Goal: Task Accomplishment & Management: Use online tool/utility

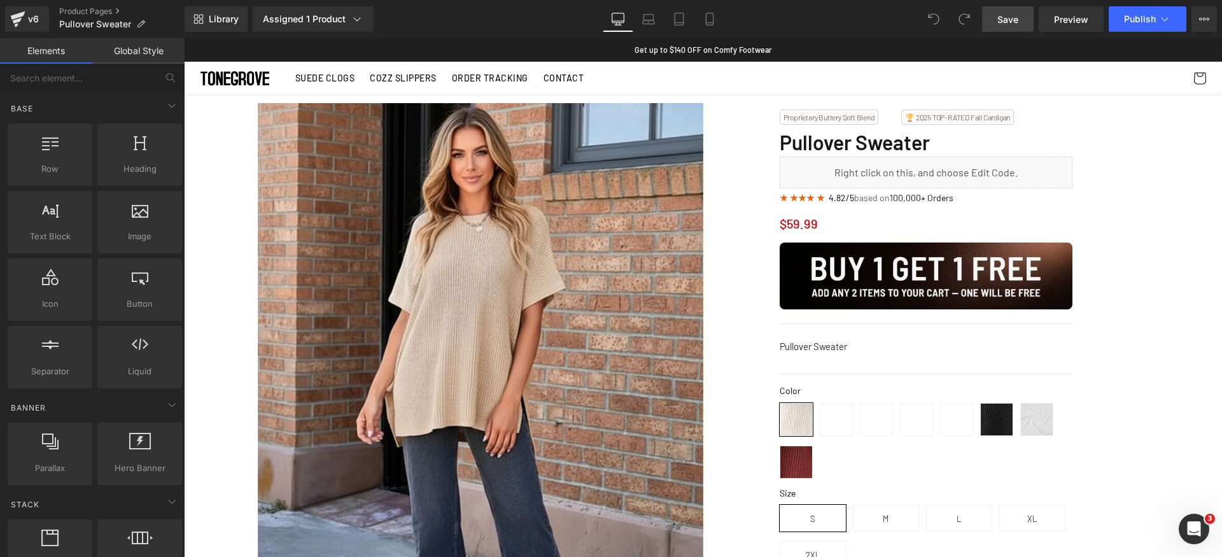
click at [1008, 22] on span "Save" at bounding box center [1007, 19] width 21 height 13
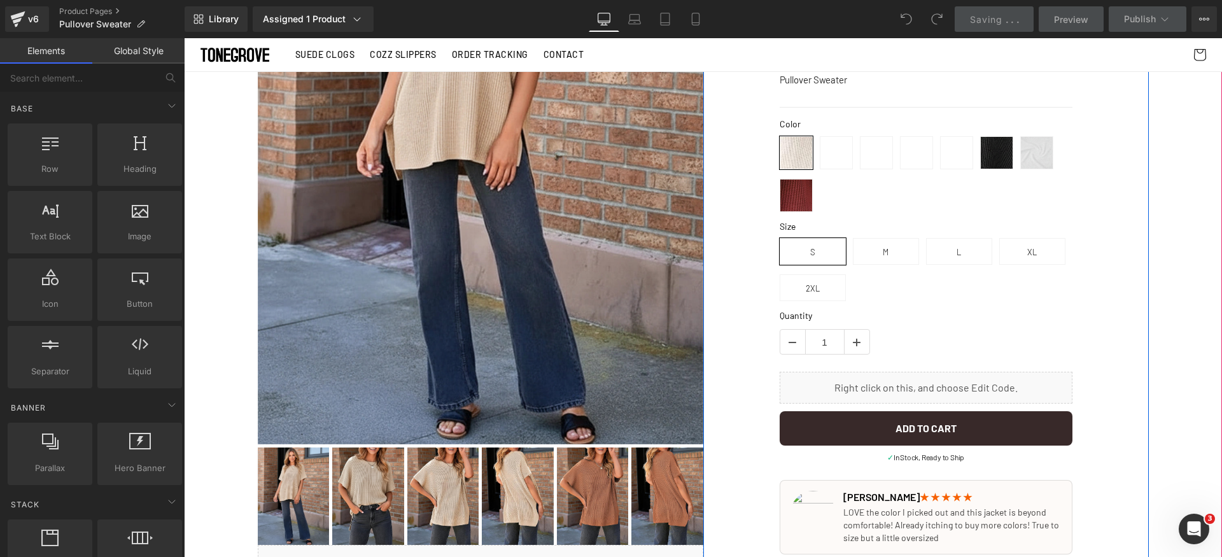
scroll to position [236, 0]
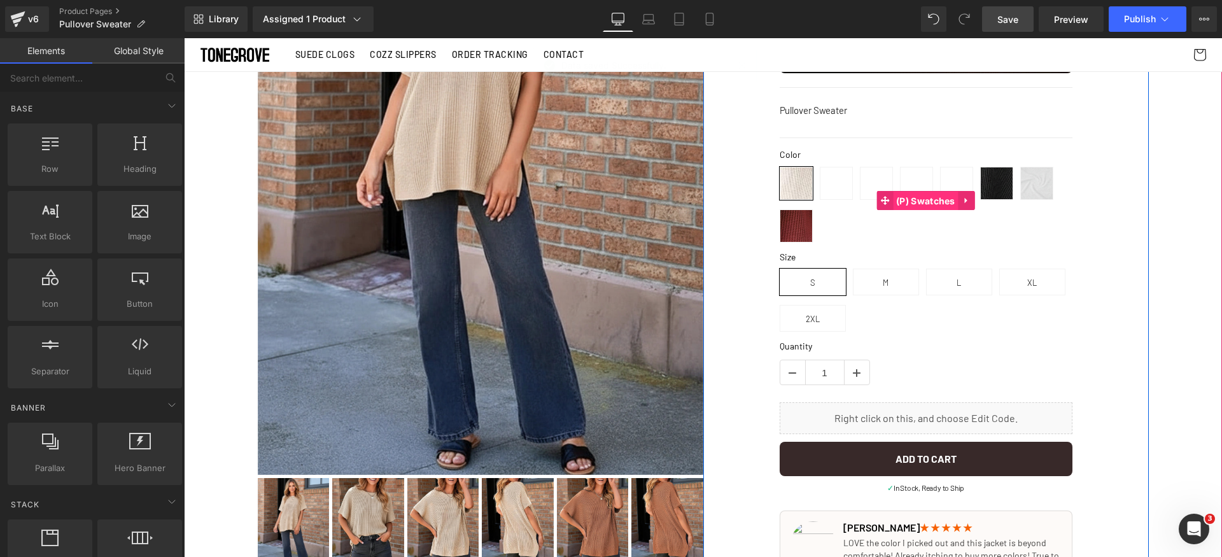
click at [905, 199] on span "(P) Swatches" at bounding box center [926, 201] width 66 height 19
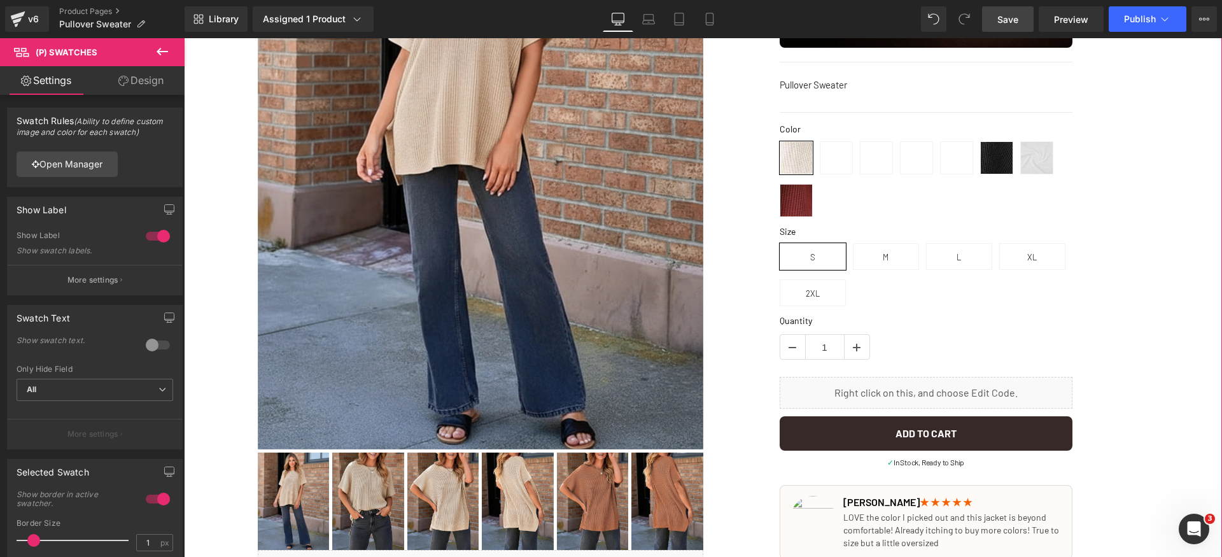
scroll to position [254, 0]
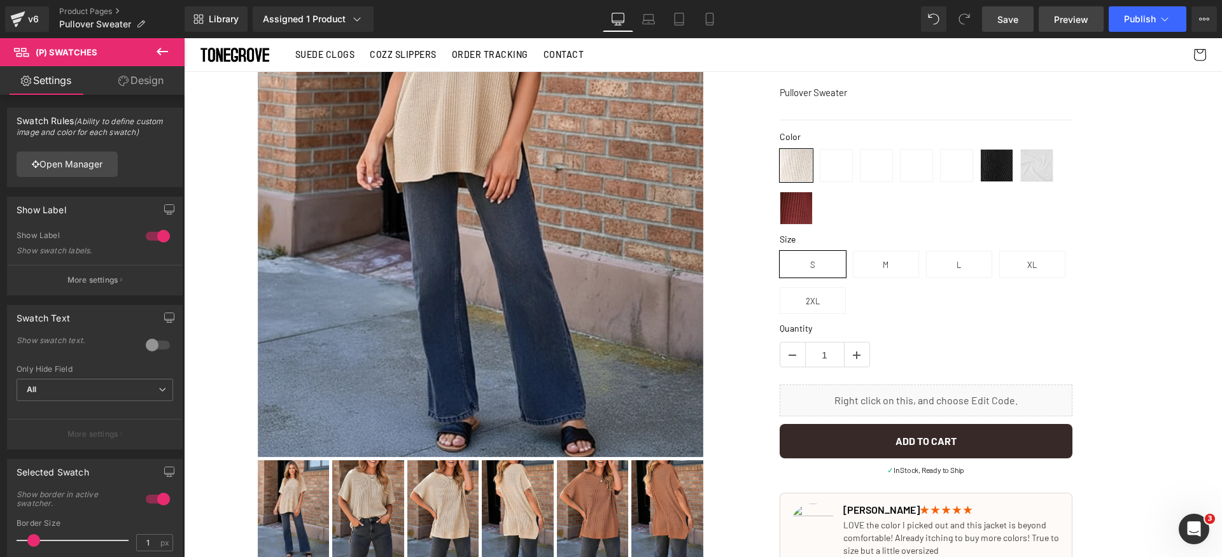
click at [1072, 18] on span "Preview" at bounding box center [1071, 19] width 34 height 13
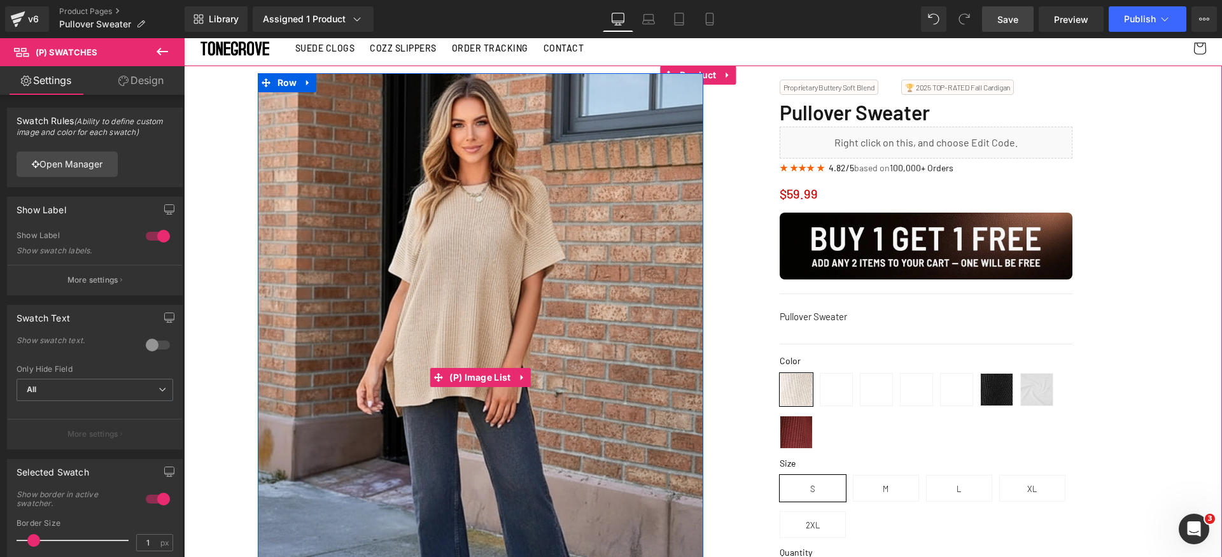
scroll to position [0, 0]
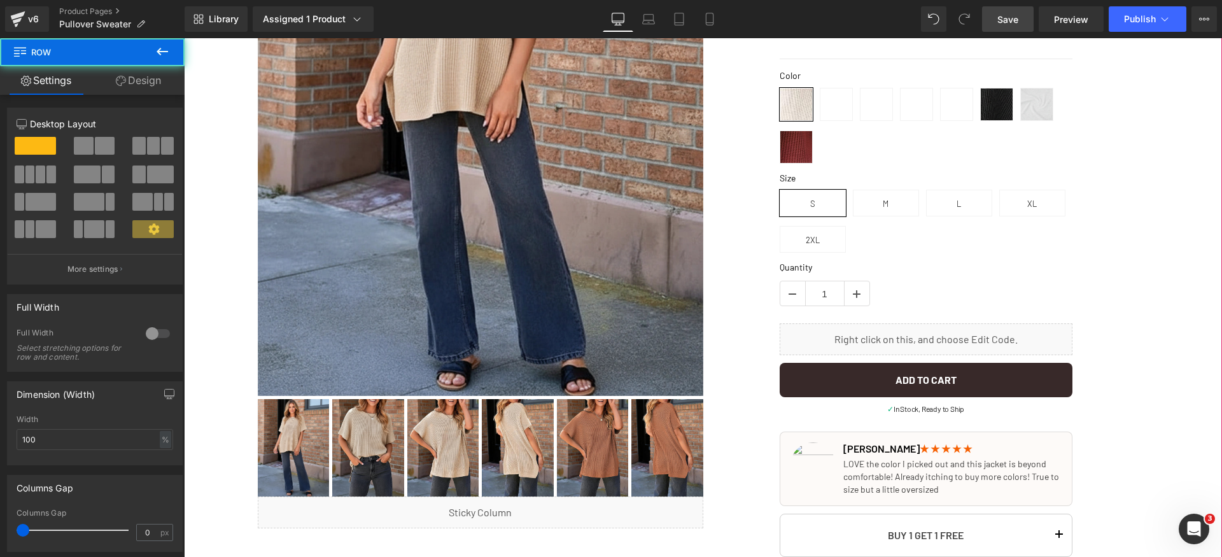
scroll to position [381, 0]
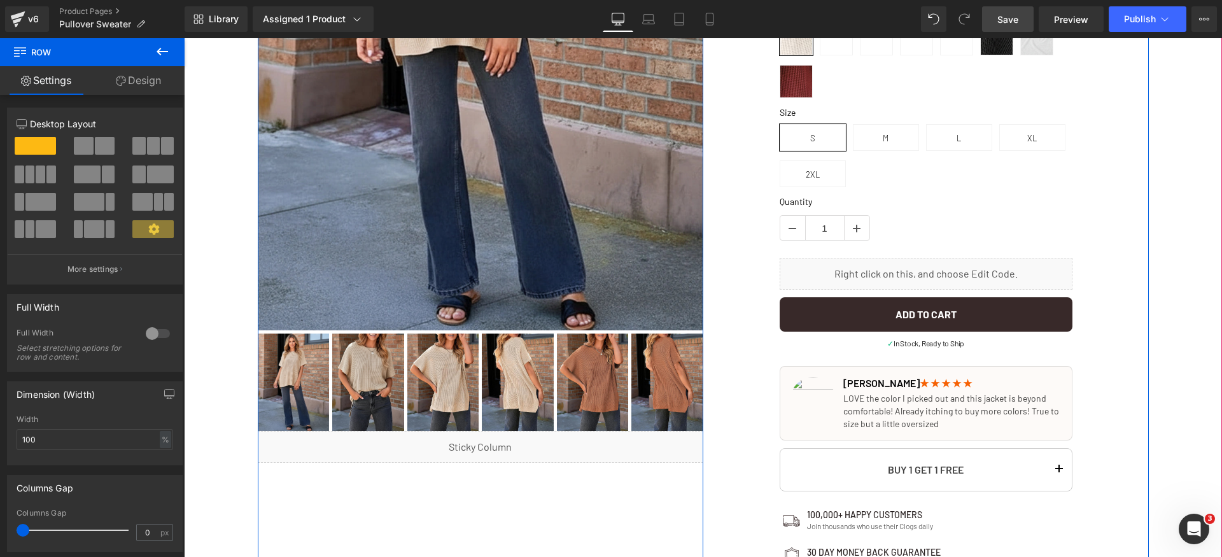
click at [523, 496] on div "‹ ›" at bounding box center [481, 324] width 446 height 1204
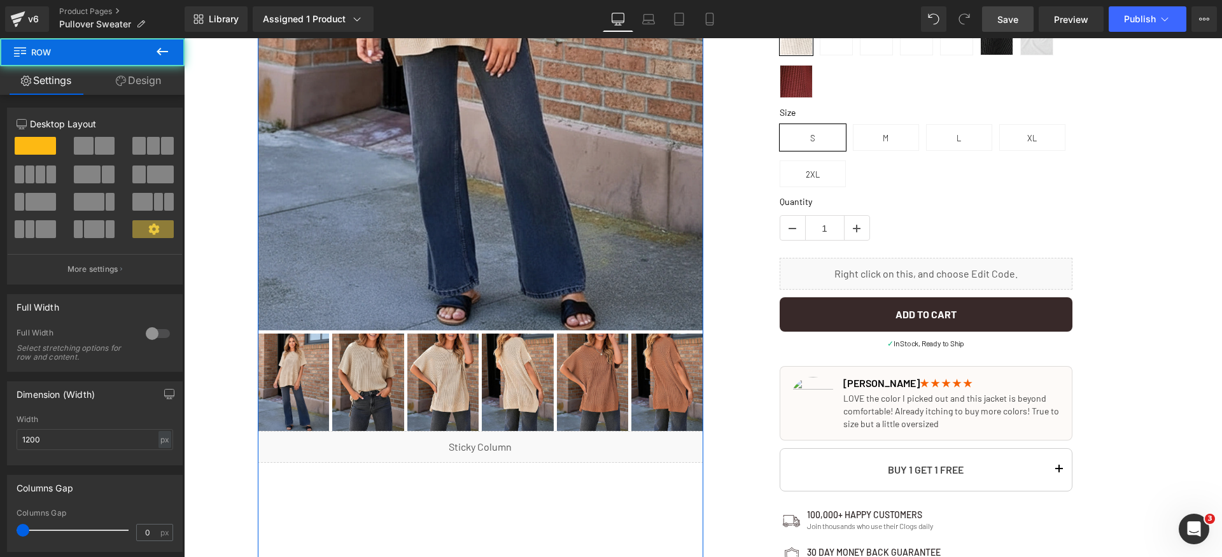
click at [157, 90] on link "Design" at bounding box center [138, 80] width 92 height 29
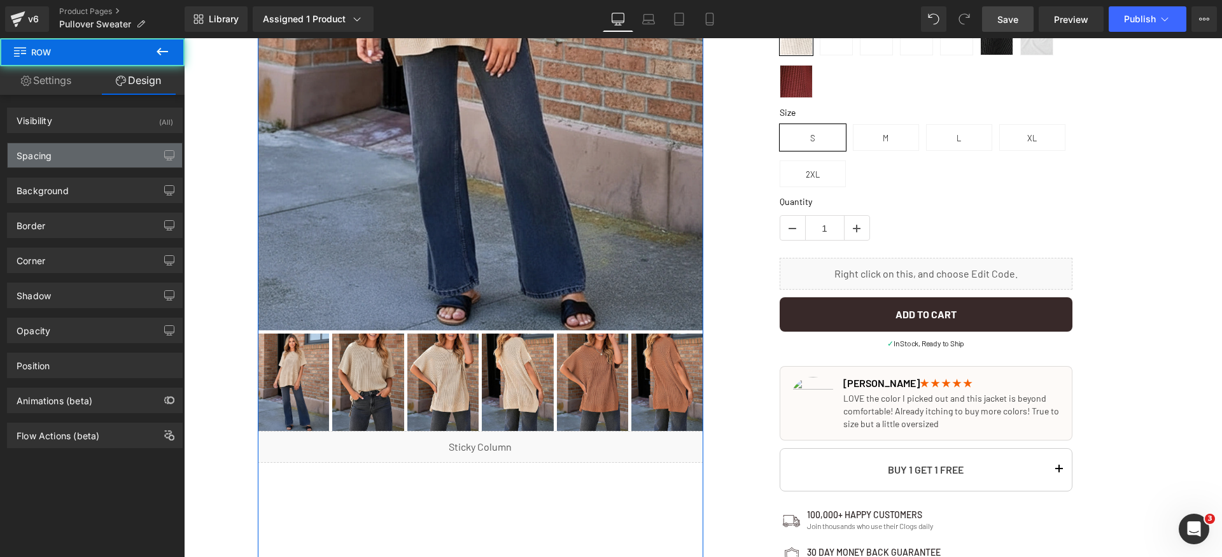
click at [90, 158] on div "Spacing" at bounding box center [95, 155] width 174 height 24
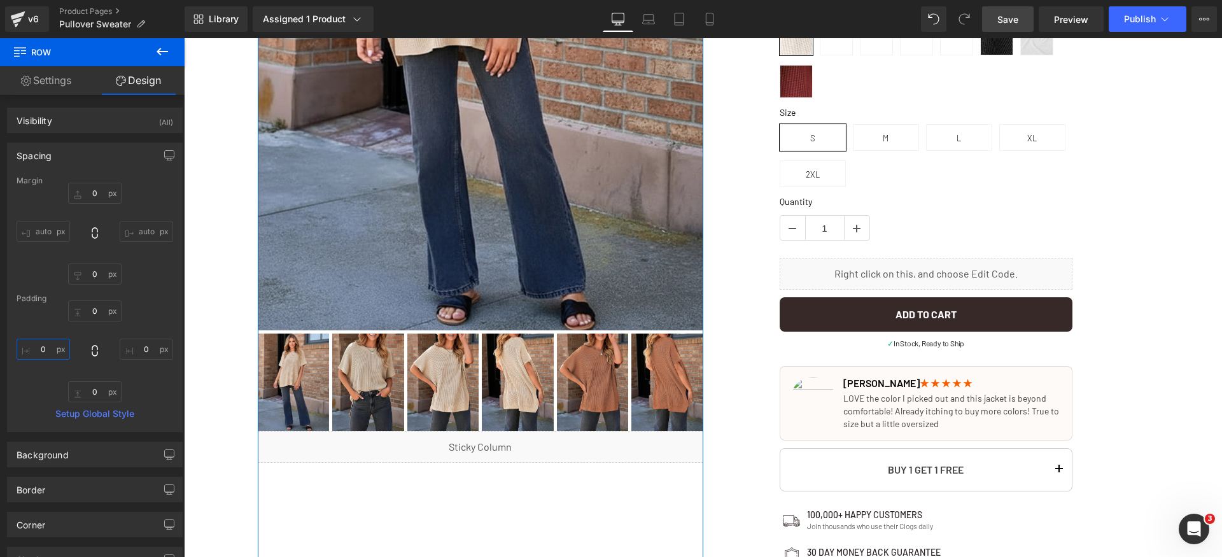
drag, startPoint x: 45, startPoint y: 346, endPoint x: 76, endPoint y: 357, distance: 33.6
click at [46, 348] on input "0" at bounding box center [43, 349] width 53 height 21
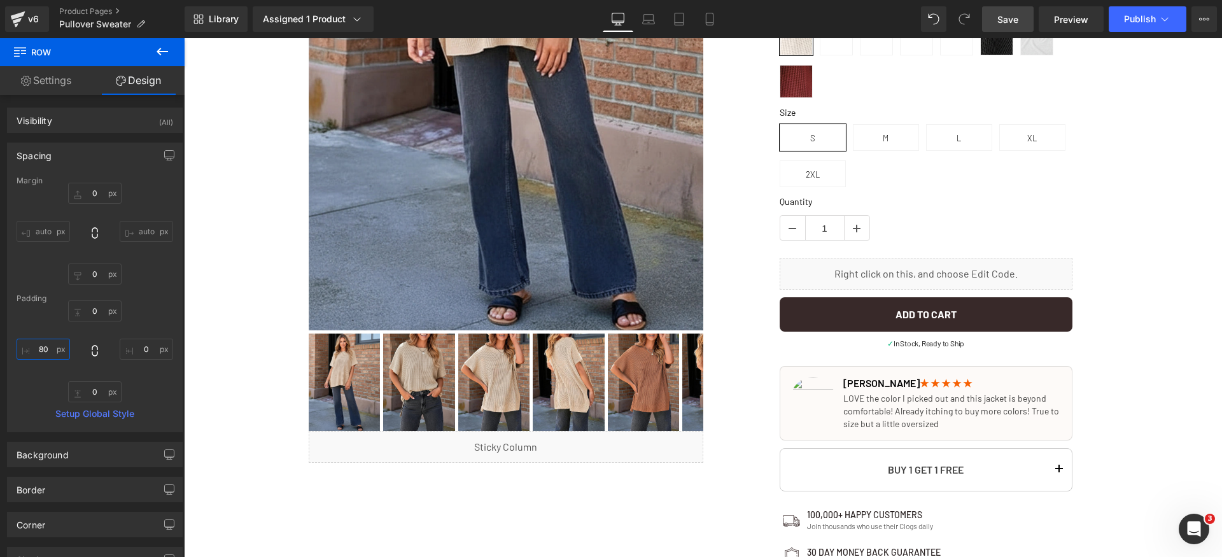
type input "80"
click at [1010, 18] on span "Save" at bounding box center [1007, 19] width 21 height 13
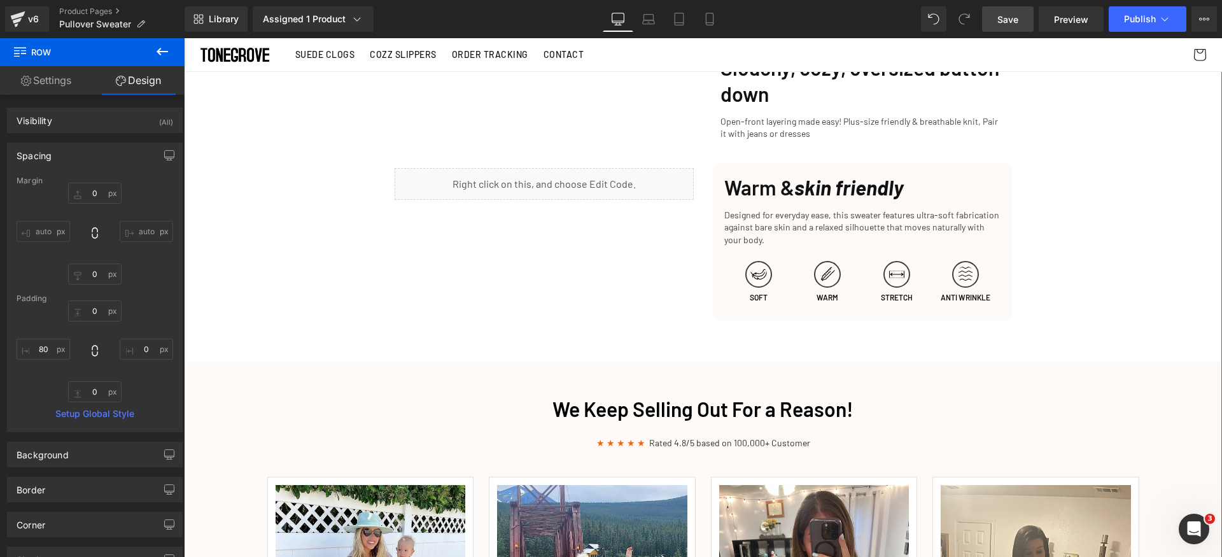
scroll to position [0, 0]
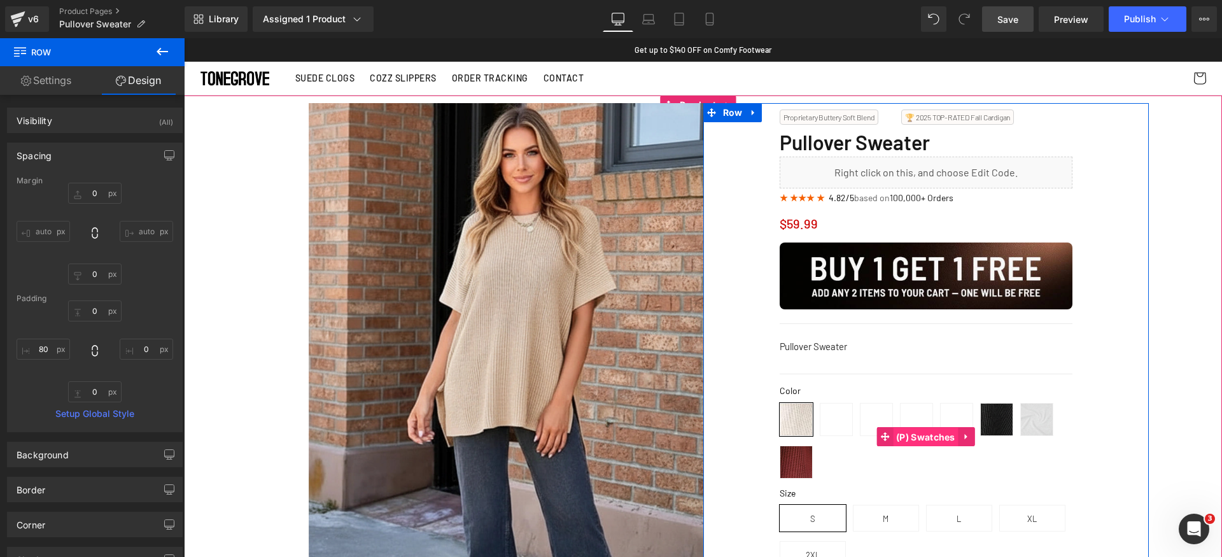
click at [913, 428] on span "(P) Swatches" at bounding box center [926, 437] width 66 height 19
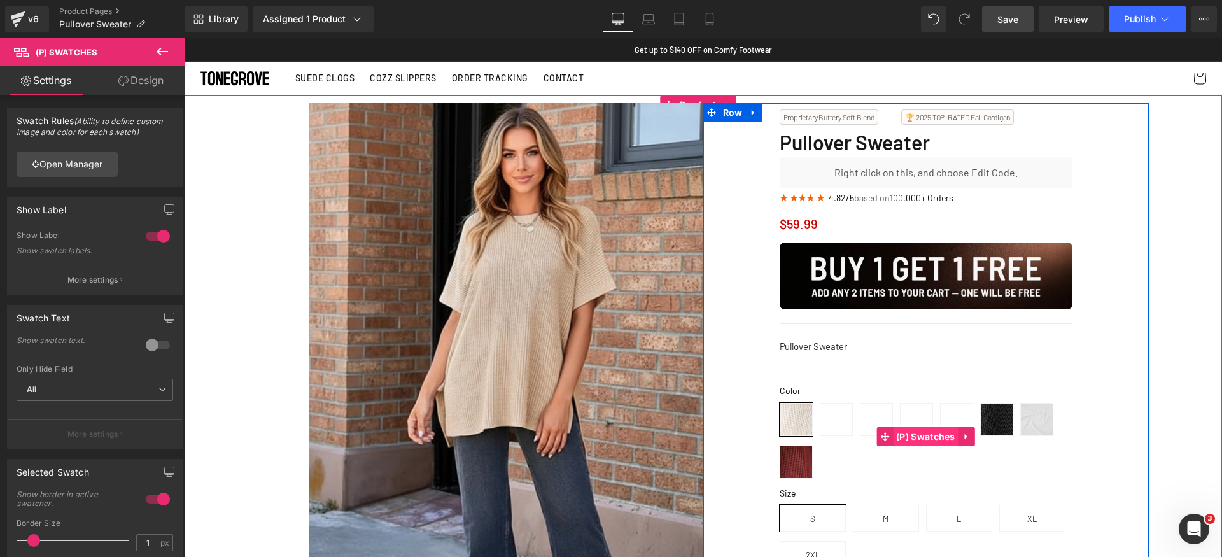
click at [915, 434] on span "(P) Swatches" at bounding box center [926, 436] width 66 height 19
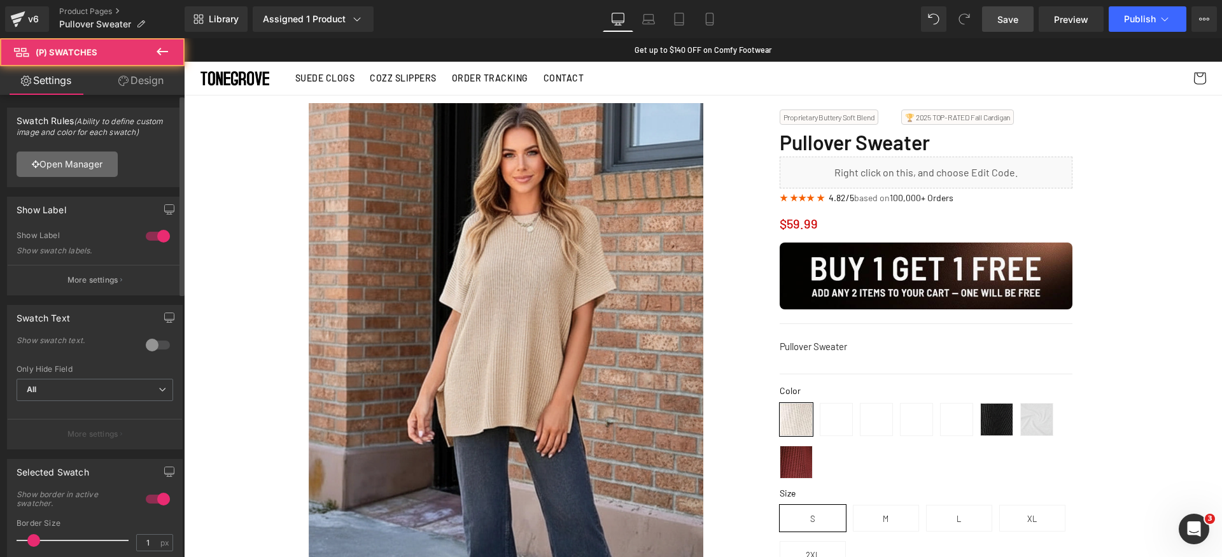
click at [69, 167] on link "Open Manager" at bounding box center [67, 163] width 101 height 25
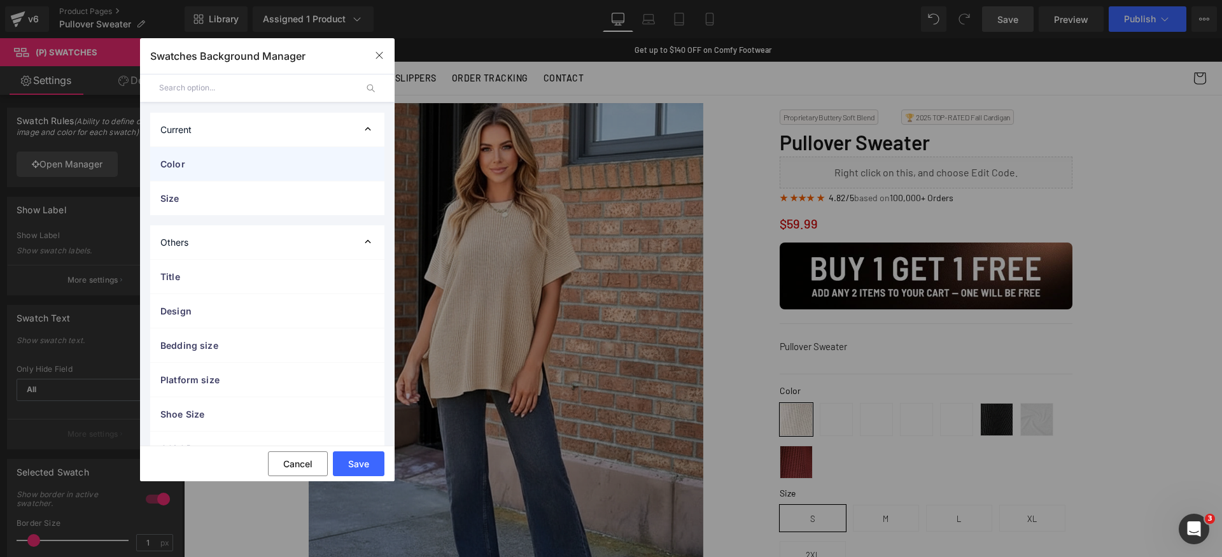
click at [304, 162] on span "Color" at bounding box center [254, 163] width 188 height 13
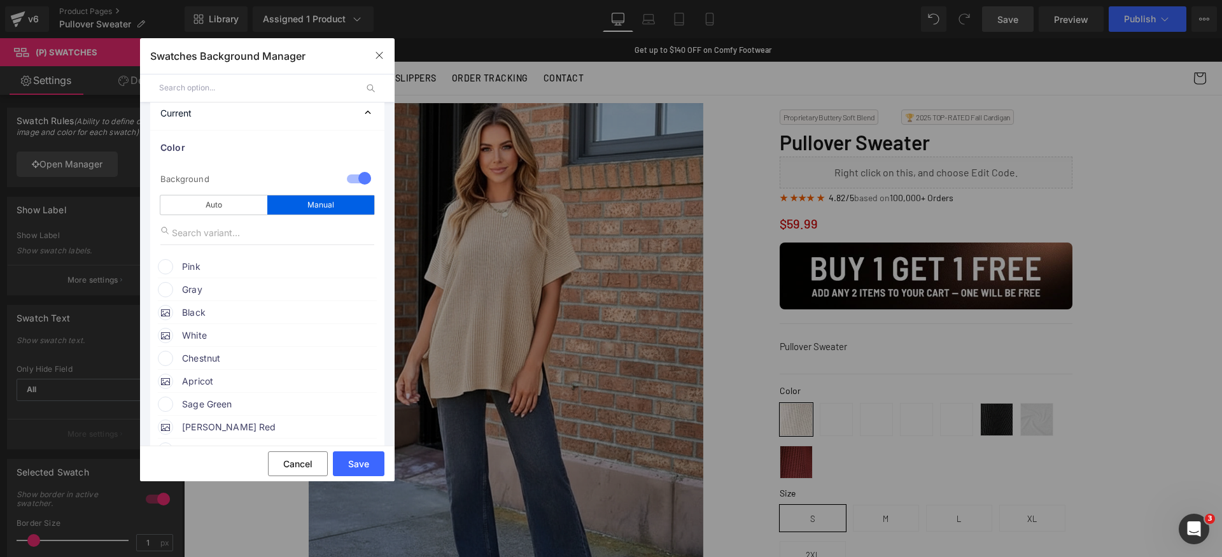
scroll to position [33, 0]
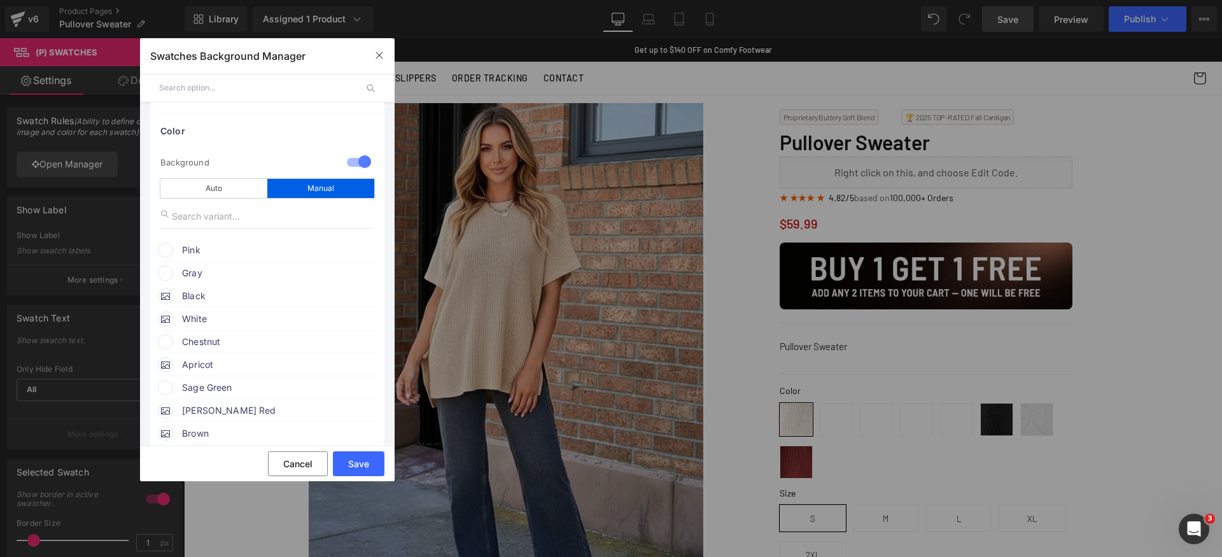
click at [206, 340] on span "Chestnut" at bounding box center [278, 341] width 193 height 15
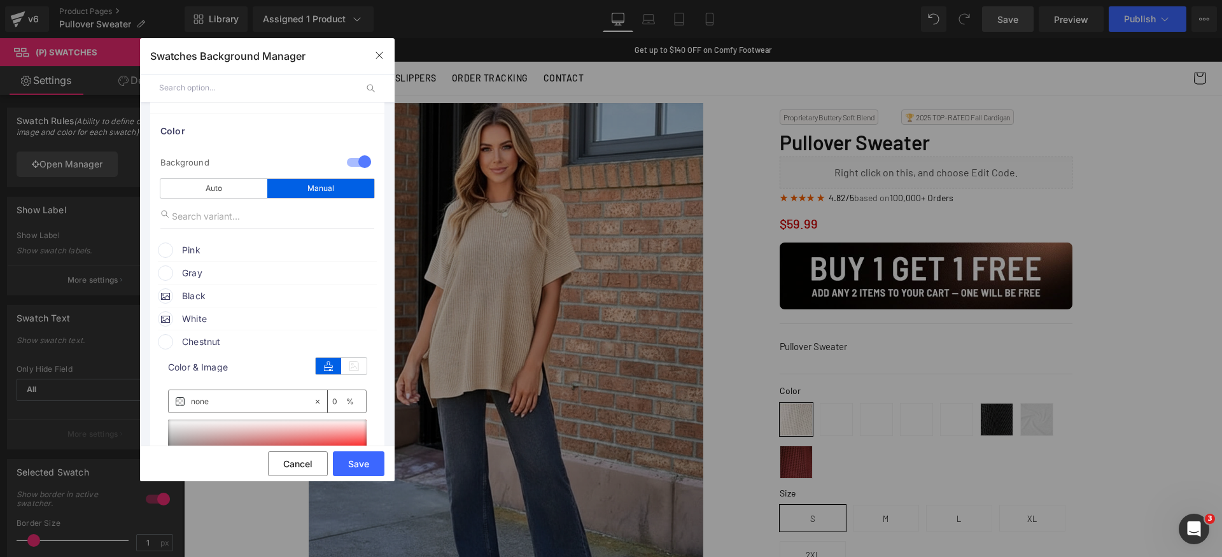
click at [346, 377] on div "Image Quality Lighter Lightest Lighter Lighter Lightest Only support for UCare …" at bounding box center [267, 471] width 199 height 222
click at [347, 372] on icon at bounding box center [353, 366] width 25 height 17
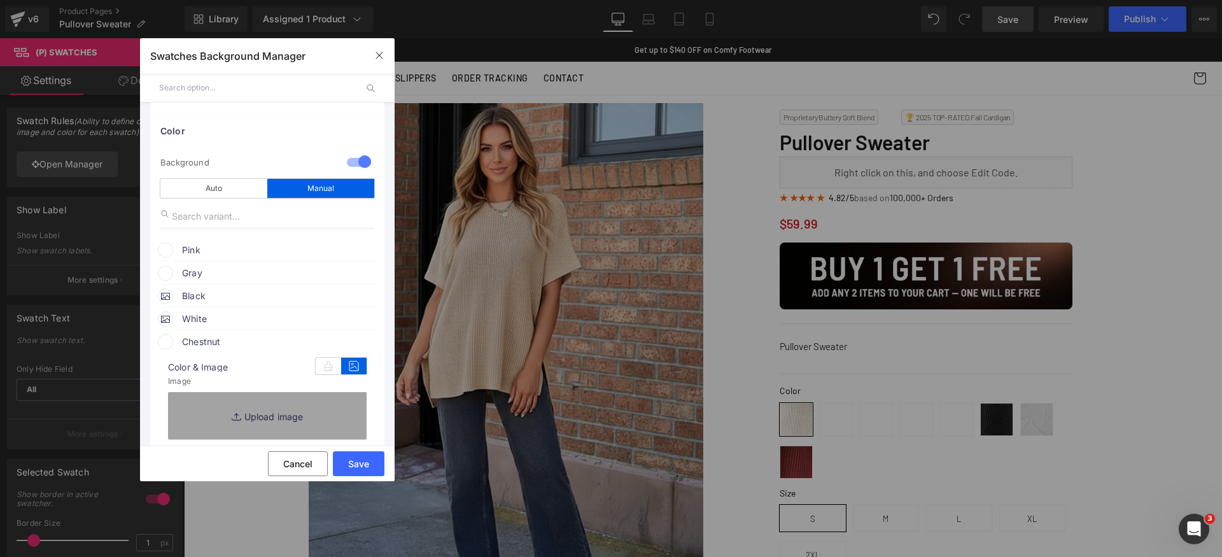
scroll to position [113, 0]
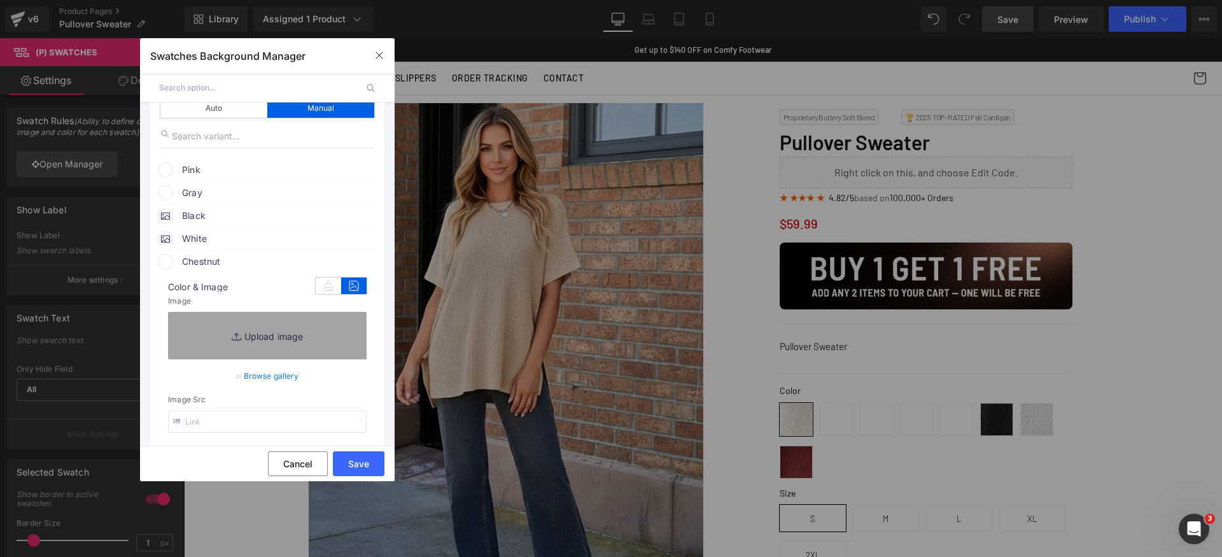
click at [267, 416] on input "text" at bounding box center [267, 422] width 199 height 22
paste input "[URL][DOMAIN_NAME]"
type input "[URL][DOMAIN_NAME]"
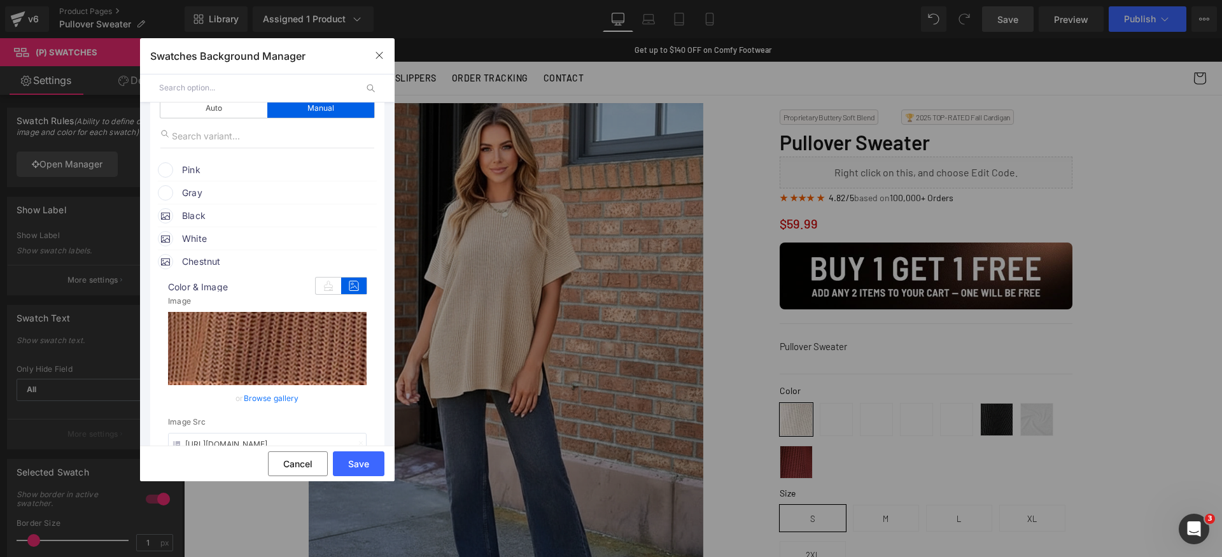
click at [255, 259] on span "Chestnut" at bounding box center [278, 261] width 193 height 15
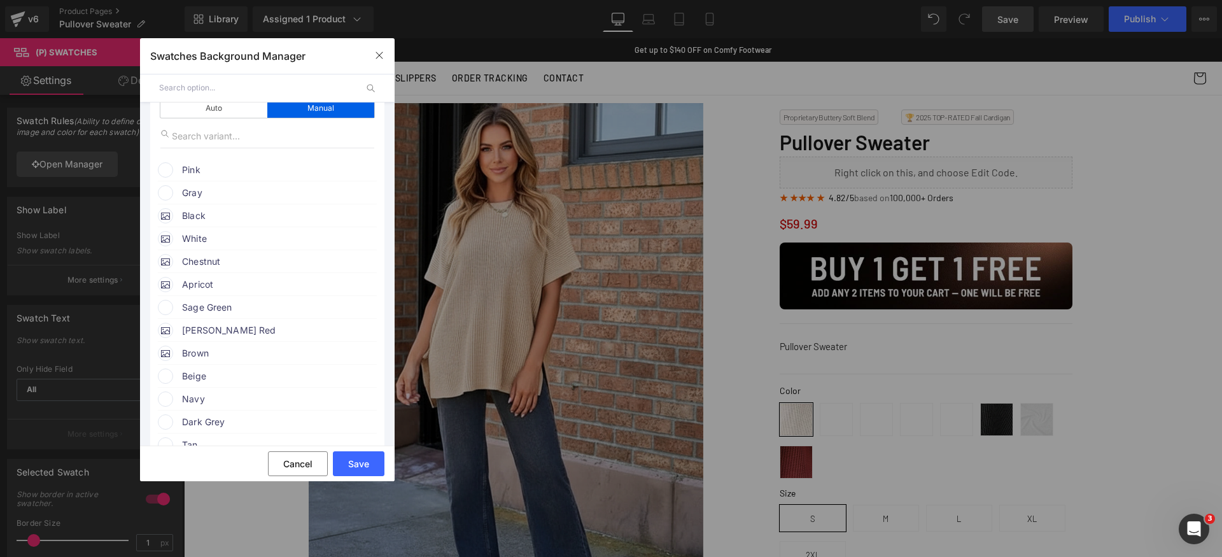
click at [247, 306] on span "Sage Green" at bounding box center [278, 307] width 193 height 15
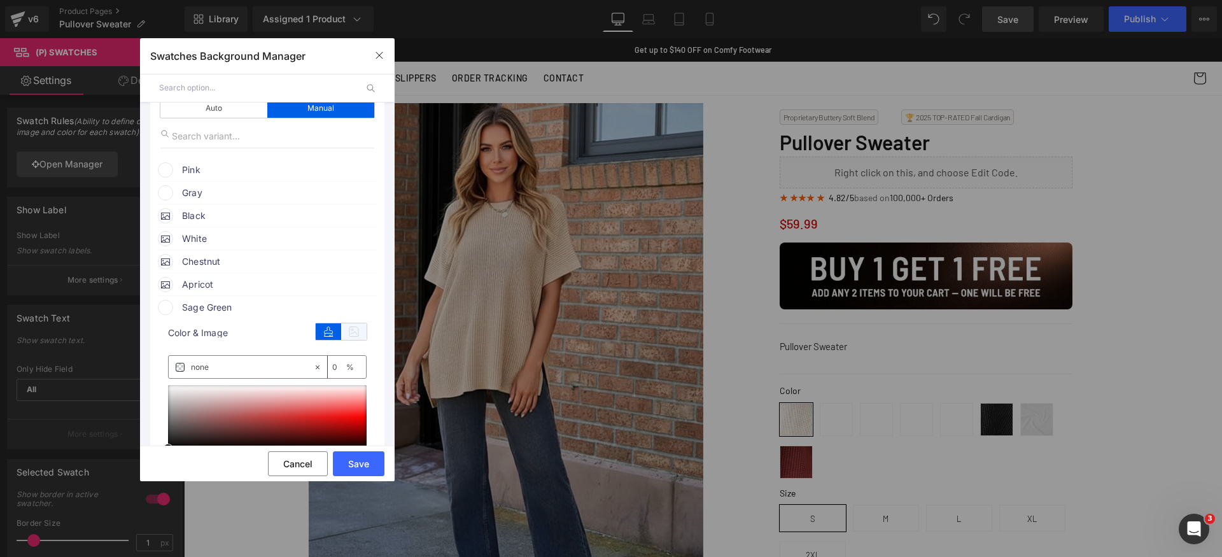
click at [347, 332] on icon at bounding box center [353, 331] width 25 height 17
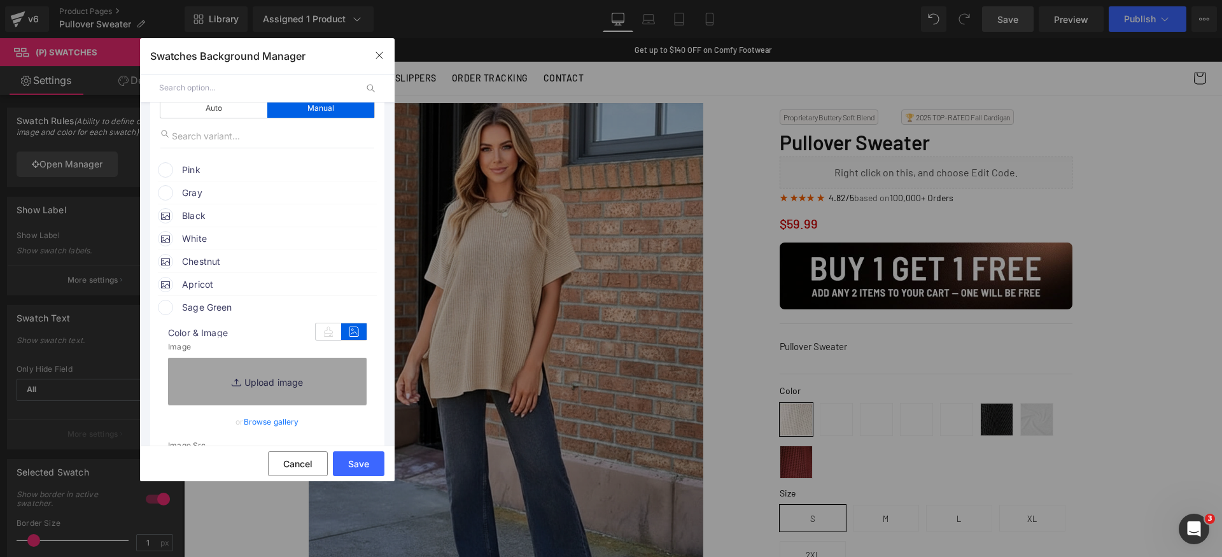
scroll to position [156, 0]
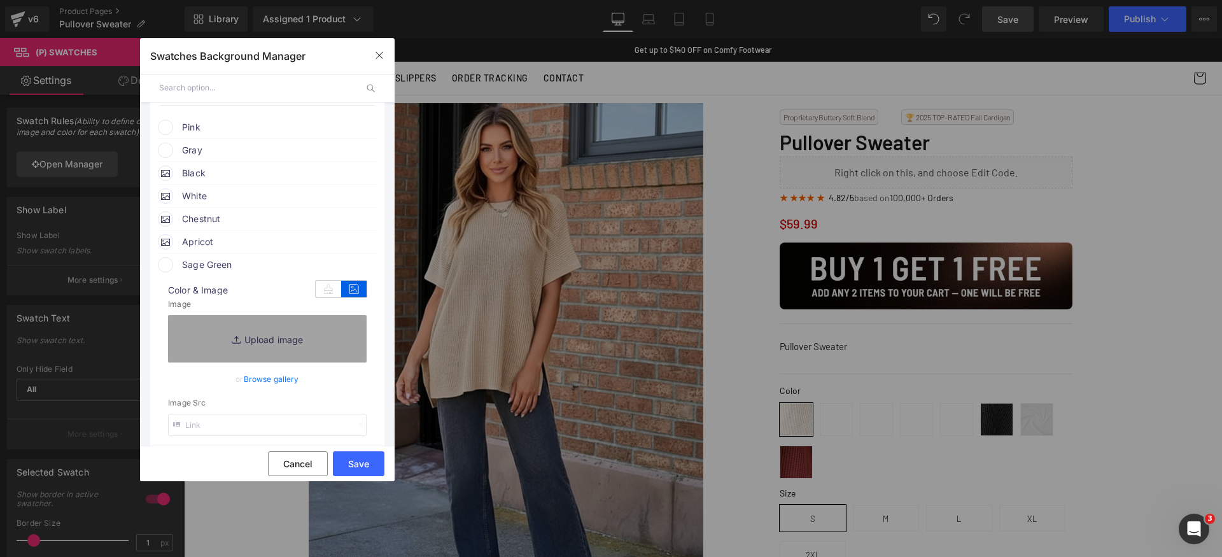
click at [281, 427] on input "text" at bounding box center [267, 425] width 199 height 22
paste input "[URL][DOMAIN_NAME]"
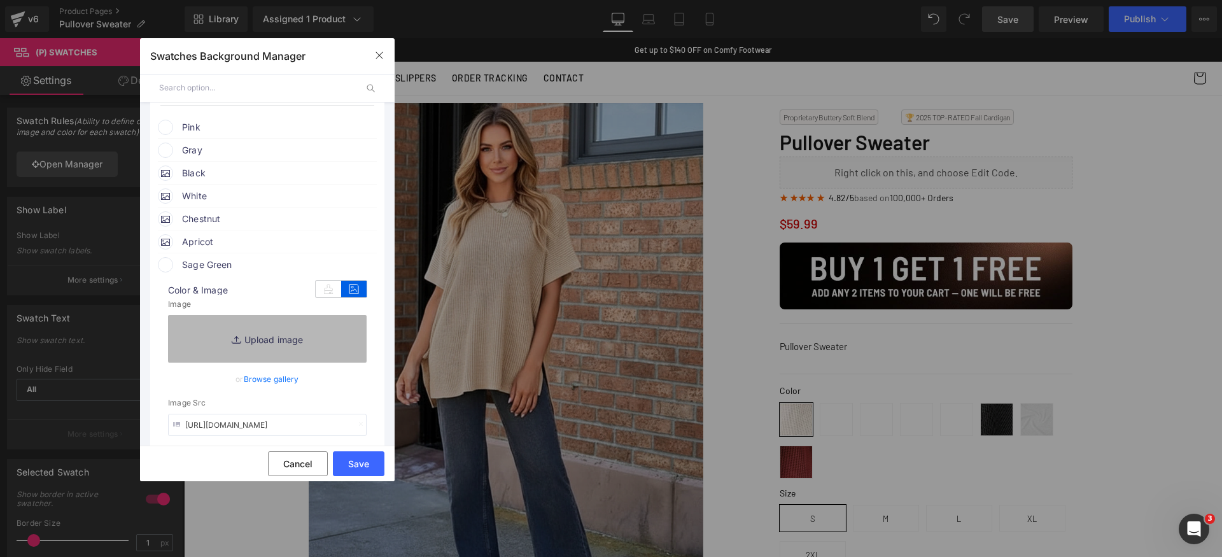
scroll to position [0, 167]
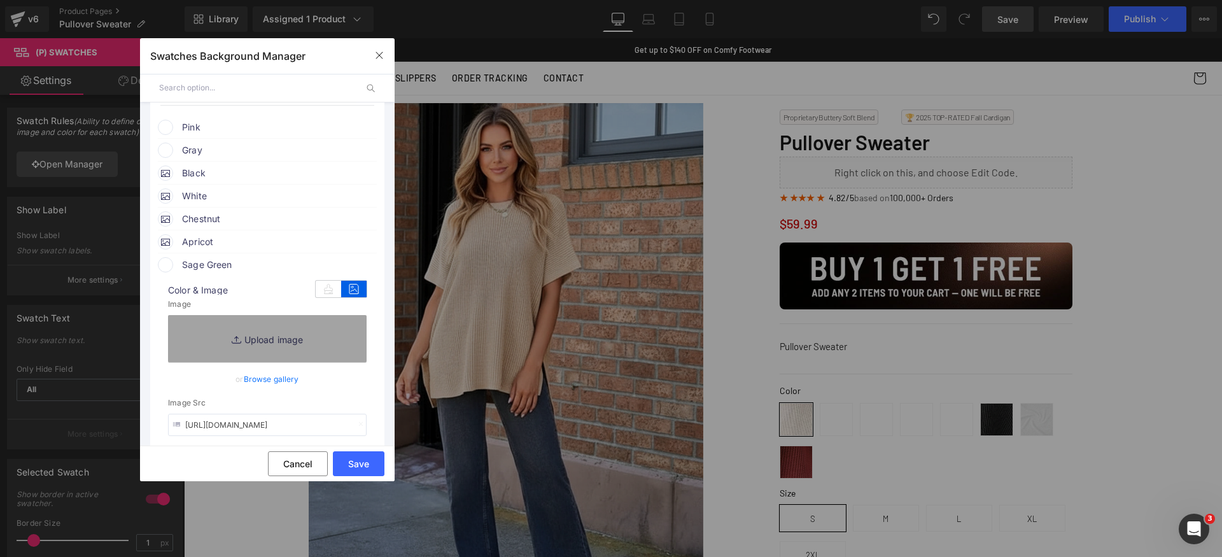
type input "[URL][DOMAIN_NAME]"
click at [256, 262] on span "Sage Green" at bounding box center [278, 264] width 193 height 15
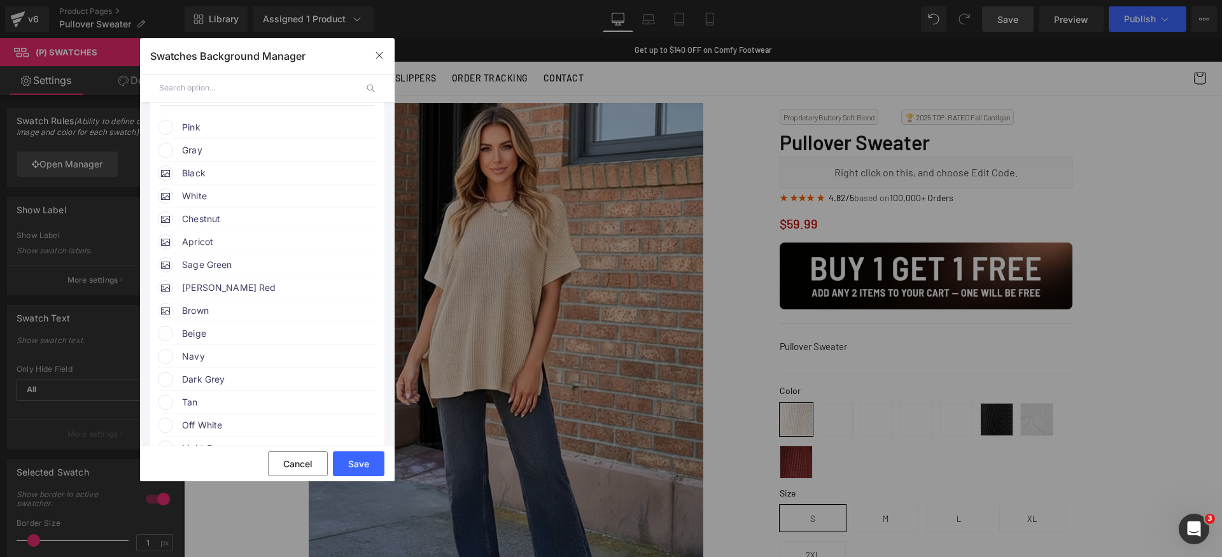
click at [220, 244] on span "Apricot" at bounding box center [278, 241] width 193 height 15
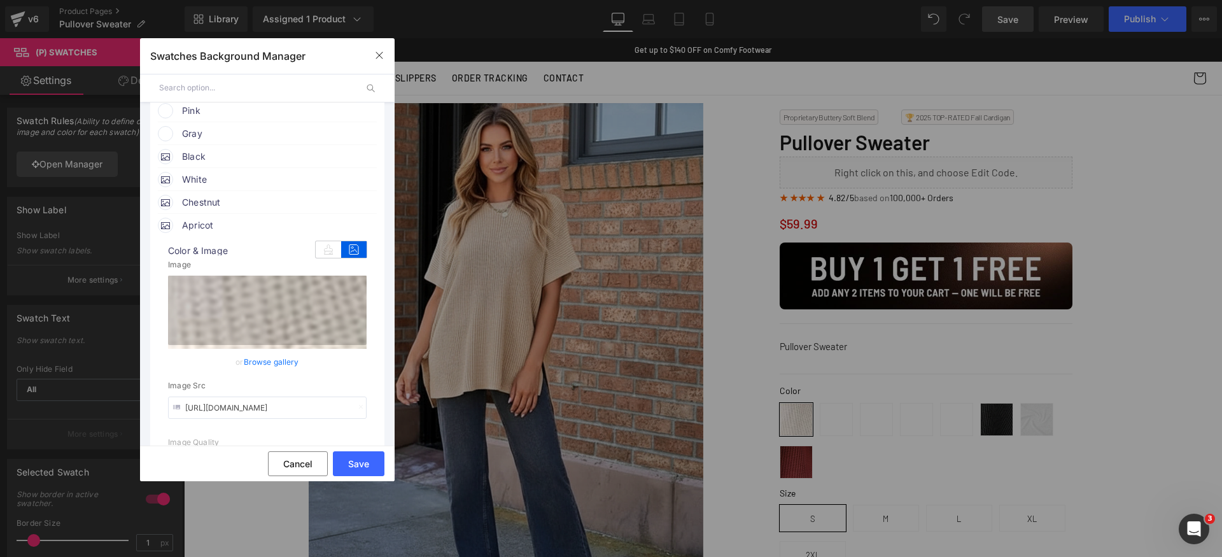
scroll to position [181, 0]
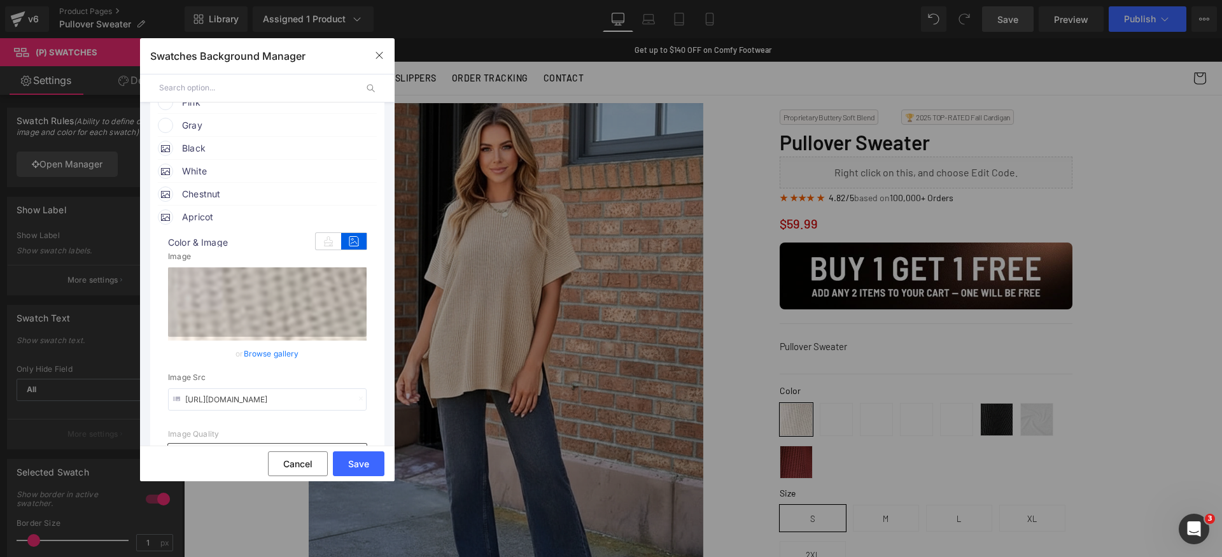
click at [313, 402] on input "[URL][DOMAIN_NAME]" at bounding box center [267, 399] width 199 height 22
paste input "webp?v=1758319911"
type input "[URL][DOMAIN_NAME]"
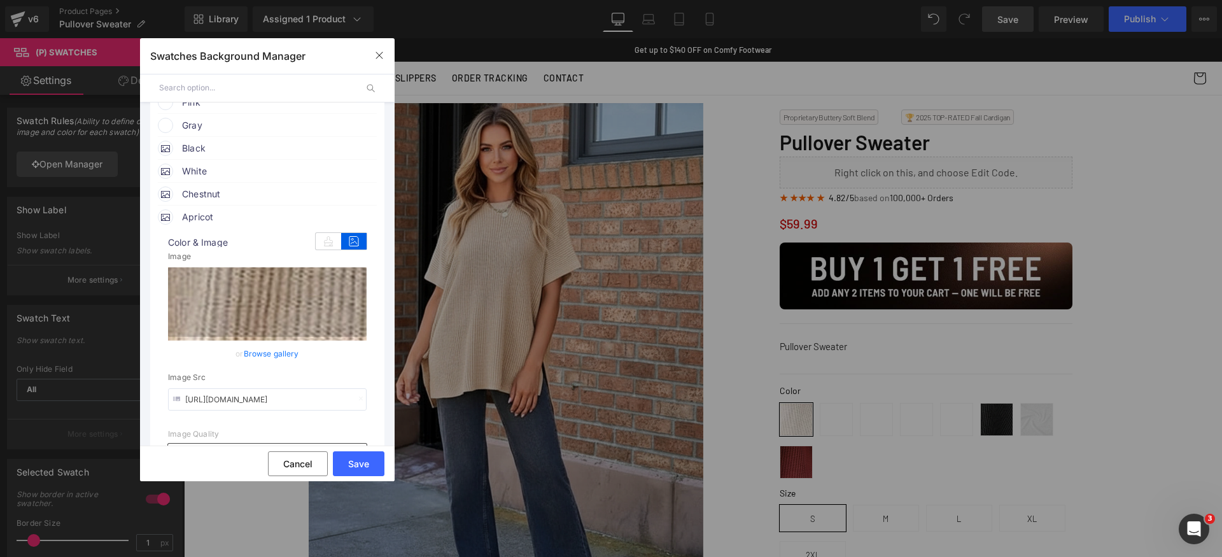
scroll to position [0, 0]
click at [271, 217] on span "Apricot" at bounding box center [278, 216] width 193 height 15
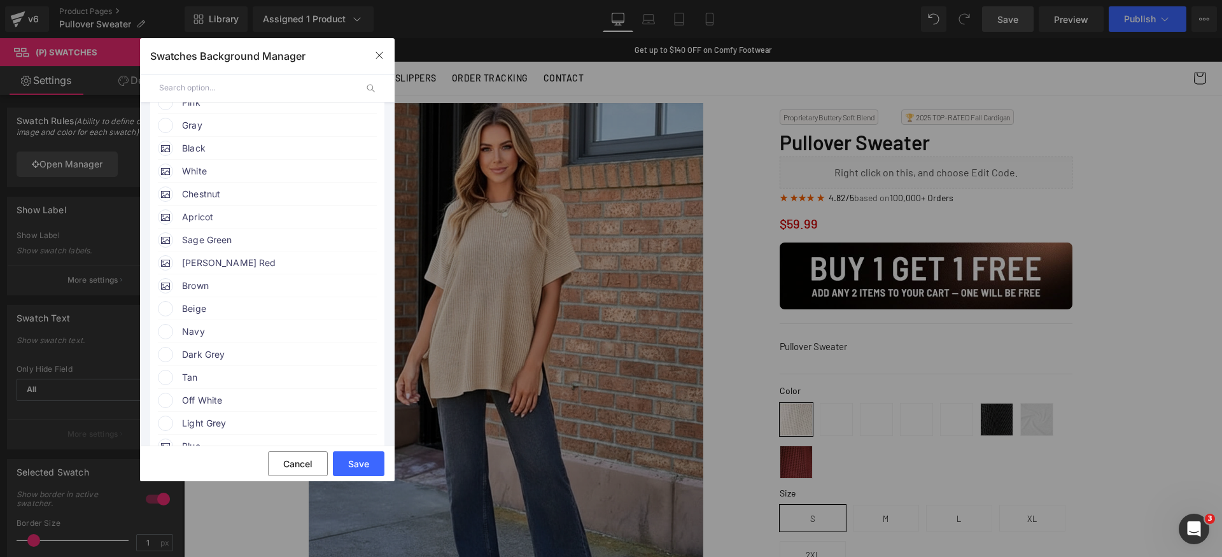
click at [274, 265] on span "[PERSON_NAME] Red" at bounding box center [278, 262] width 193 height 15
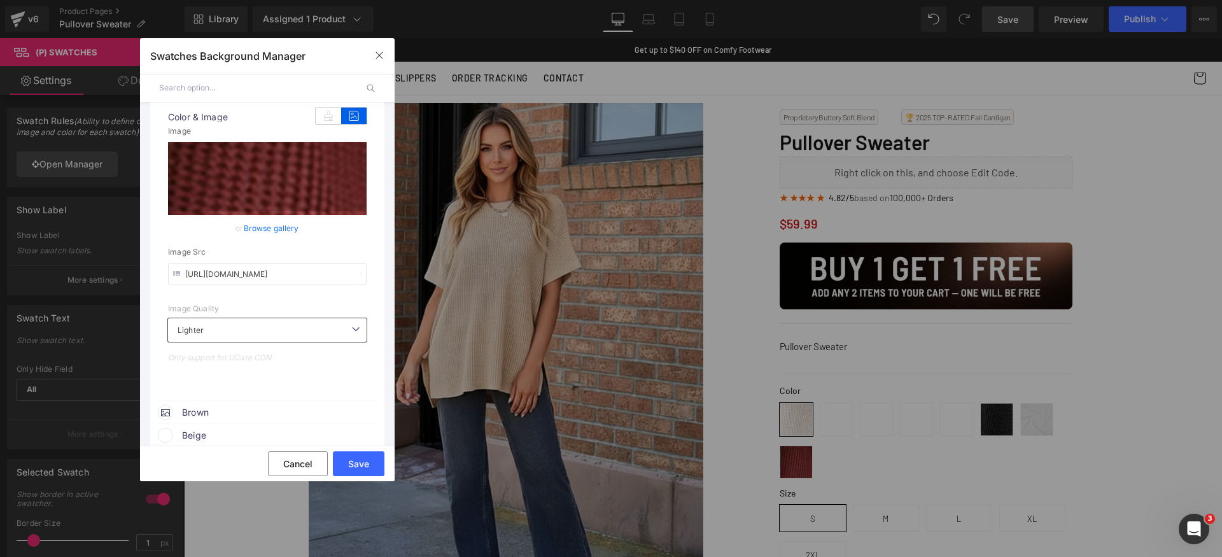
scroll to position [418, 0]
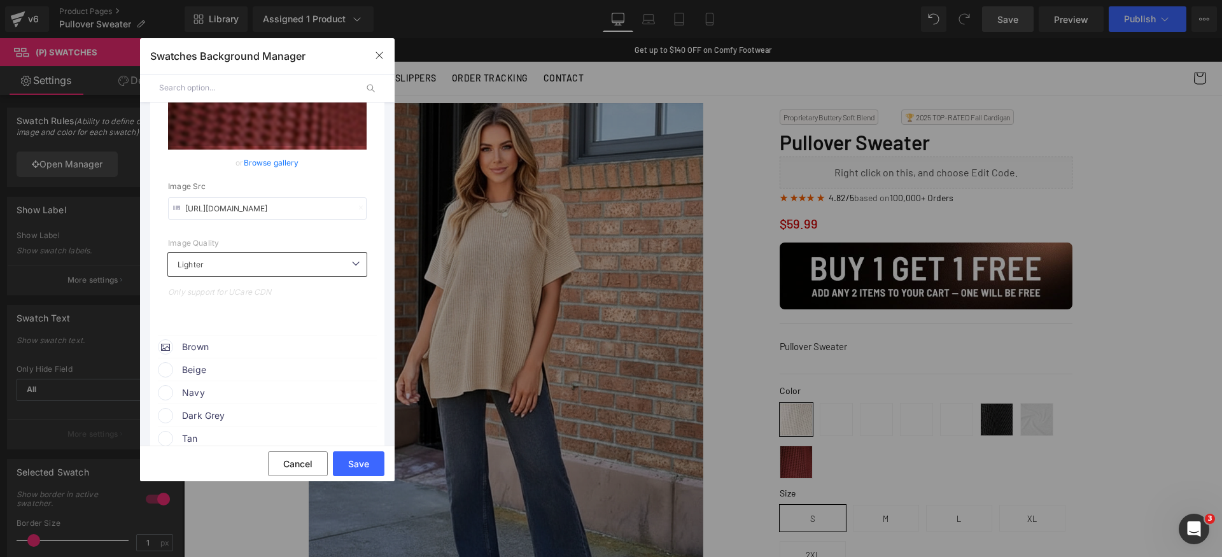
click at [304, 211] on input "[URL][DOMAIN_NAME]" at bounding box center [267, 208] width 199 height 22
paste input "[URL][DOMAIN_NAME]"
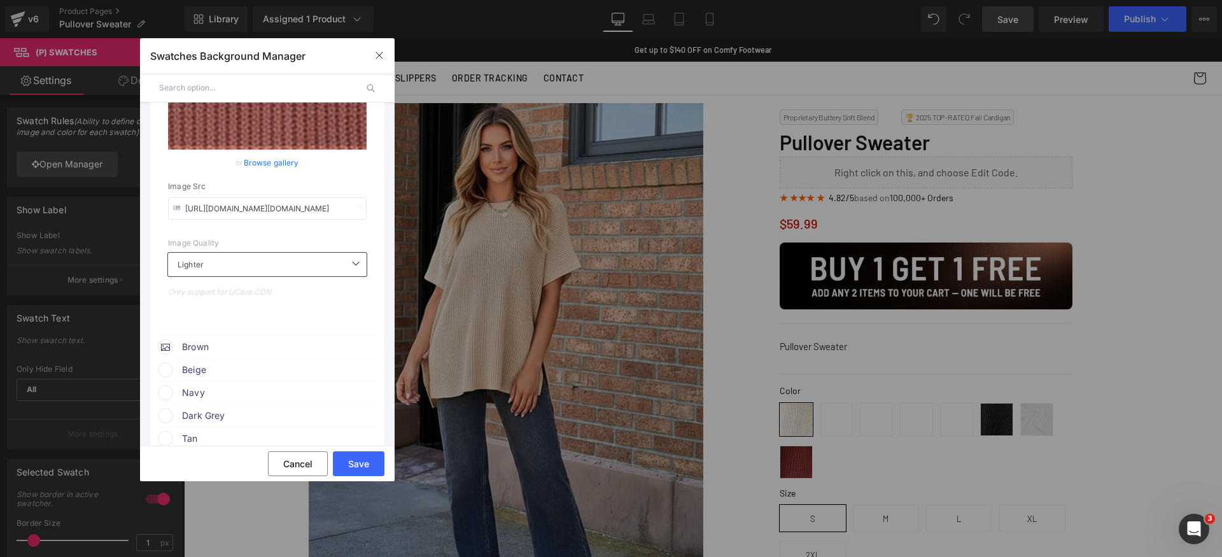
scroll to position [0, 164]
type input "[URL][DOMAIN_NAME]"
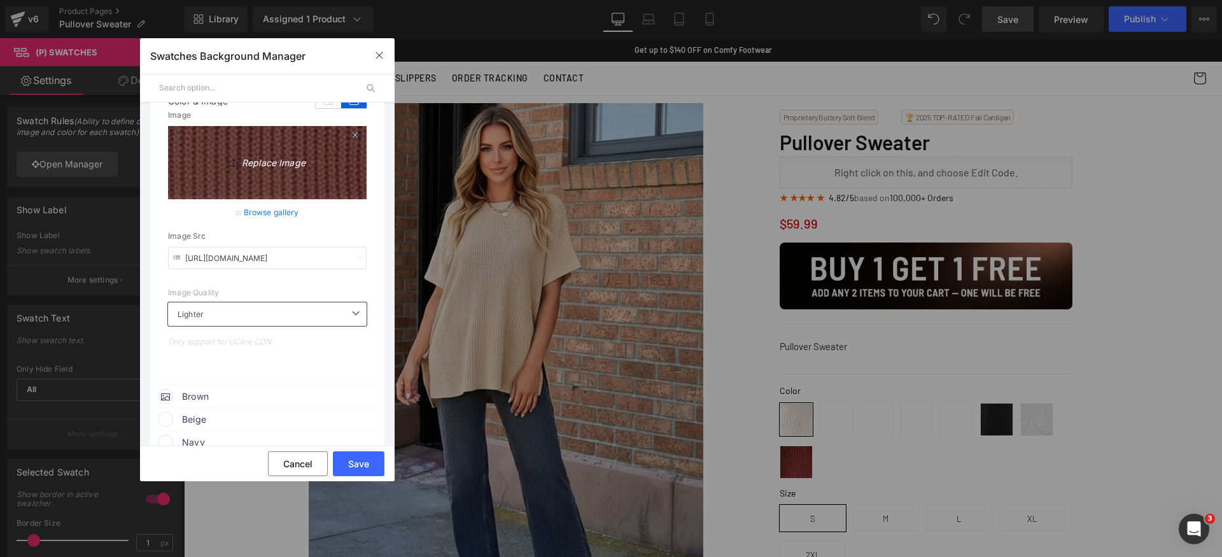
scroll to position [171, 0]
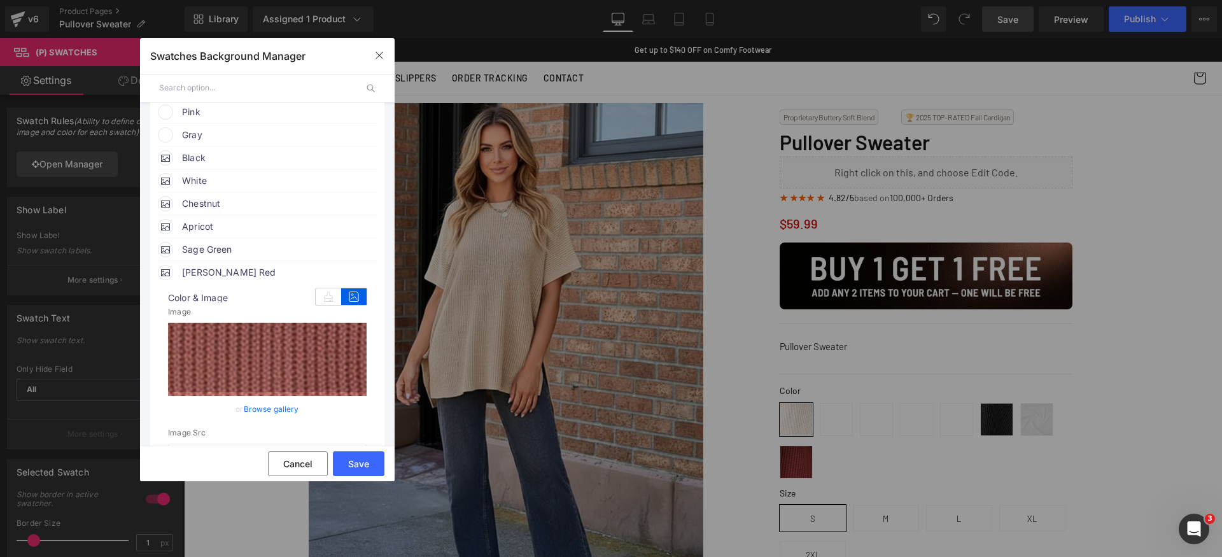
click at [240, 274] on span "[PERSON_NAME] Red" at bounding box center [278, 272] width 193 height 15
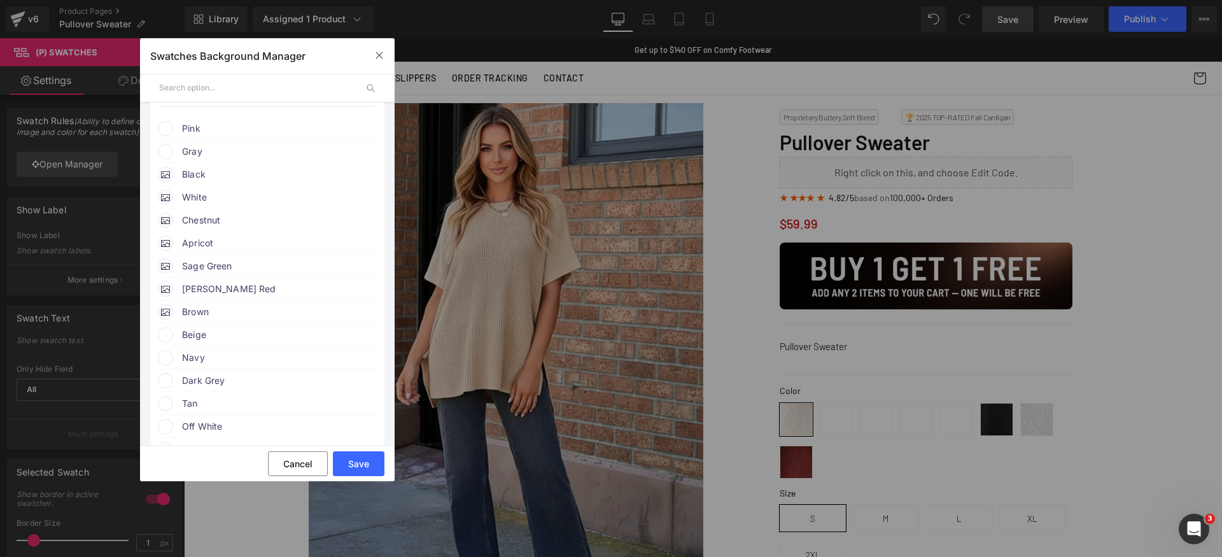
scroll to position [146, 0]
click at [212, 206] on span "White" at bounding box center [278, 205] width 193 height 15
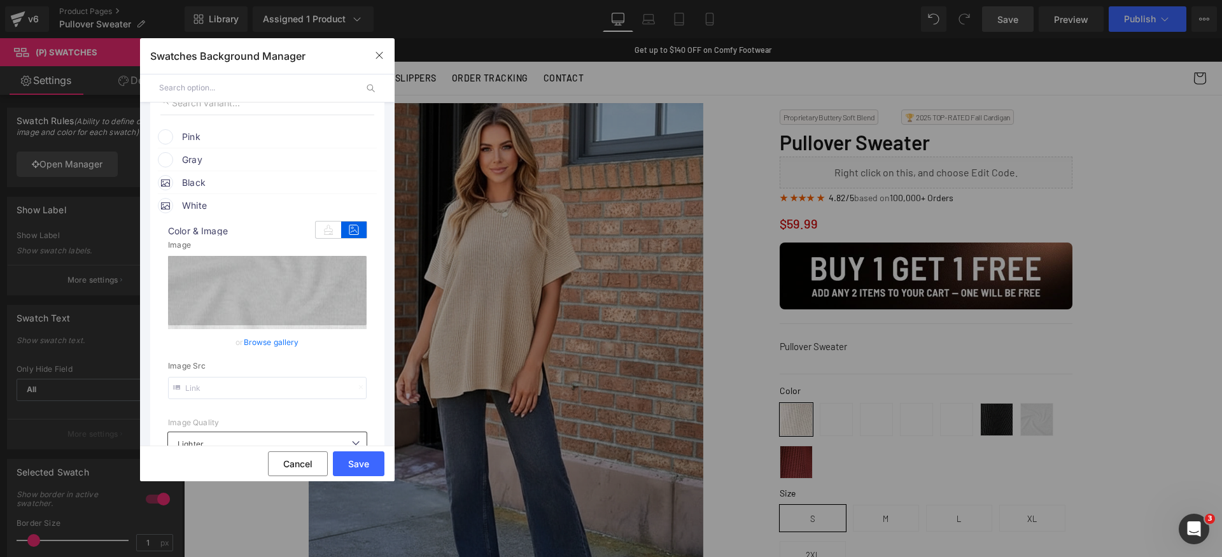
scroll to position [154, 0]
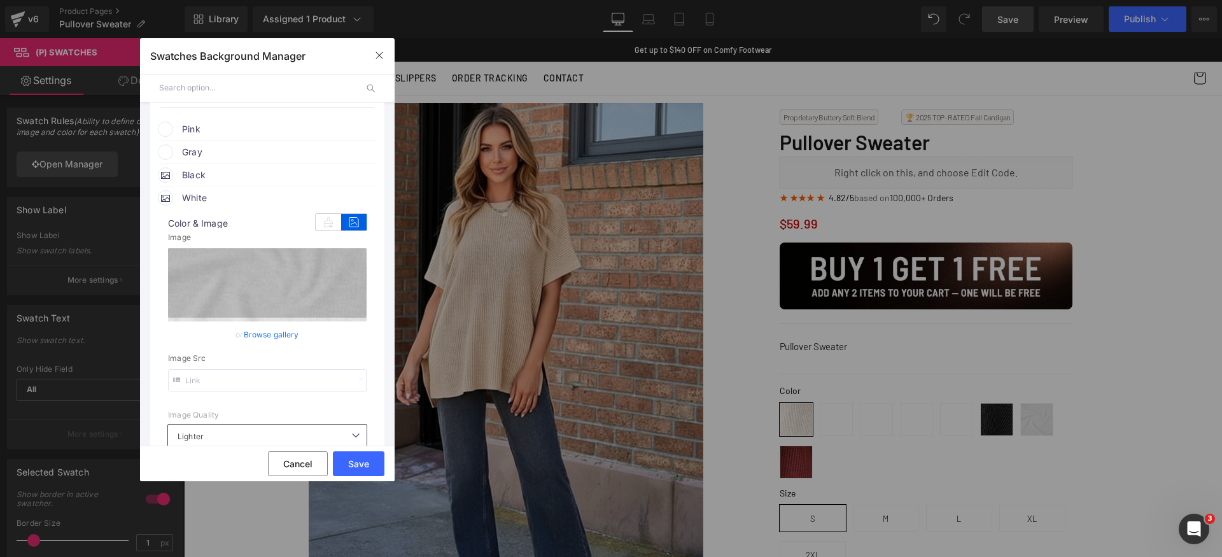
click at [302, 389] on input "text" at bounding box center [267, 380] width 199 height 22
click at [320, 379] on input "text" at bounding box center [267, 380] width 199 height 22
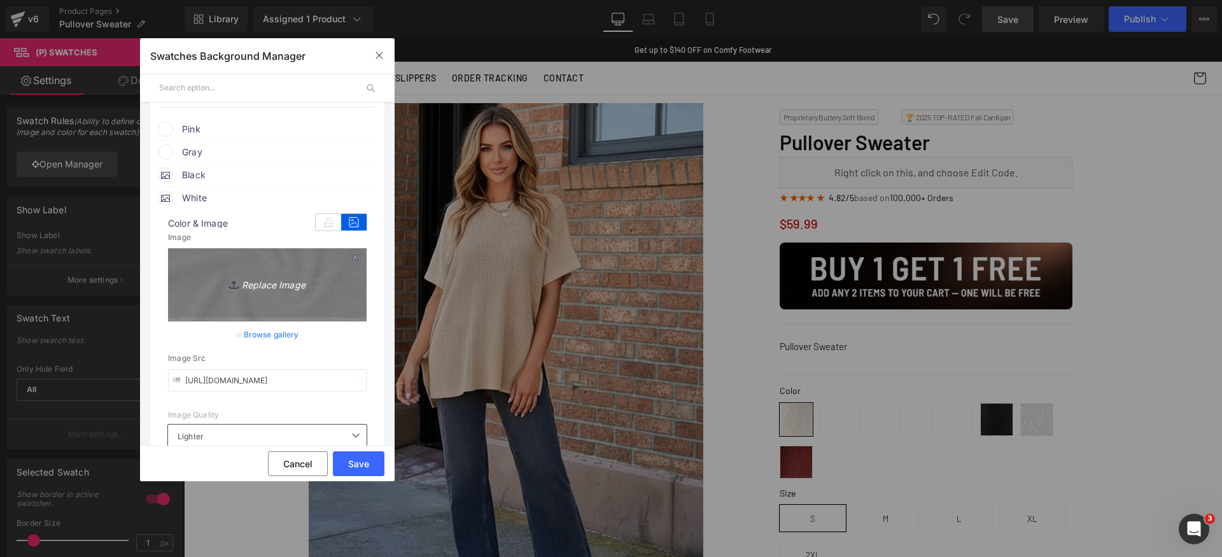
paste input "40/6466/5909/files/Swatch_White.webp?v=175831991"
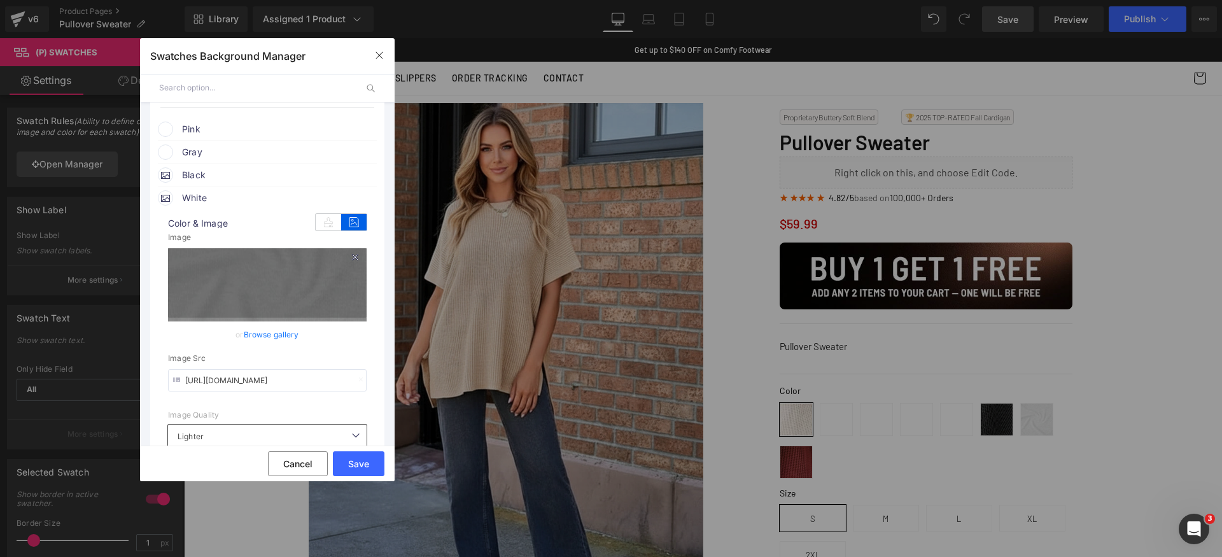
scroll to position [0, 170]
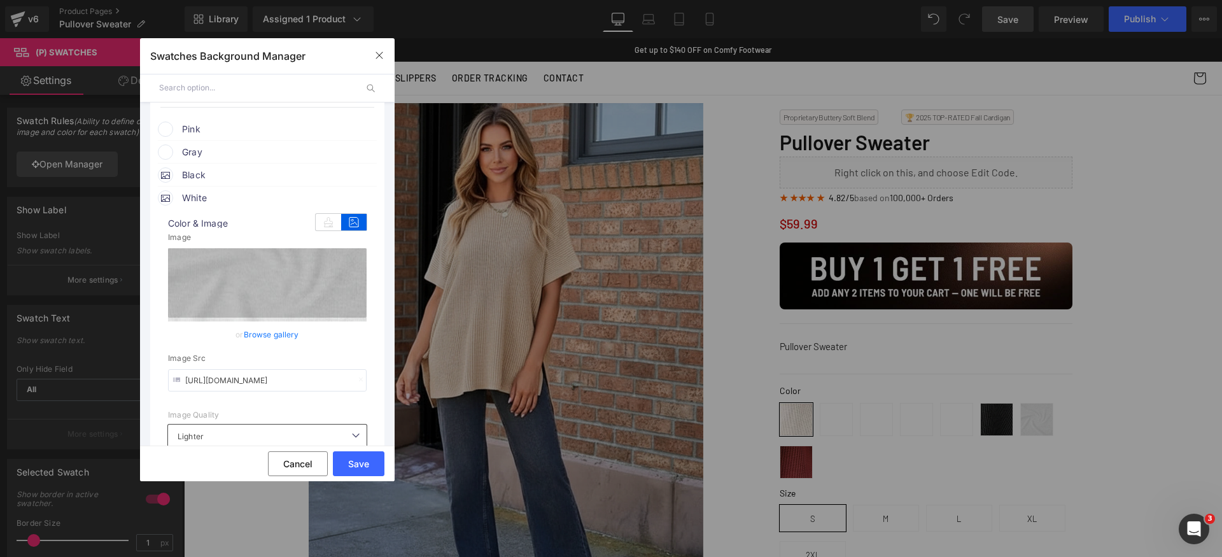
type input "[URL][DOMAIN_NAME]"
click at [256, 197] on span "White" at bounding box center [278, 197] width 193 height 15
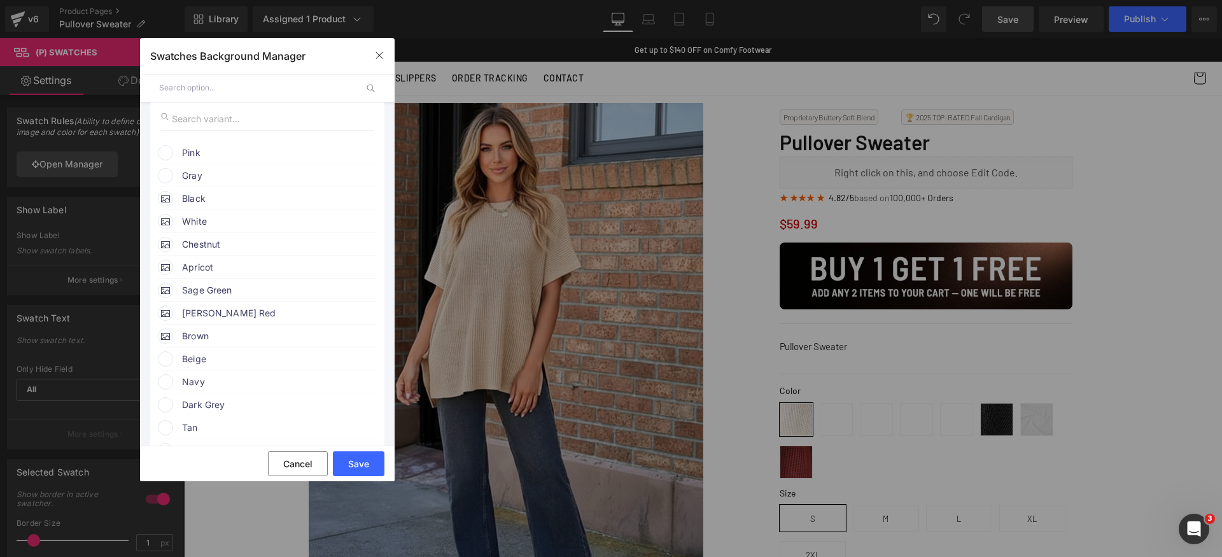
scroll to position [122, 0]
click at [250, 182] on span "Gray" at bounding box center [278, 183] width 193 height 15
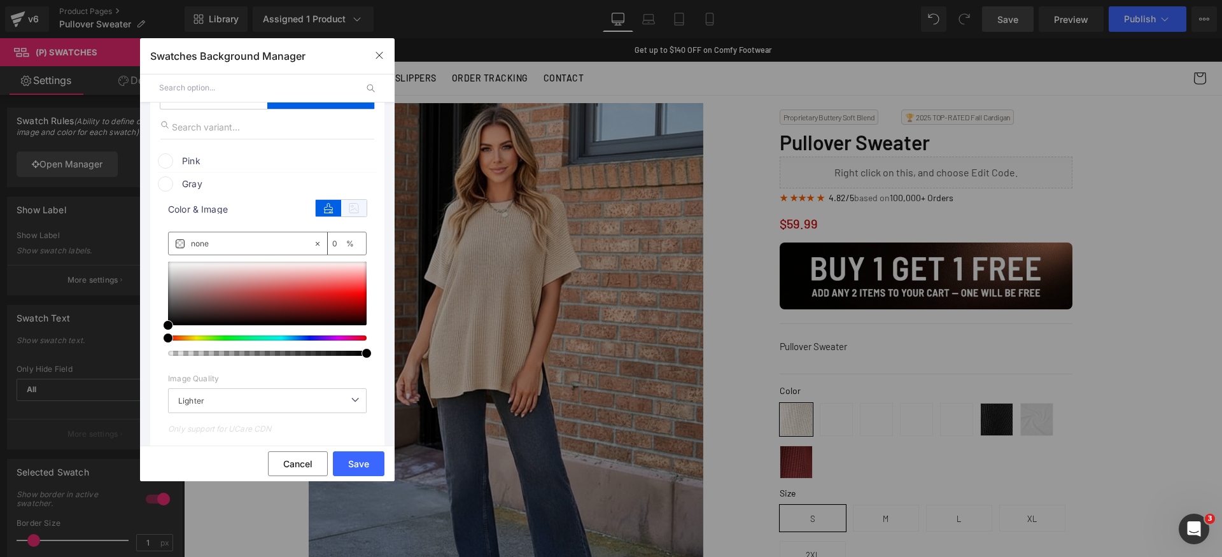
click at [351, 206] on icon at bounding box center [353, 208] width 25 height 17
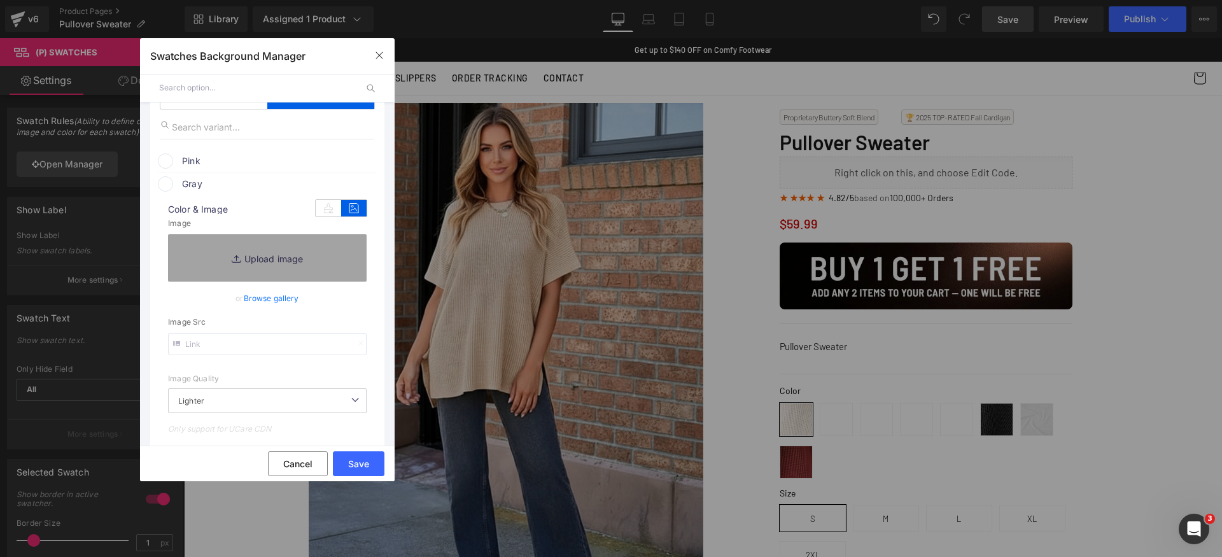
click at [274, 344] on input "text" at bounding box center [267, 344] width 199 height 22
paste input "[URL][DOMAIN_NAME]"
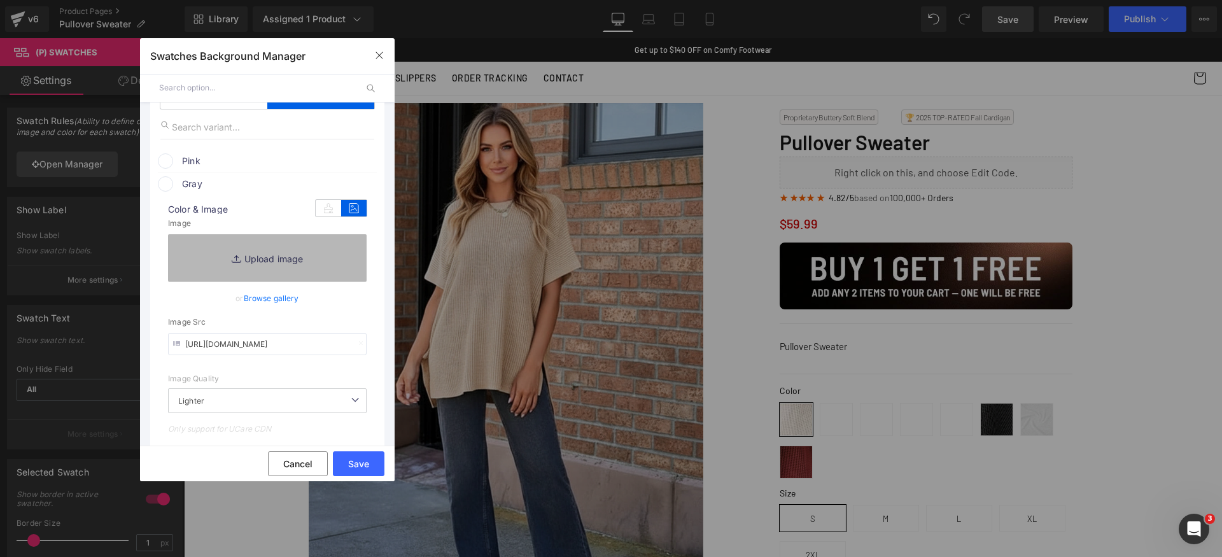
scroll to position [0, 166]
type input "[URL][DOMAIN_NAME]"
click at [246, 184] on span "Gray" at bounding box center [278, 183] width 193 height 15
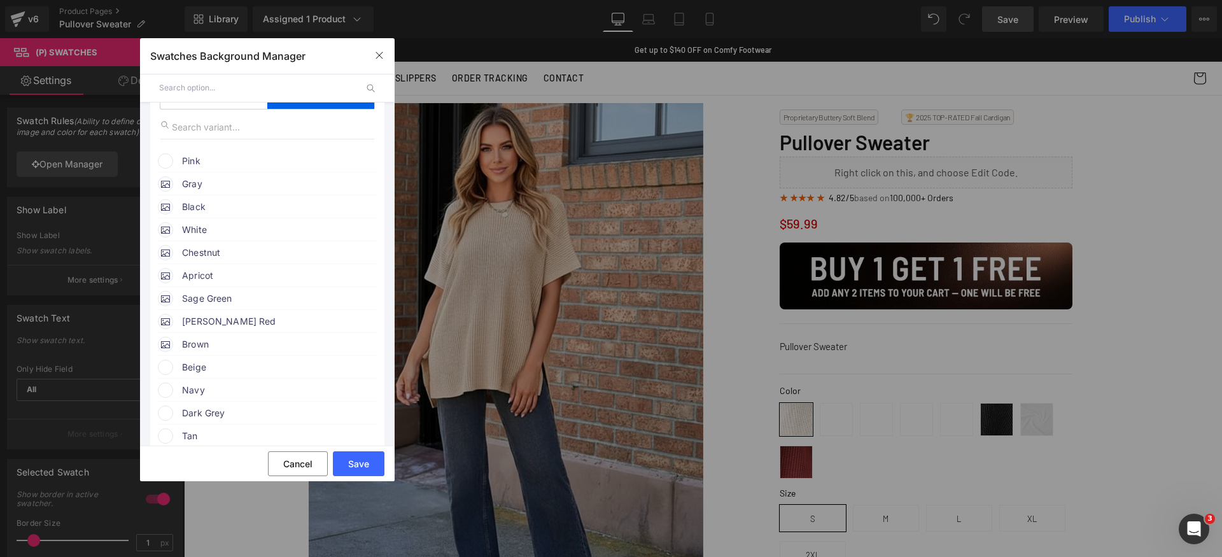
click at [255, 152] on div "Pink" at bounding box center [267, 159] width 219 height 19
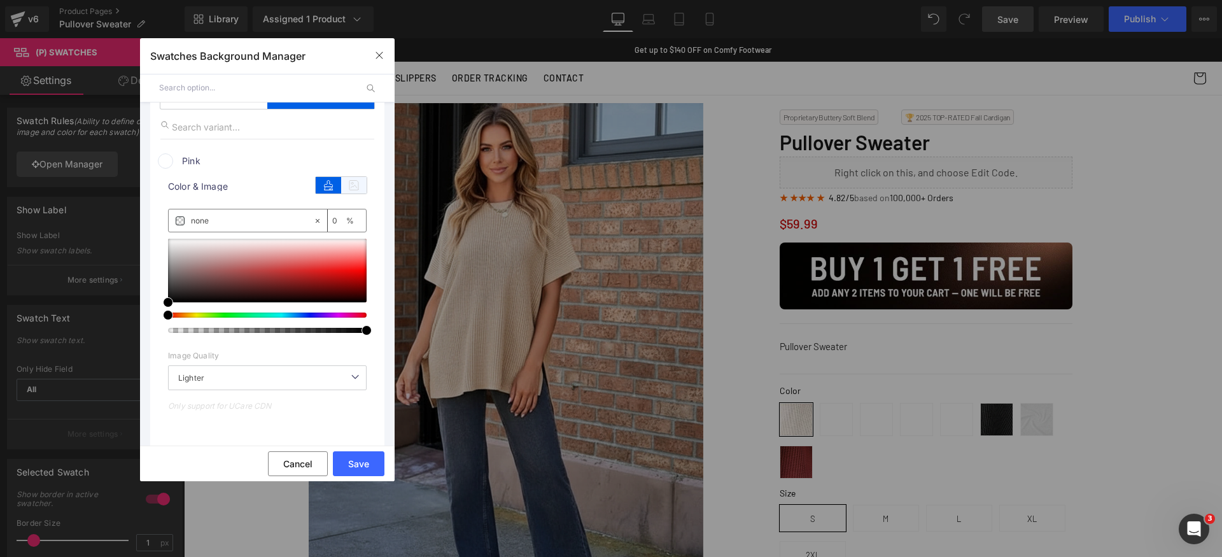
click at [348, 185] on icon at bounding box center [353, 185] width 25 height 17
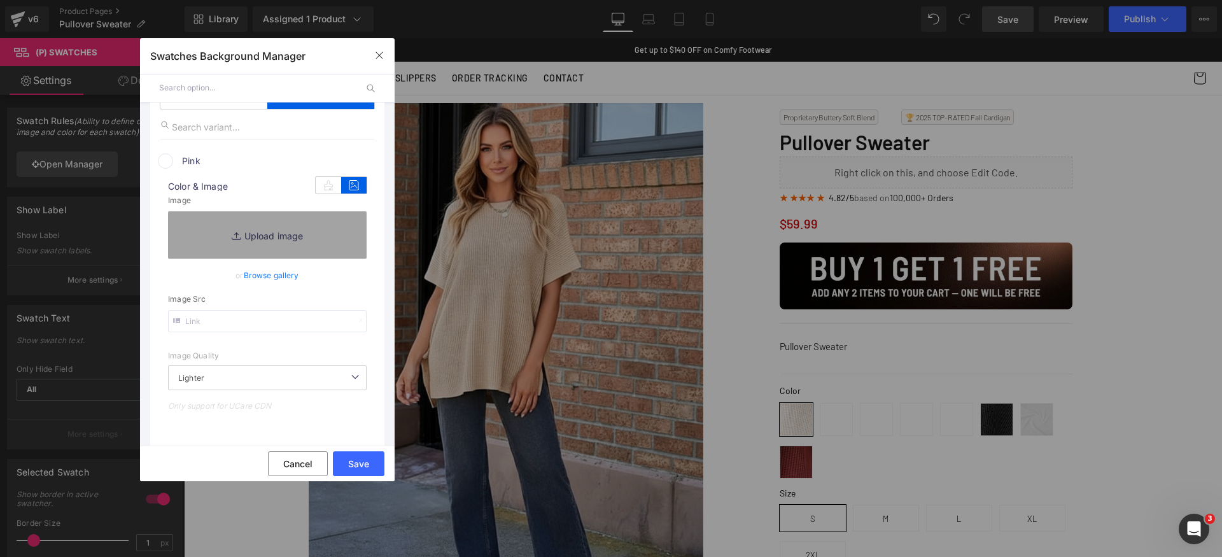
click at [254, 328] on input "text" at bounding box center [267, 321] width 199 height 22
paste input "[URL][DOMAIN_NAME]"
type input "[URL][DOMAIN_NAME]"
click at [228, 164] on span "Pink" at bounding box center [278, 160] width 193 height 15
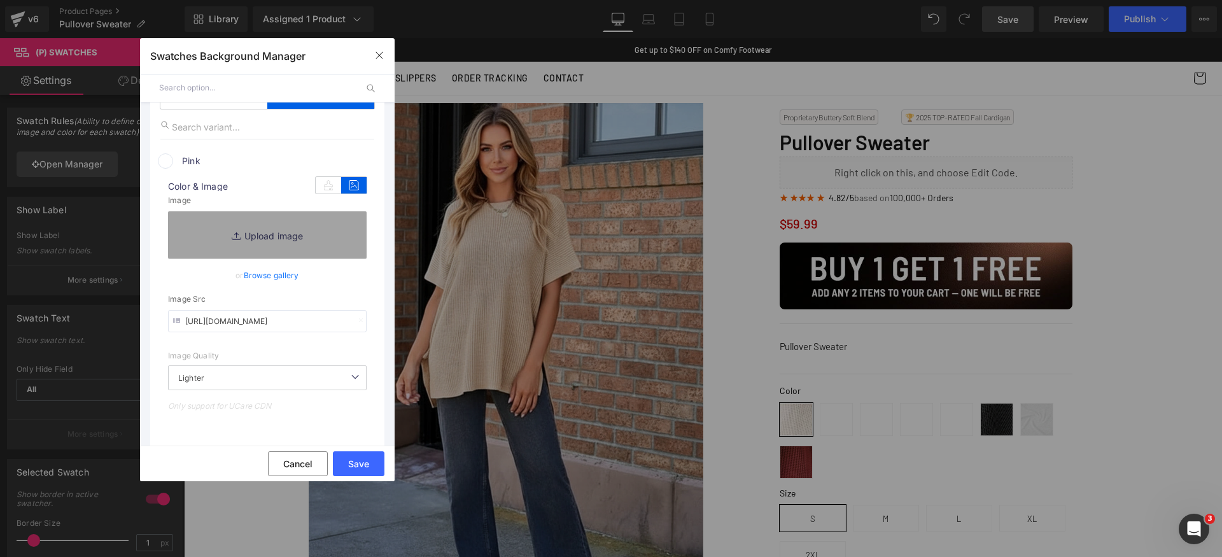
scroll to position [0, 0]
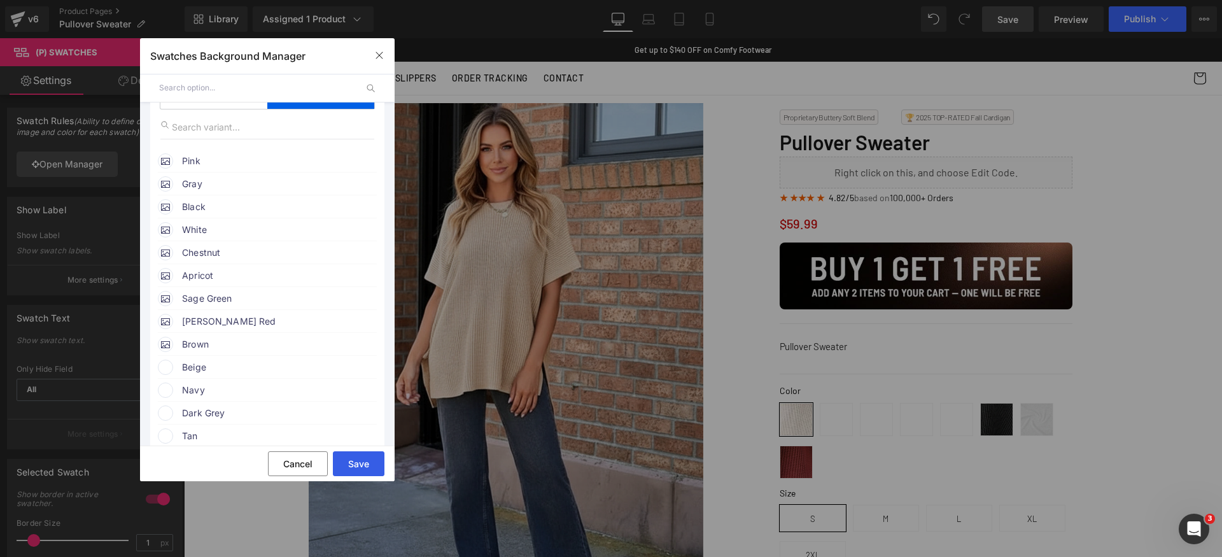
click at [362, 455] on button "Save" at bounding box center [359, 463] width 52 height 25
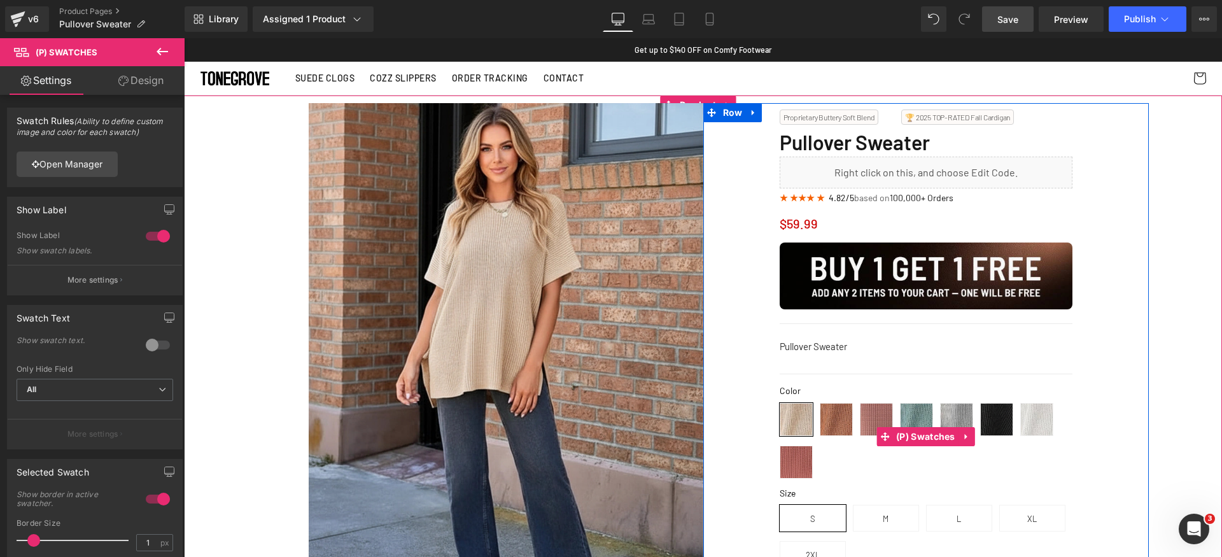
click at [838, 419] on span "Chestnut" at bounding box center [836, 419] width 33 height 33
click at [866, 418] on span "Pink" at bounding box center [876, 419] width 33 height 33
drag, startPoint x: 796, startPoint y: 418, endPoint x: 796, endPoint y: 444, distance: 26.1
click at [796, 419] on span "Apricot" at bounding box center [796, 419] width 33 height 33
click at [796, 463] on span "[PERSON_NAME] Red" at bounding box center [796, 462] width 33 height 33
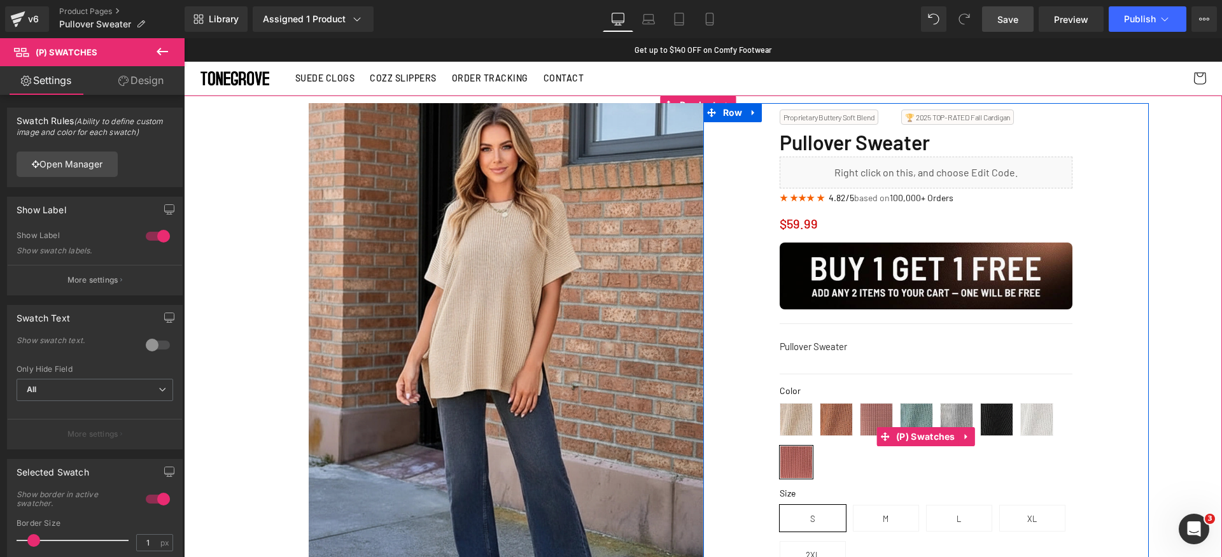
click at [794, 429] on span "Apricot" at bounding box center [796, 419] width 33 height 33
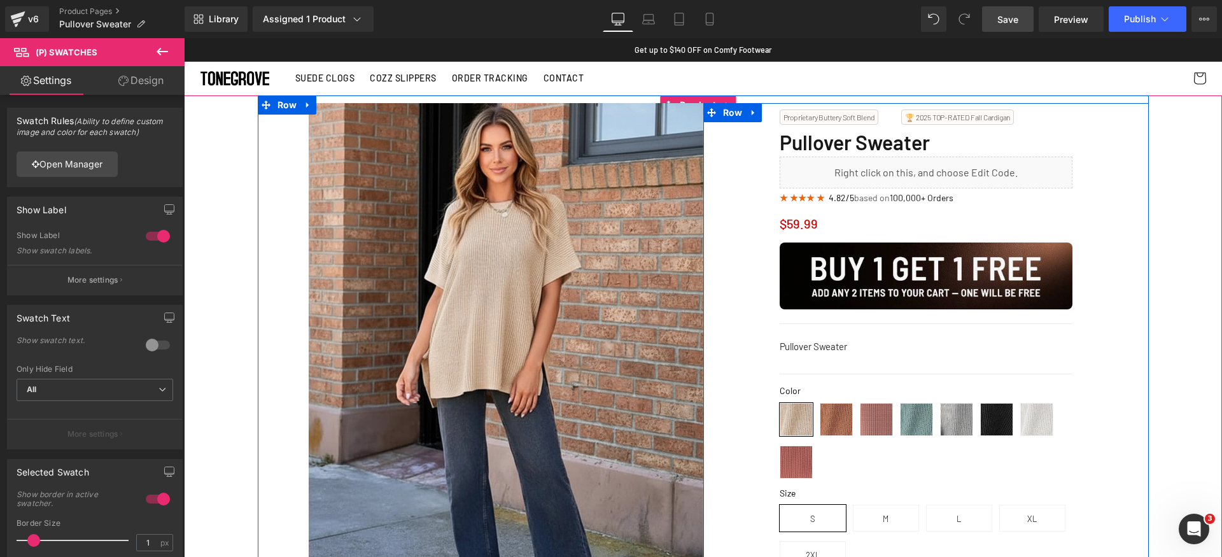
scroll to position [16, 0]
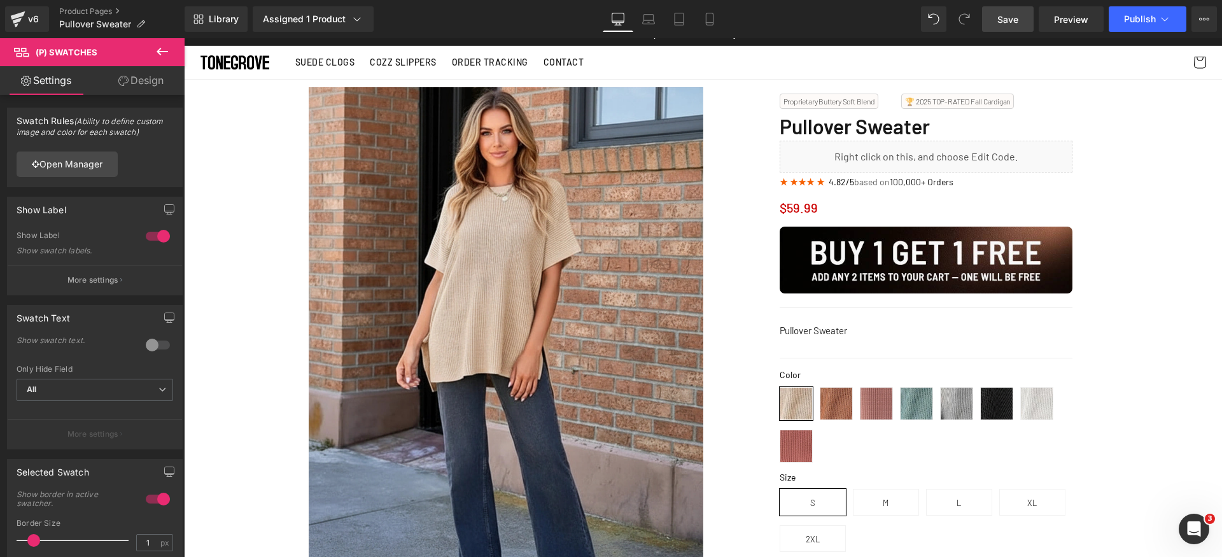
drag, startPoint x: 1009, startPoint y: 29, endPoint x: 925, endPoint y: 324, distance: 306.6
click at [1009, 29] on link "Save" at bounding box center [1008, 18] width 52 height 25
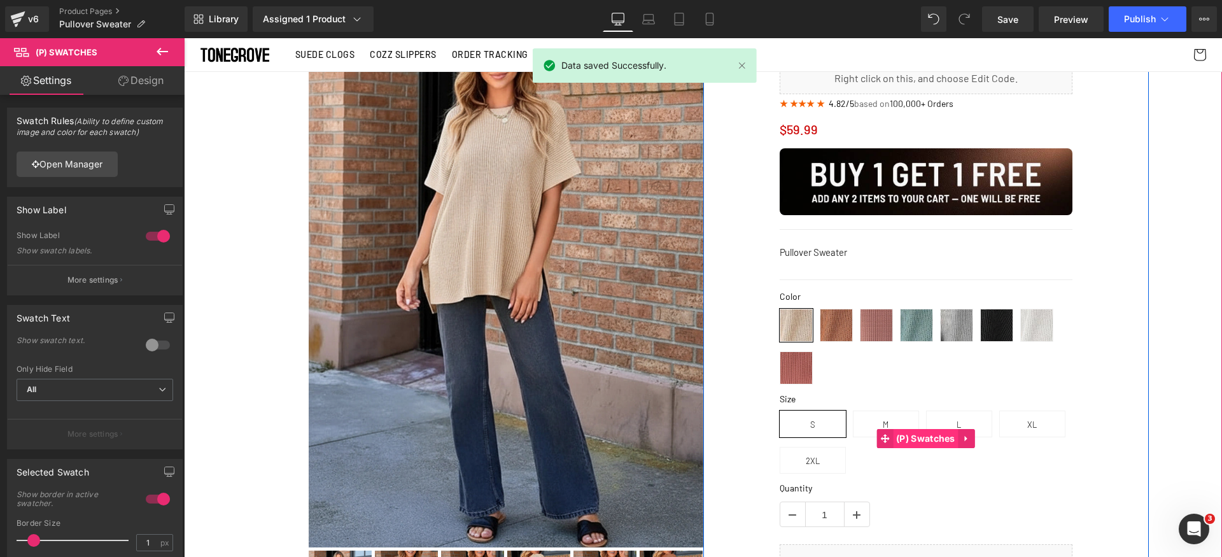
scroll to position [29, 0]
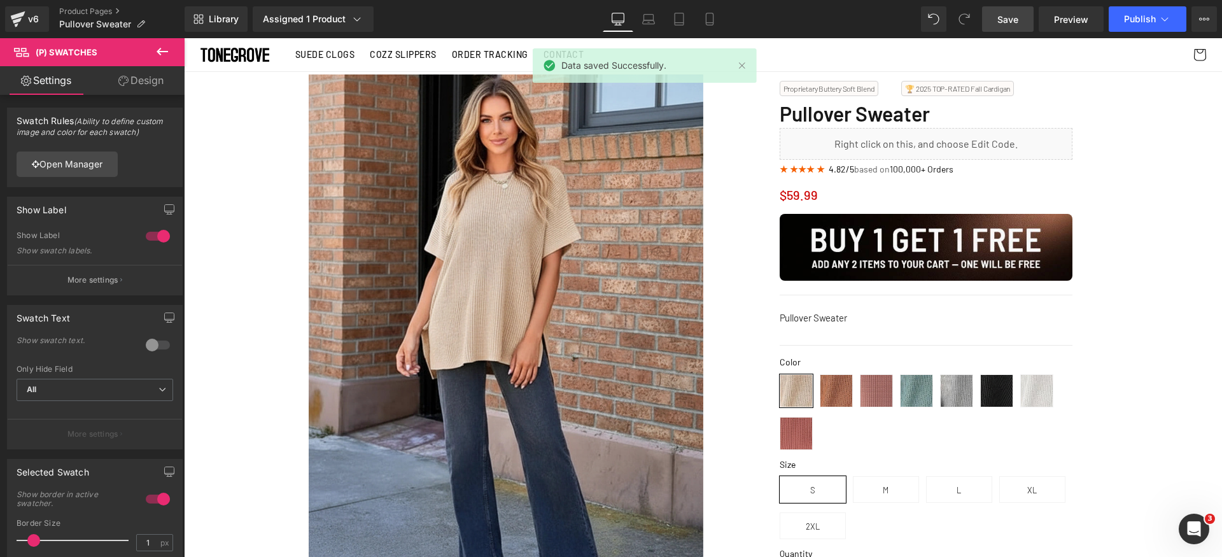
click at [1023, 27] on link "Save" at bounding box center [1008, 18] width 52 height 25
click at [1143, 14] on span "Publish" at bounding box center [1140, 19] width 32 height 10
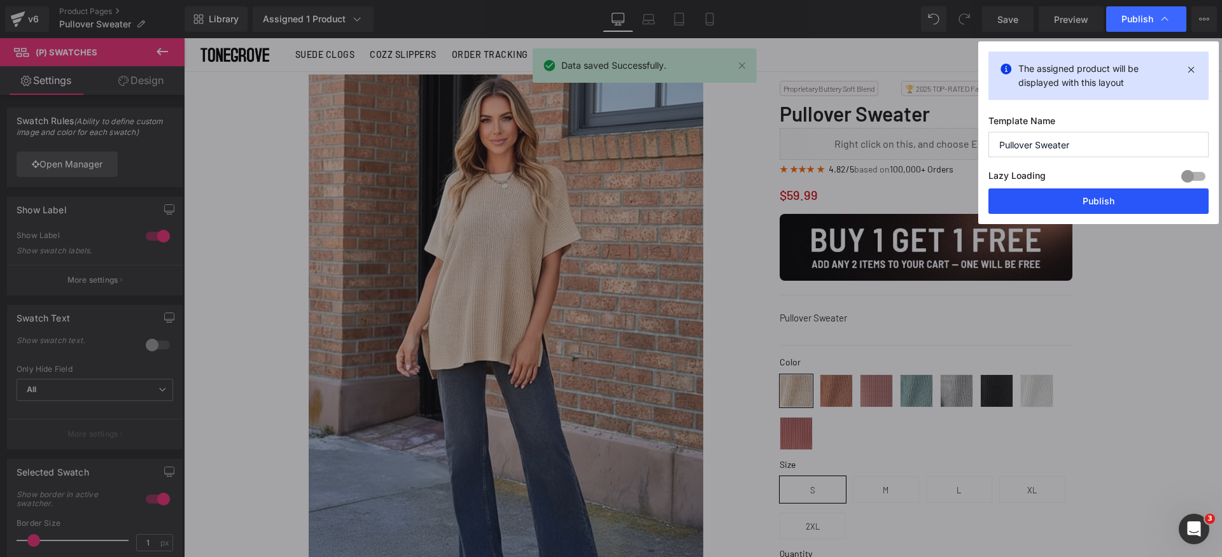
click at [1107, 199] on button "Publish" at bounding box center [1098, 200] width 220 height 25
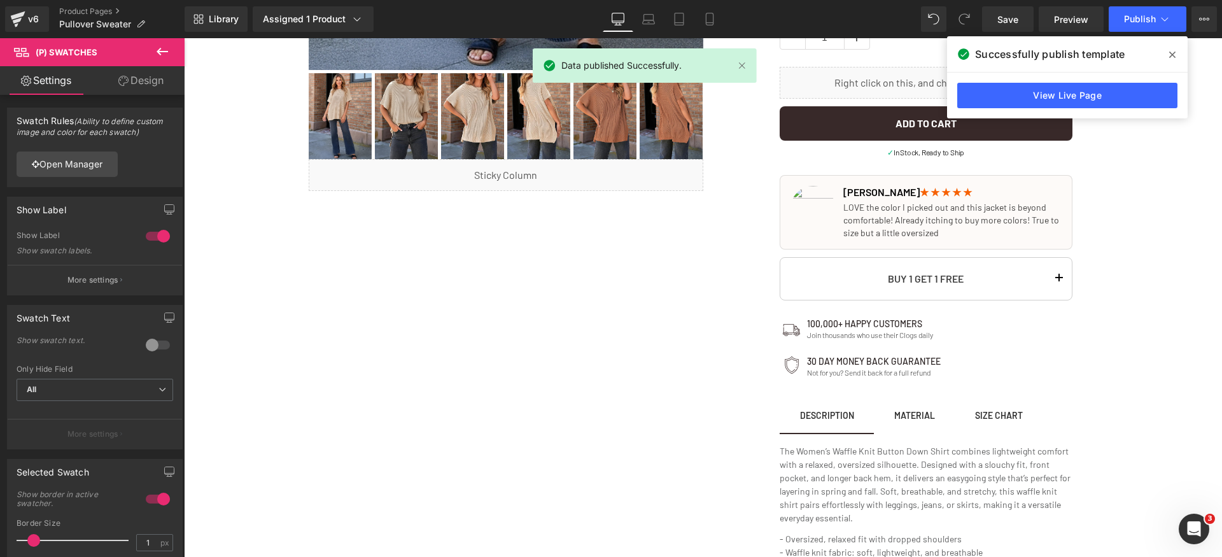
scroll to position [886, 0]
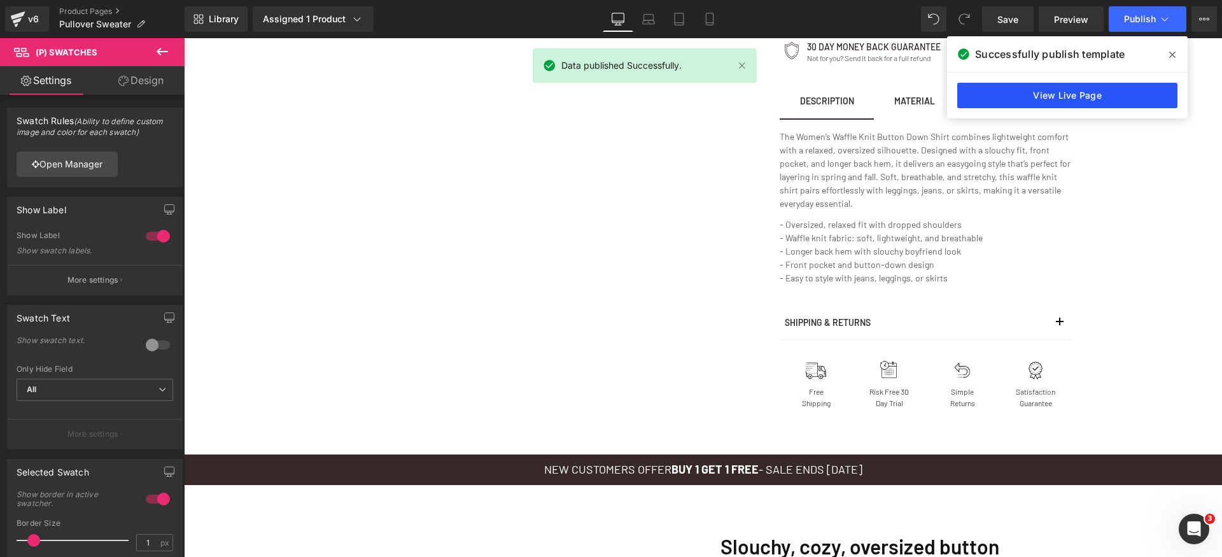
click at [1067, 99] on link "View Live Page" at bounding box center [1067, 95] width 220 height 25
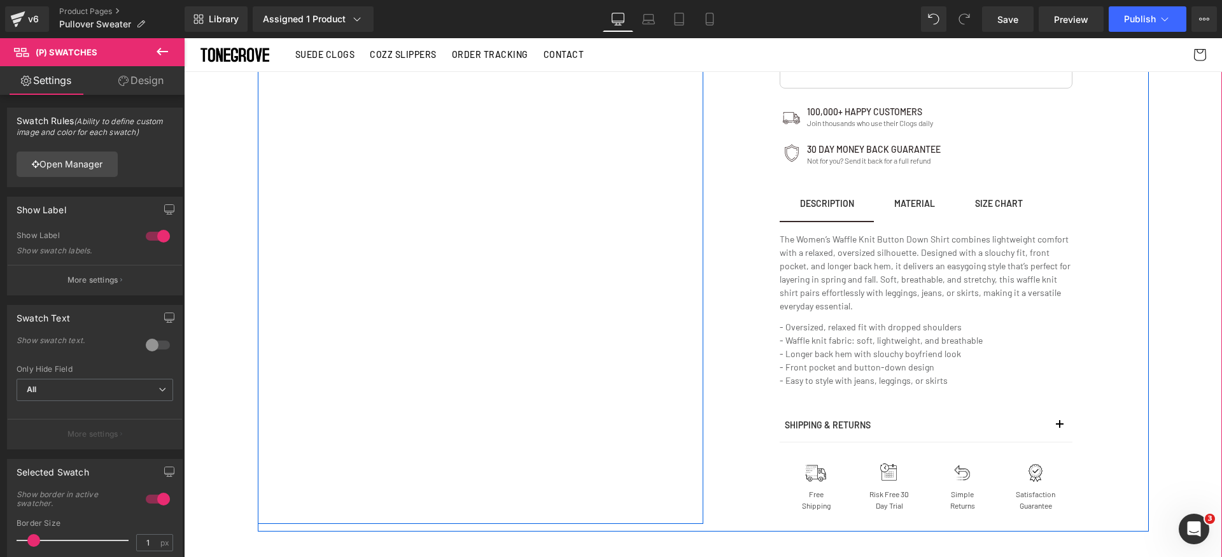
scroll to position [1372, 0]
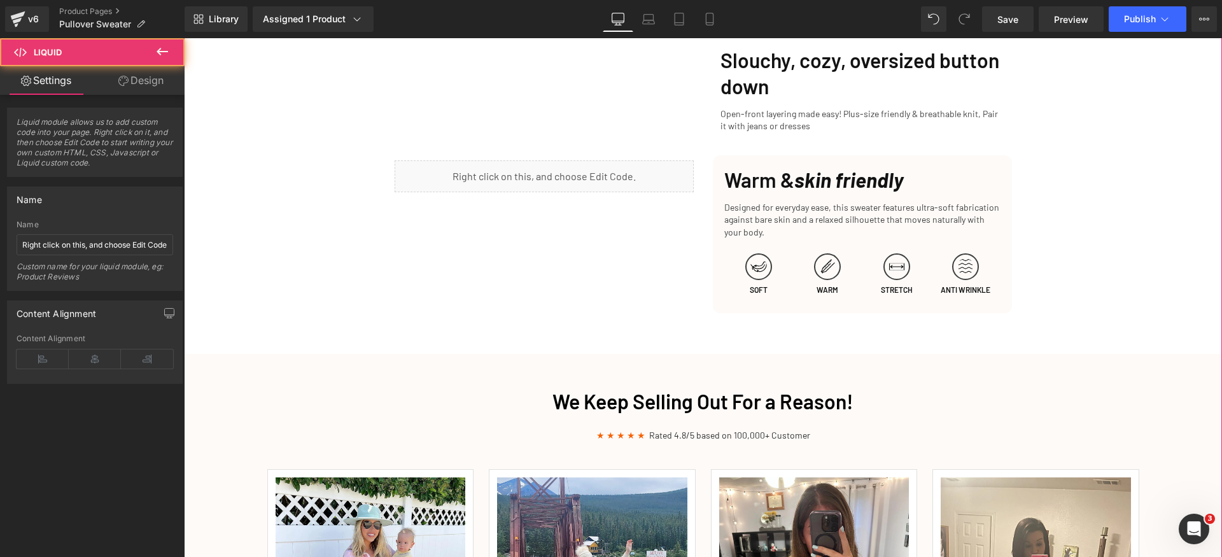
click at [585, 180] on div "Liquid" at bounding box center [544, 176] width 299 height 32
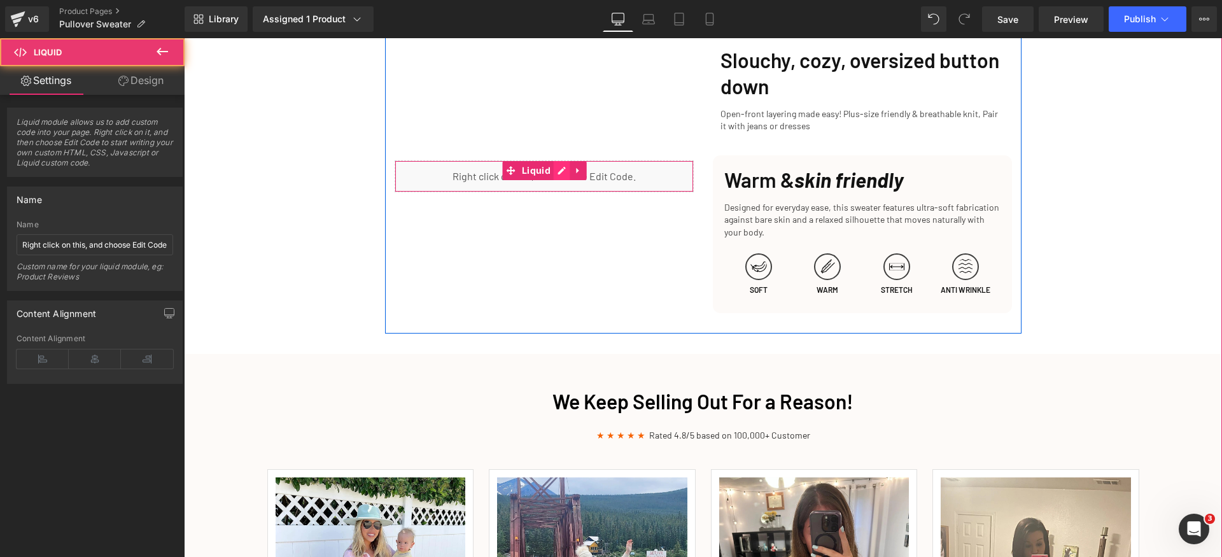
click at [558, 172] on div "Liquid" at bounding box center [544, 176] width 299 height 32
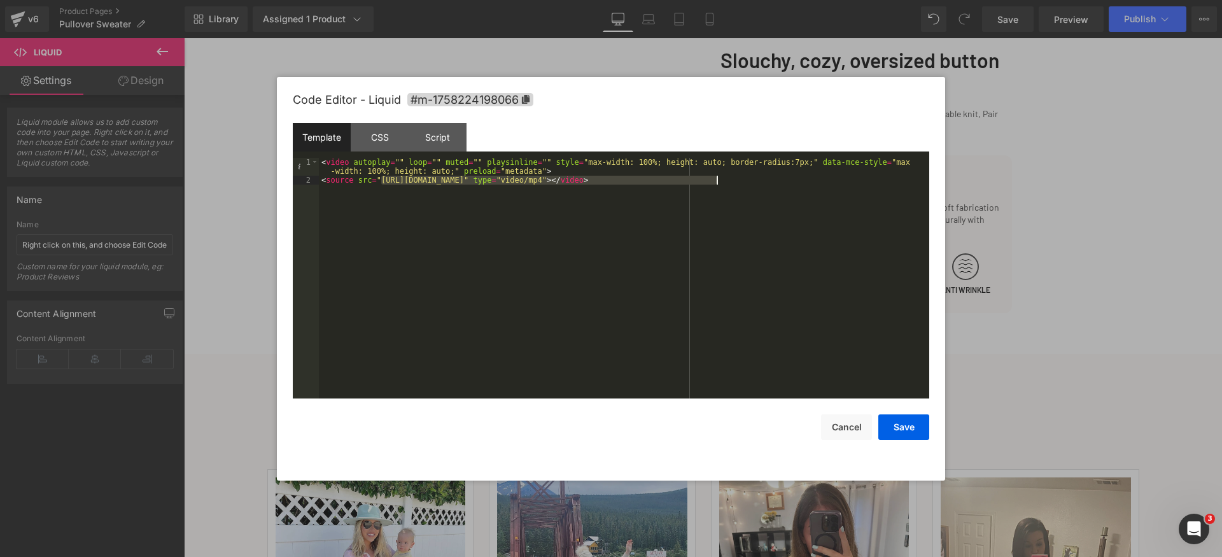
drag, startPoint x: 380, startPoint y: 178, endPoint x: 715, endPoint y: 181, distance: 335.5
click at [715, 181] on div "< video autoplay = "" loop = "" muted = "" playsinline = "" style = "max-width:…" at bounding box center [624, 291] width 610 height 267
click at [904, 429] on button "Save" at bounding box center [903, 426] width 51 height 25
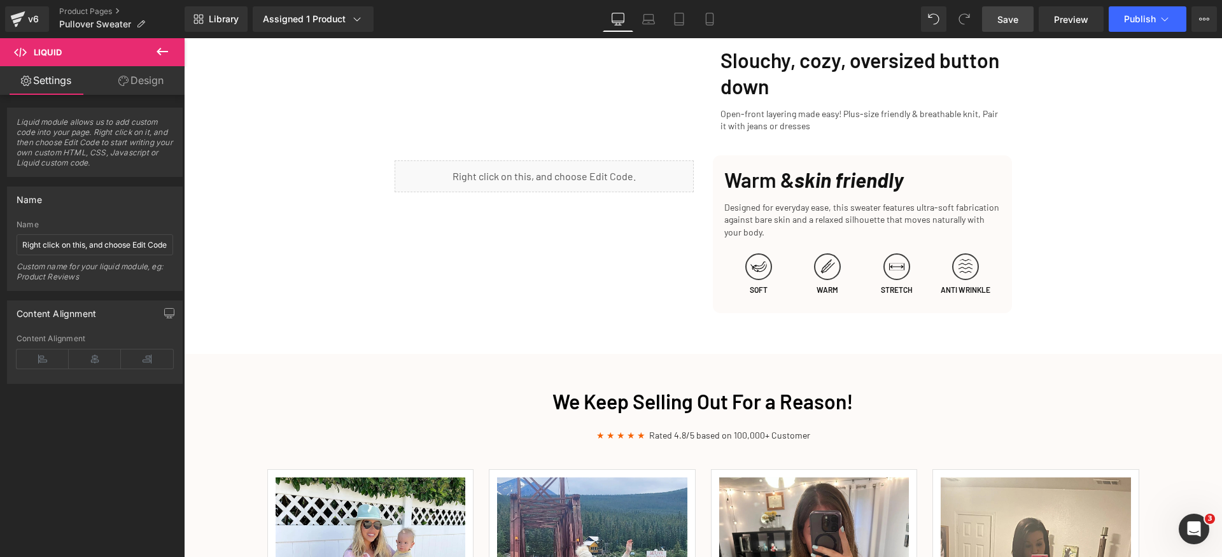
click at [1018, 16] on span "Save" at bounding box center [1007, 19] width 21 height 13
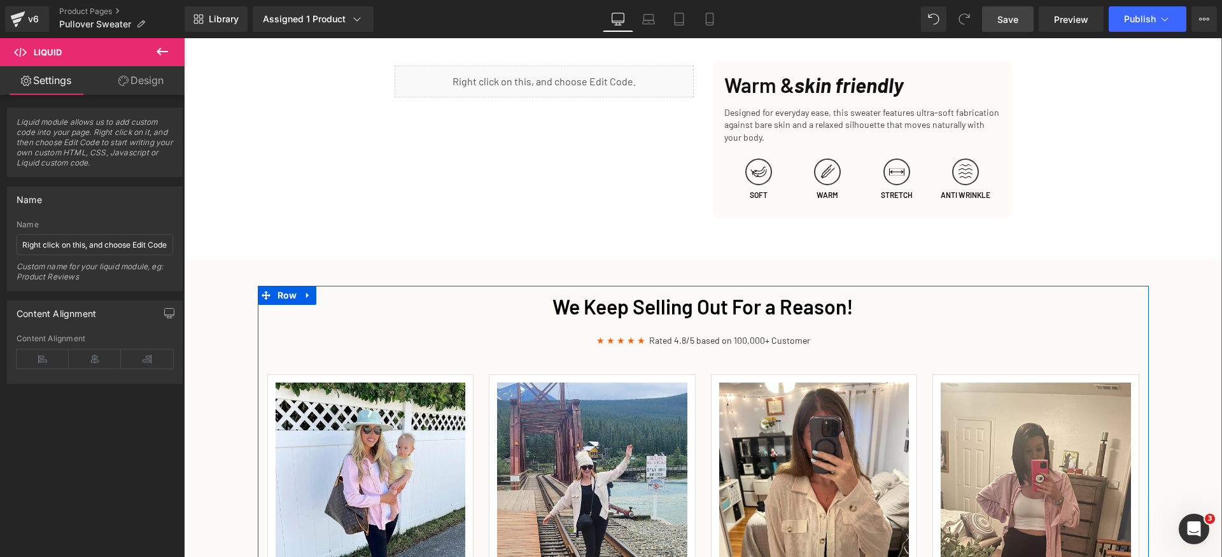
scroll to position [1663, 0]
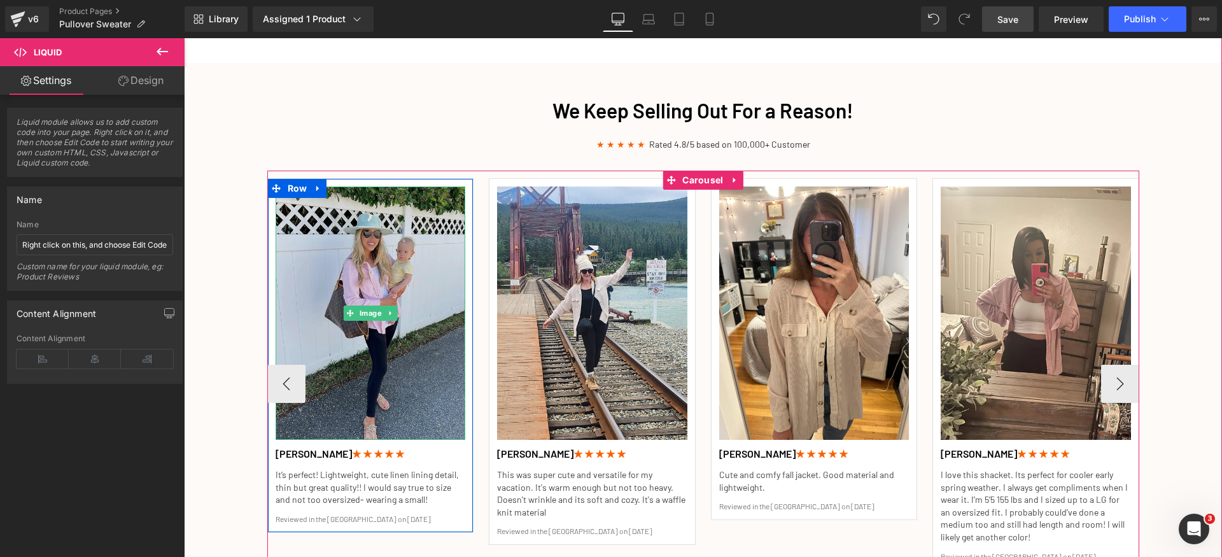
click at [355, 293] on img at bounding box center [371, 312] width 190 height 253
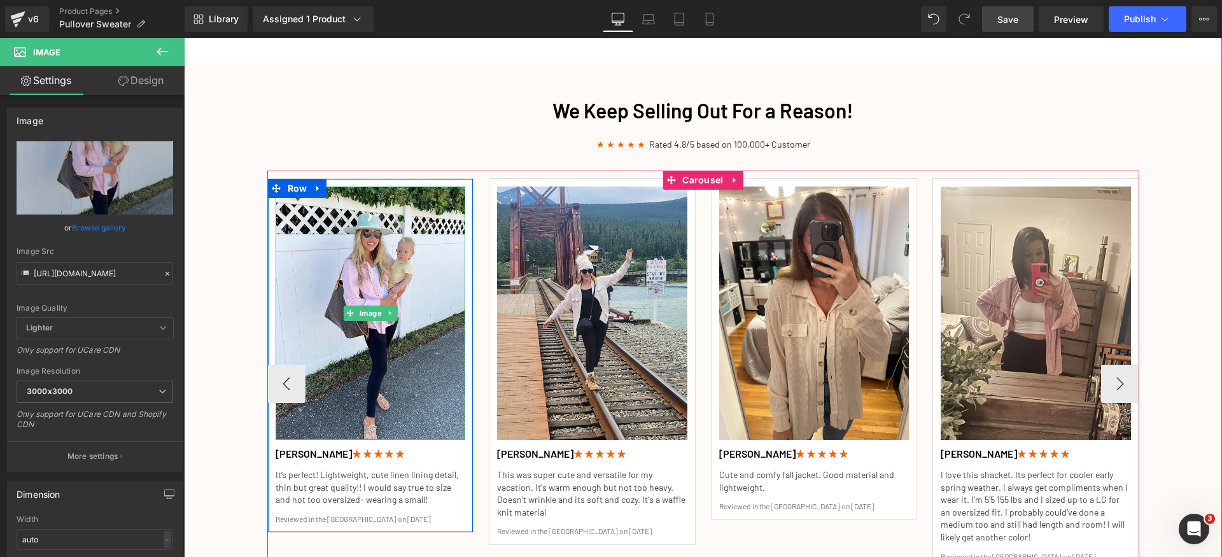
scroll to position [1741, 0]
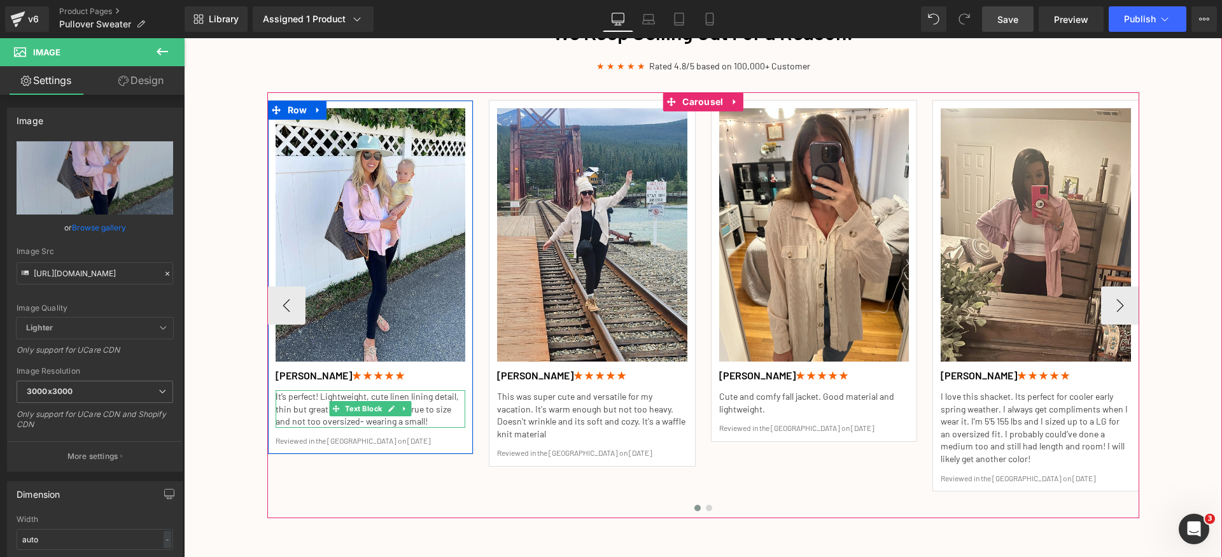
click at [310, 402] on p "It’s perfect! Lightweight, cute linen lining detail, thin but great quality!! I…" at bounding box center [371, 409] width 190 height 38
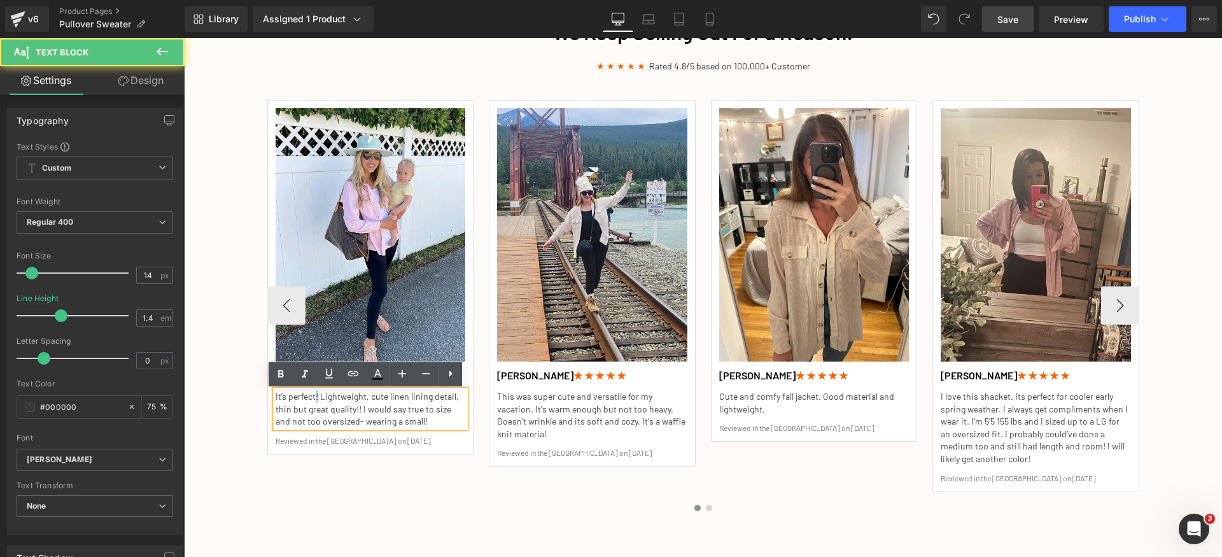
click at [310, 402] on p "It’s perfect! Lightweight, cute linen lining detail, thin but great quality!! I…" at bounding box center [371, 409] width 190 height 38
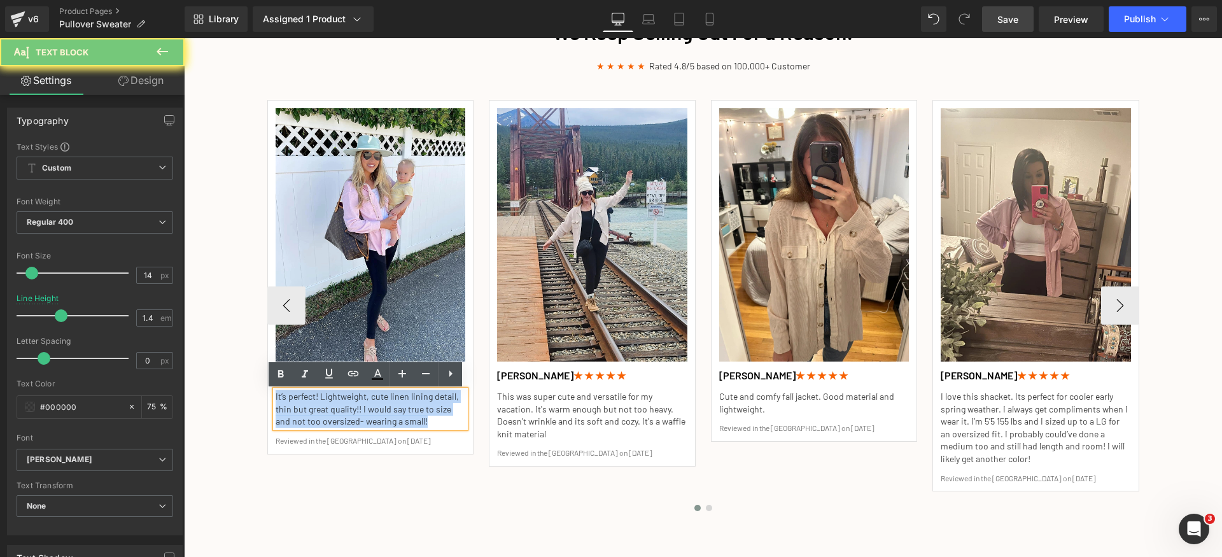
click at [310, 402] on p "It’s perfect! Lightweight, cute linen lining detail, thin but great quality!! I…" at bounding box center [371, 409] width 190 height 38
paste div
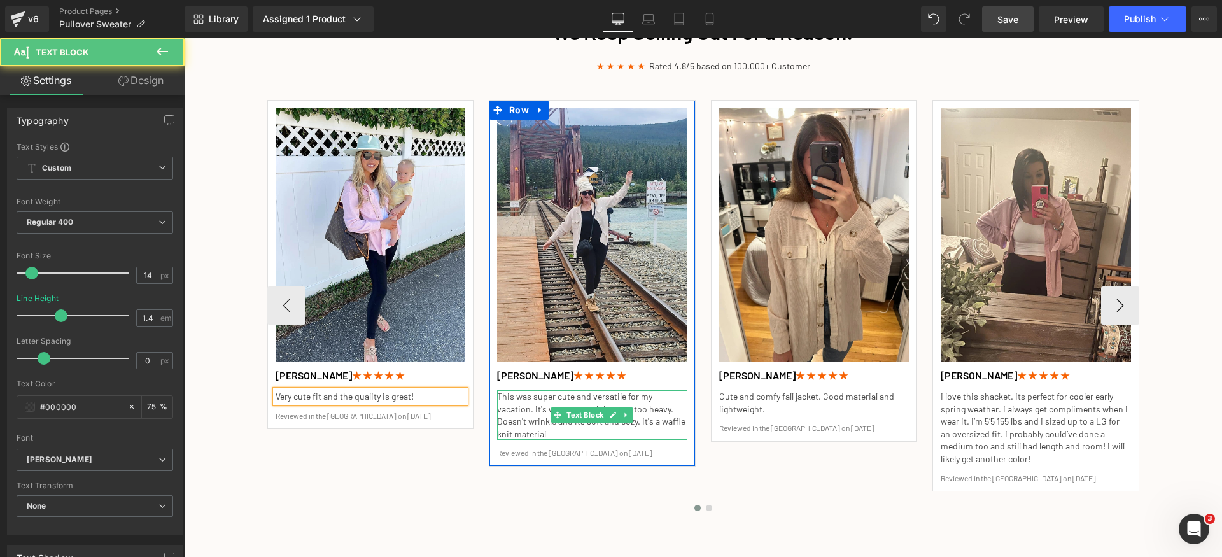
click at [526, 414] on p "This was super cute and versatile for my vacation. It's warm enough but not too…" at bounding box center [592, 415] width 190 height 50
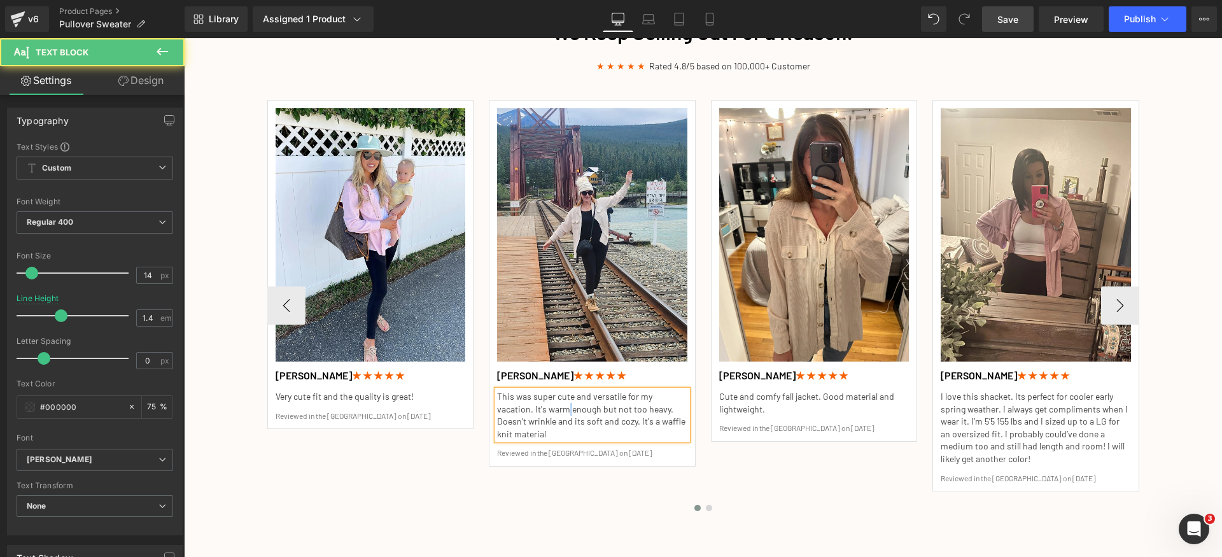
click at [526, 414] on p "This was super cute and versatile for my vacation. It's warm enough but not too…" at bounding box center [592, 415] width 190 height 50
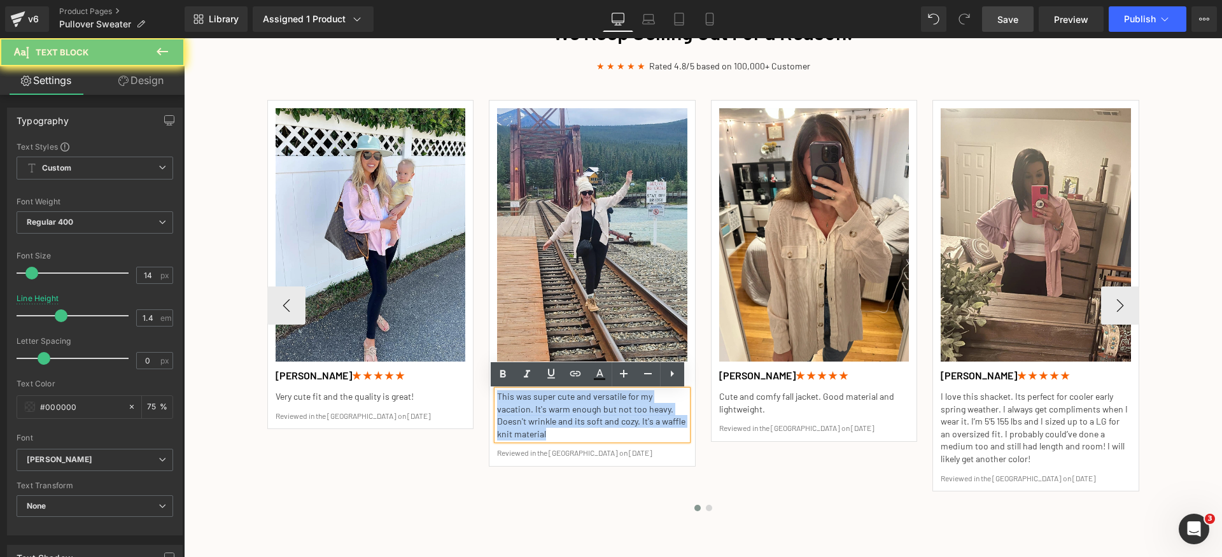
click at [526, 414] on p "This was super cute and versatile for my vacation. It's warm enough but not too…" at bounding box center [592, 415] width 190 height 50
paste div
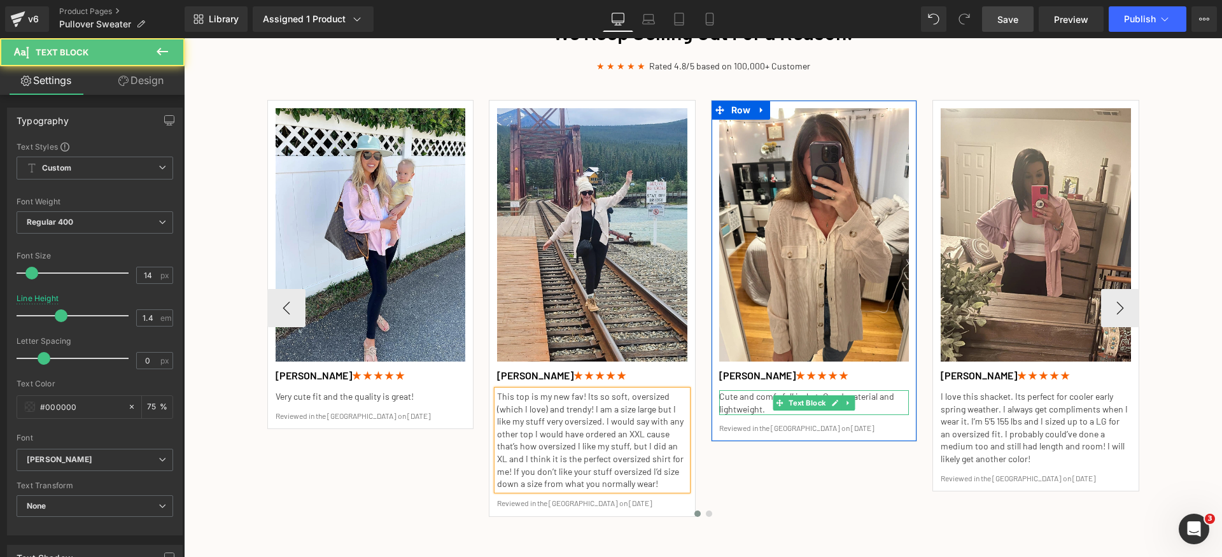
click at [729, 401] on p "Cute and comfy fall jacket. Good material and lightweight." at bounding box center [814, 402] width 190 height 25
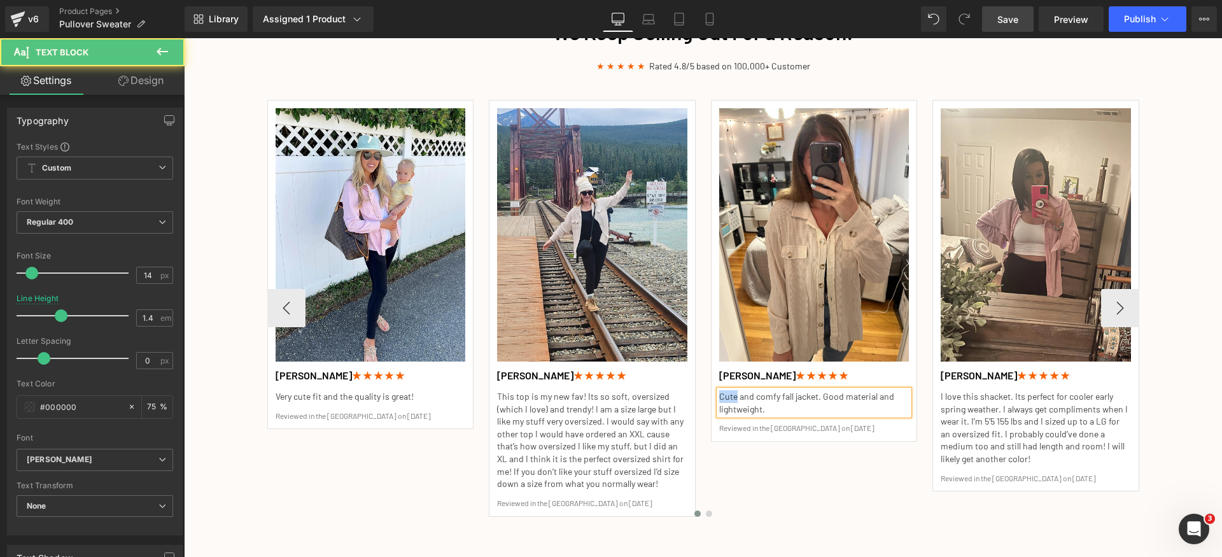
click at [729, 401] on p "Cute and comfy fall jacket. Good material and lightweight." at bounding box center [814, 402] width 190 height 25
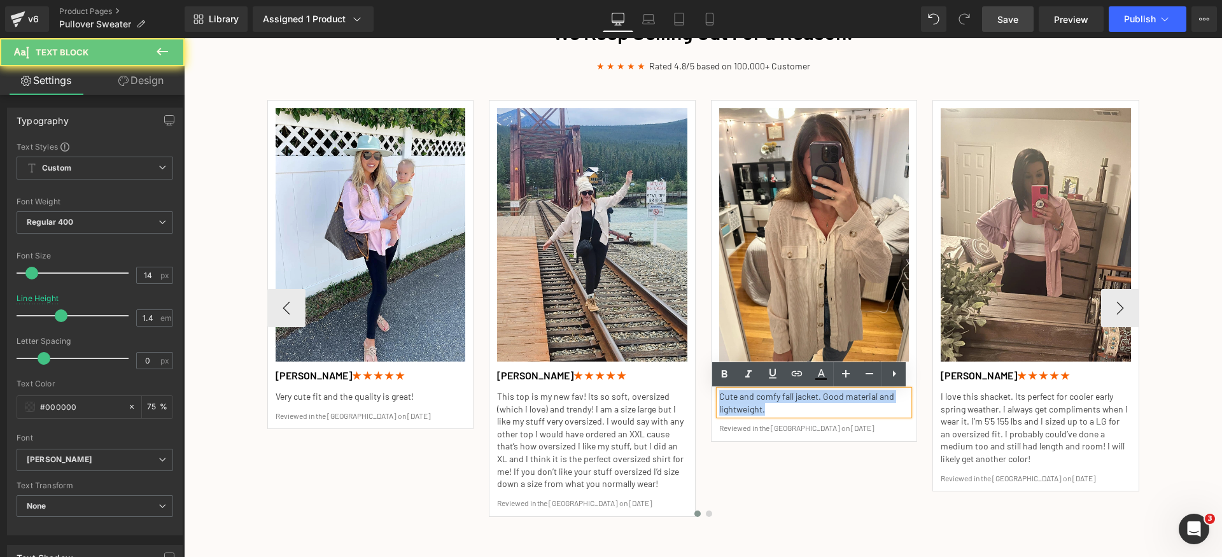
click at [729, 401] on p "Cute and comfy fall jacket. Good material and lightweight." at bounding box center [814, 402] width 190 height 25
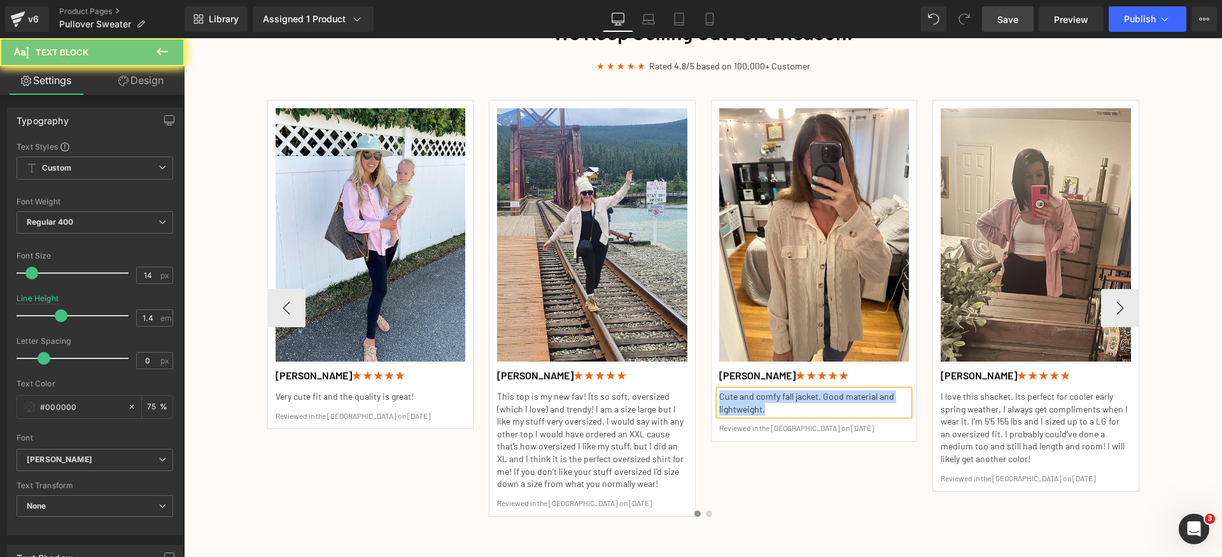
paste div
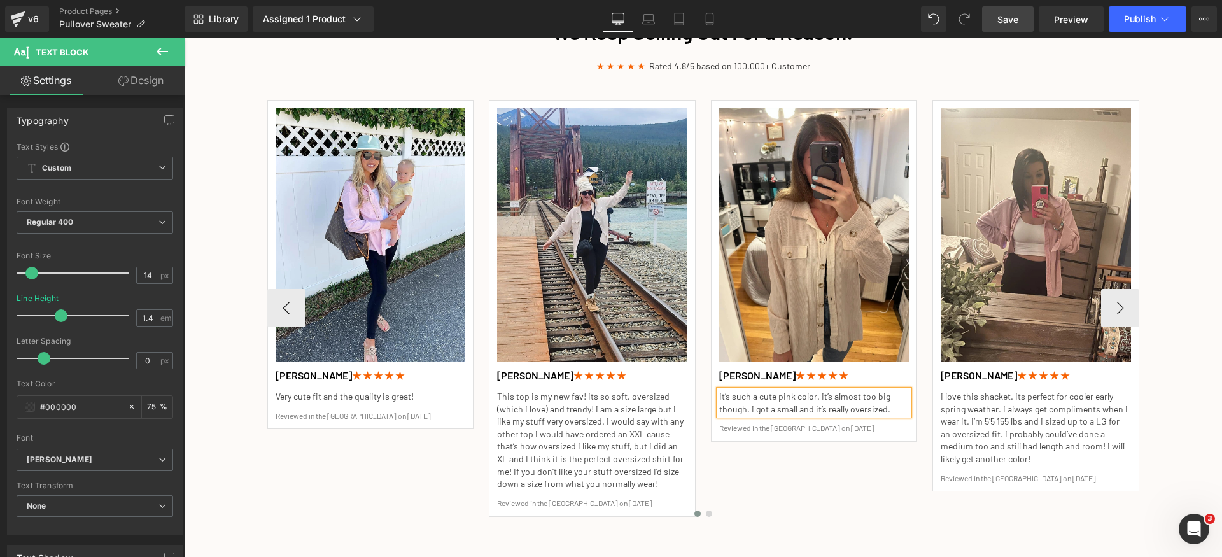
click at [972, 416] on p "I love this shacket. Its perfect for cooler early spring weather. I always get …" at bounding box center [1036, 427] width 190 height 75
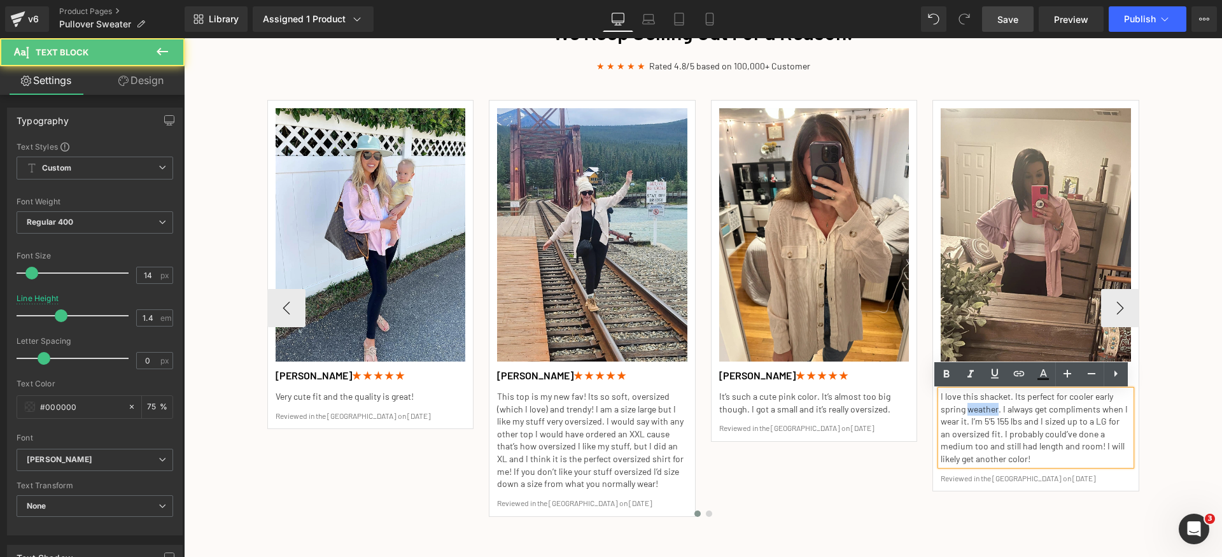
click at [972, 416] on p "I love this shacket. Its perfect for cooler early spring weather. I always get …" at bounding box center [1036, 427] width 190 height 75
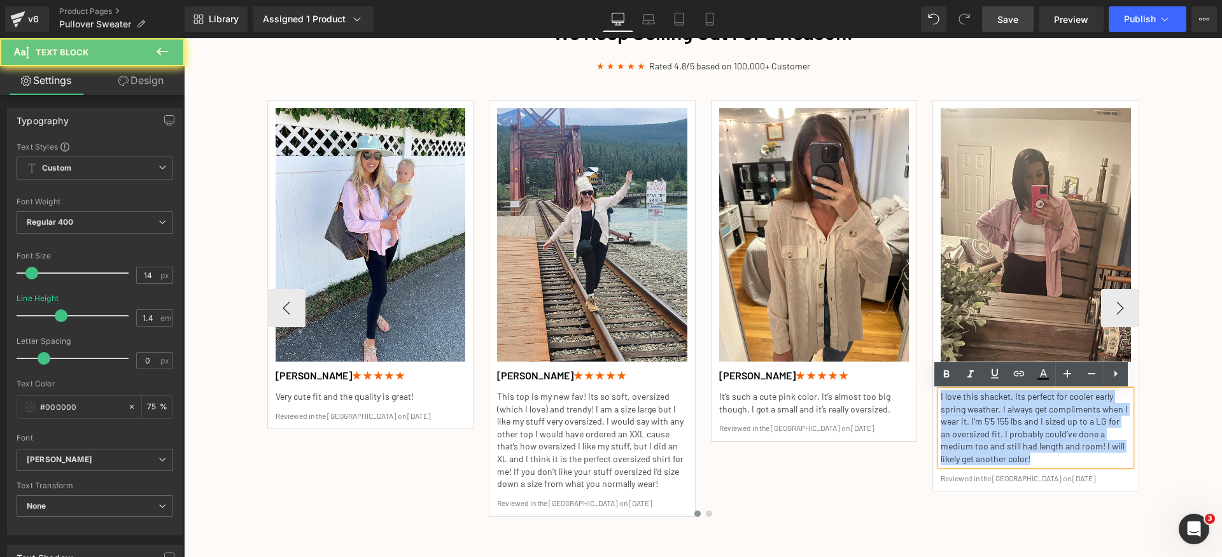
click at [972, 416] on p "I love this shacket. Its perfect for cooler early spring weather. I always get …" at bounding box center [1036, 427] width 190 height 75
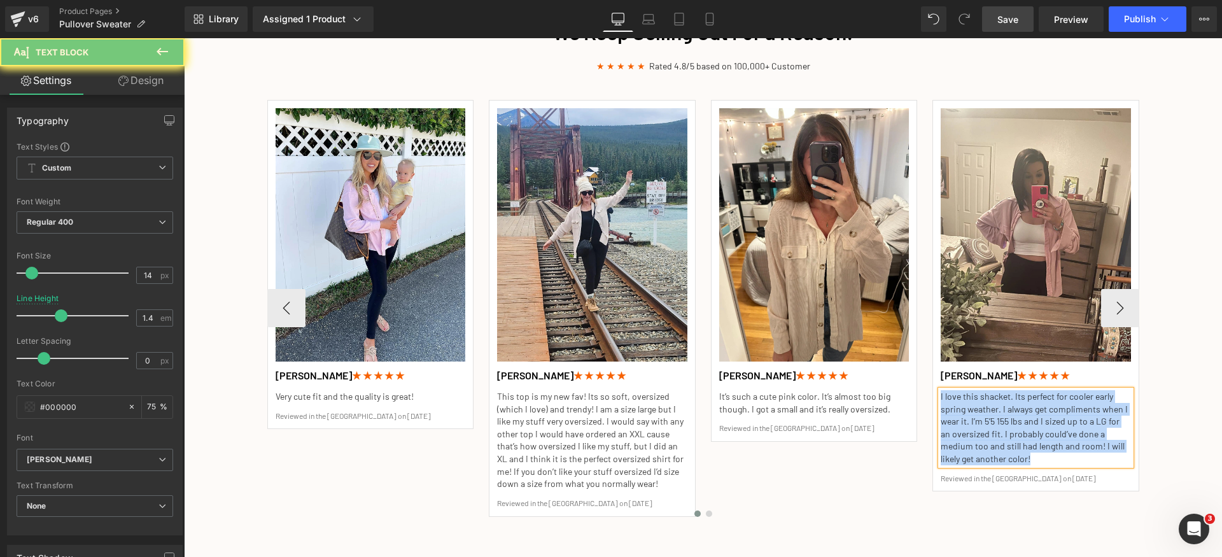
paste div
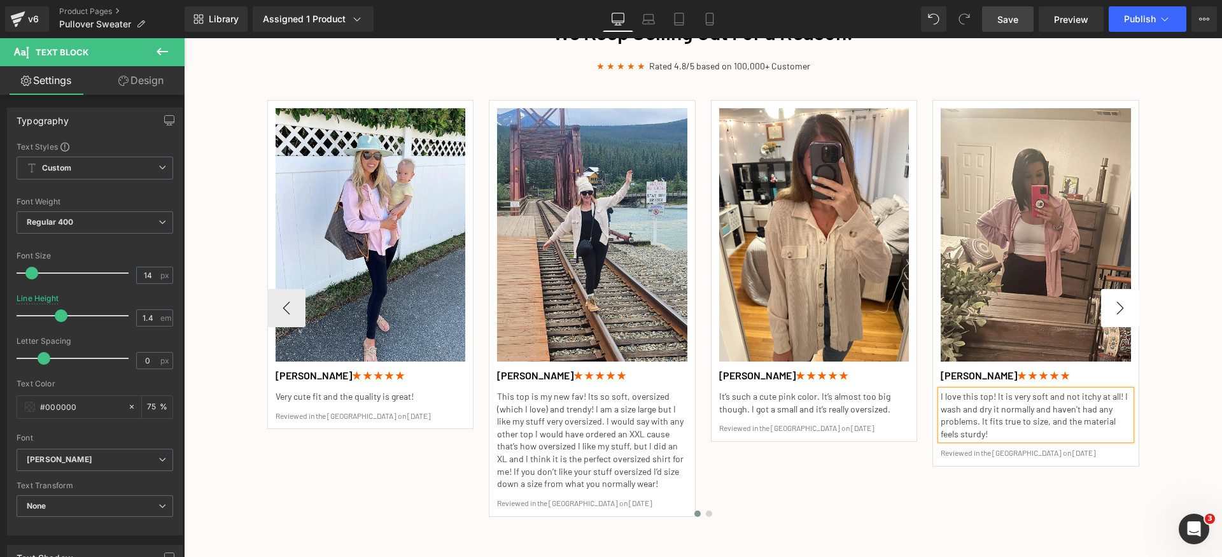
click at [1116, 313] on button "›" at bounding box center [1120, 308] width 38 height 38
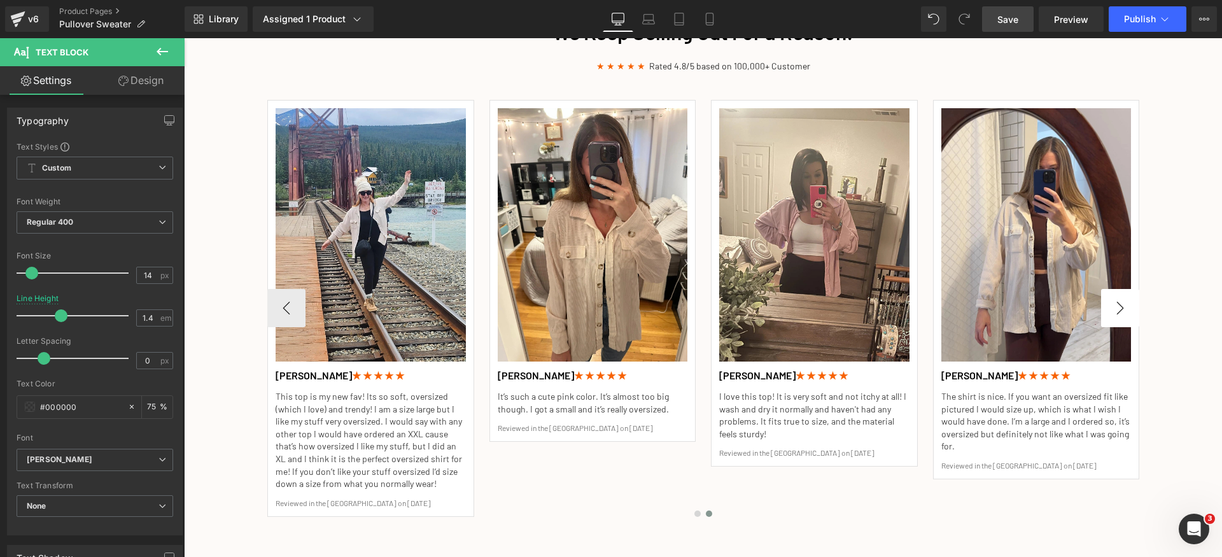
click at [1116, 313] on button "›" at bounding box center [1120, 308] width 38 height 38
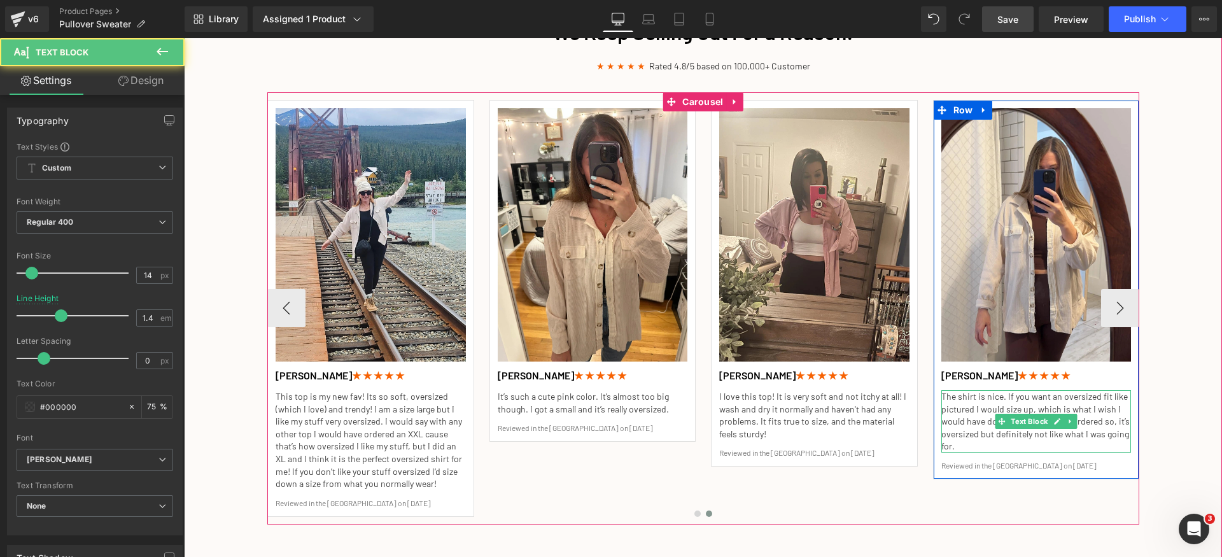
click at [957, 412] on p "The shirt is nice. If you want an oversized fit like pictured I would size up, …" at bounding box center [1036, 421] width 190 height 62
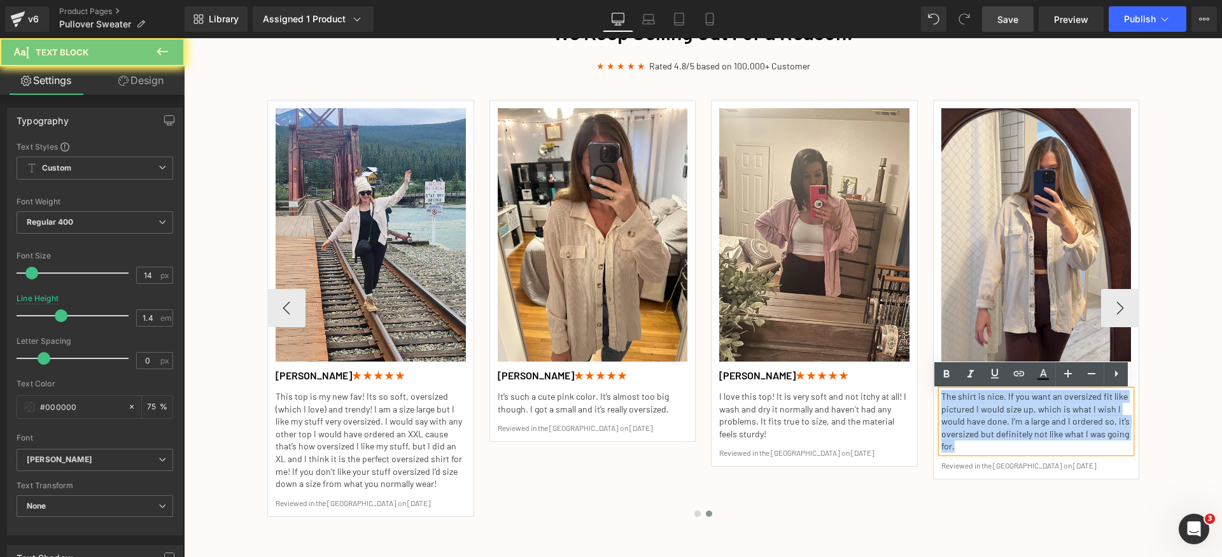
click at [957, 412] on p "The shirt is nice. If you want an oversized fit like pictured I would size up, …" at bounding box center [1036, 421] width 190 height 62
paste div
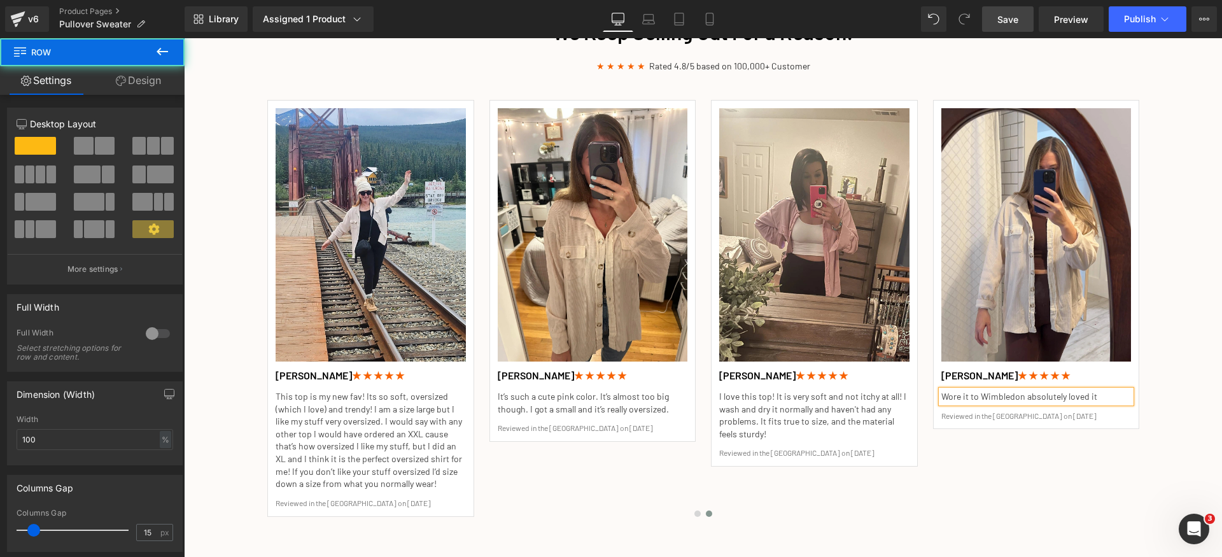
click at [1174, 388] on div "We Keep Selling Out For a Reason! Heading ★ ★ ★ ★ ★ Rated 4.8/5 based on 100,00…" at bounding box center [703, 281] width 1038 height 541
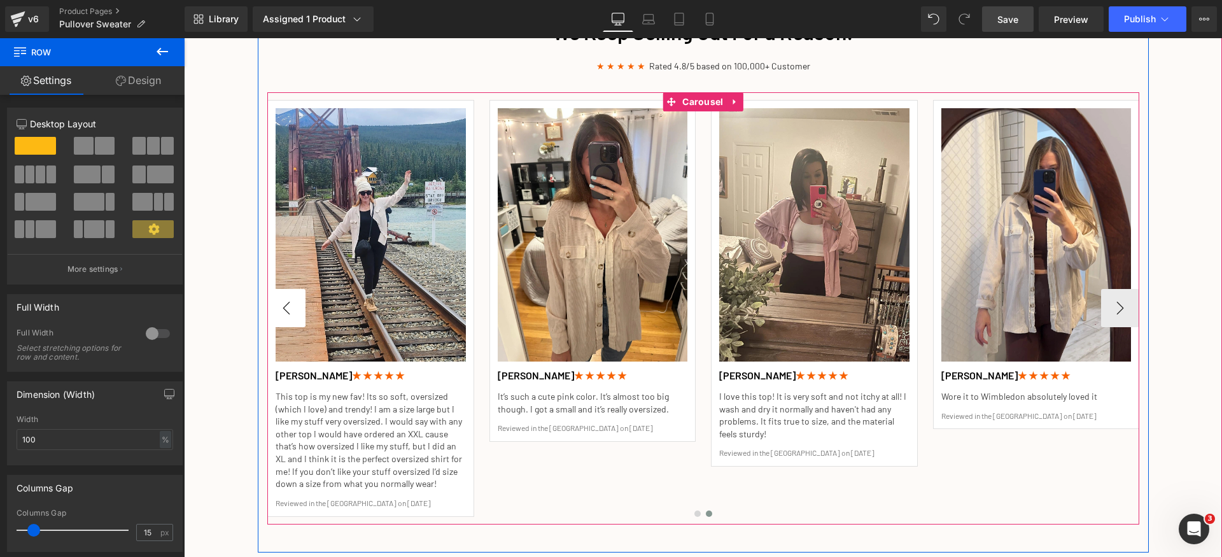
click at [267, 307] on button "‹" at bounding box center [286, 308] width 38 height 38
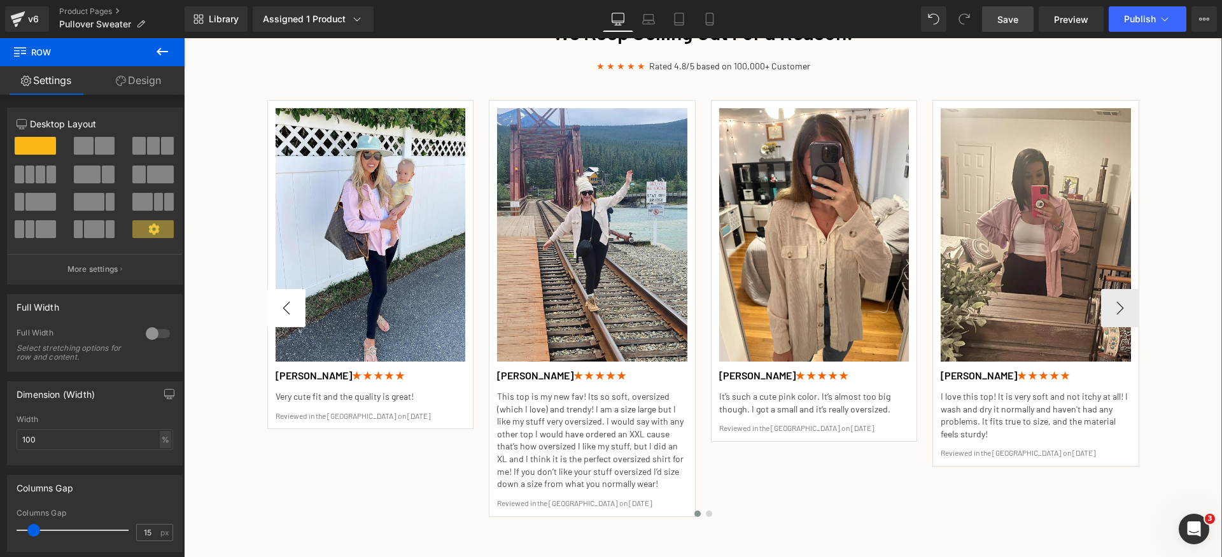
click at [272, 317] on button "‹" at bounding box center [286, 308] width 38 height 38
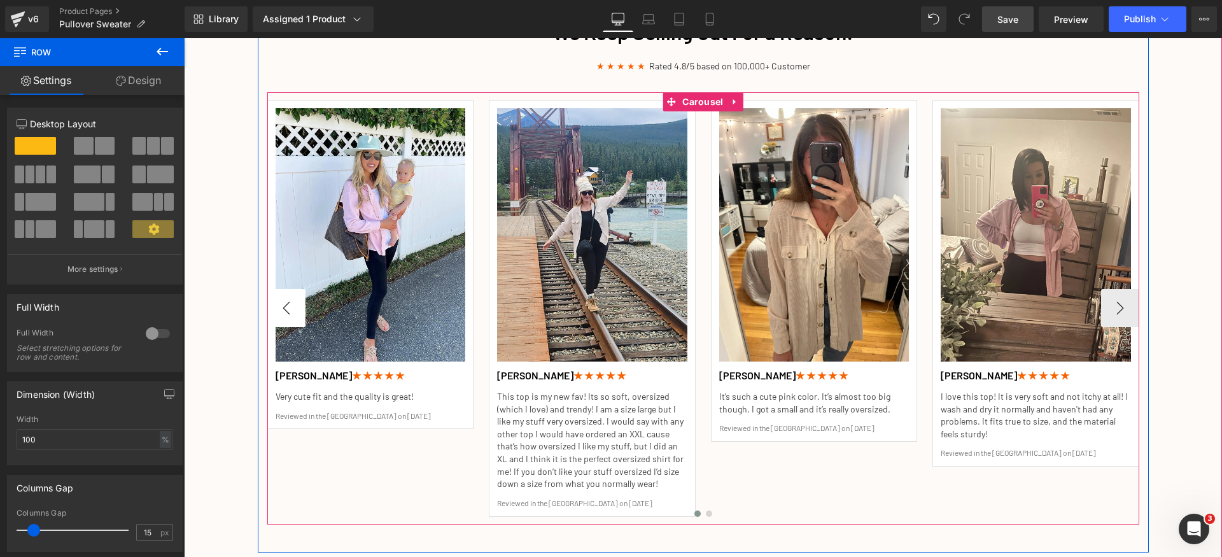
click at [272, 317] on button "‹" at bounding box center [286, 308] width 38 height 38
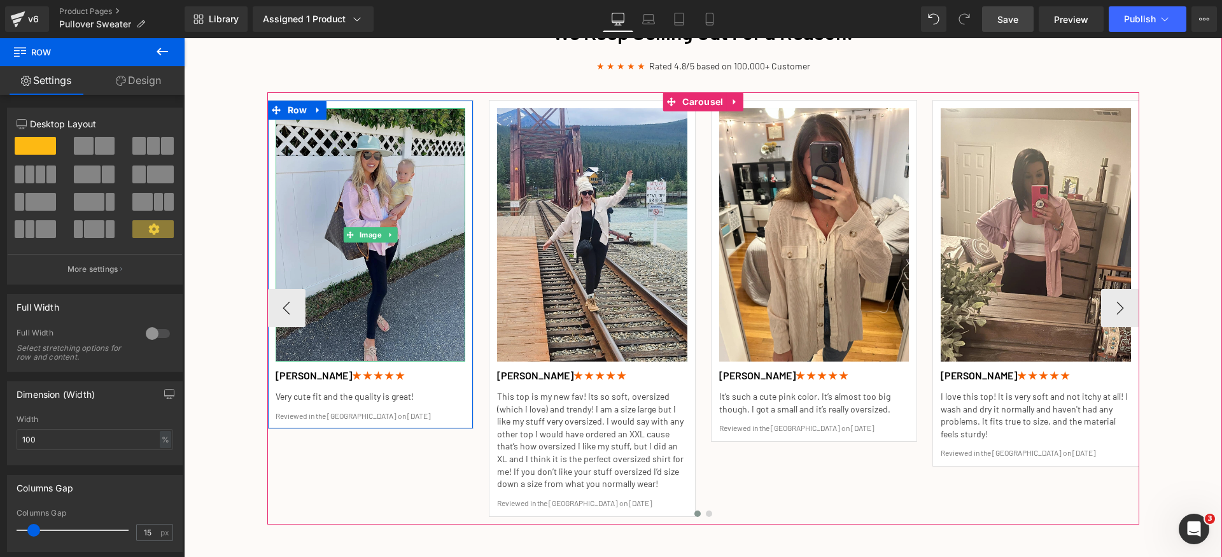
click at [386, 226] on img at bounding box center [371, 234] width 190 height 253
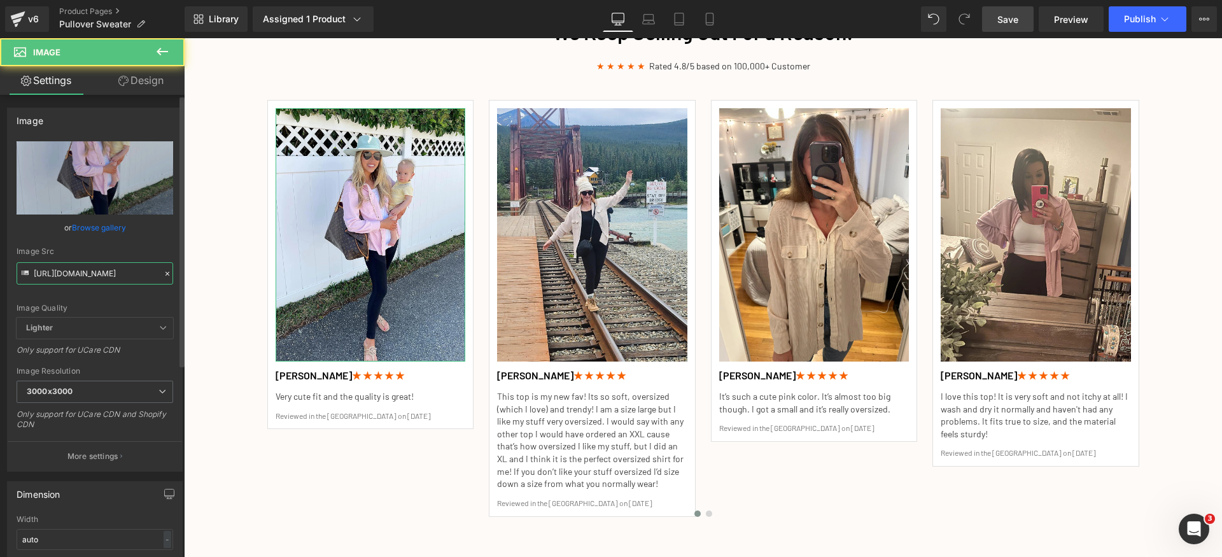
click at [104, 267] on input "[URL][DOMAIN_NAME]" at bounding box center [95, 273] width 157 height 22
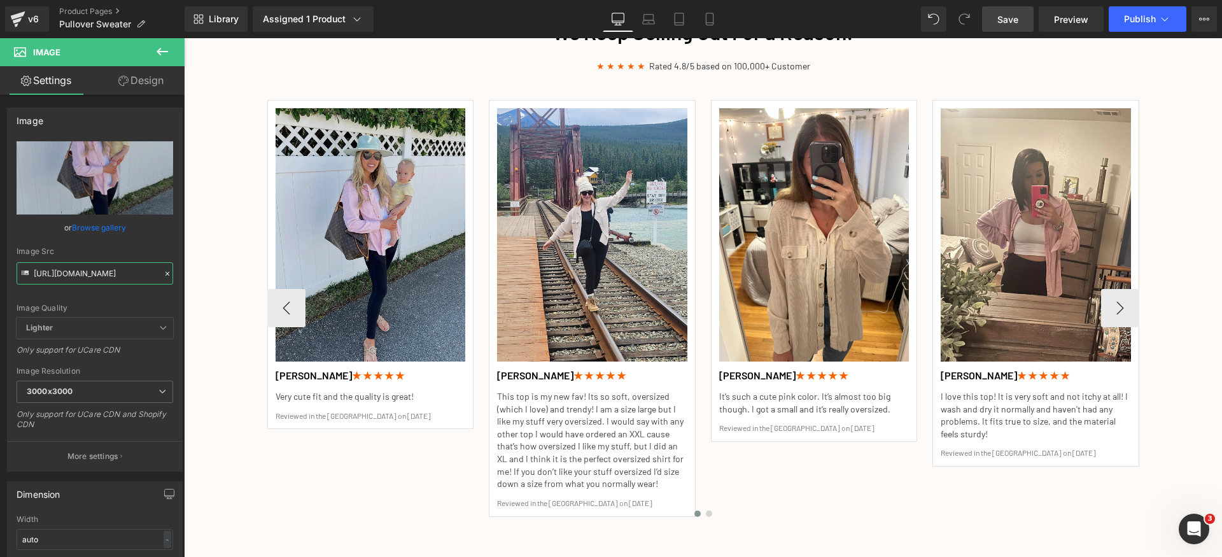
type input "[URL][DOMAIN_NAME]"
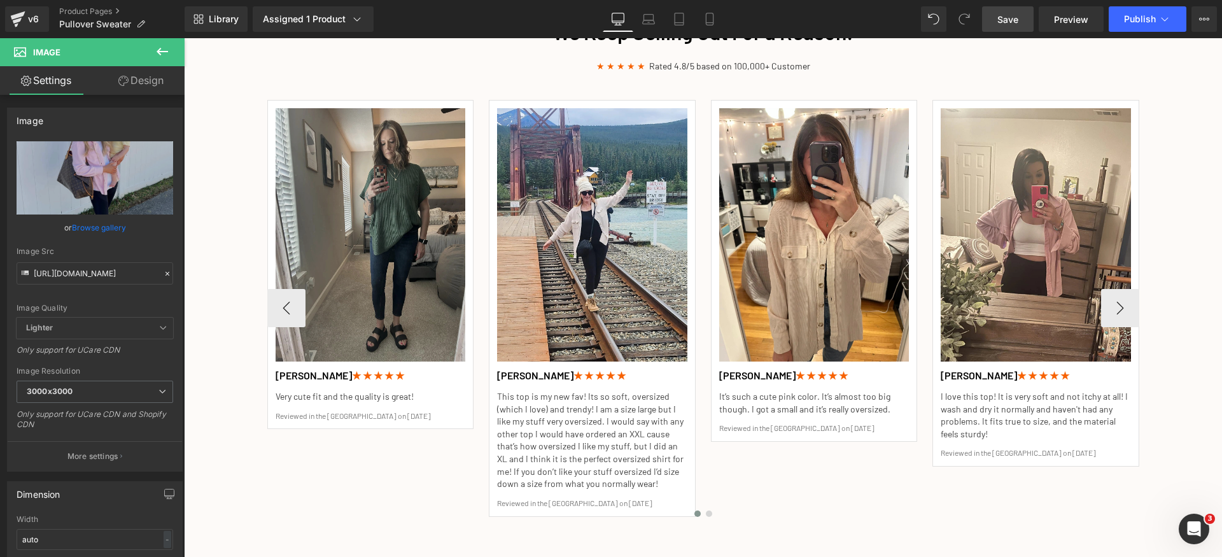
scroll to position [0, 0]
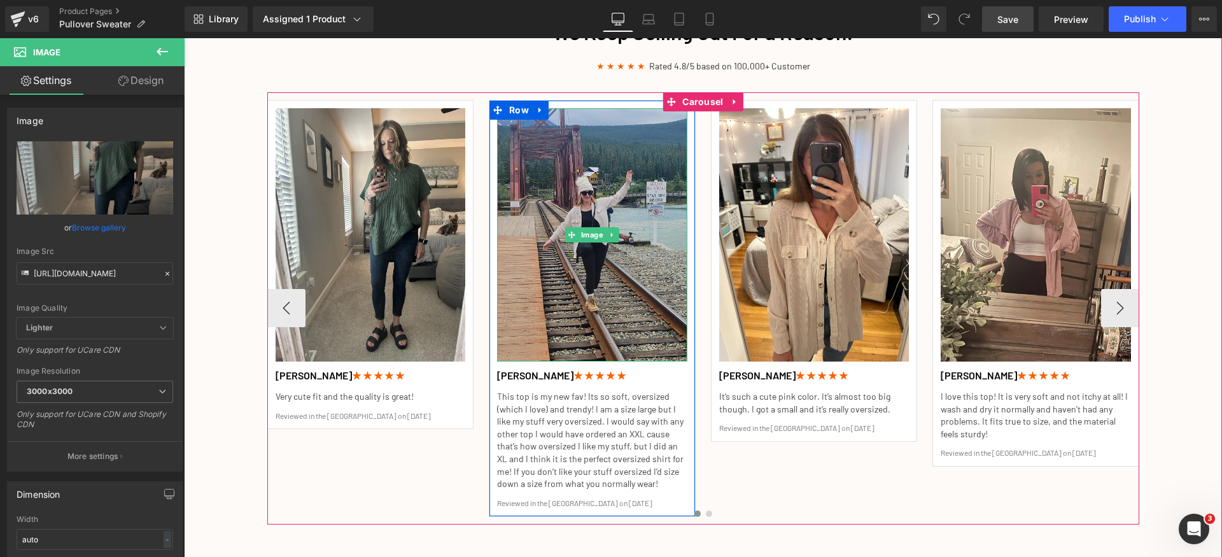
click at [558, 203] on img at bounding box center [592, 234] width 190 height 253
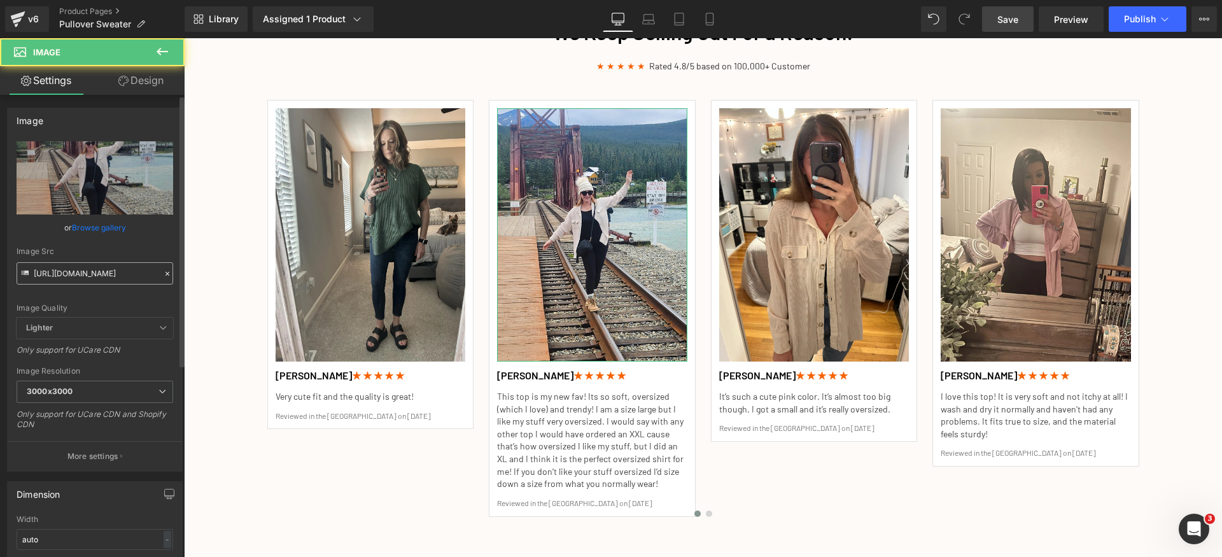
click at [106, 278] on input "[URL][DOMAIN_NAME]" at bounding box center [95, 273] width 157 height 22
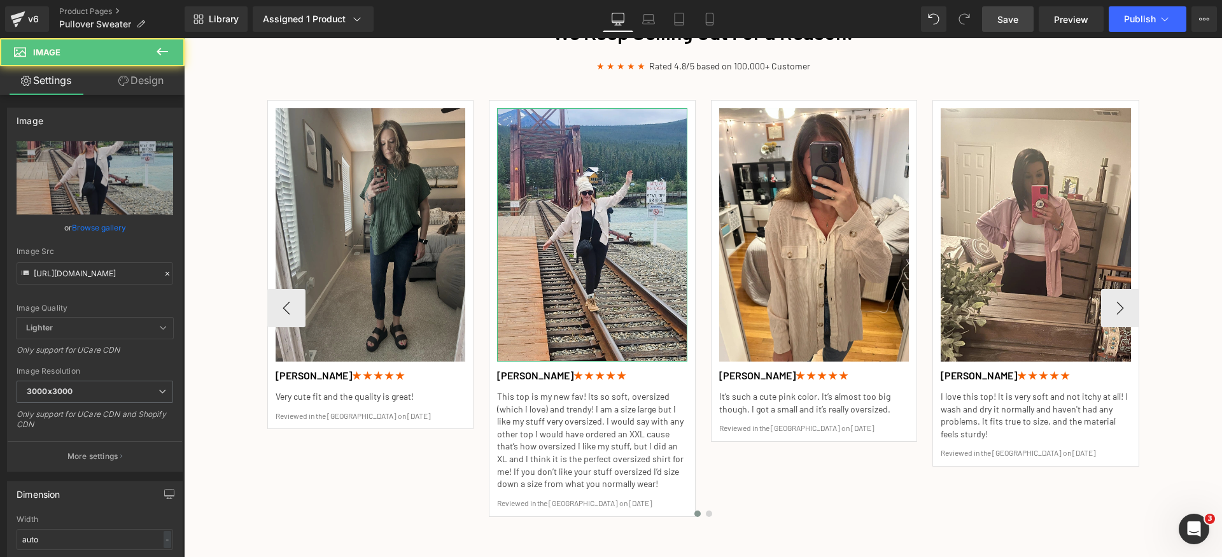
scroll to position [0, 290]
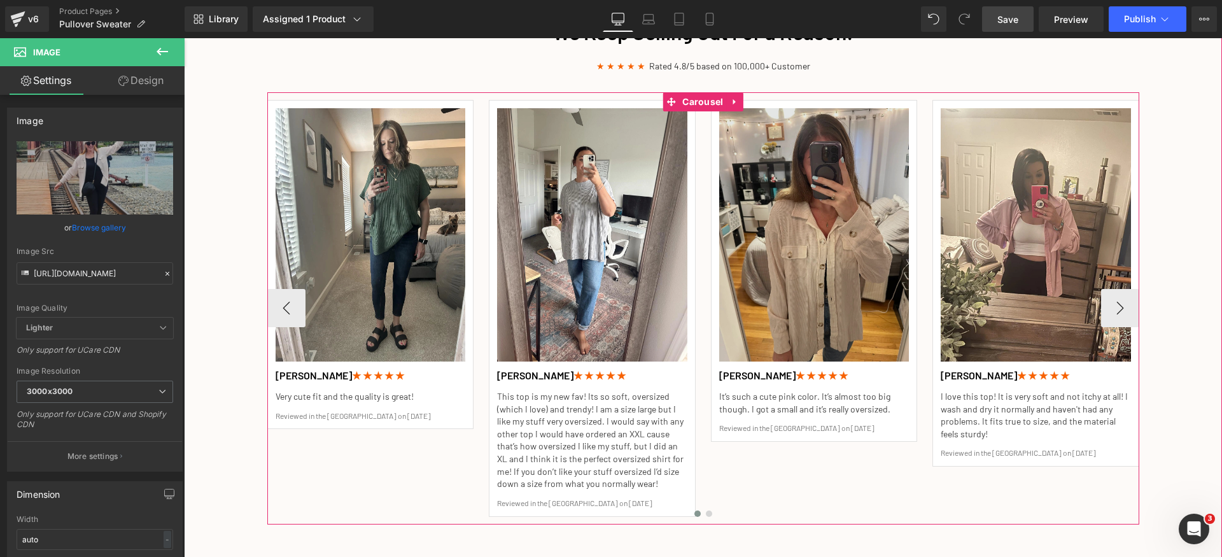
type input "[URL][DOMAIN_NAME]"
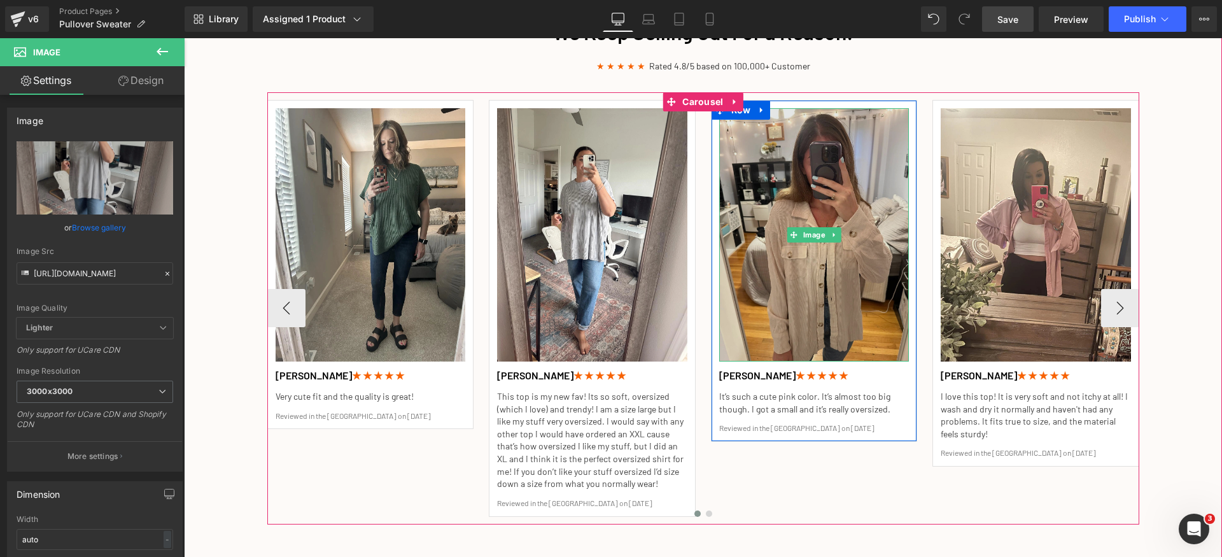
click at [792, 191] on img at bounding box center [814, 234] width 190 height 253
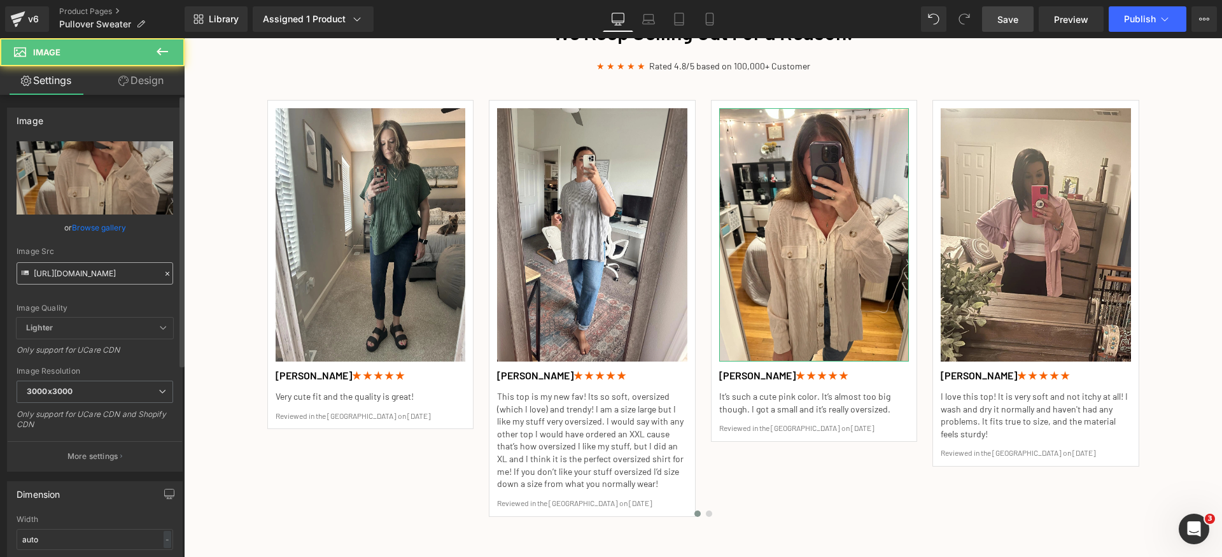
click at [123, 271] on input "[URL][DOMAIN_NAME]" at bounding box center [95, 273] width 157 height 22
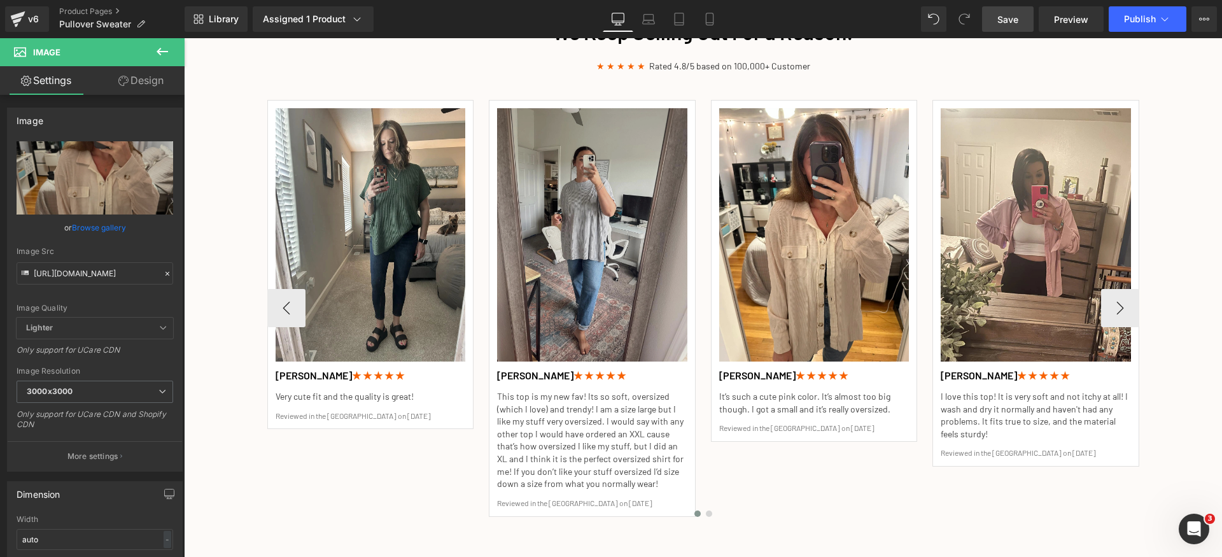
type input "[URL][DOMAIN_NAME]"
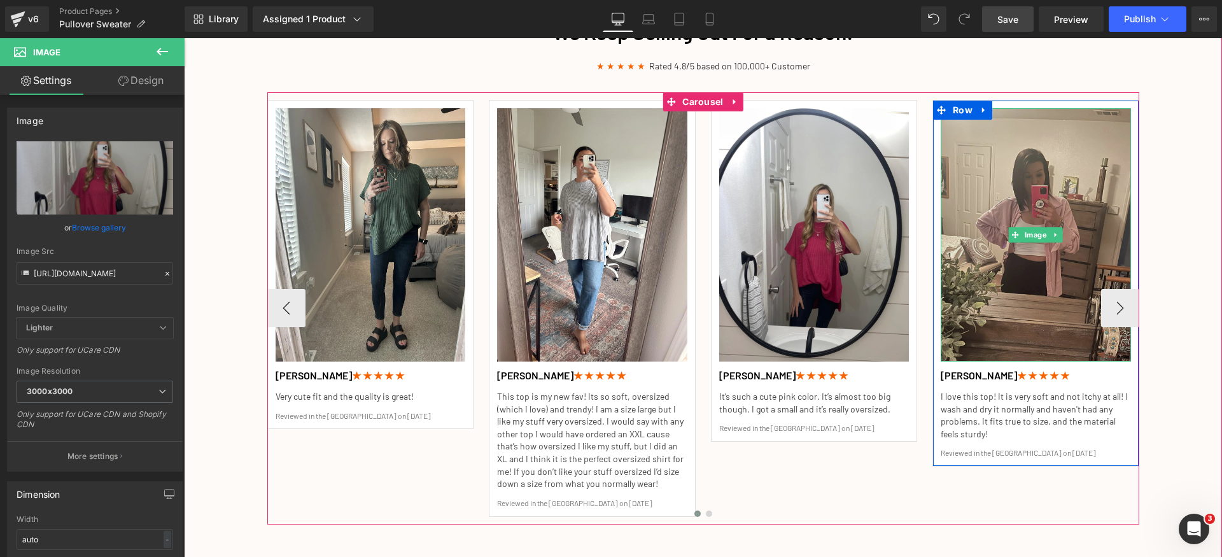
click at [1063, 190] on img at bounding box center [1036, 234] width 190 height 253
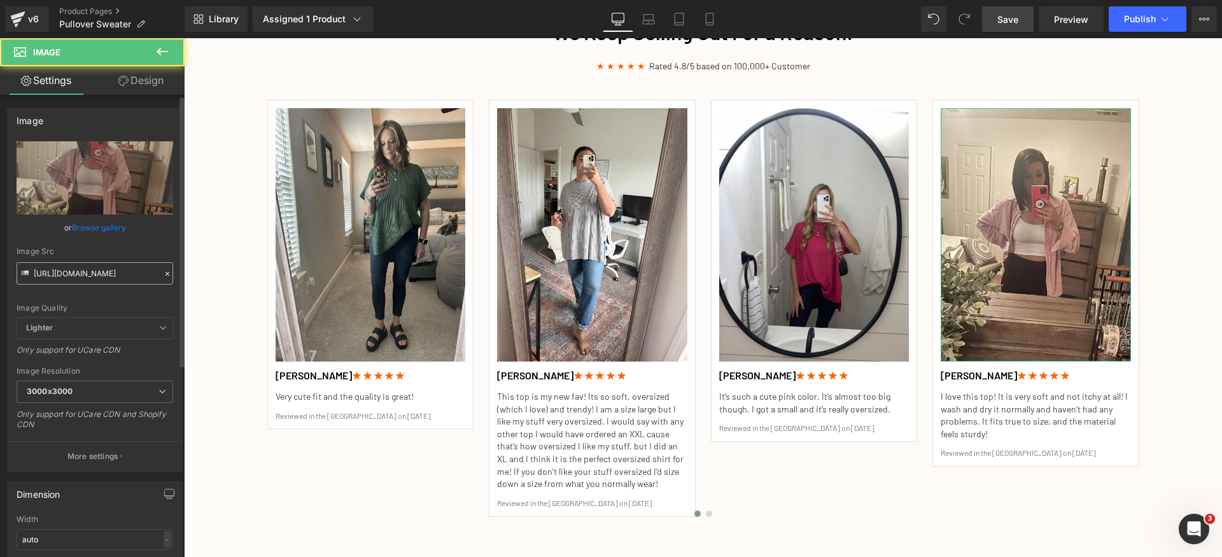
click at [109, 276] on input "[URL][DOMAIN_NAME]" at bounding box center [95, 273] width 157 height 22
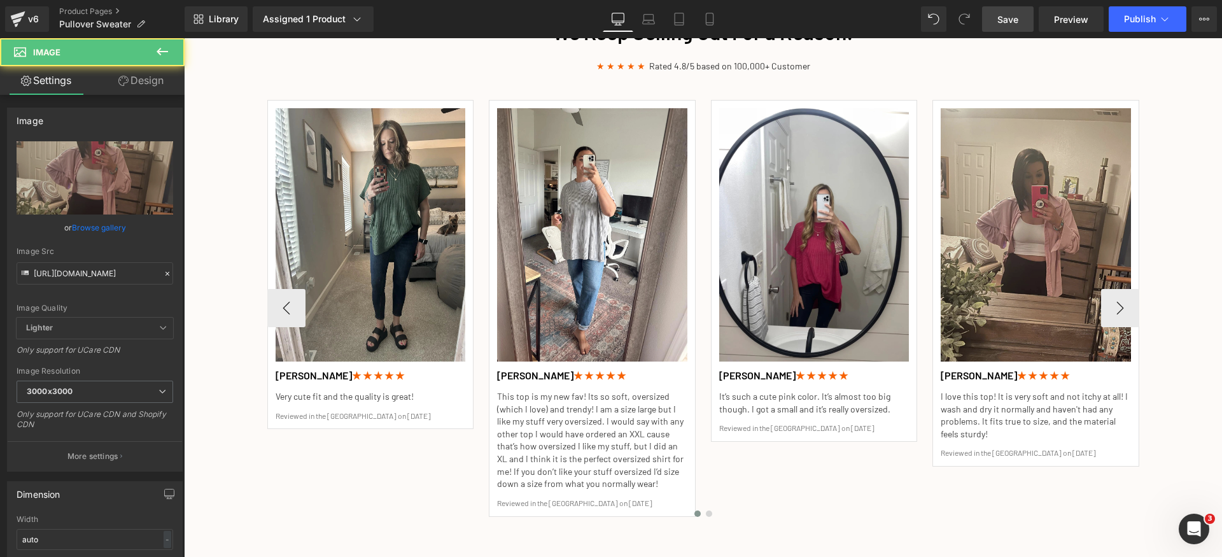
scroll to position [0, 290]
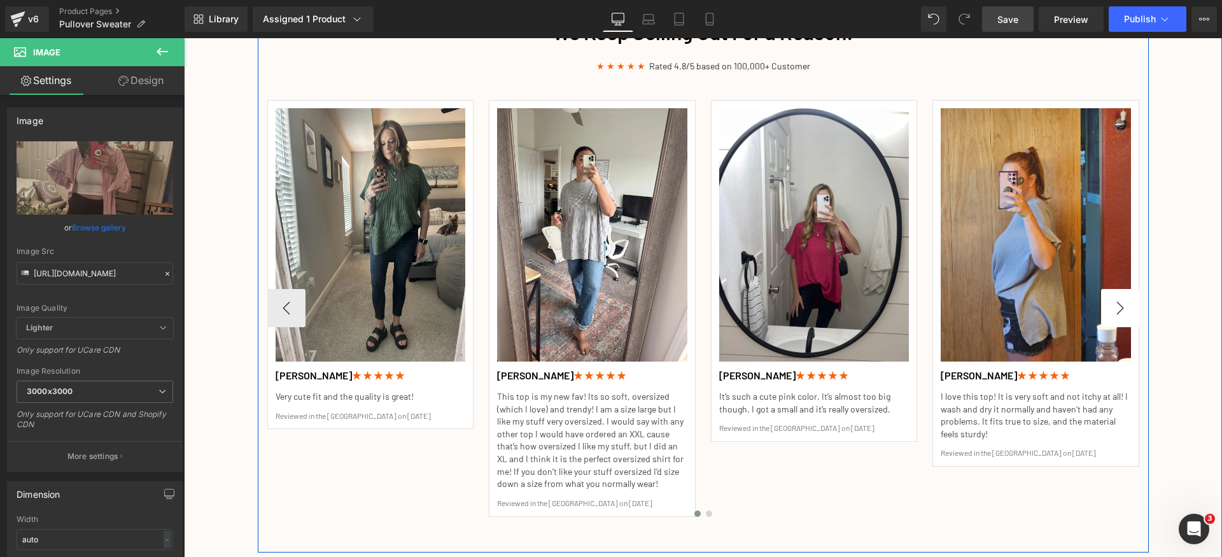
type input "[URL][DOMAIN_NAME]"
click at [1128, 313] on button "›" at bounding box center [1120, 308] width 38 height 38
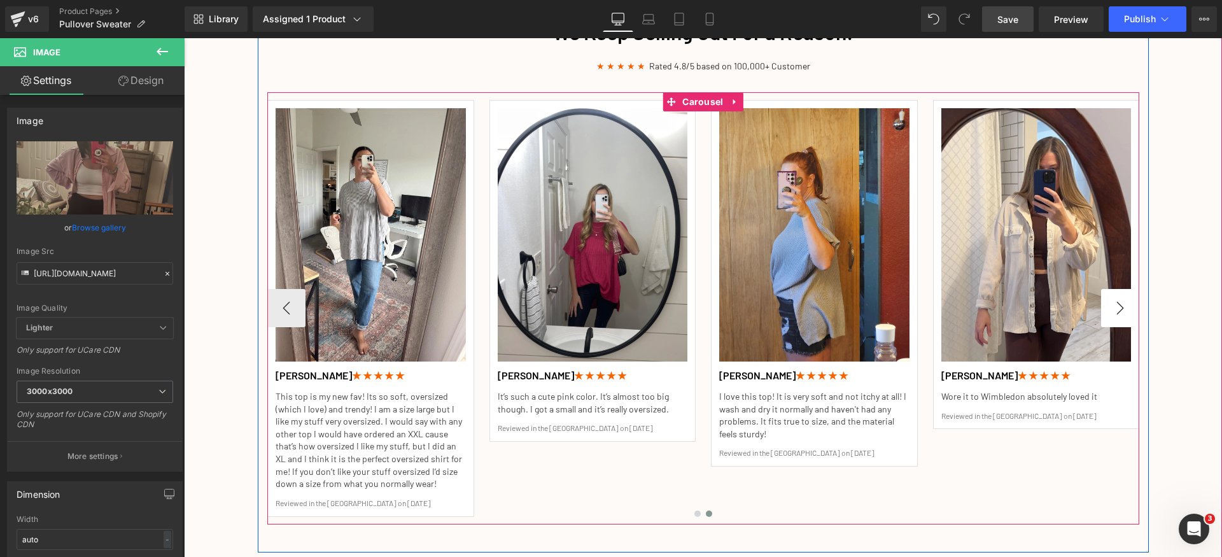
scroll to position [0, 0]
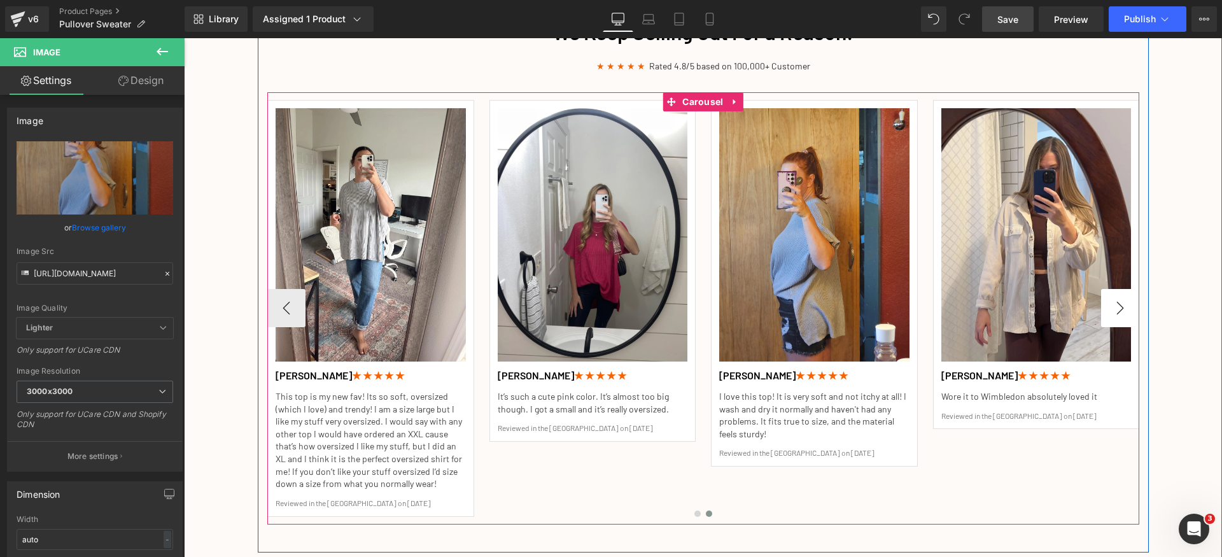
click at [1116, 311] on button "›" at bounding box center [1120, 308] width 38 height 38
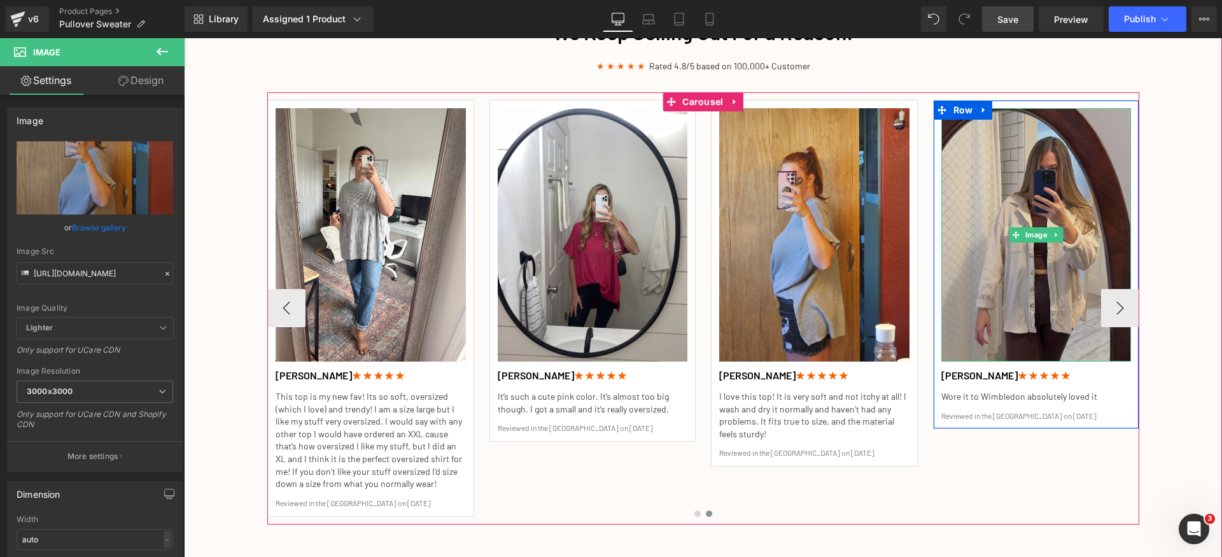
click at [998, 185] on img at bounding box center [1036, 234] width 190 height 253
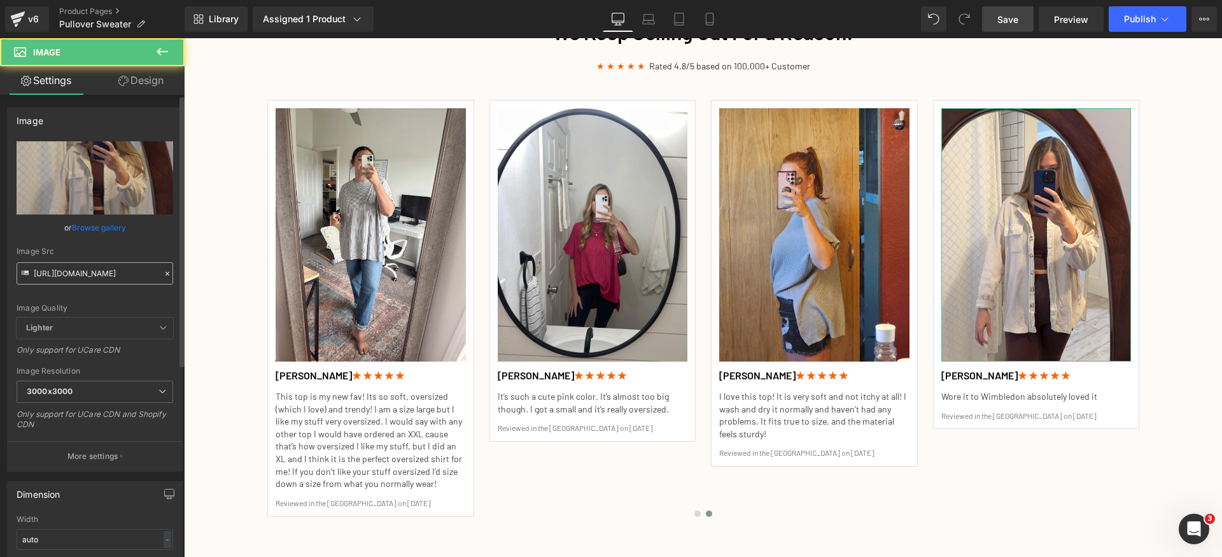
click at [111, 271] on input "[URL][DOMAIN_NAME]" at bounding box center [95, 273] width 157 height 22
type input "[URL][DOMAIN_NAME]"
click at [113, 295] on div "Image Quality Lighter Lightest Lighter Lighter Lightest Only support for UCare …" at bounding box center [95, 229] width 157 height 176
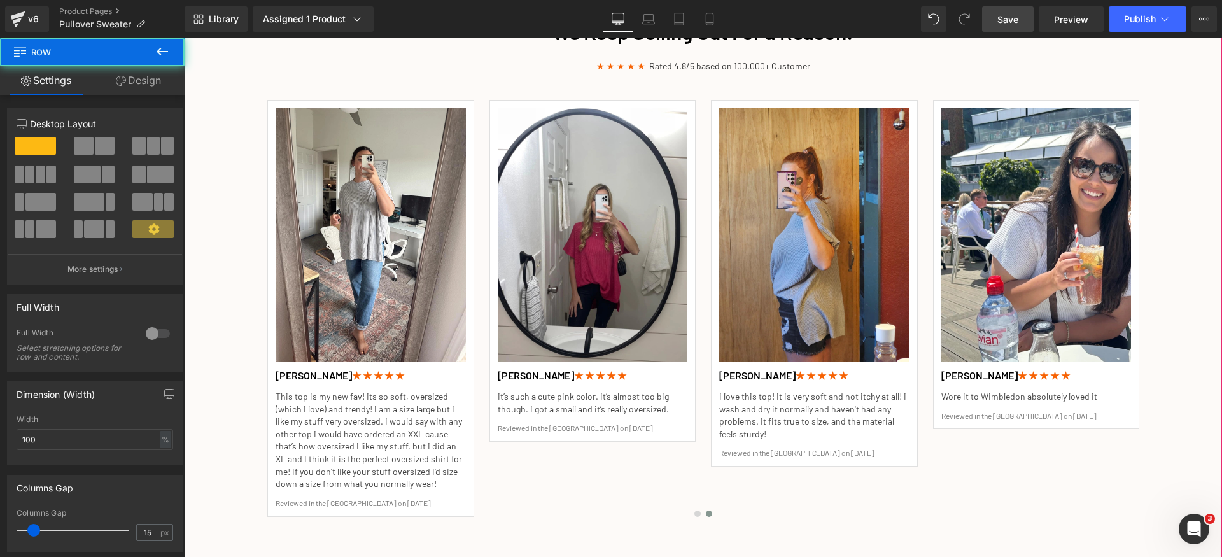
click at [1190, 286] on div "We Keep Selling Out For a Reason! Heading ★ ★ ★ ★ ★ Rated 4.8/5 based on 100,00…" at bounding box center [703, 281] width 1038 height 541
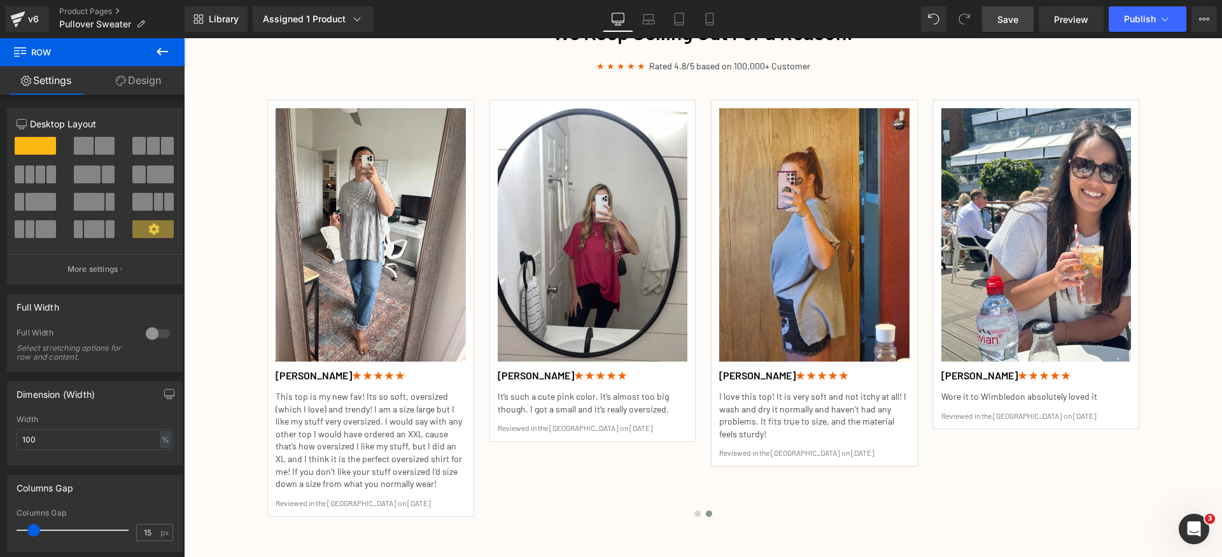
click at [1014, 22] on span "Save" at bounding box center [1007, 19] width 21 height 13
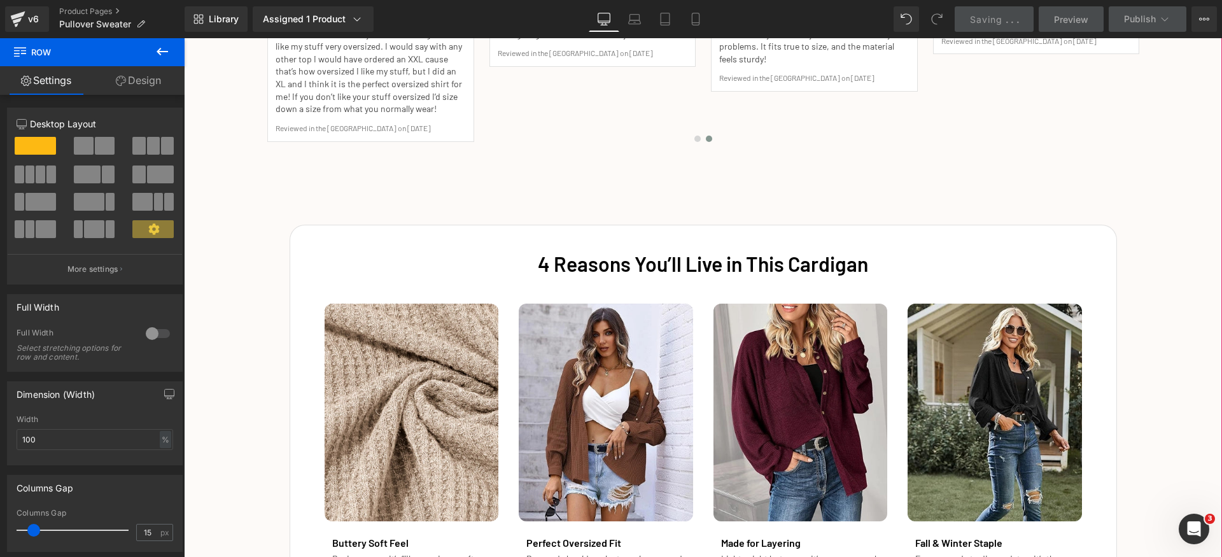
scroll to position [2125, 0]
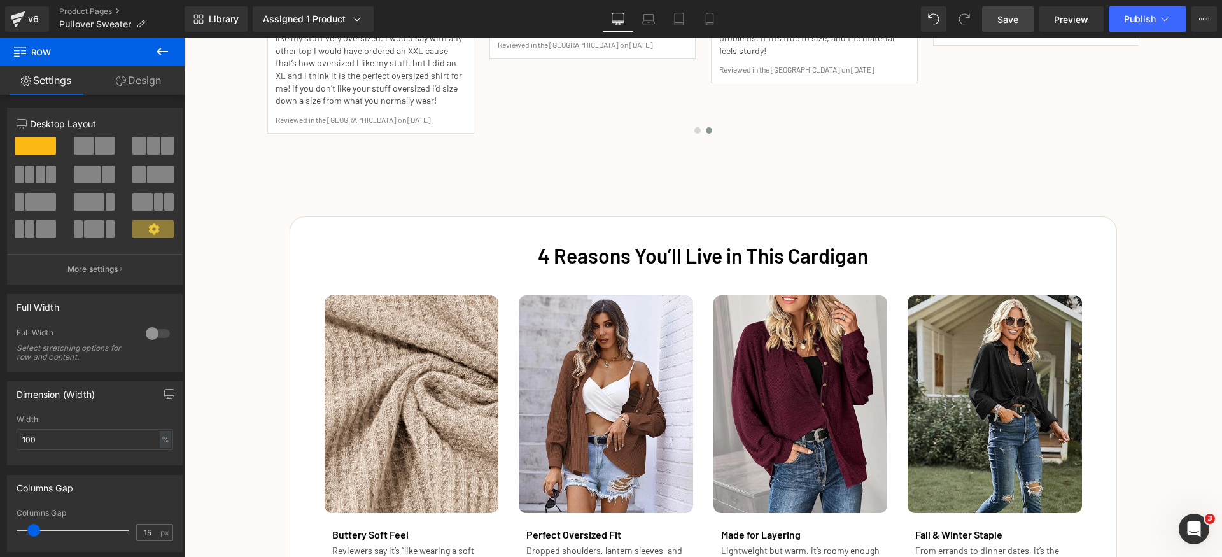
click at [1003, 22] on span "Save" at bounding box center [1007, 19] width 21 height 13
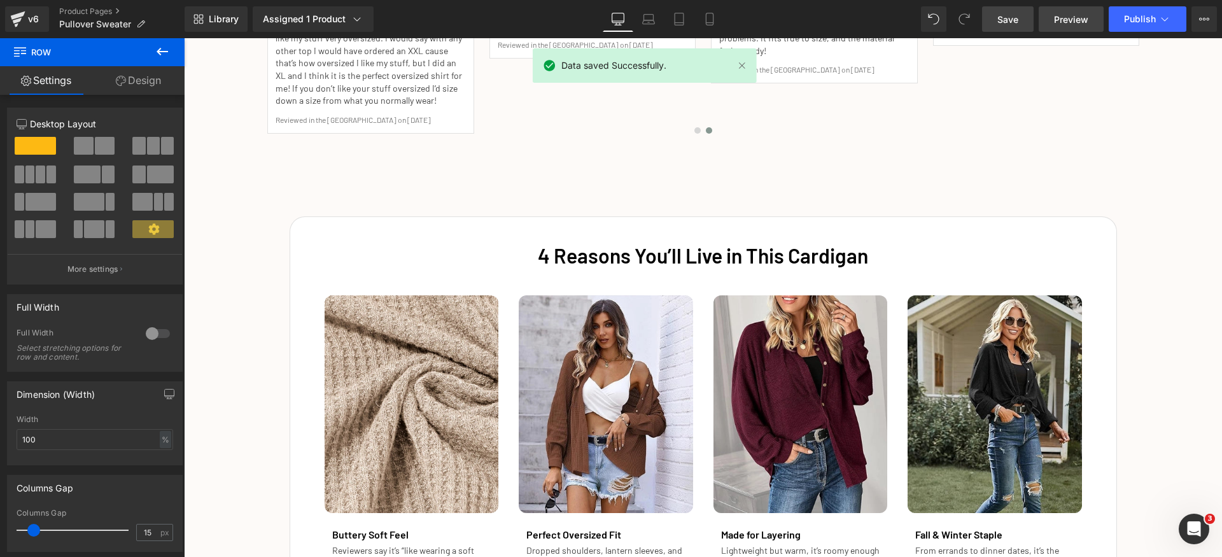
click at [1076, 27] on link "Preview" at bounding box center [1071, 18] width 65 height 25
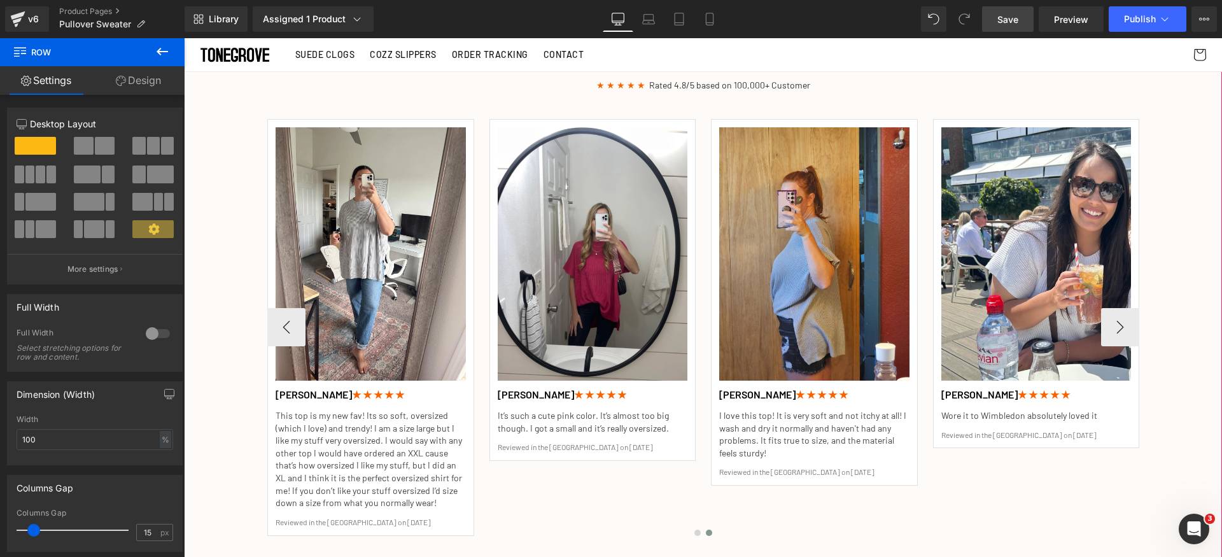
scroll to position [1791, 0]
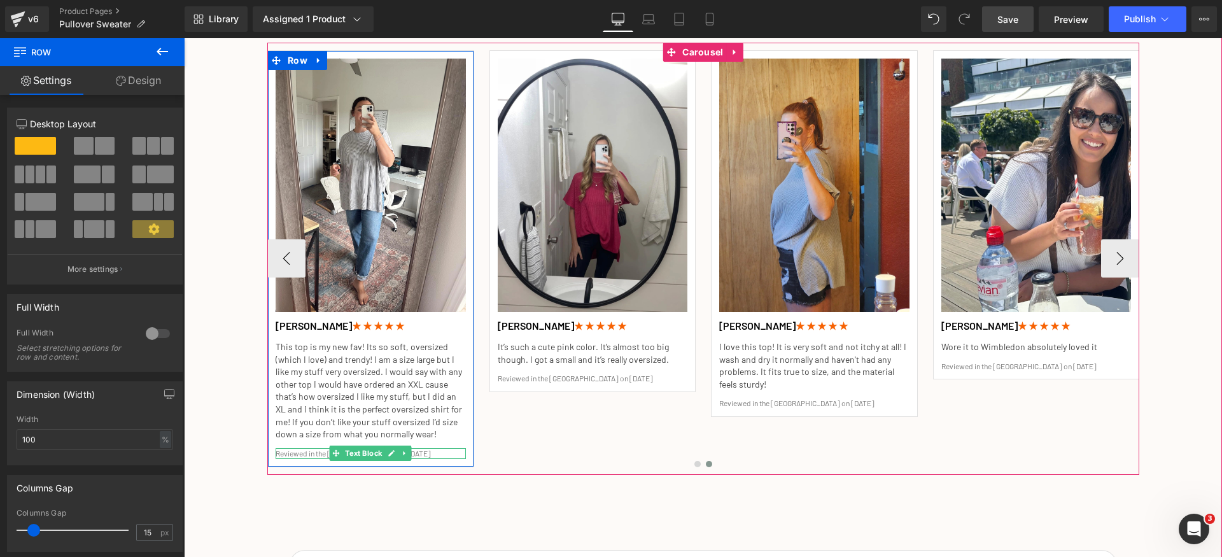
click at [445, 453] on p "Reviewed in the [GEOGRAPHIC_DATA] on [DATE]" at bounding box center [371, 453] width 190 height 11
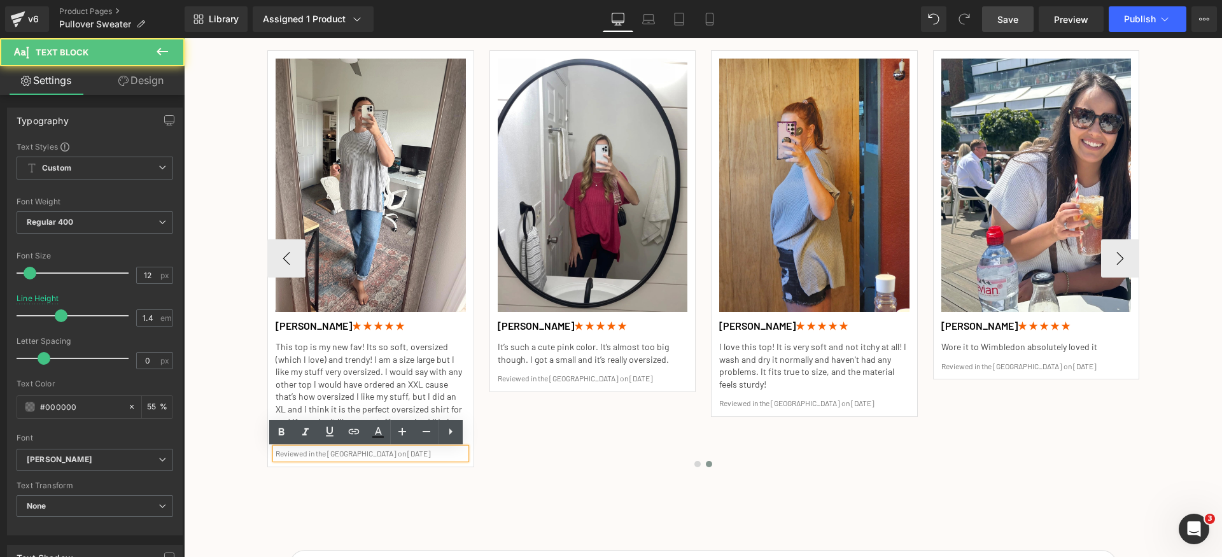
click at [460, 462] on div at bounding box center [703, 467] width 872 height 18
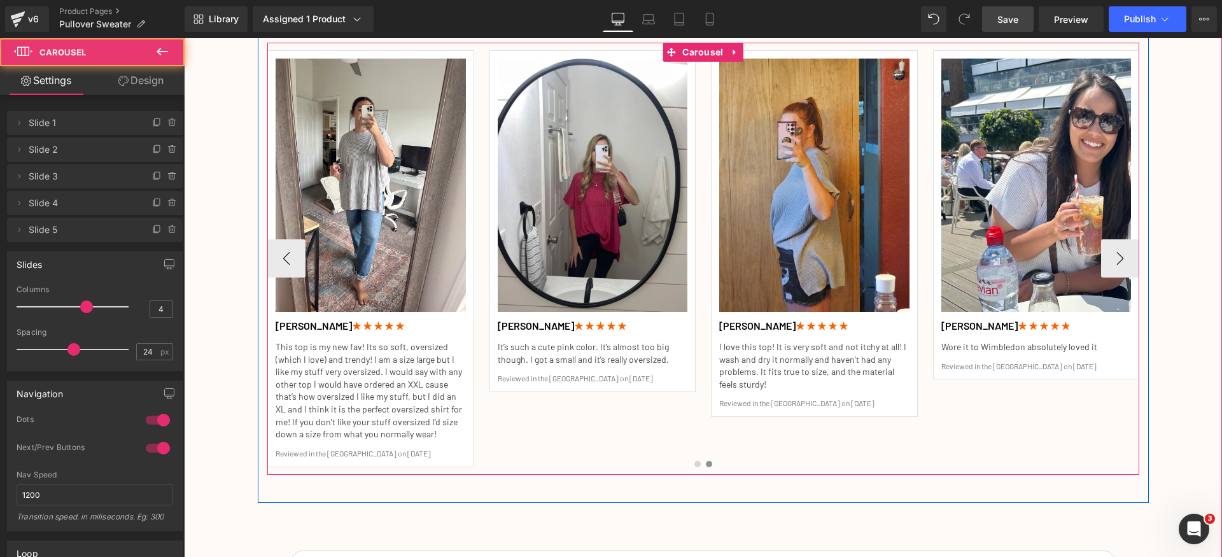
click at [467, 464] on div at bounding box center [703, 467] width 872 height 18
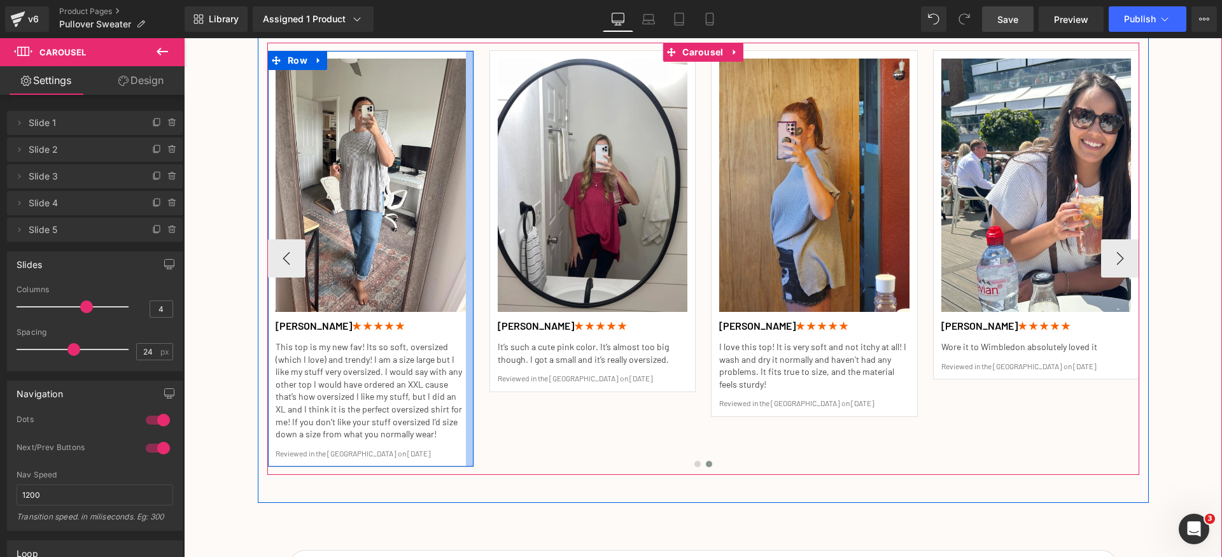
click at [467, 458] on div at bounding box center [470, 258] width 8 height 415
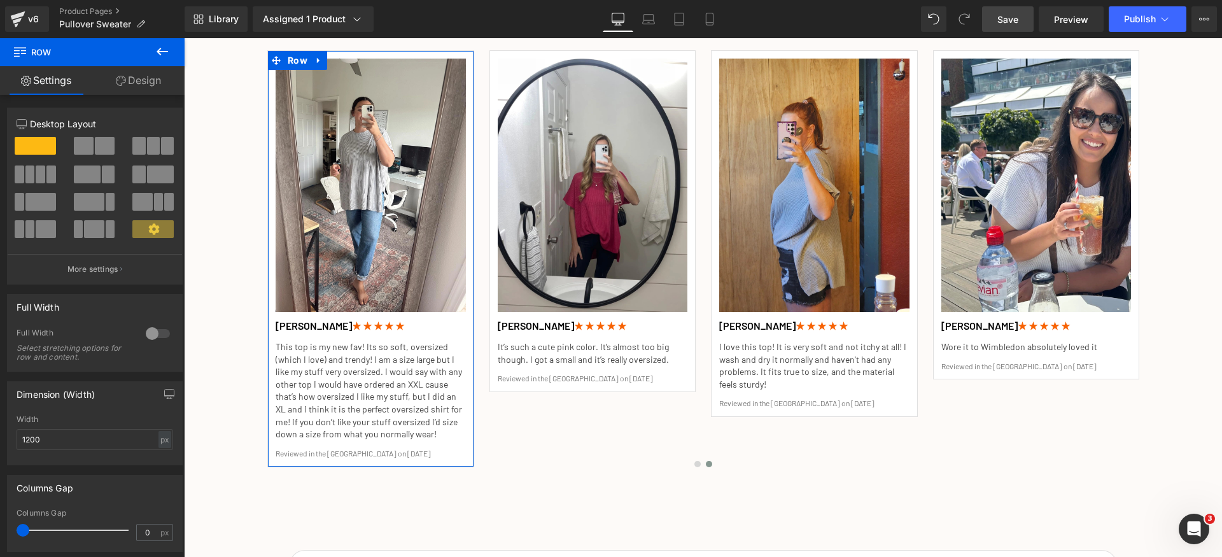
click at [155, 78] on link "Design" at bounding box center [138, 80] width 92 height 29
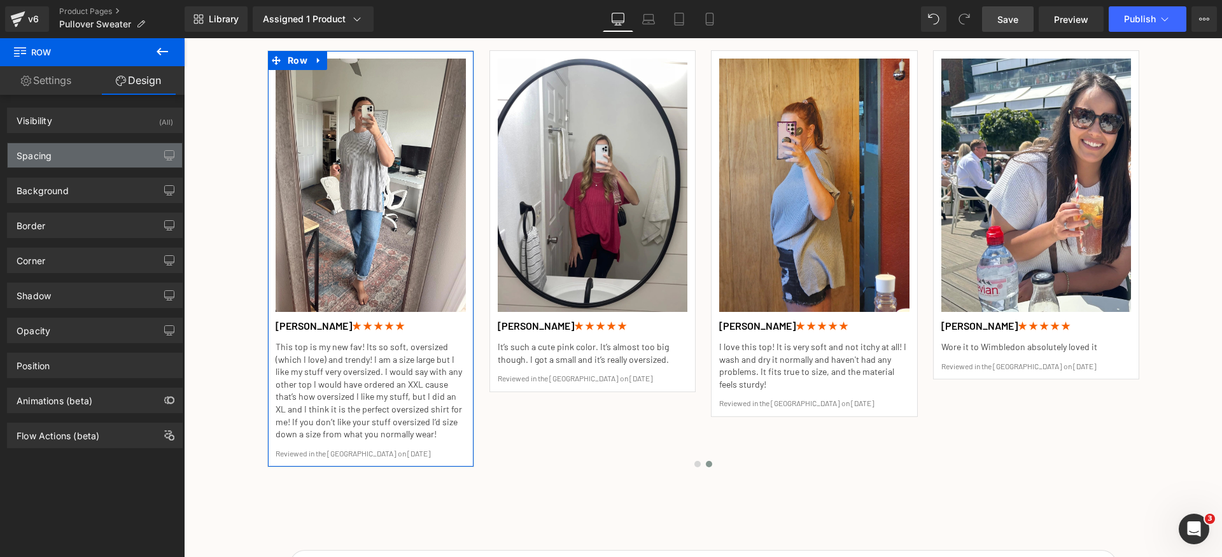
click at [76, 150] on div "Spacing" at bounding box center [95, 155] width 174 height 24
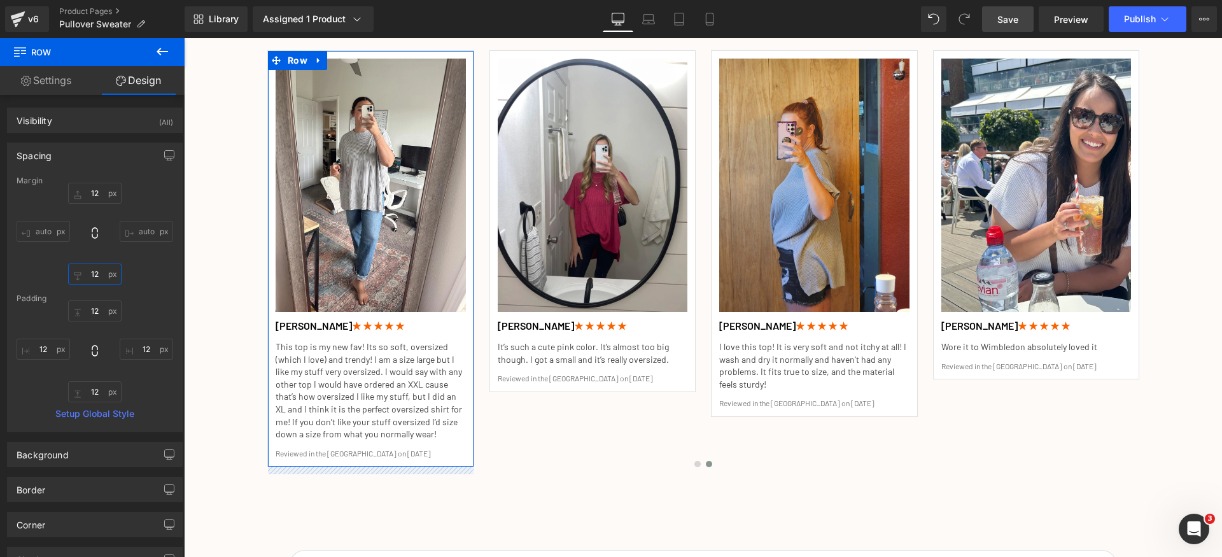
click at [99, 281] on input "12" at bounding box center [94, 274] width 53 height 21
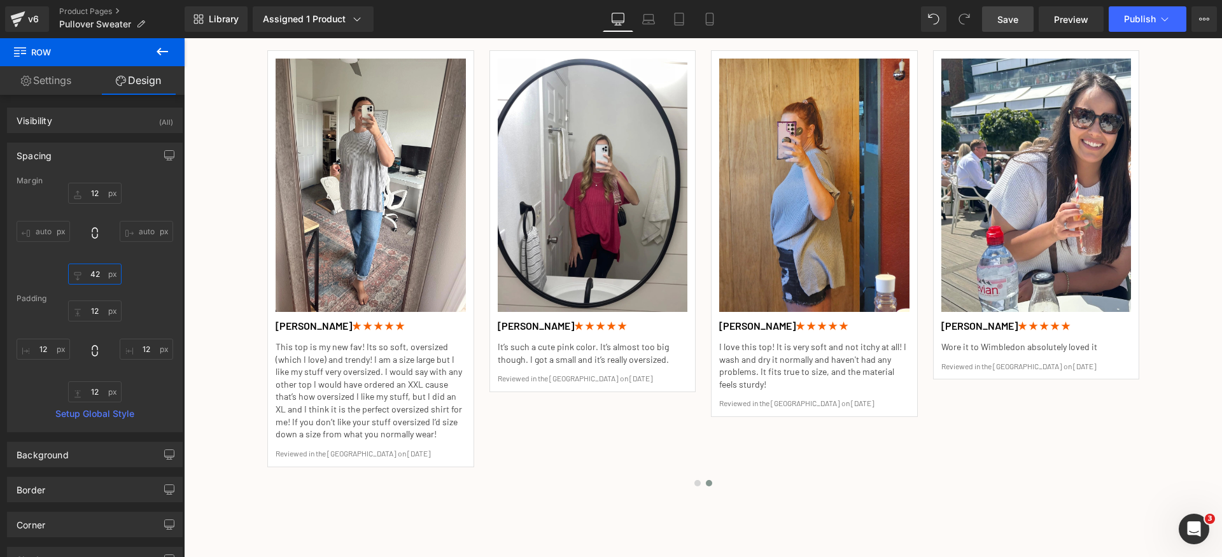
type input "42"
click at [1027, 17] on link "Save" at bounding box center [1008, 18] width 52 height 25
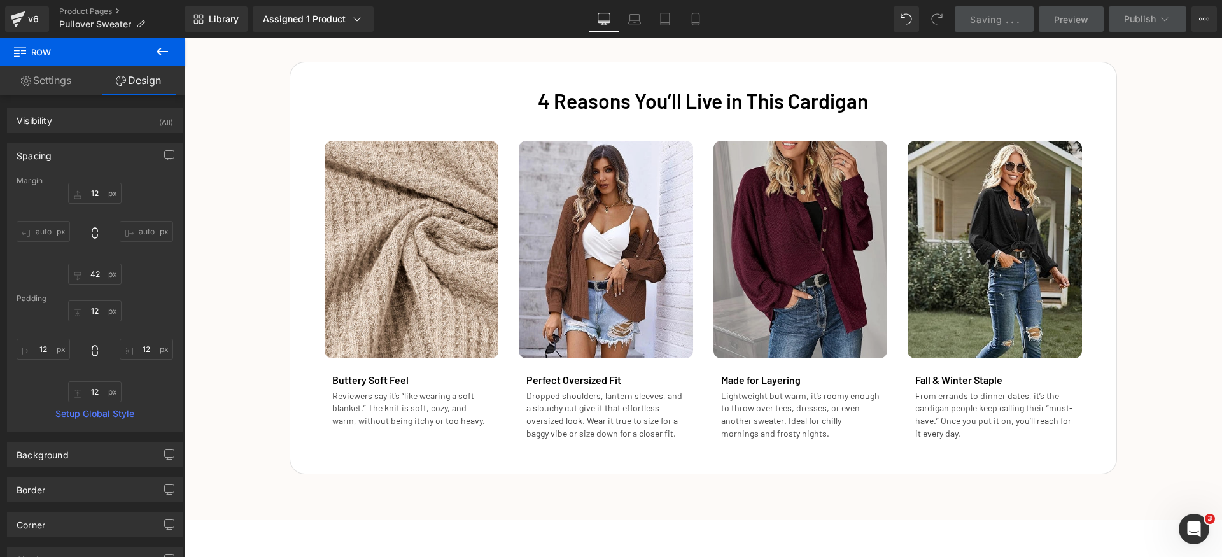
scroll to position [2364, 0]
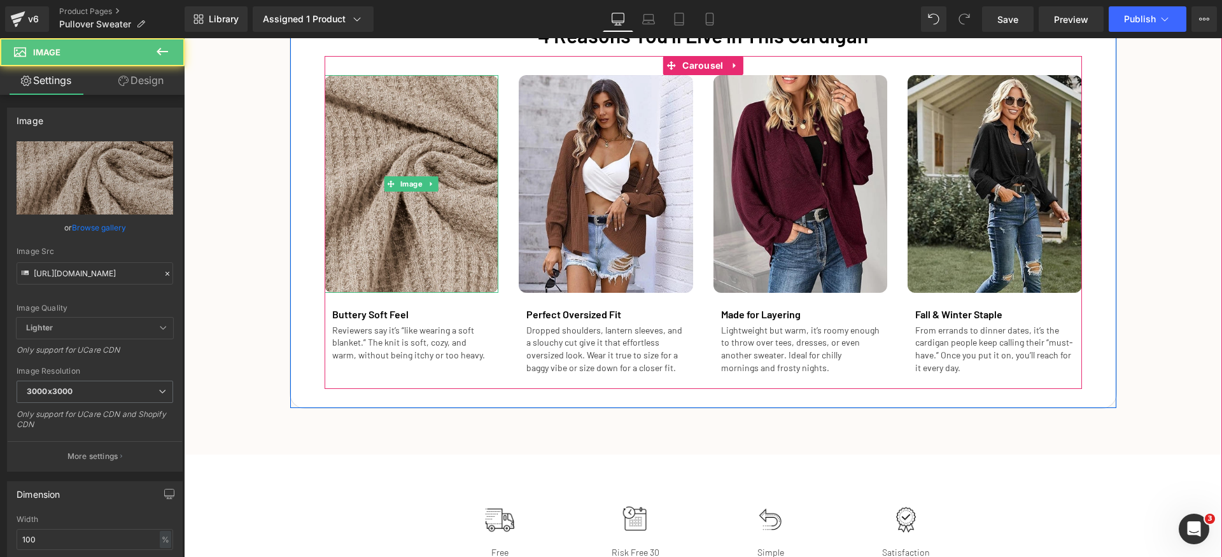
click at [424, 235] on img at bounding box center [412, 184] width 174 height 218
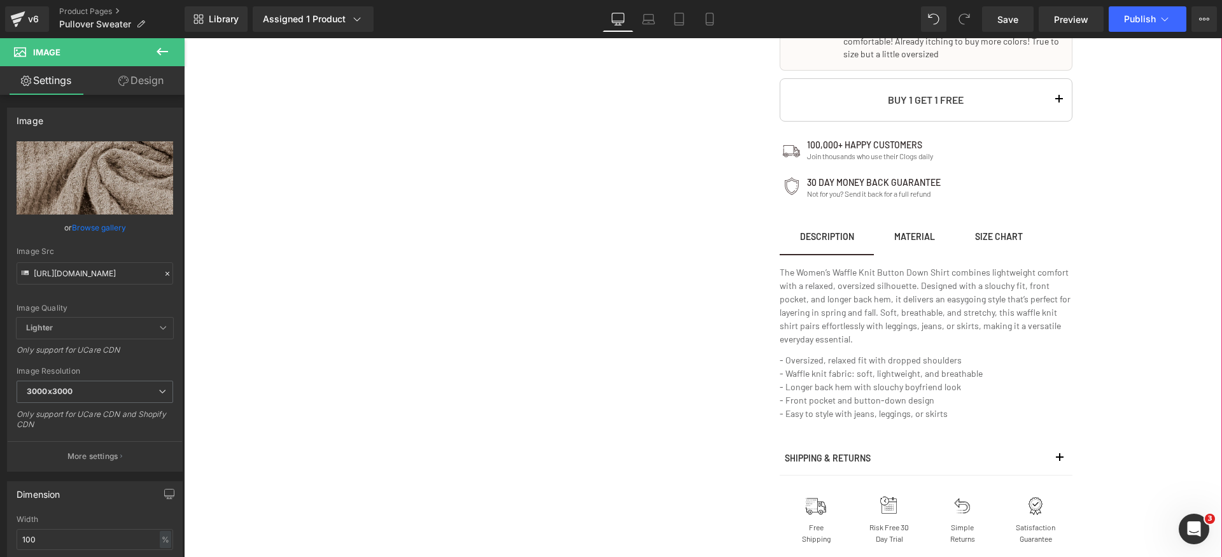
scroll to position [882, 0]
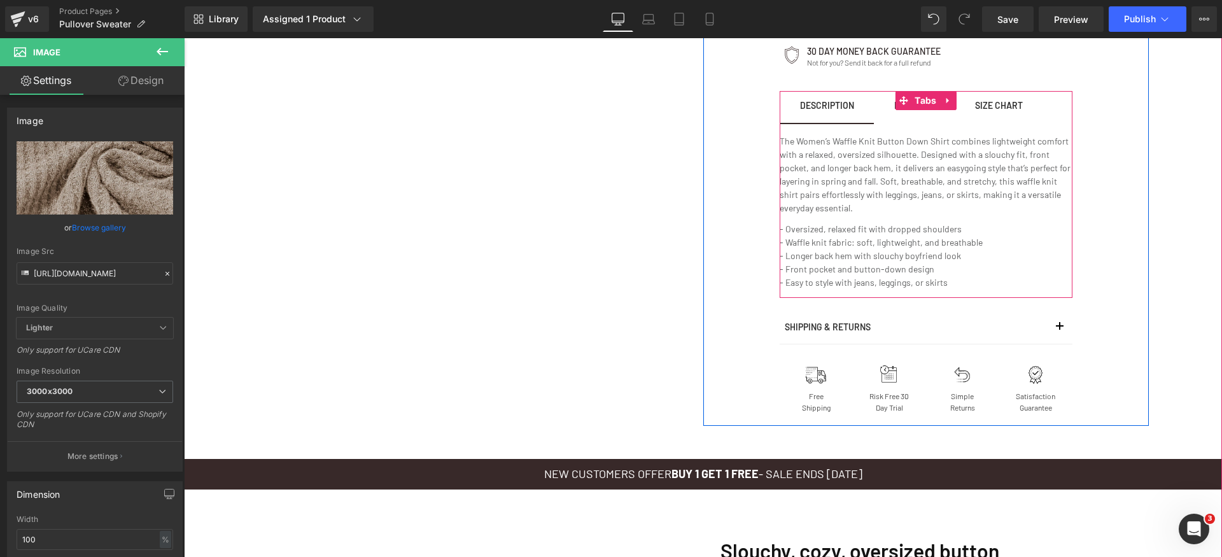
click at [876, 122] on span "MATERIAL Text Block" at bounding box center [914, 107] width 81 height 32
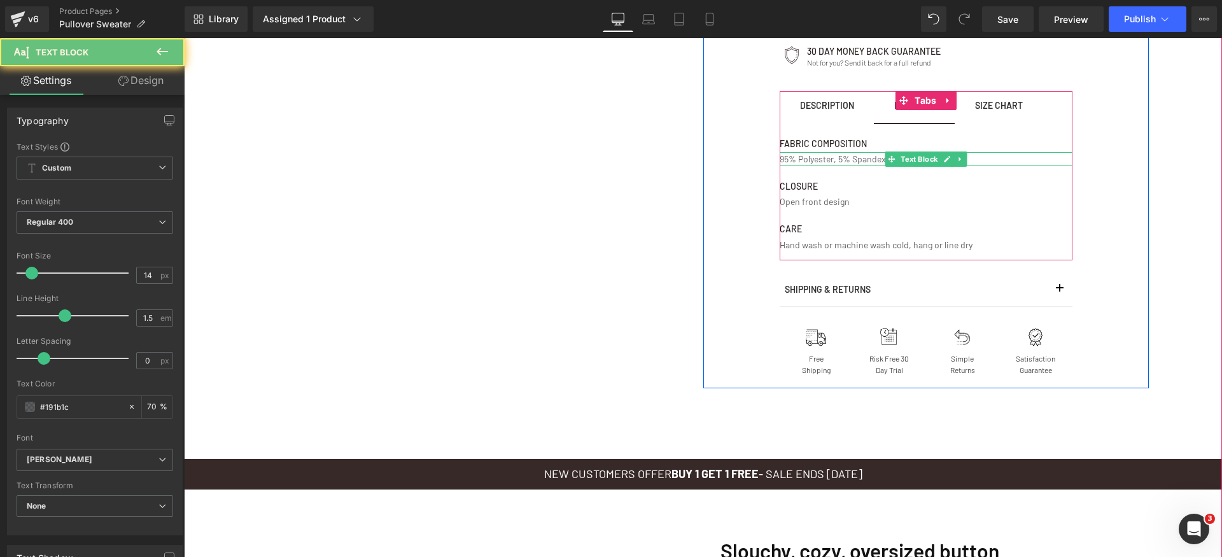
click at [810, 158] on p "95% Polyester, 5% Spandex" at bounding box center [926, 158] width 293 height 13
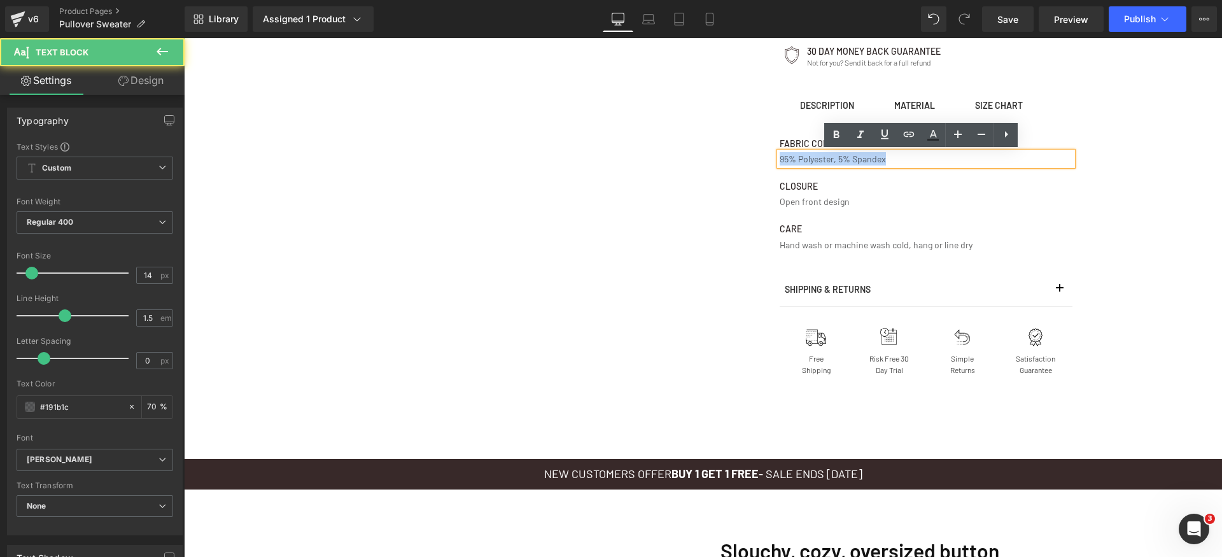
click at [810, 158] on p "95% Polyester, 5% Spandex" at bounding box center [926, 158] width 293 height 13
paste div
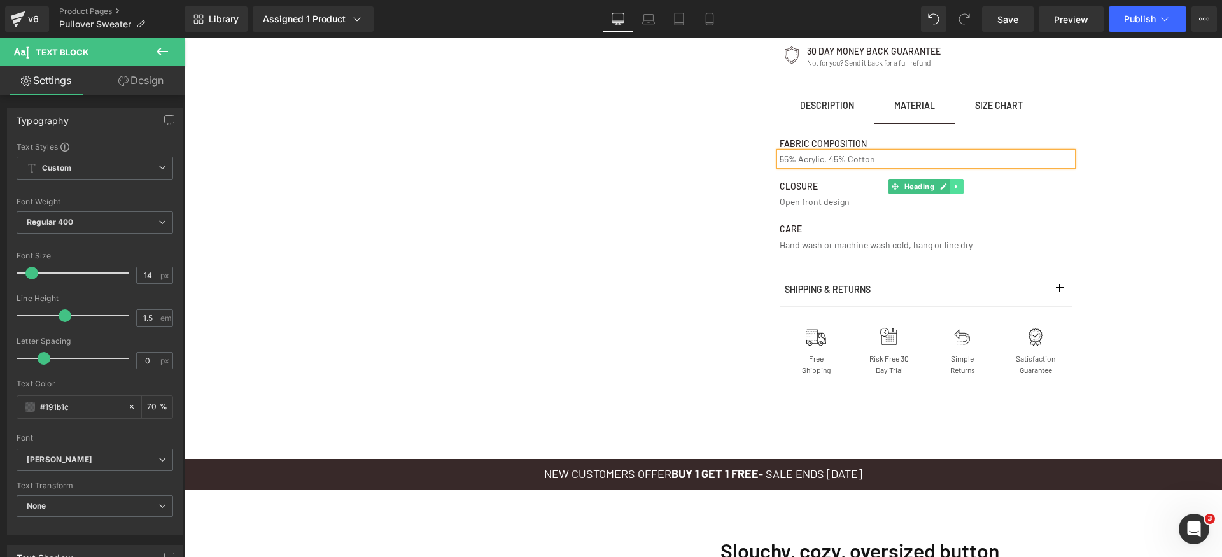
click at [953, 184] on icon at bounding box center [956, 187] width 7 height 8
click at [960, 184] on icon at bounding box center [963, 186] width 7 height 7
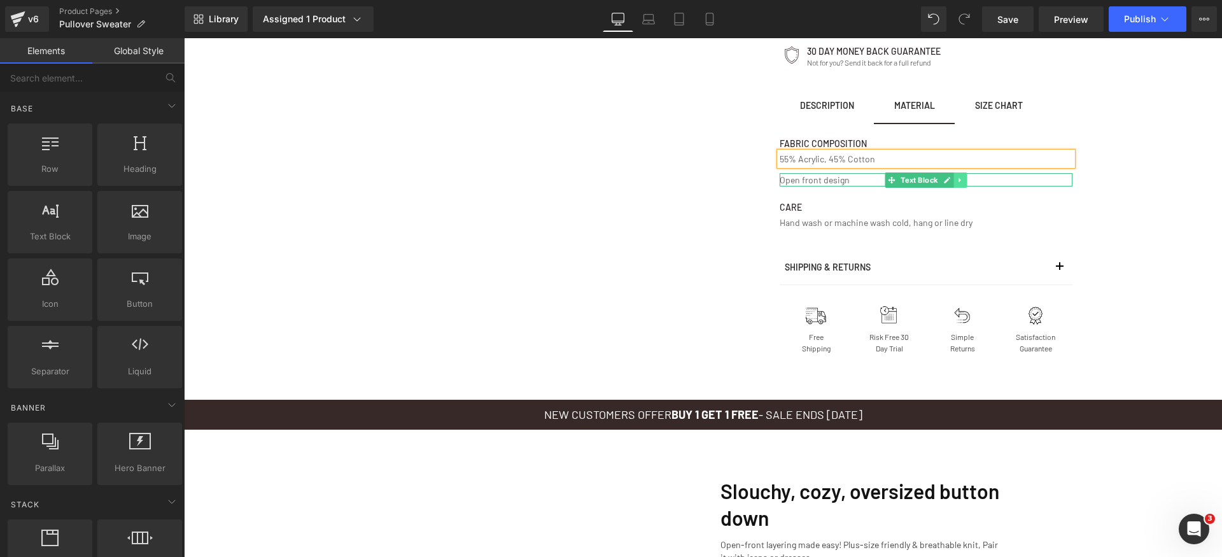
click at [959, 179] on icon at bounding box center [960, 180] width 2 height 4
click at [960, 179] on link at bounding box center [966, 179] width 13 height 15
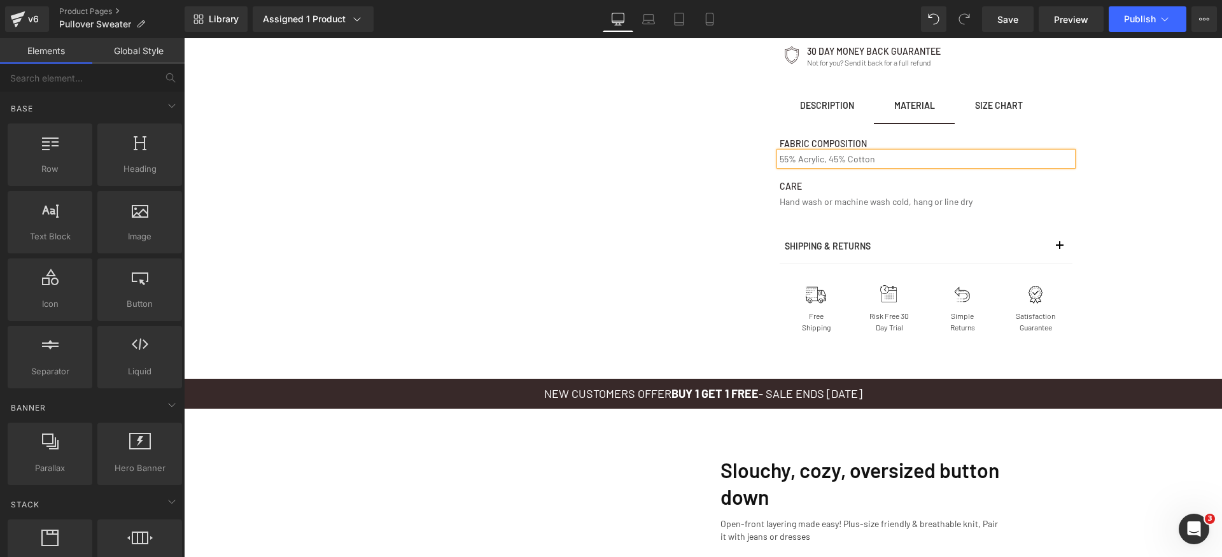
click at [1004, 119] on span "Size Chart Text Block" at bounding box center [999, 107] width 88 height 32
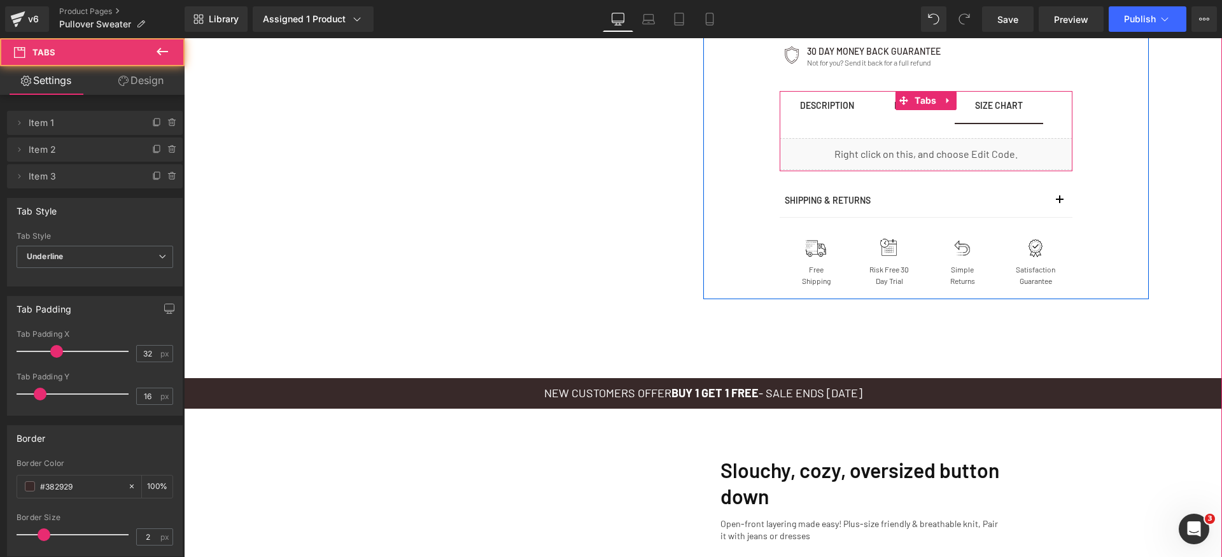
click at [827, 112] on span "Description Text Block" at bounding box center [827, 107] width 95 height 32
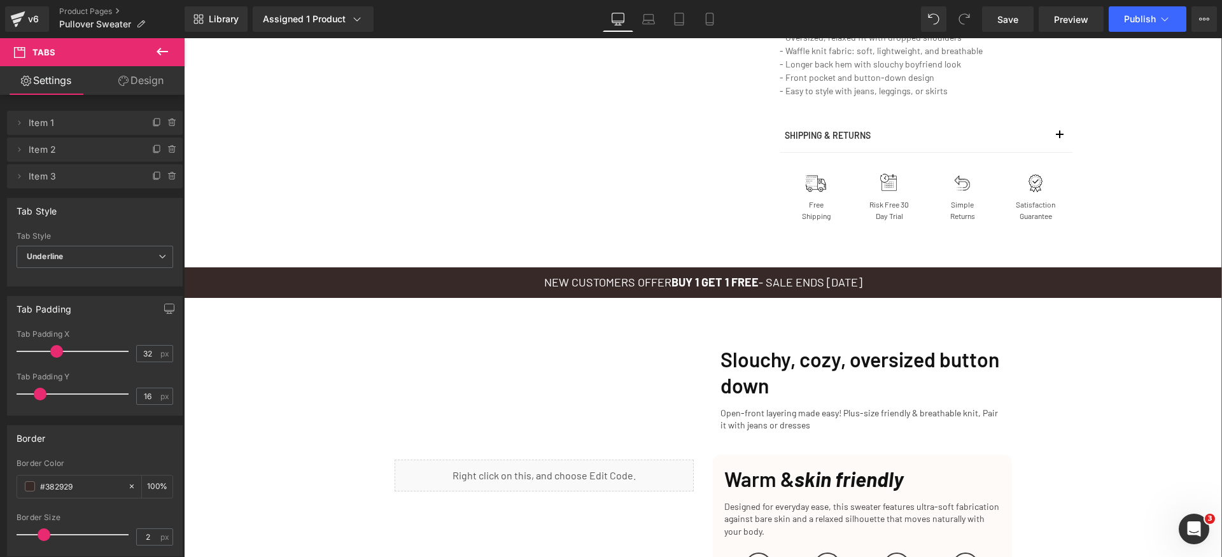
scroll to position [861, 0]
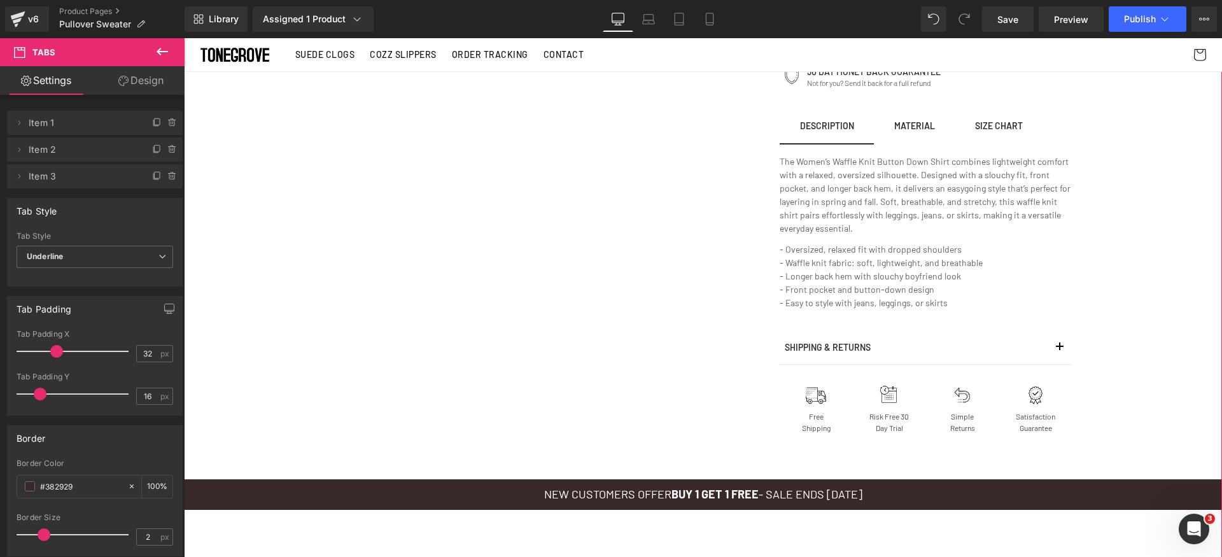
click at [1013, 135] on span "Size Chart Text Block" at bounding box center [999, 127] width 88 height 32
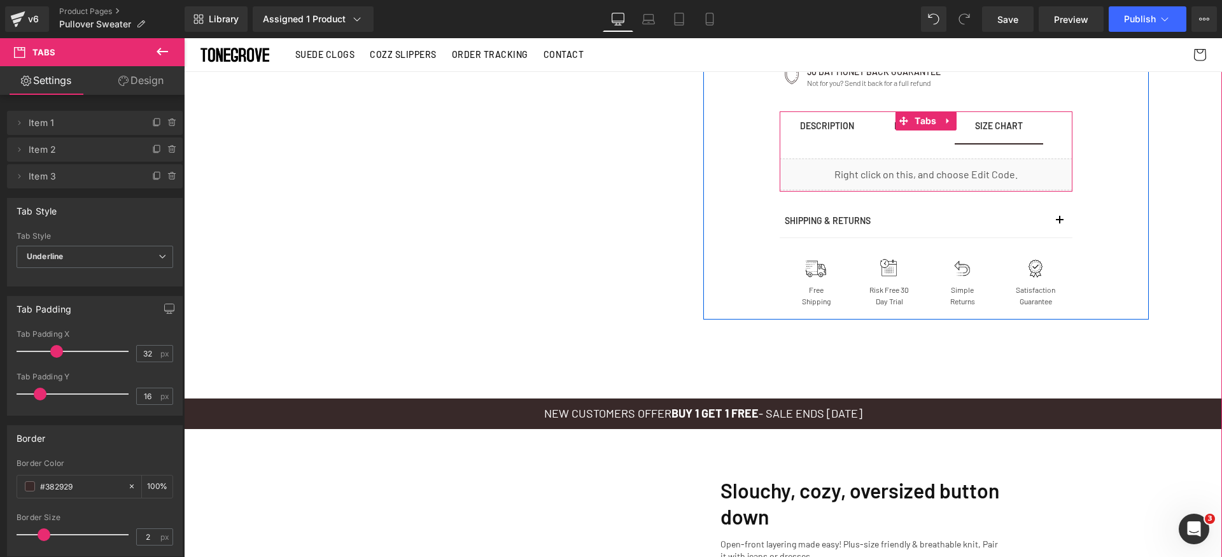
click at [941, 185] on div "Liquid" at bounding box center [926, 174] width 293 height 32
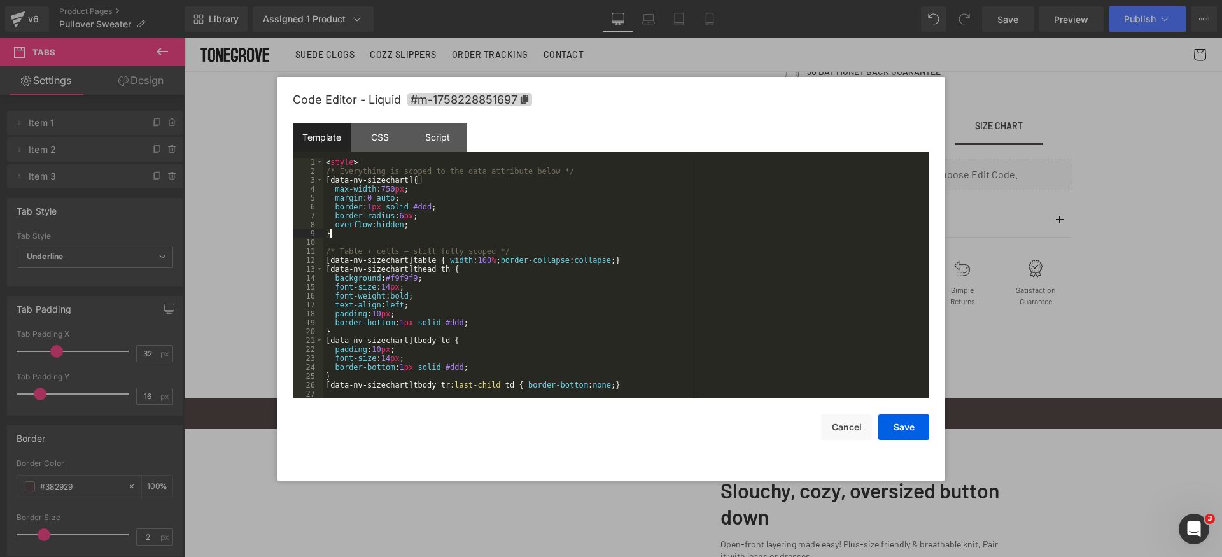
click at [696, 230] on div "< style > /* Everything is scoped to the data attribute below */ [ data-nv-size…" at bounding box center [623, 287] width 601 height 258
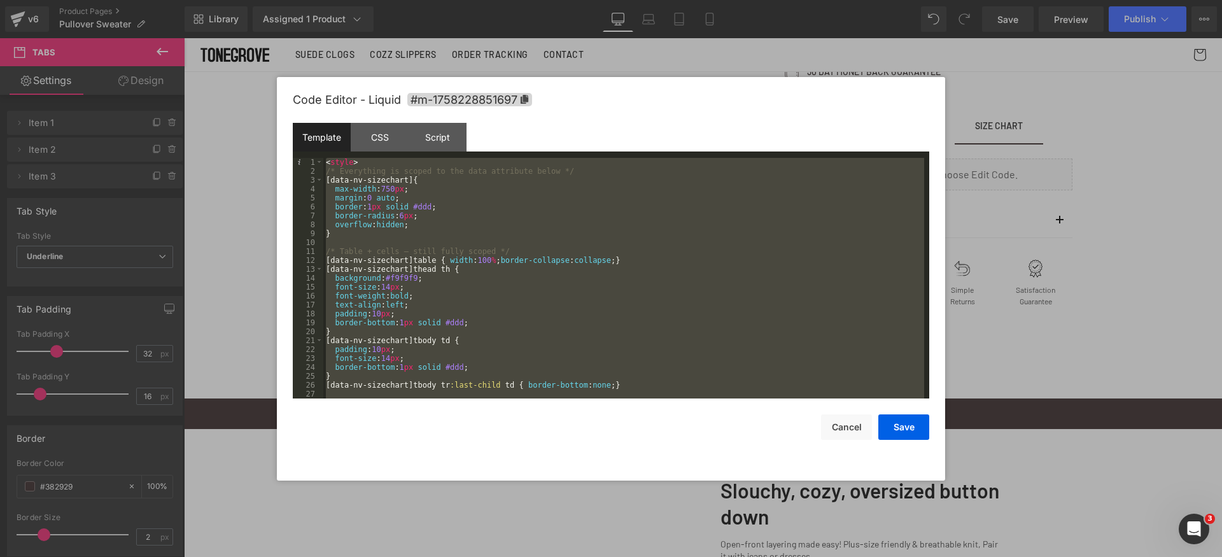
scroll to position [348, 0]
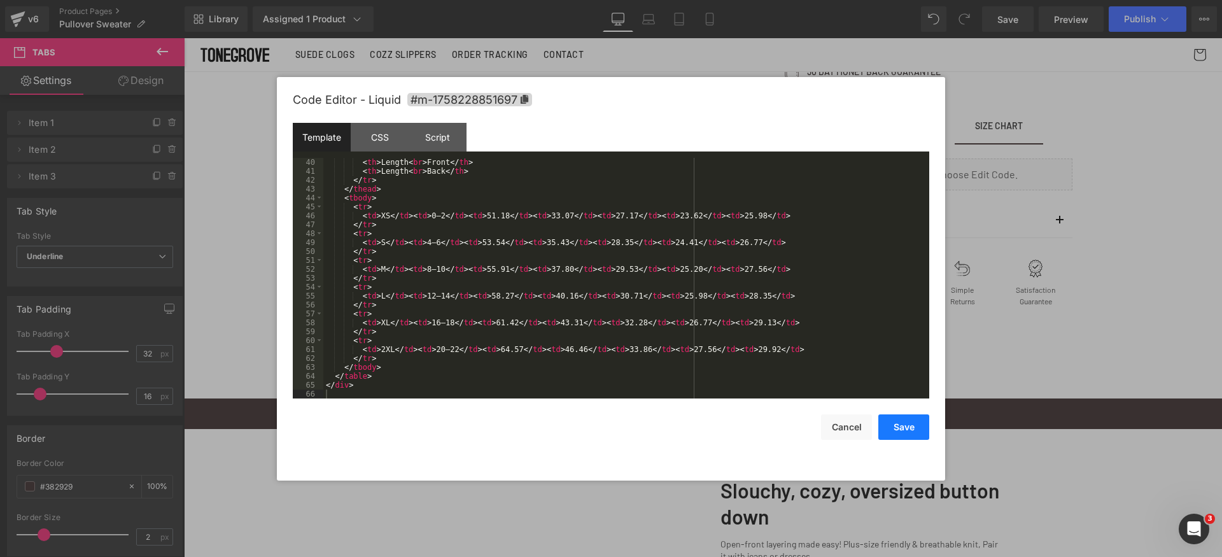
click at [901, 437] on button "Save" at bounding box center [903, 426] width 51 height 25
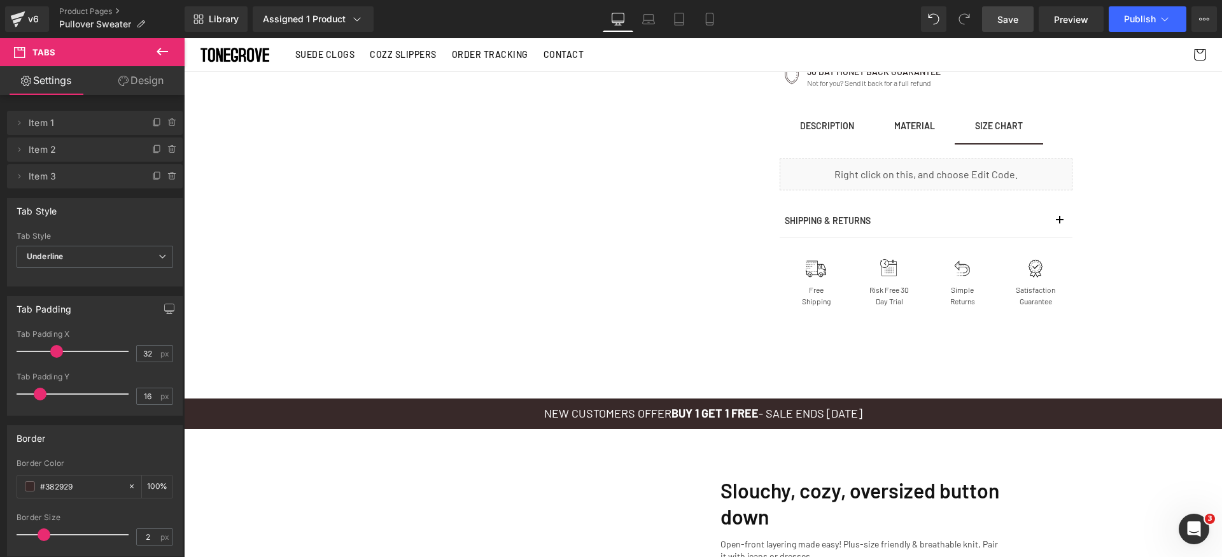
click at [1013, 26] on link "Save" at bounding box center [1008, 18] width 52 height 25
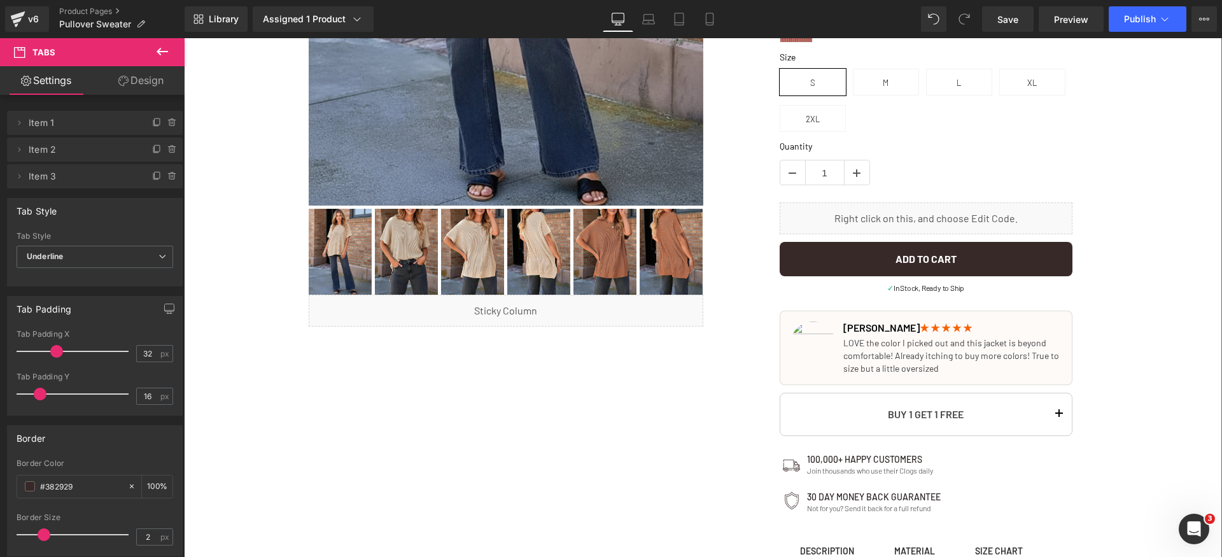
scroll to position [567, 0]
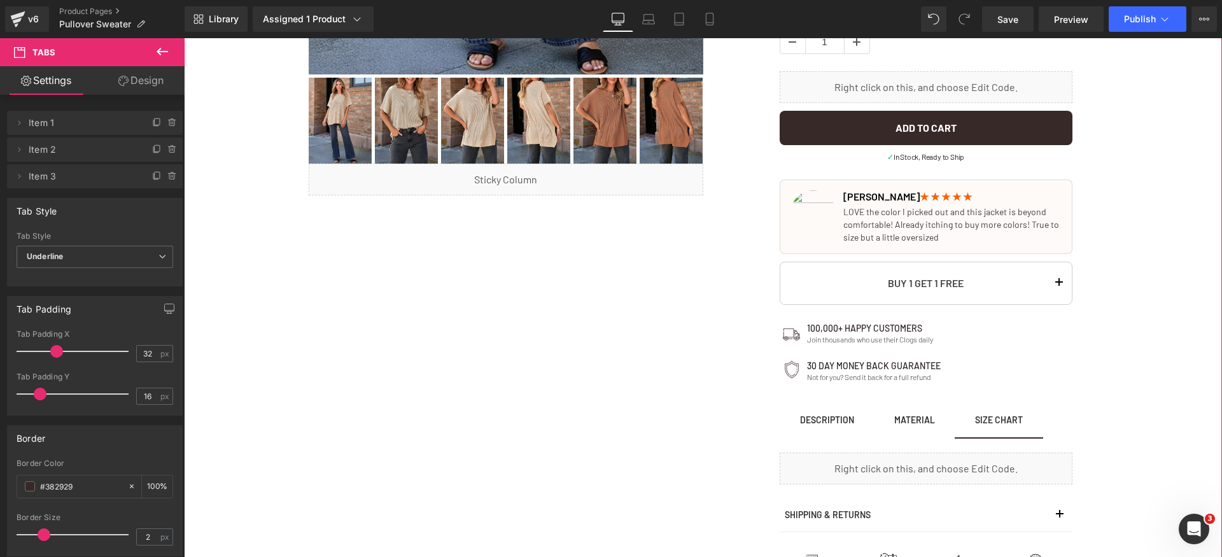
click at [184, 38] on div at bounding box center [184, 38] width 0 height 0
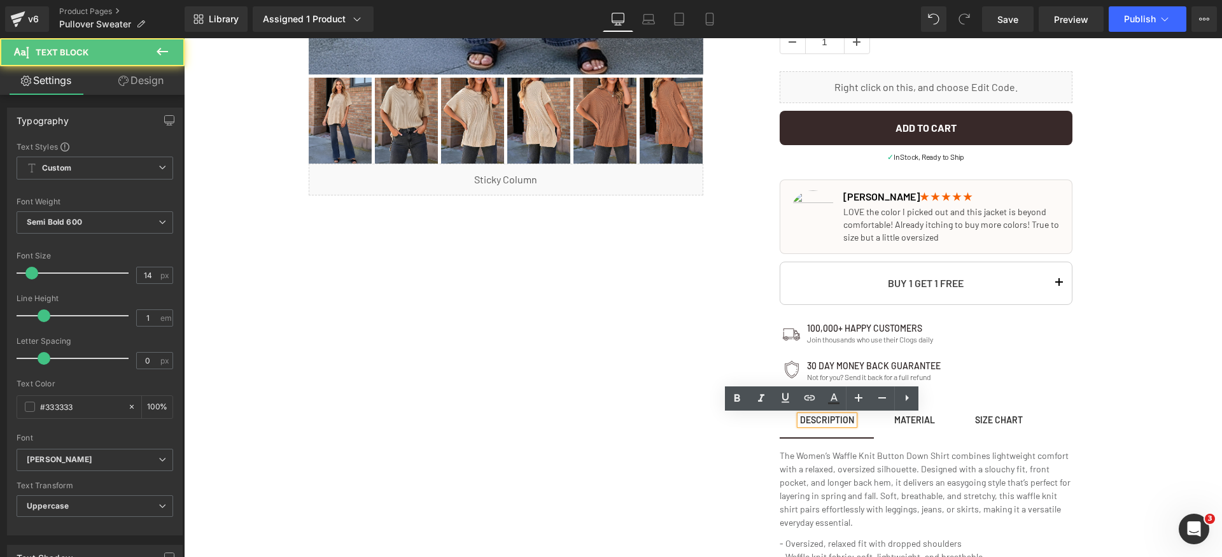
scroll to position [837, 0]
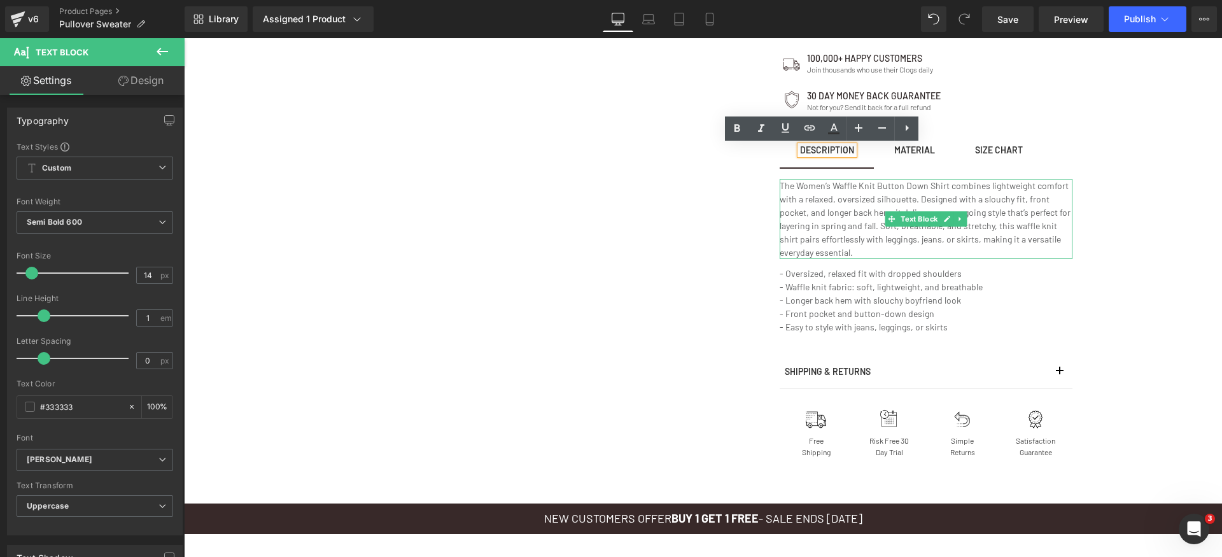
click at [847, 217] on p "The Women’s Waffle Knit Button Down Shirt combines lightweight comfort with a r…" at bounding box center [926, 219] width 293 height 80
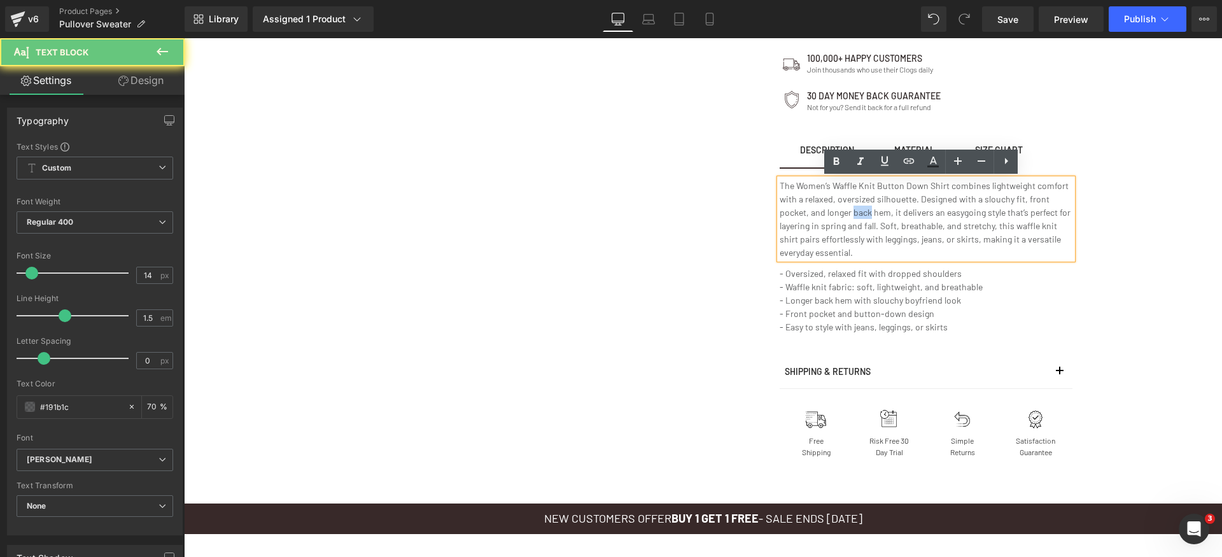
click at [847, 217] on p "The Women’s Waffle Knit Button Down Shirt combines lightweight comfort with a r…" at bounding box center [926, 219] width 293 height 80
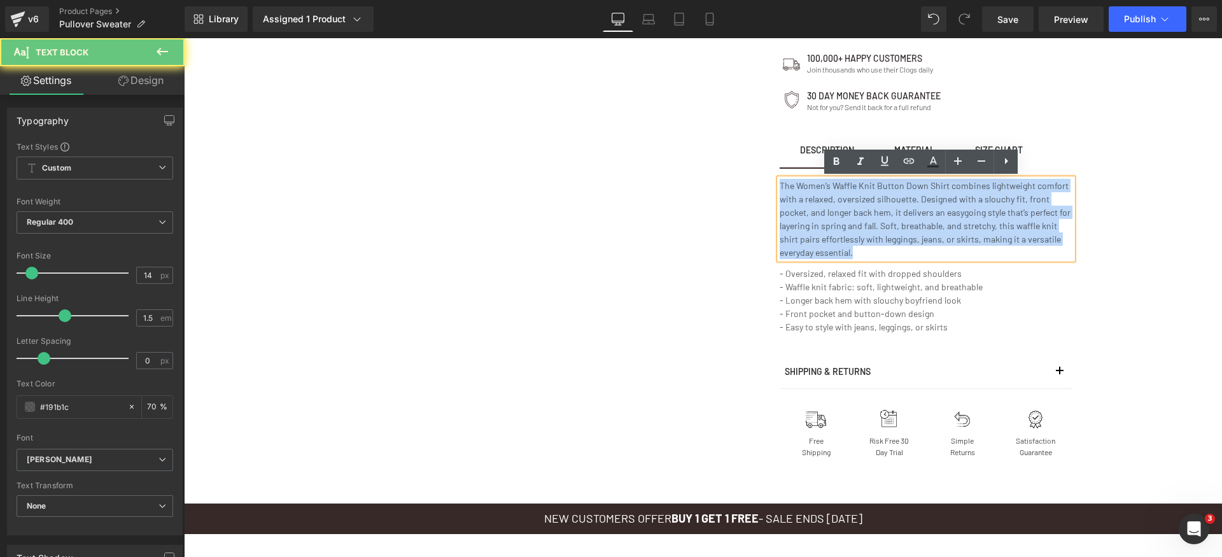
click at [847, 217] on p "The Women’s Waffle Knit Button Down Shirt combines lightweight comfort with a r…" at bounding box center [926, 219] width 293 height 80
paste div
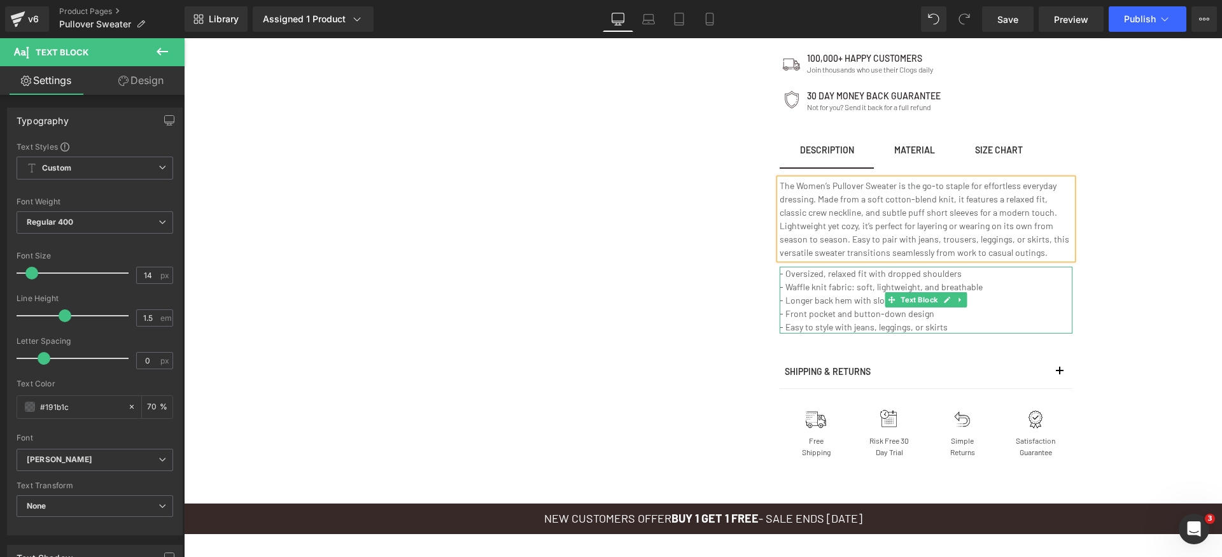
click at [807, 279] on p "- Oversized, relaxed fit with dropped shoulders" at bounding box center [926, 273] width 293 height 13
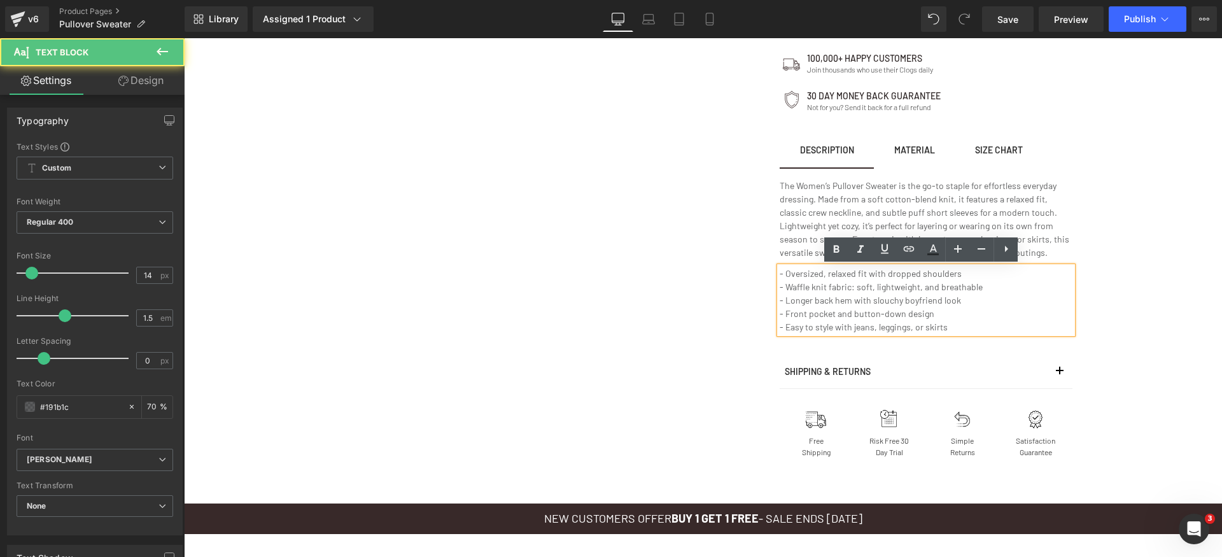
click at [785, 276] on p "- Oversized, relaxed fit with dropped shoulders" at bounding box center [926, 273] width 293 height 13
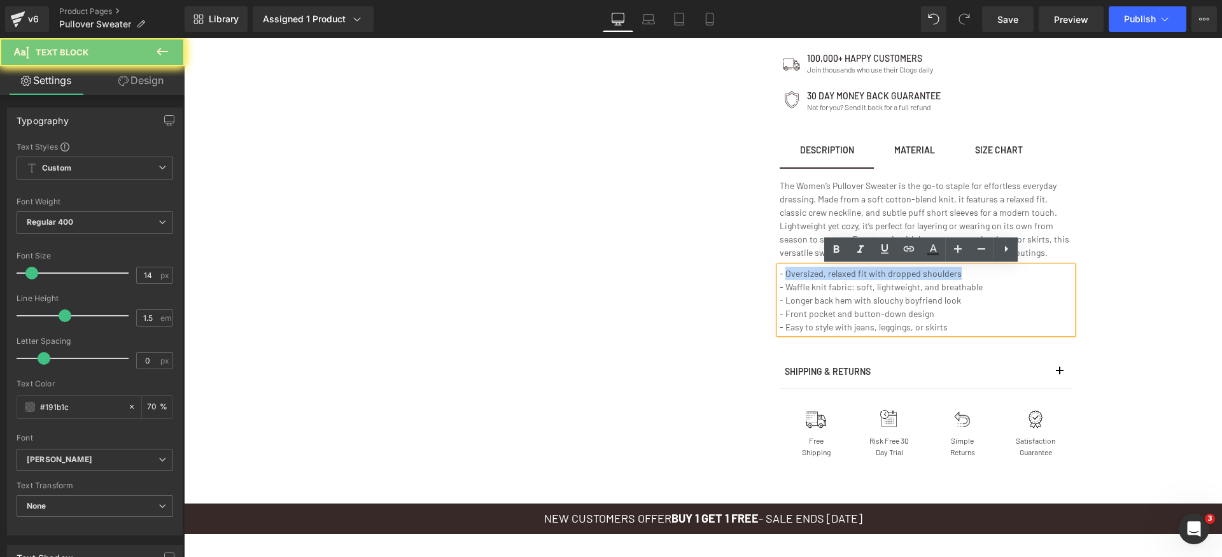
drag, startPoint x: 780, startPoint y: 273, endPoint x: 1016, endPoint y: 270, distance: 235.5
click at [1017, 269] on p "- Oversized, relaxed fit with dropped shoulders" at bounding box center [926, 273] width 293 height 13
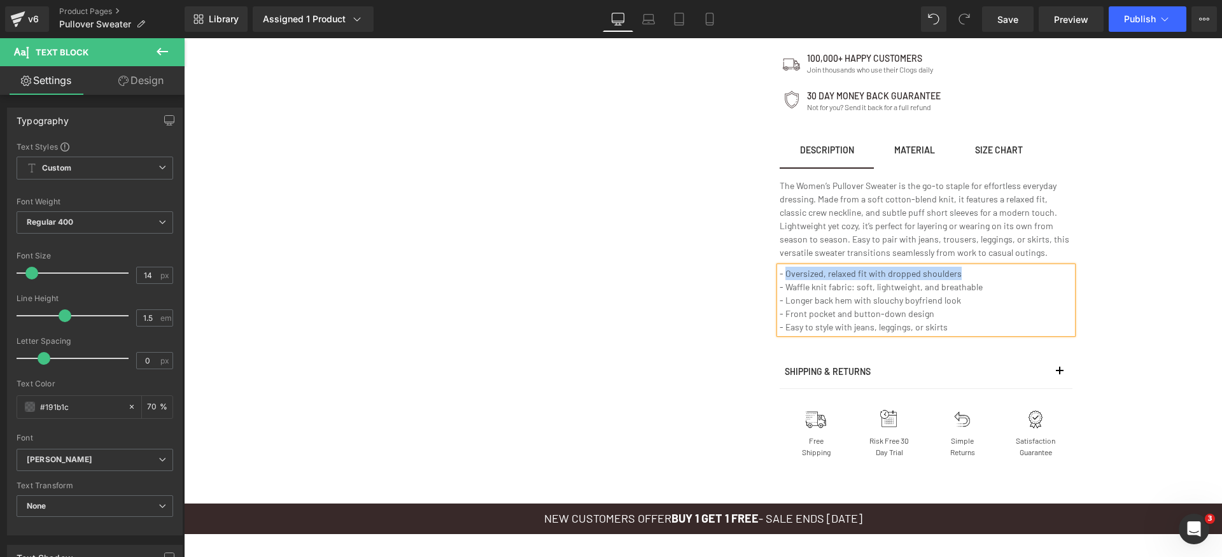
paste div
click at [799, 288] on p "- Waffle knit fabric: soft, lightweight, and breathable" at bounding box center [926, 286] width 293 height 13
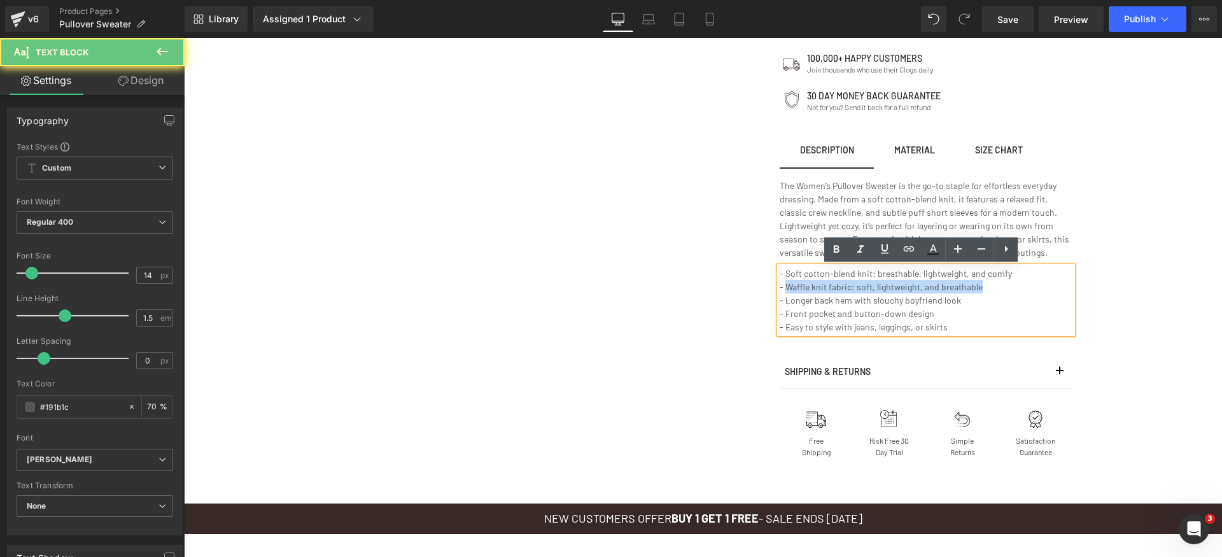
drag, startPoint x: 783, startPoint y: 287, endPoint x: 1039, endPoint y: 286, distance: 255.9
click at [1039, 286] on p "- Waffle knit fabric: soft, lightweight, and breathable" at bounding box center [926, 286] width 293 height 13
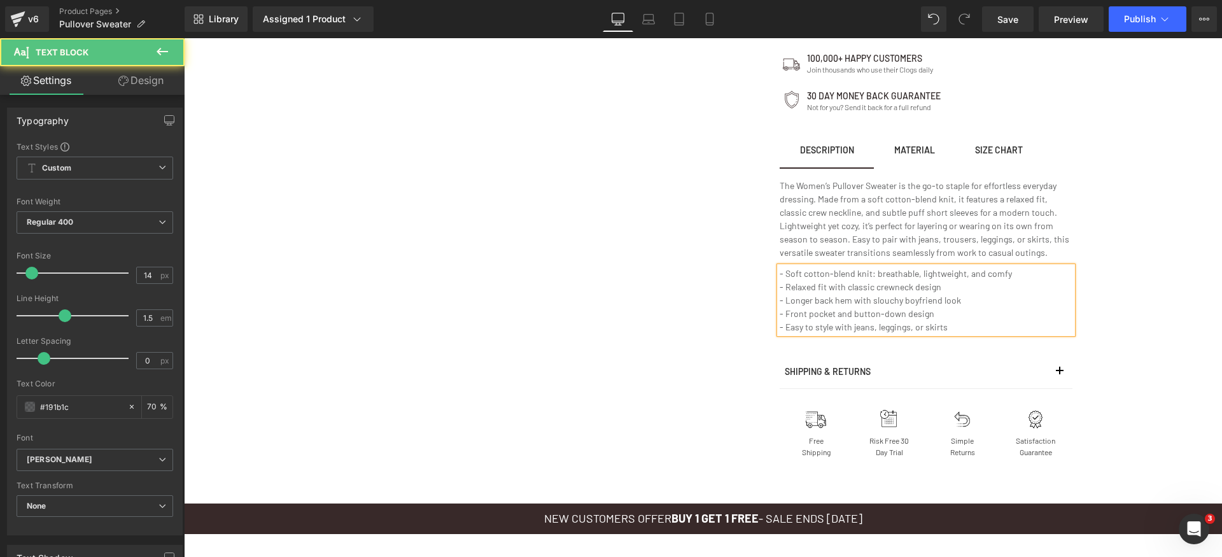
click at [801, 305] on p "- Longer back hem with slouchy boyfriend look" at bounding box center [926, 299] width 293 height 13
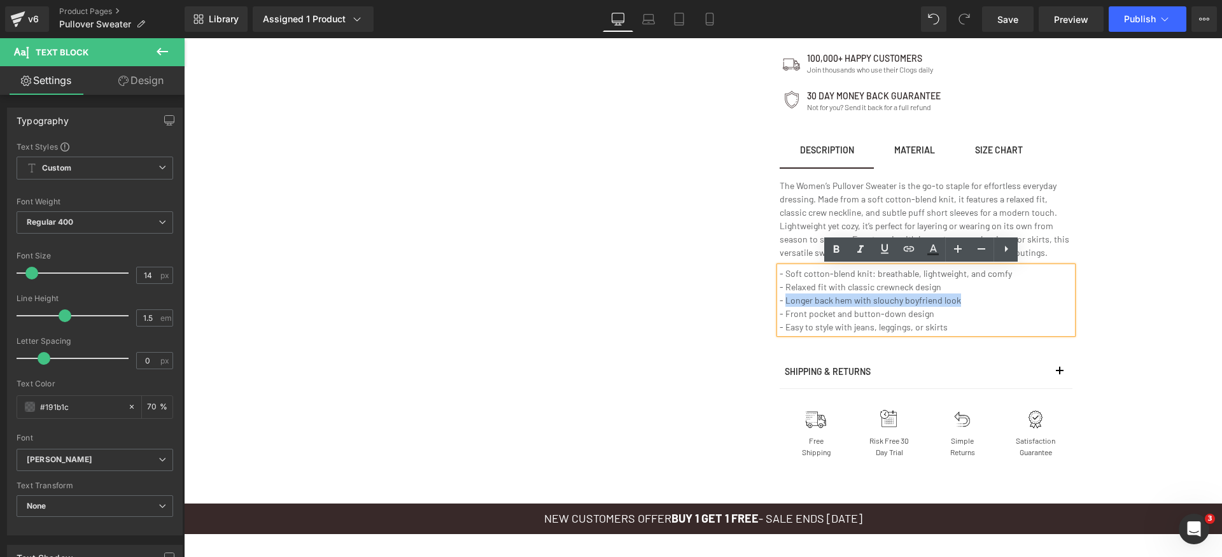
drag, startPoint x: 780, startPoint y: 299, endPoint x: 1034, endPoint y: 295, distance: 254.0
click at [1034, 295] on p "- Longer back hem with slouchy boyfriend look" at bounding box center [926, 299] width 293 height 13
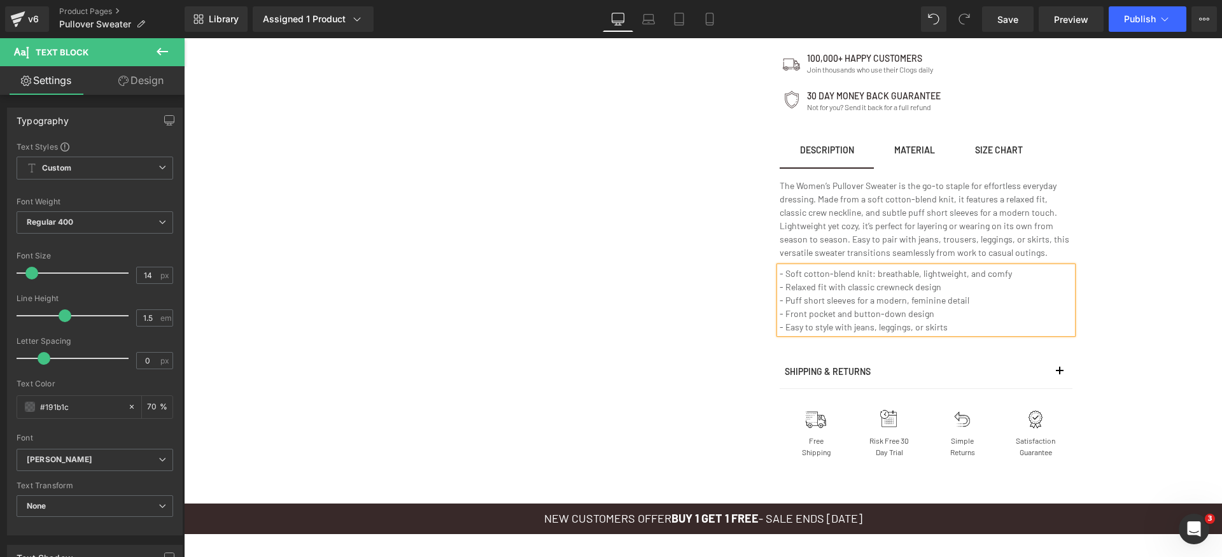
click at [821, 318] on p "- Front pocket and button-down design" at bounding box center [926, 313] width 293 height 13
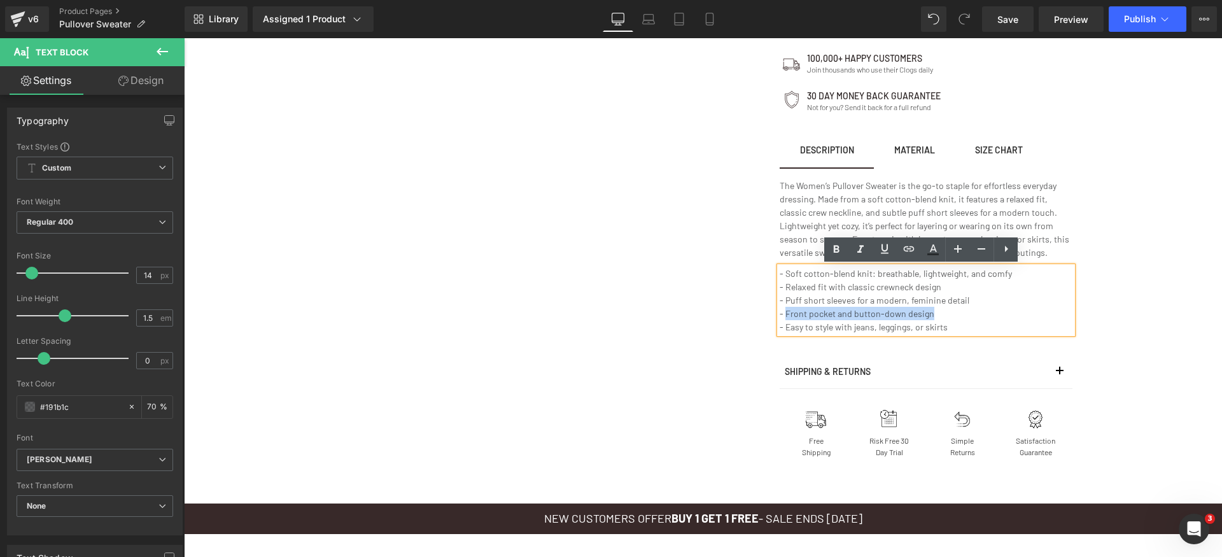
drag, startPoint x: 782, startPoint y: 315, endPoint x: 1052, endPoint y: 314, distance: 270.5
click at [1051, 314] on p "- Front pocket and button-down design" at bounding box center [926, 313] width 293 height 13
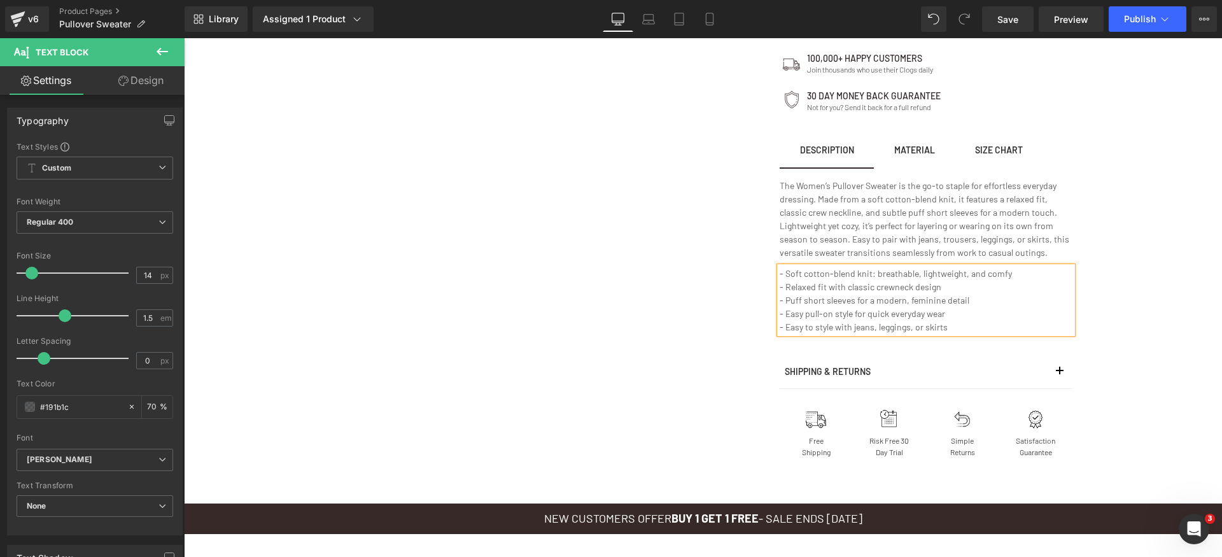
click at [791, 327] on p "- Easy to style with jeans, leggings, or skirts" at bounding box center [926, 326] width 293 height 13
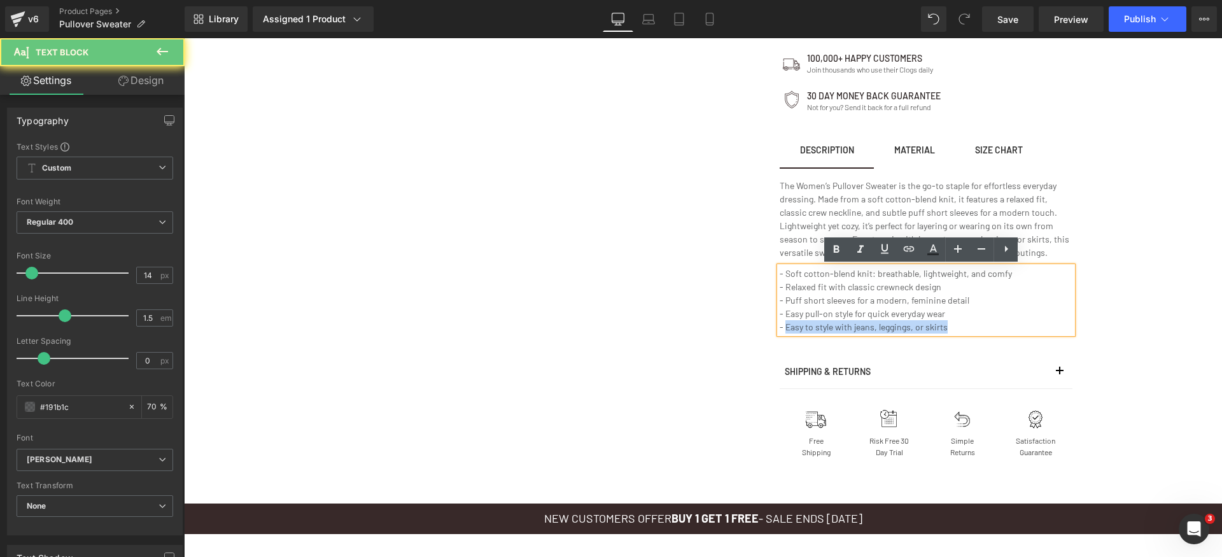
drag, startPoint x: 779, startPoint y: 328, endPoint x: 1081, endPoint y: 329, distance: 301.7
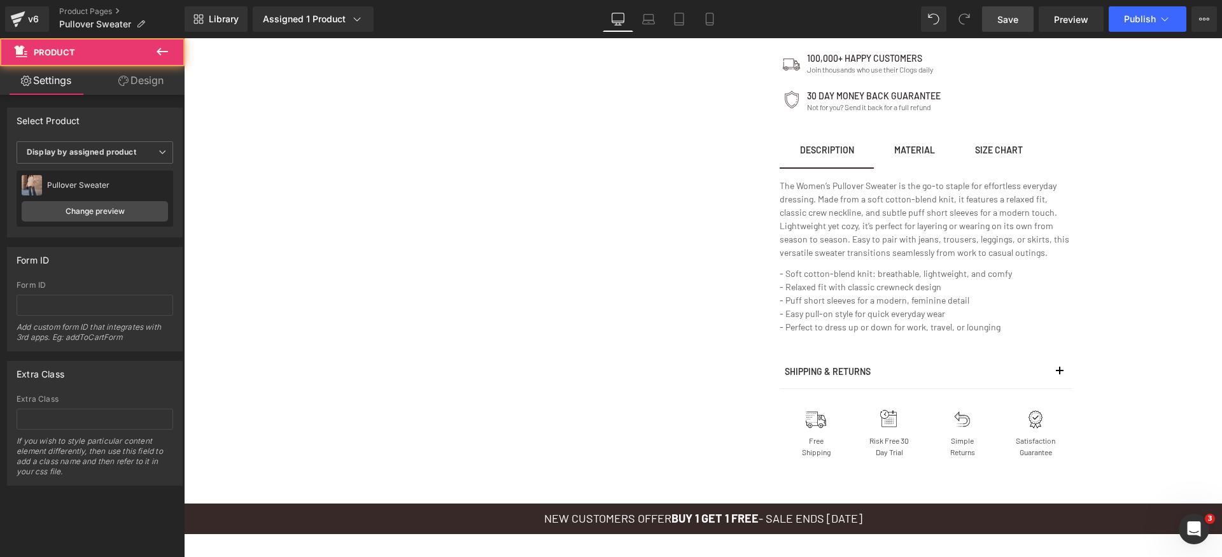
click at [1003, 18] on span "Save" at bounding box center [1007, 19] width 21 height 13
click at [1009, 21] on span "Save" at bounding box center [1007, 19] width 21 height 13
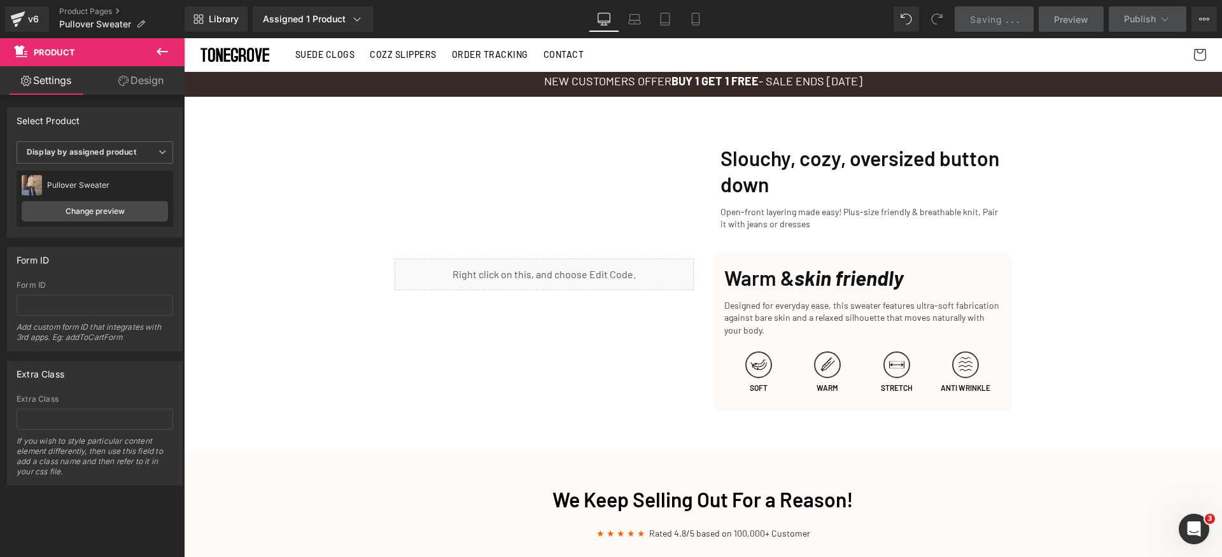
scroll to position [1266, 0]
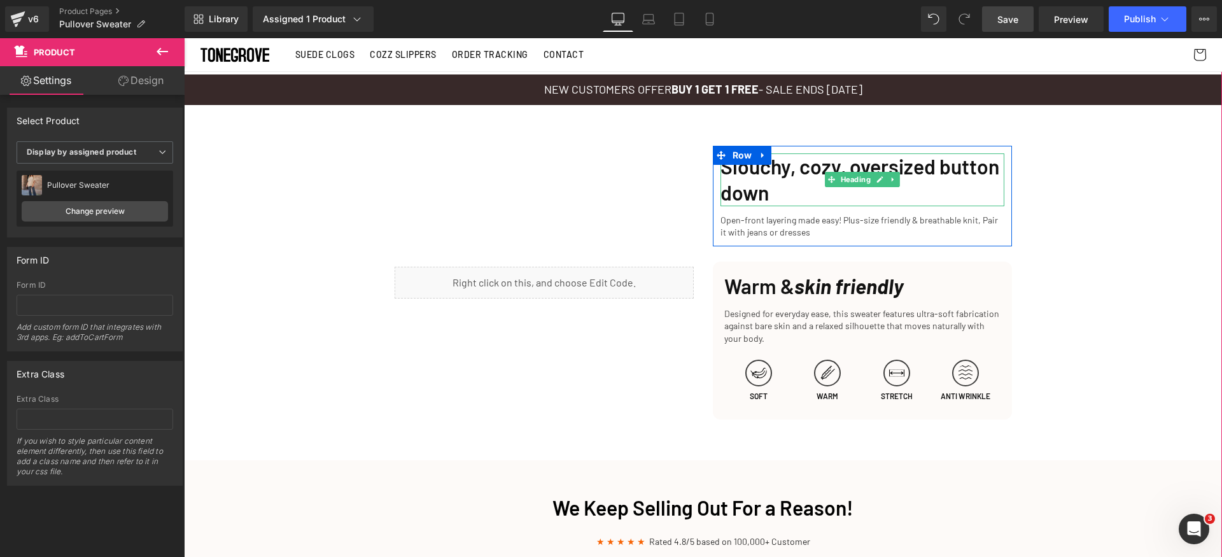
click at [747, 171] on h1 "Slouchy, cozy, oversized button down" at bounding box center [863, 179] width 284 height 53
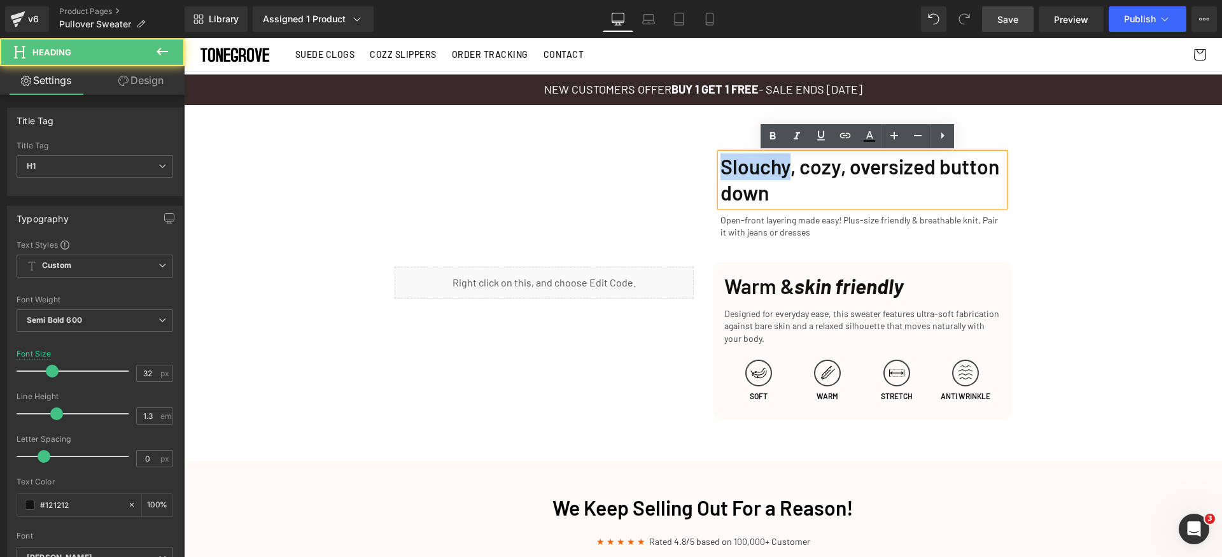
click at [747, 171] on h1 "Slouchy, cozy, oversized button down" at bounding box center [863, 179] width 284 height 53
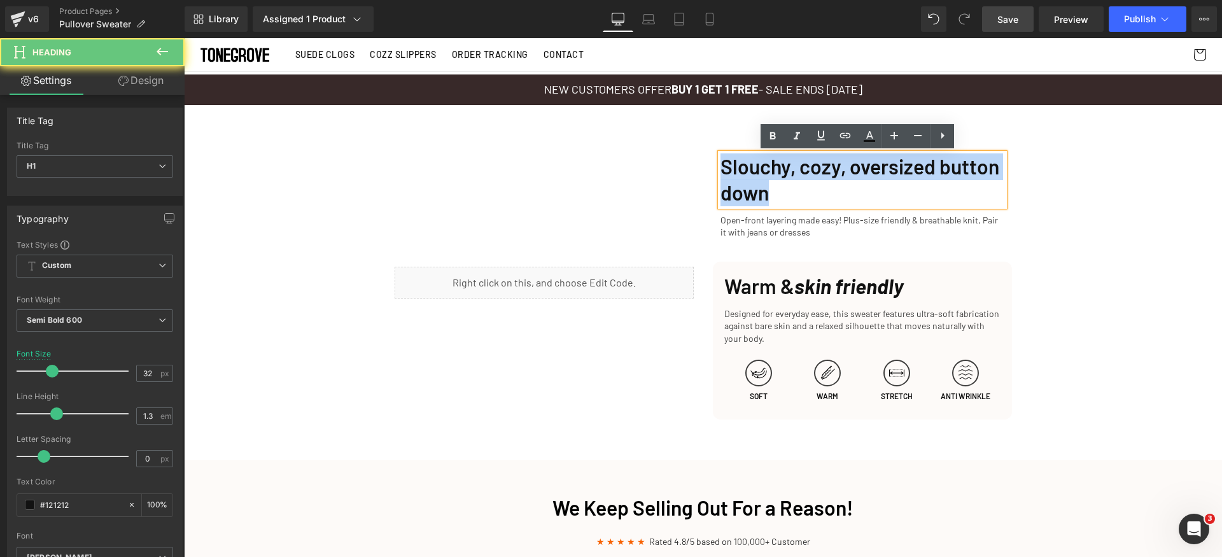
click at [747, 171] on h1 "Slouchy, cozy, oversized button down" at bounding box center [863, 179] width 284 height 53
paste div
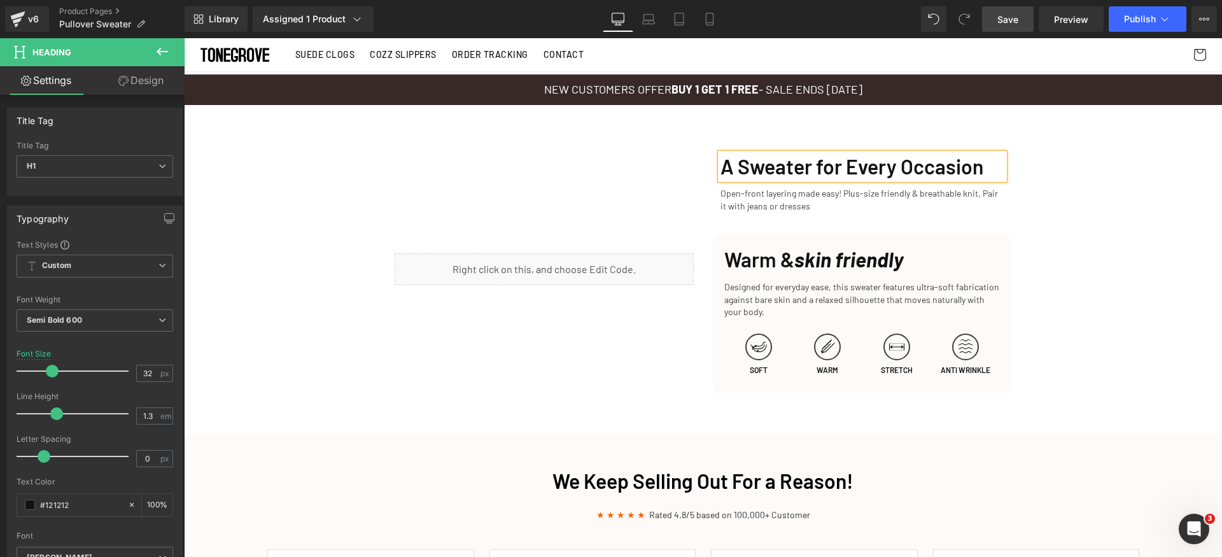
click at [780, 200] on p "Open-front layering made easy! Plus-size friendly & breathable knit, Pair it wi…" at bounding box center [863, 199] width 284 height 25
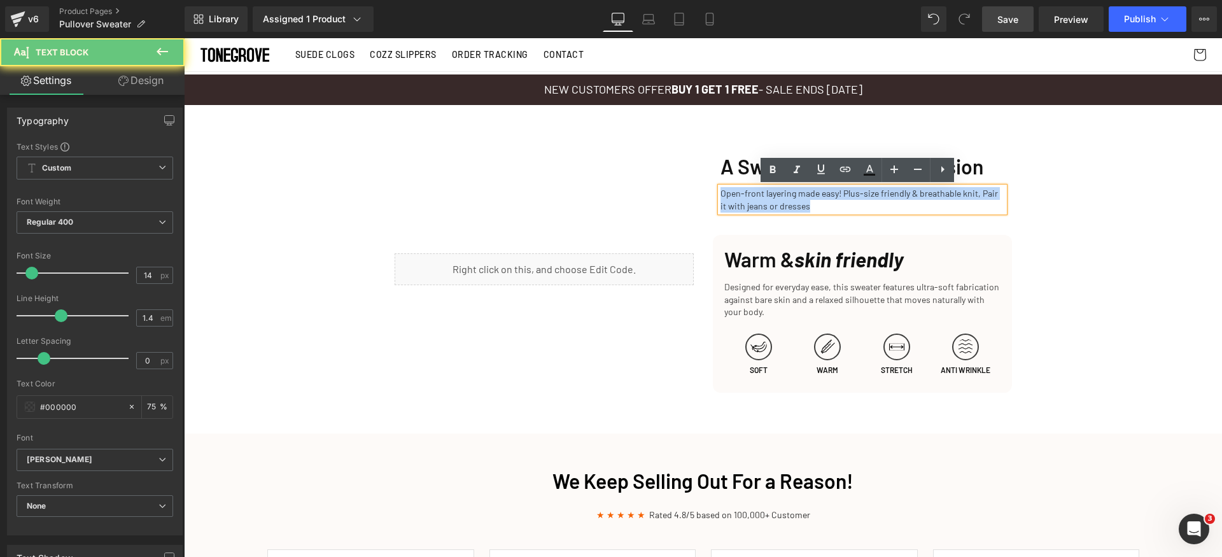
click at [780, 200] on p "Open-front layering made easy! Plus-size friendly & breathable knit, Pair it wi…" at bounding box center [863, 199] width 284 height 25
paste div
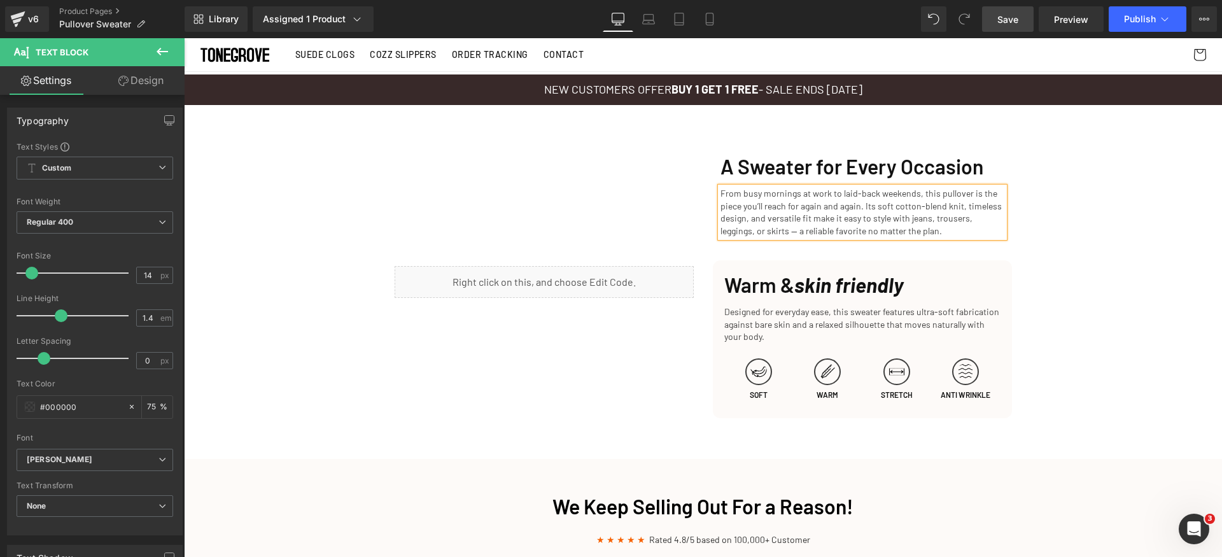
click at [785, 229] on p "From busy mornings at work to laid-back weekends, this pullover is the piece yo…" at bounding box center [863, 212] width 284 height 50
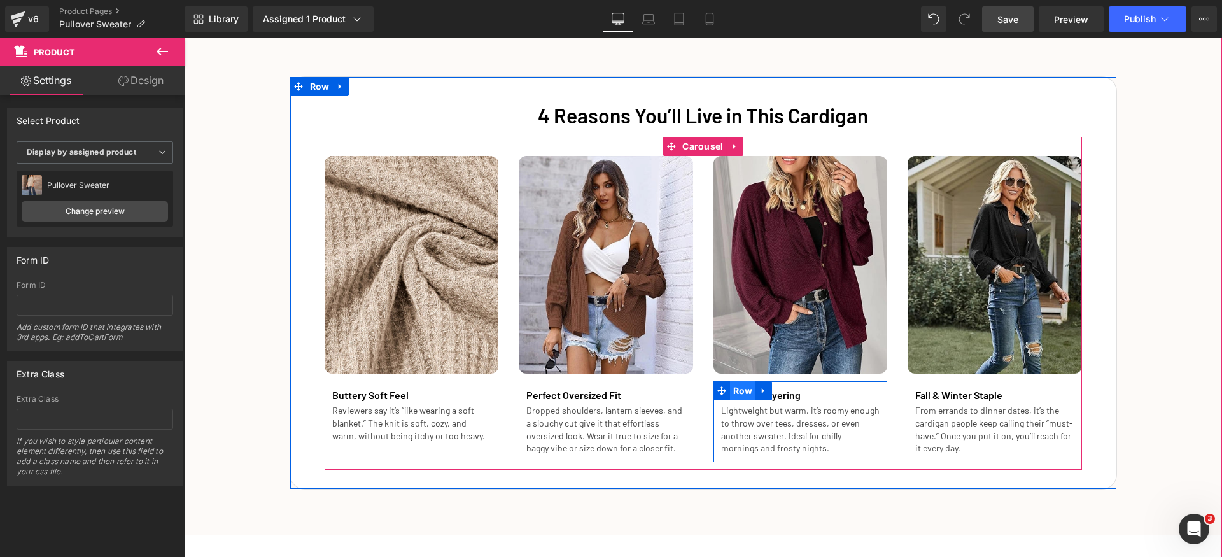
scroll to position [2274, 0]
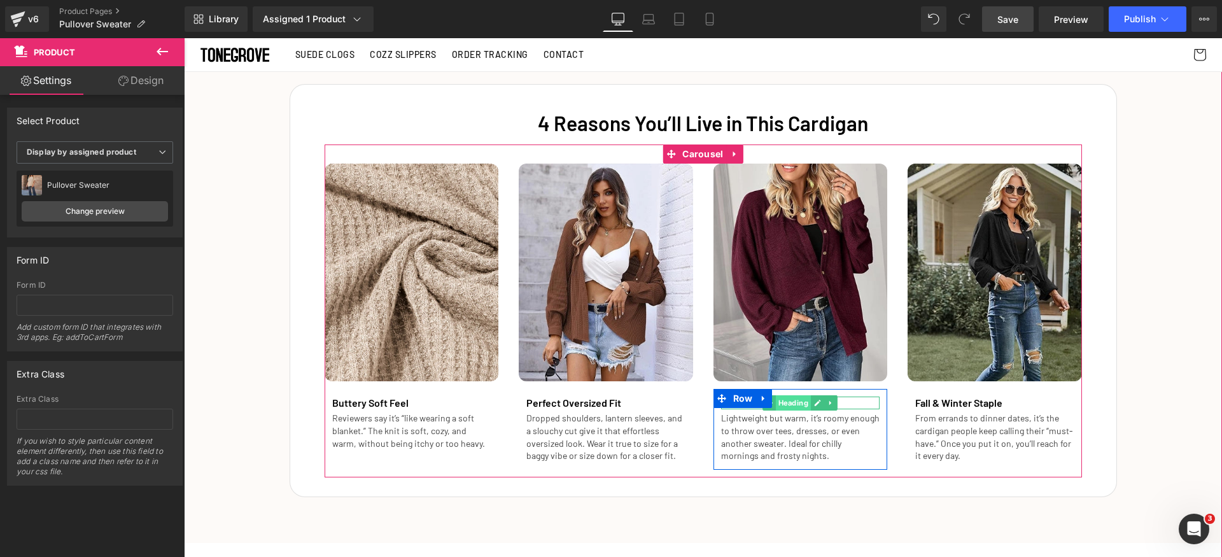
click at [788, 405] on span "Heading" at bounding box center [793, 402] width 35 height 15
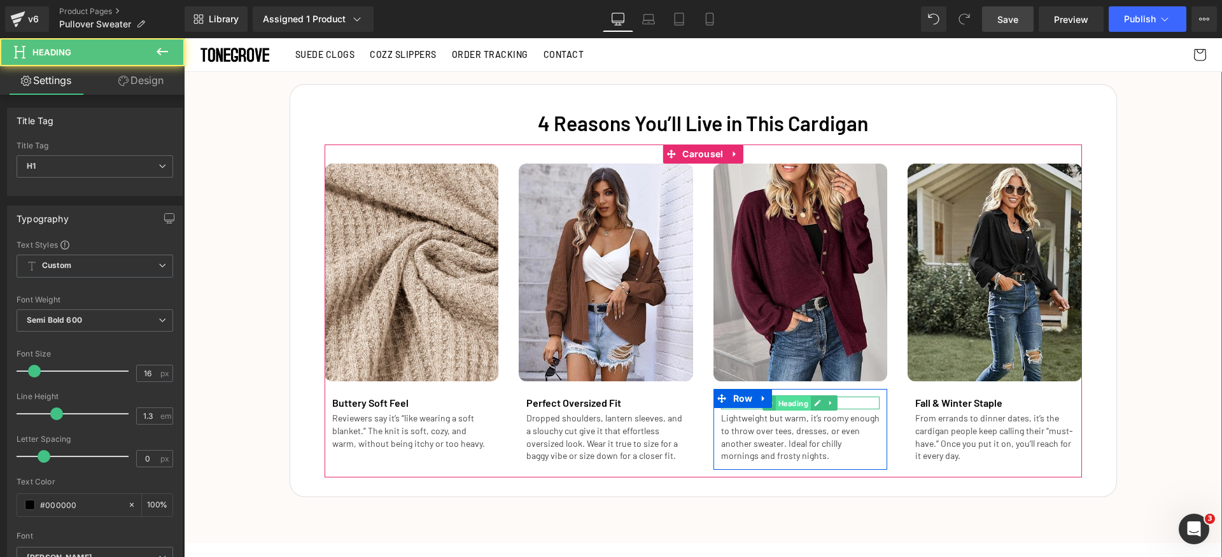
click at [805, 405] on span "Heading" at bounding box center [793, 403] width 35 height 15
click at [811, 405] on link at bounding box center [817, 402] width 13 height 15
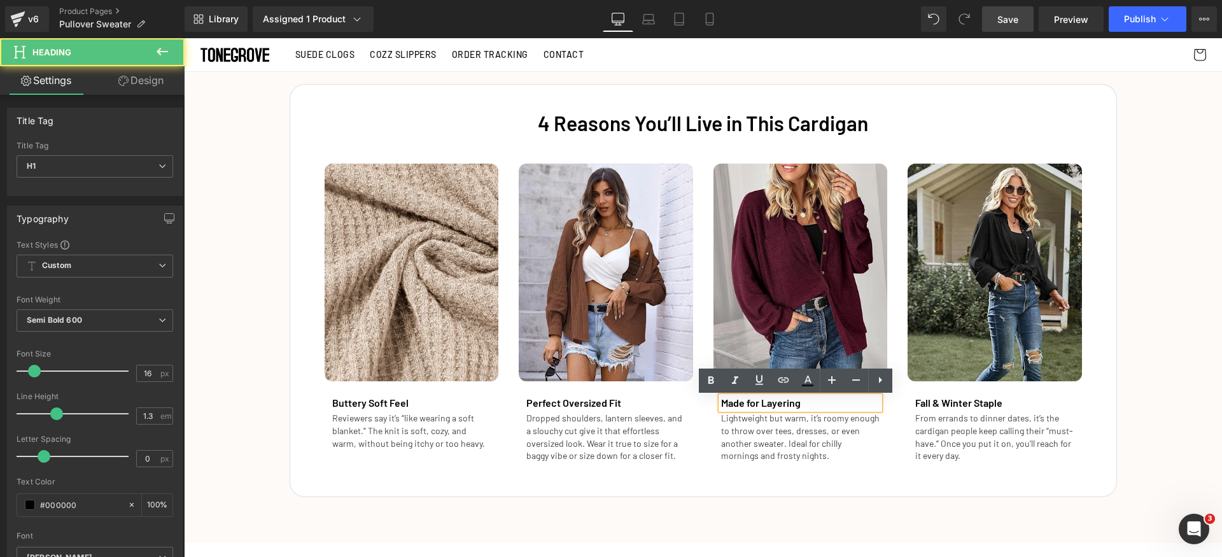
click at [808, 405] on h1 "Made for Layering" at bounding box center [800, 403] width 159 height 13
paste div
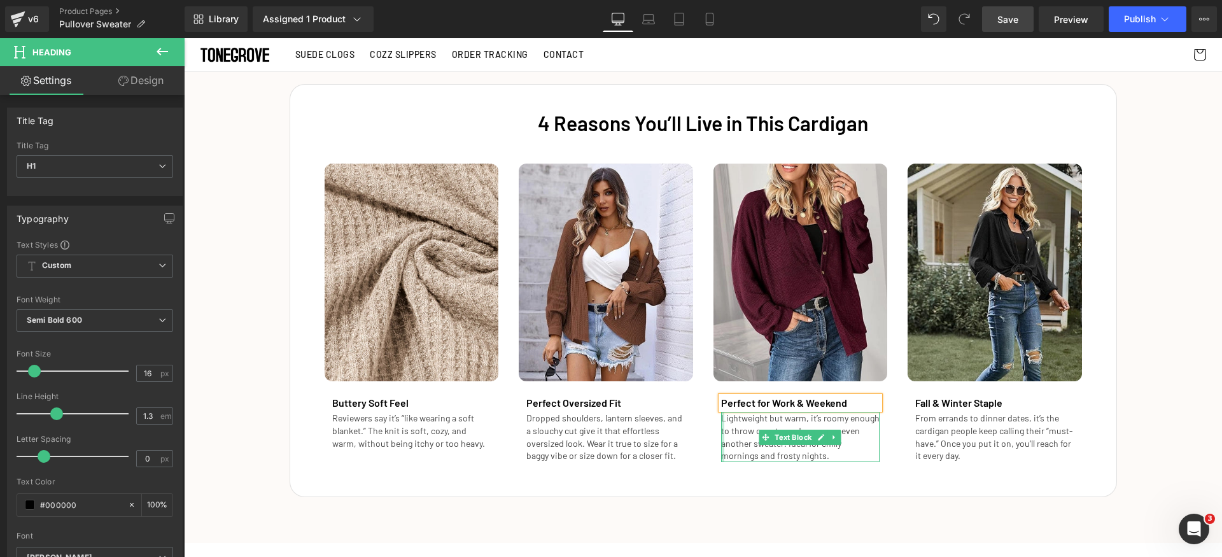
click at [721, 432] on div at bounding box center [722, 437] width 3 height 50
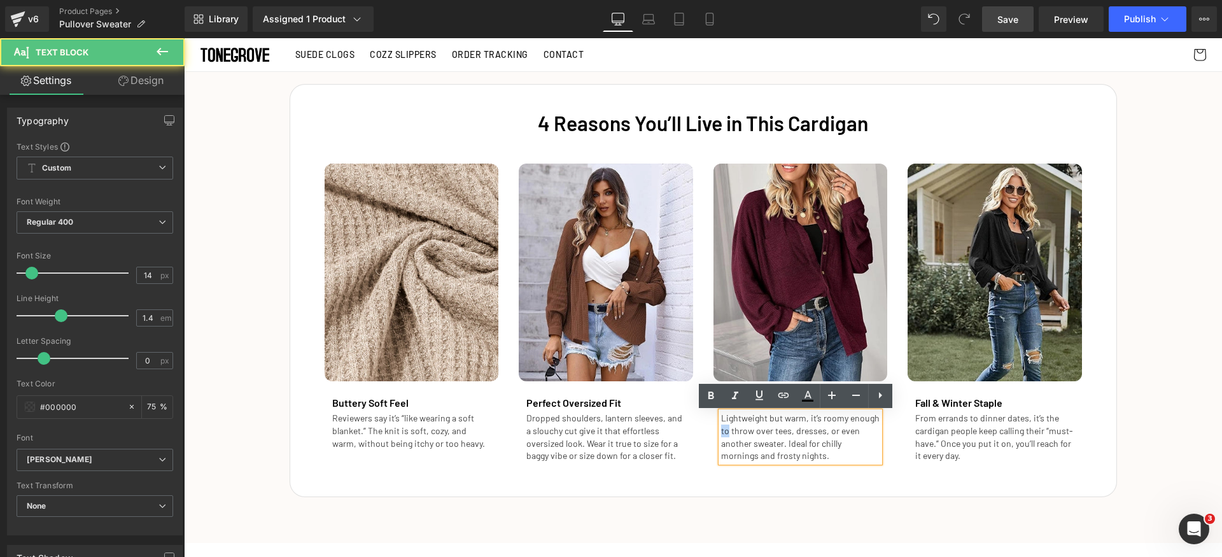
click at [721, 432] on p "Lightweight but warm, it’s roomy enough to throw over tees, dresses, or even an…" at bounding box center [800, 437] width 159 height 50
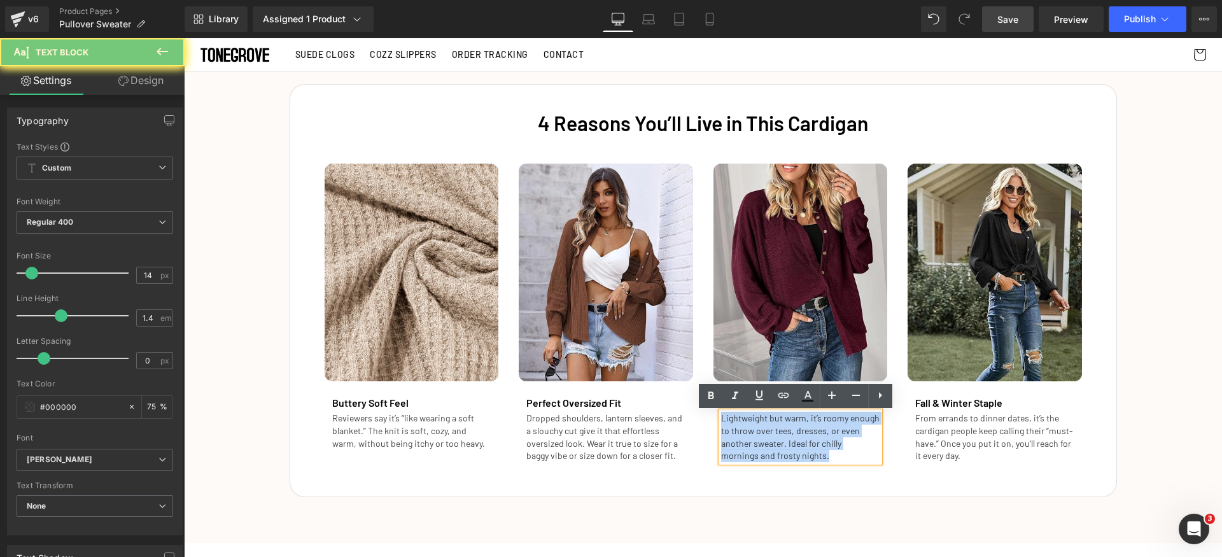
click at [721, 432] on p "Lightweight but warm, it’s roomy enough to throw over tees, dresses, or even an…" at bounding box center [800, 437] width 159 height 50
paste div
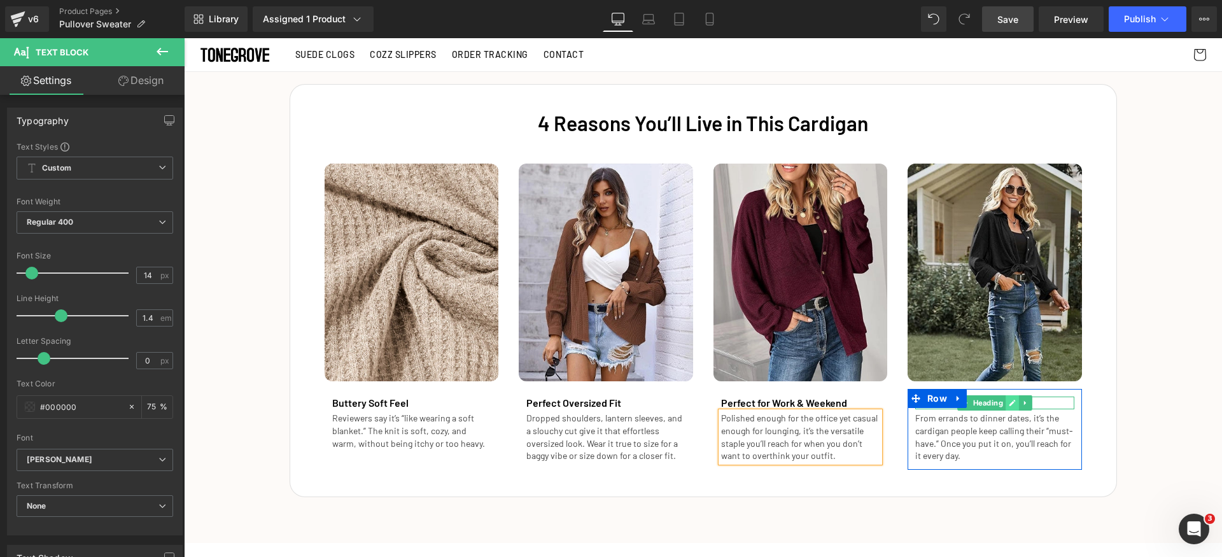
click at [1006, 407] on link at bounding box center [1012, 402] width 13 height 15
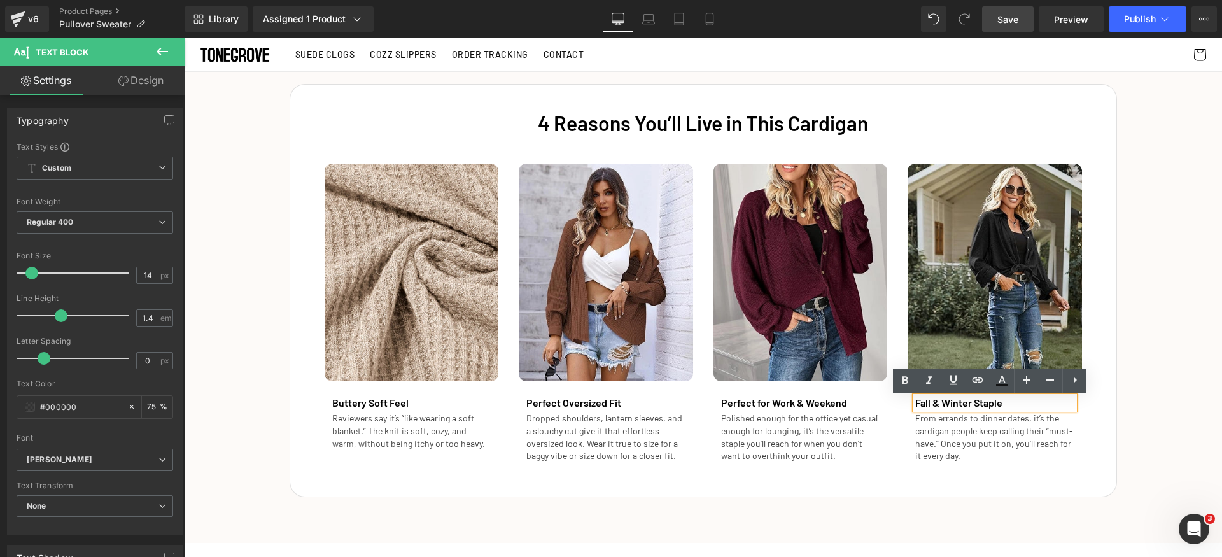
click at [1003, 407] on h1 "Fall & Winter Staple" at bounding box center [994, 403] width 159 height 13
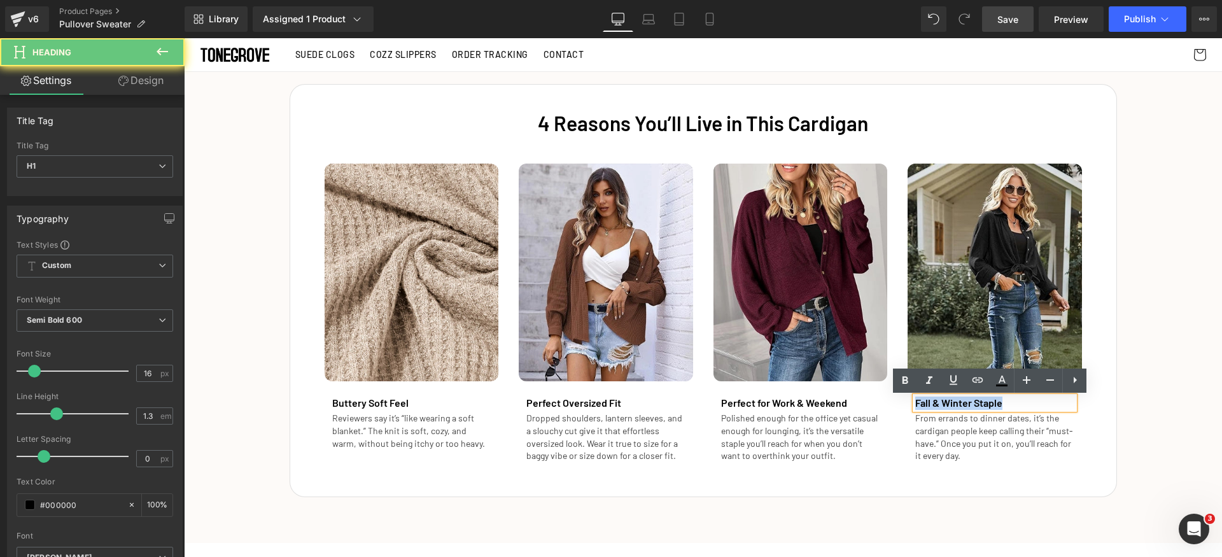
click at [1003, 407] on h1 "Fall & Winter Staple" at bounding box center [994, 403] width 159 height 13
paste div
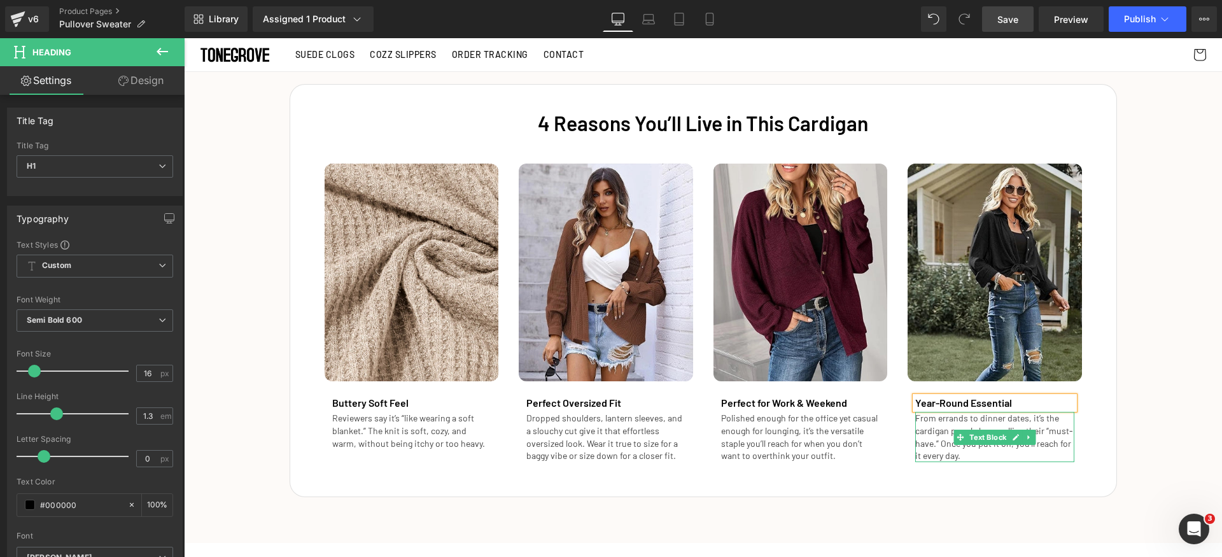
click at [931, 445] on p "From errands to dinner dates, it’s the cardigan people keep calling their “must…" at bounding box center [994, 437] width 159 height 50
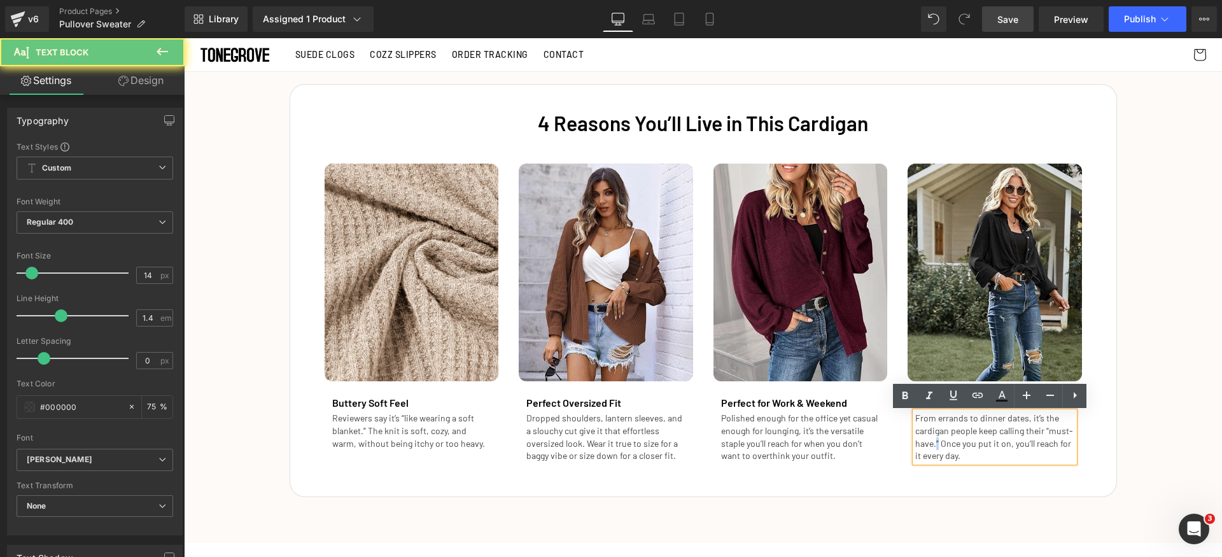
click at [931, 445] on p "From errands to dinner dates, it’s the cardigan people keep calling their “must…" at bounding box center [994, 437] width 159 height 50
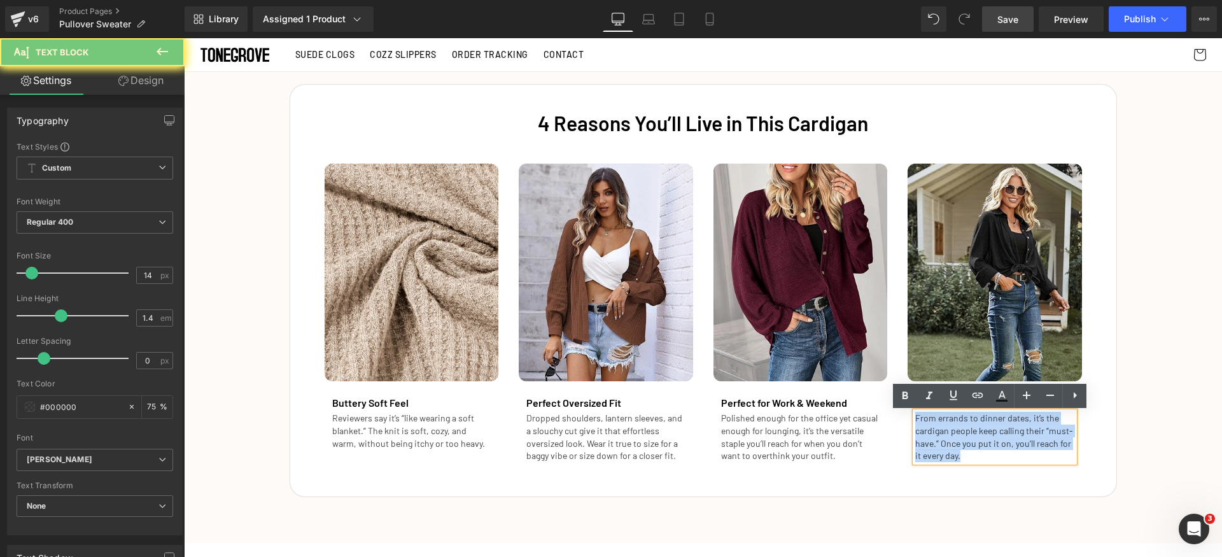
paste div
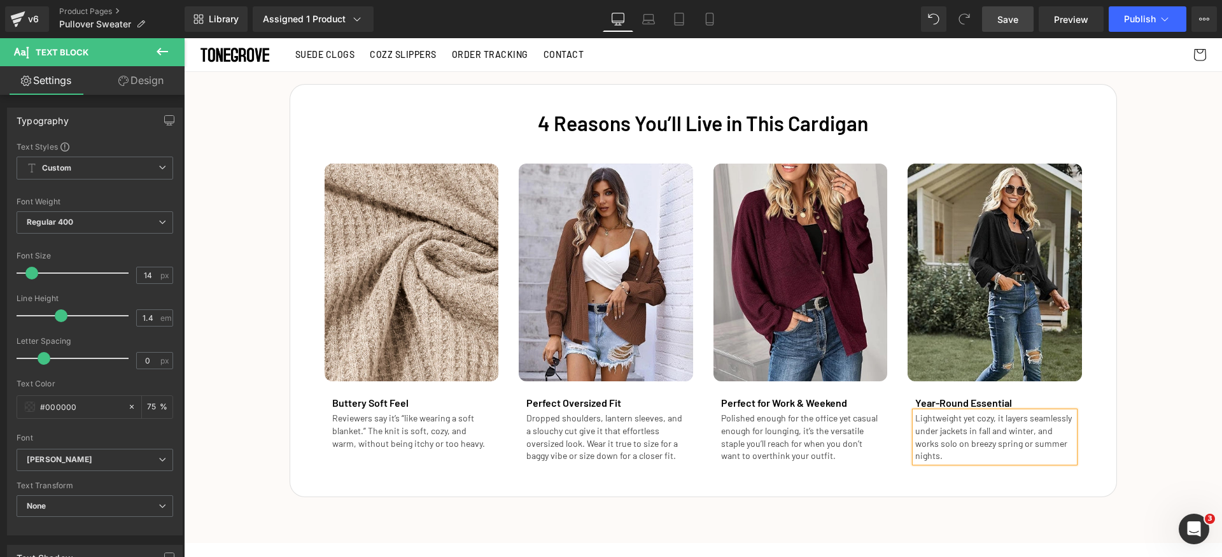
click at [1145, 442] on div "4 Reasons You’ll Live in This Cardigan Heading Image Buttery Soft Feel Heading …" at bounding box center [703, 284] width 1038 height 426
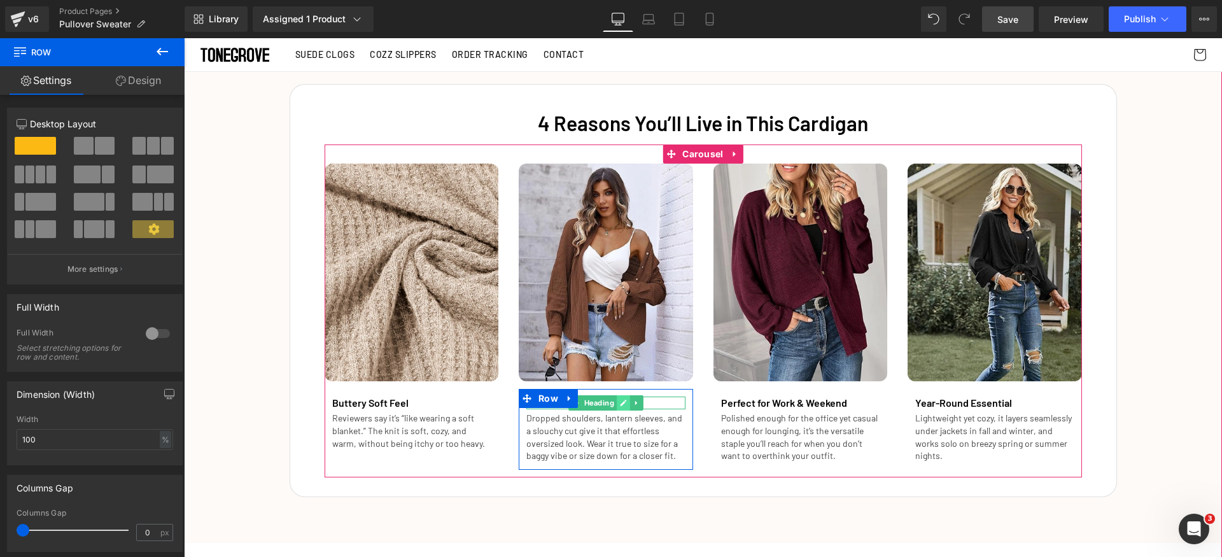
click at [621, 406] on icon at bounding box center [624, 403] width 6 height 6
click at [616, 406] on h1 "Perfect Oversized Fit" at bounding box center [605, 403] width 159 height 13
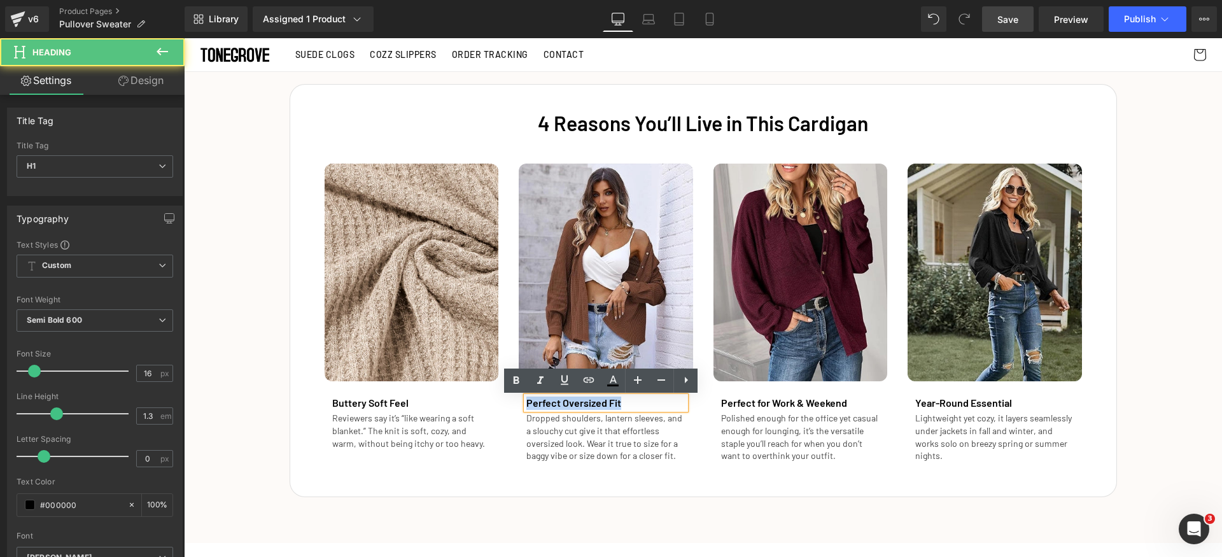
click at [616, 406] on h1 "Perfect Oversized Fit" at bounding box center [605, 403] width 159 height 13
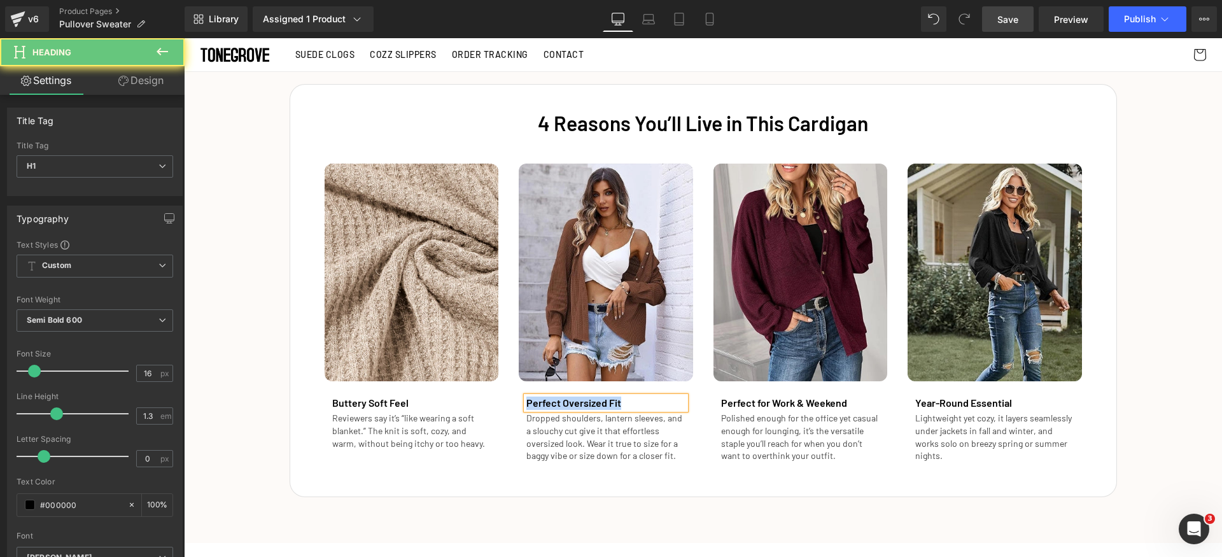
paste div
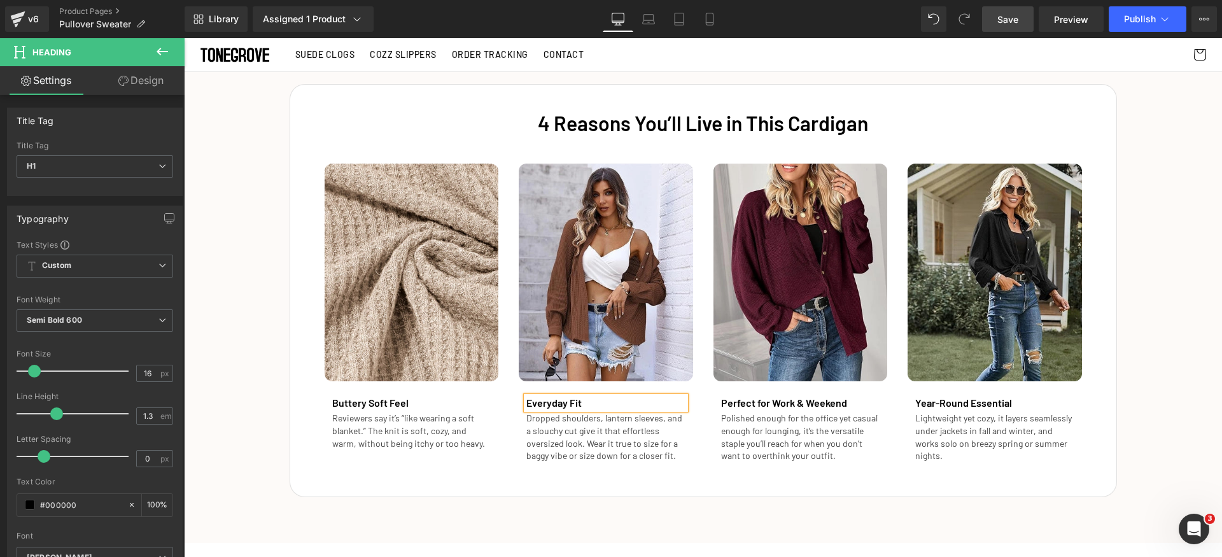
click at [524, 405] on span at bounding box center [530, 398] width 13 height 15
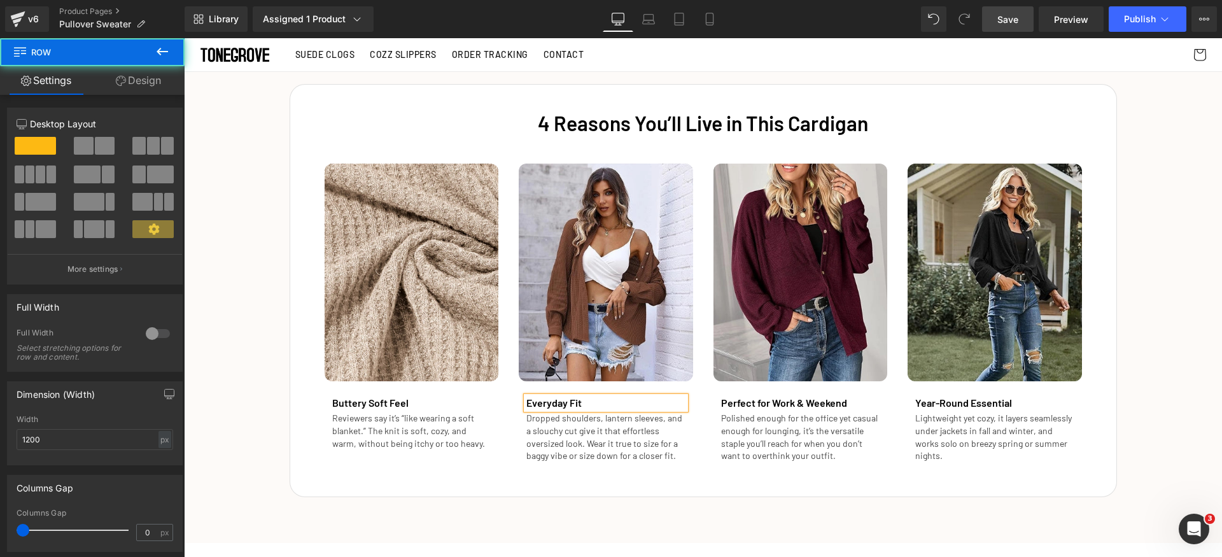
click at [528, 402] on icon at bounding box center [531, 399] width 7 height 8
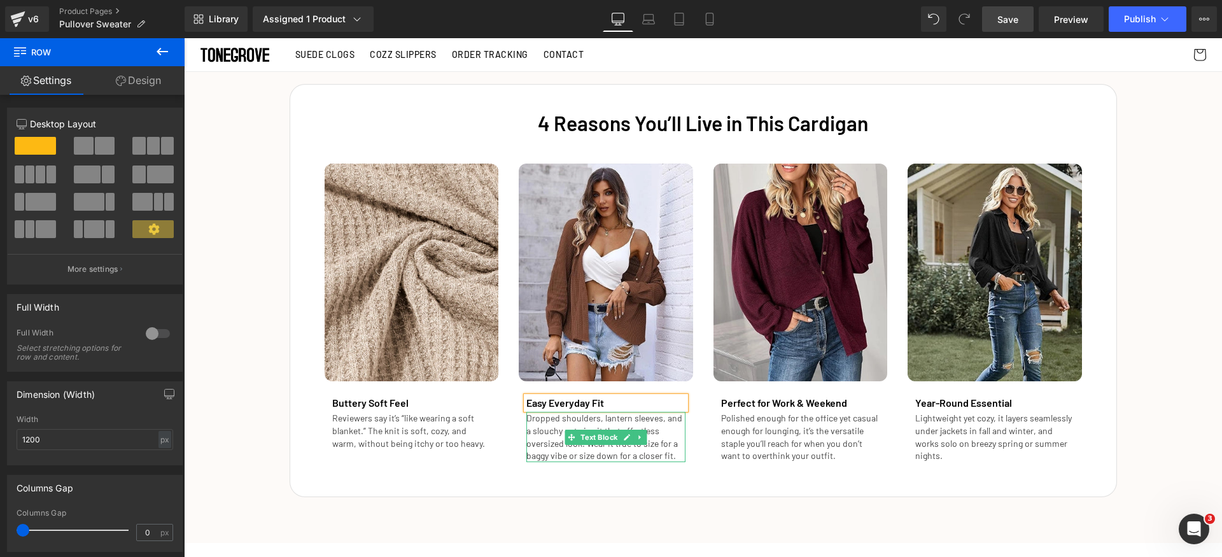
click at [542, 448] on p "Dropped shoulders, lantern sleeves, and a slouchy cut give it that effortless o…" at bounding box center [605, 437] width 159 height 50
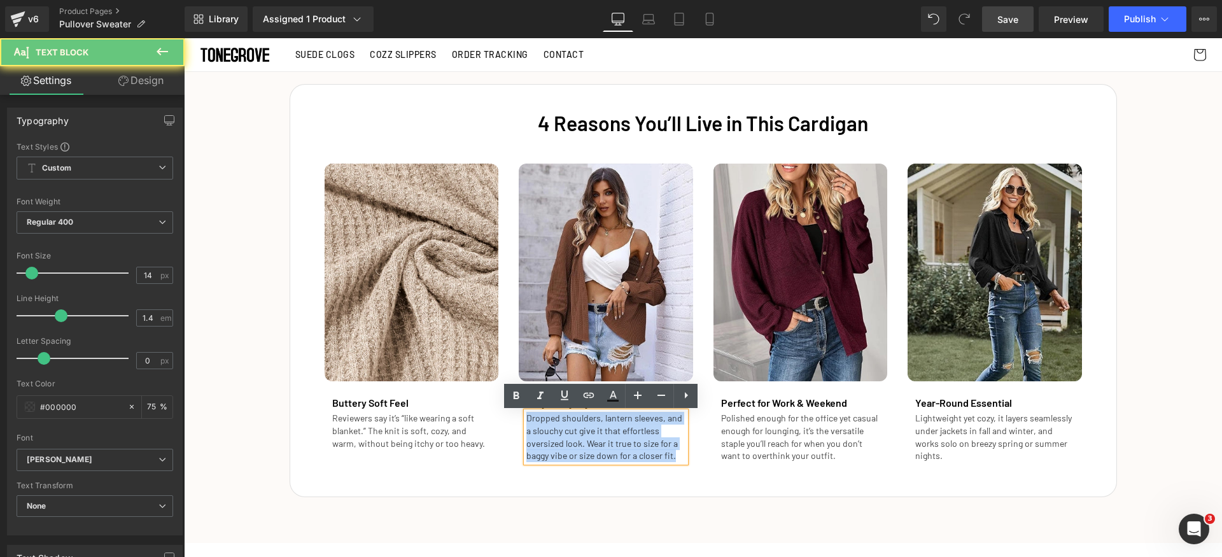
click at [542, 448] on p "Dropped shoulders, lantern sleeves, and a slouchy cut give it that effortless o…" at bounding box center [605, 437] width 159 height 50
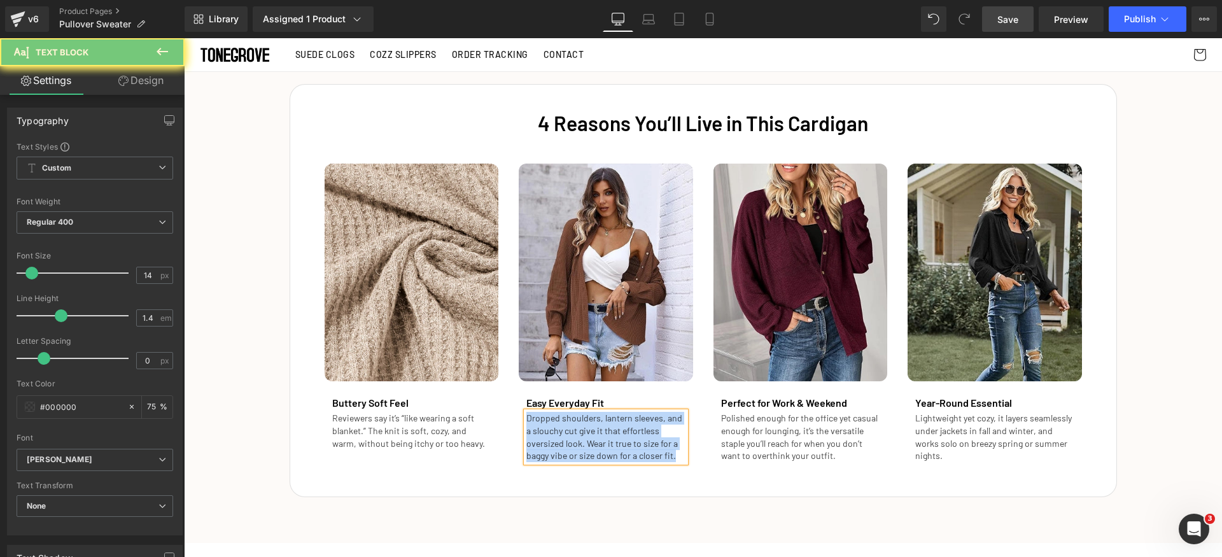
paste div
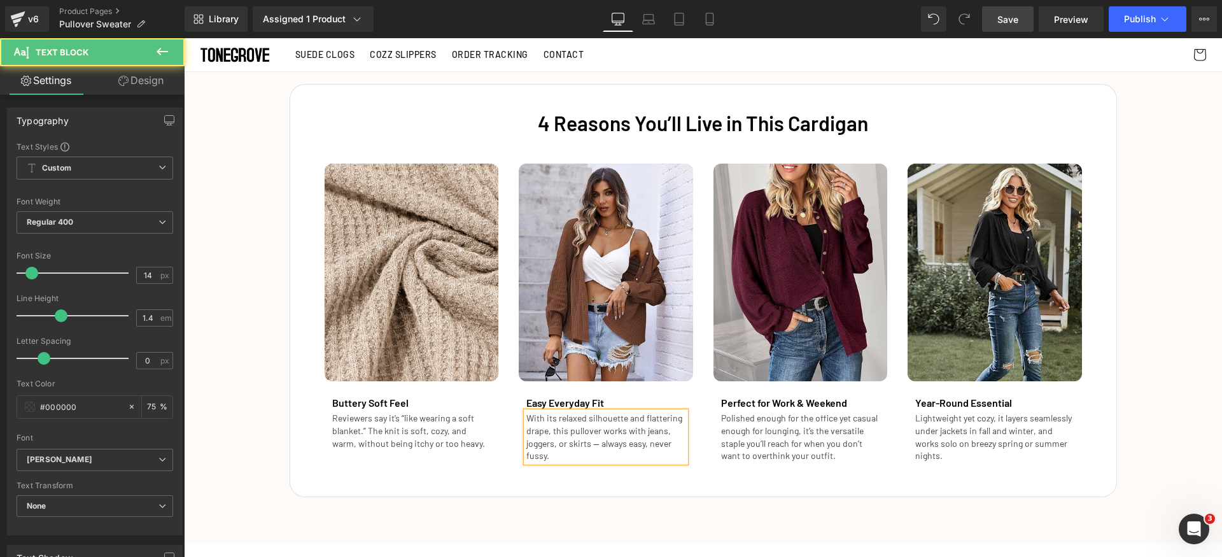
click at [593, 446] on p "With its relaxed silhouette and flattering drape, this pullover works with jean…" at bounding box center [605, 437] width 159 height 50
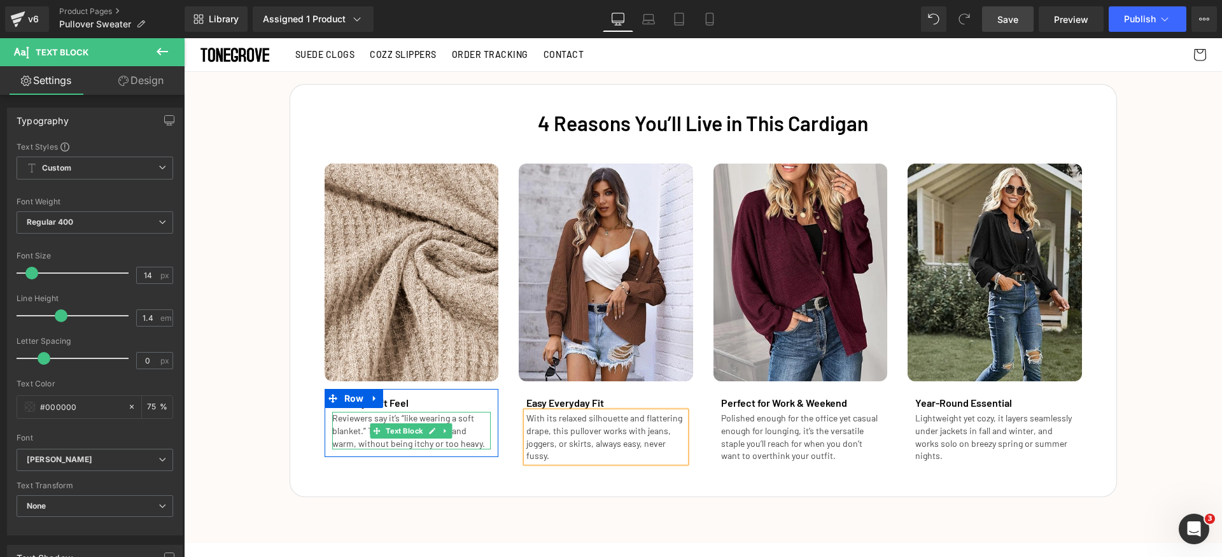
click at [356, 438] on p "Reviewers say it’s “like wearing a soft blanket.” The knit is soft, cozy, and w…" at bounding box center [411, 431] width 159 height 38
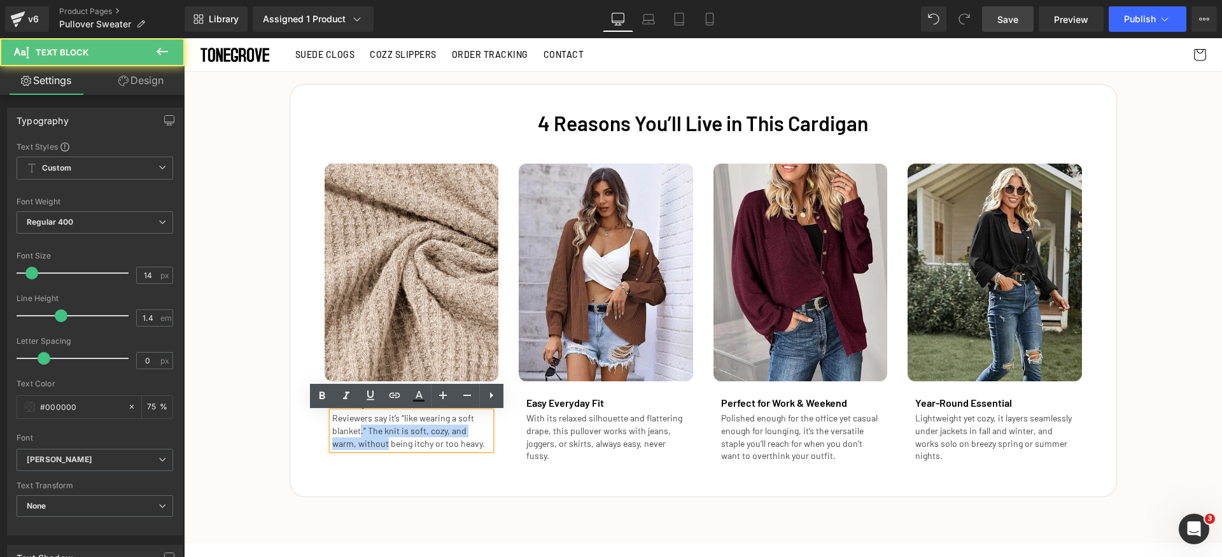
click at [356, 438] on p "Reviewers say it’s “like wearing a soft blanket.” The knit is soft, cozy, and w…" at bounding box center [411, 431] width 159 height 38
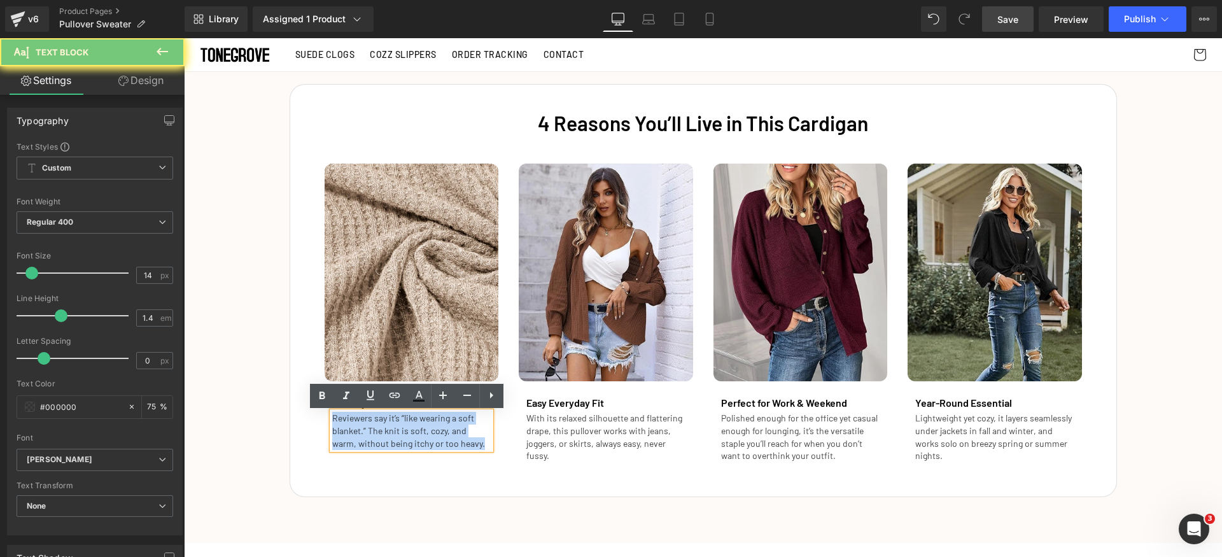
click at [356, 438] on p "Reviewers say it’s “like wearing a soft blanket.” The knit is soft, cozy, and w…" at bounding box center [411, 431] width 159 height 38
paste div
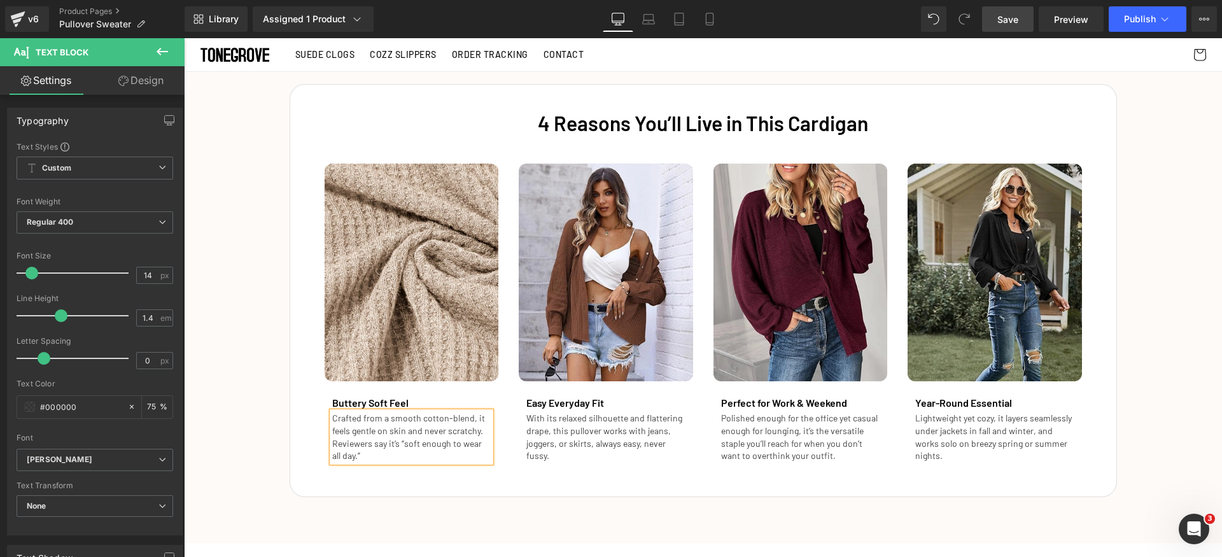
click at [276, 430] on div "4 Reasons You’ll Live in This Cardigan Heading Image Buttery Soft Feel Heading …" at bounding box center [703, 284] width 1038 height 426
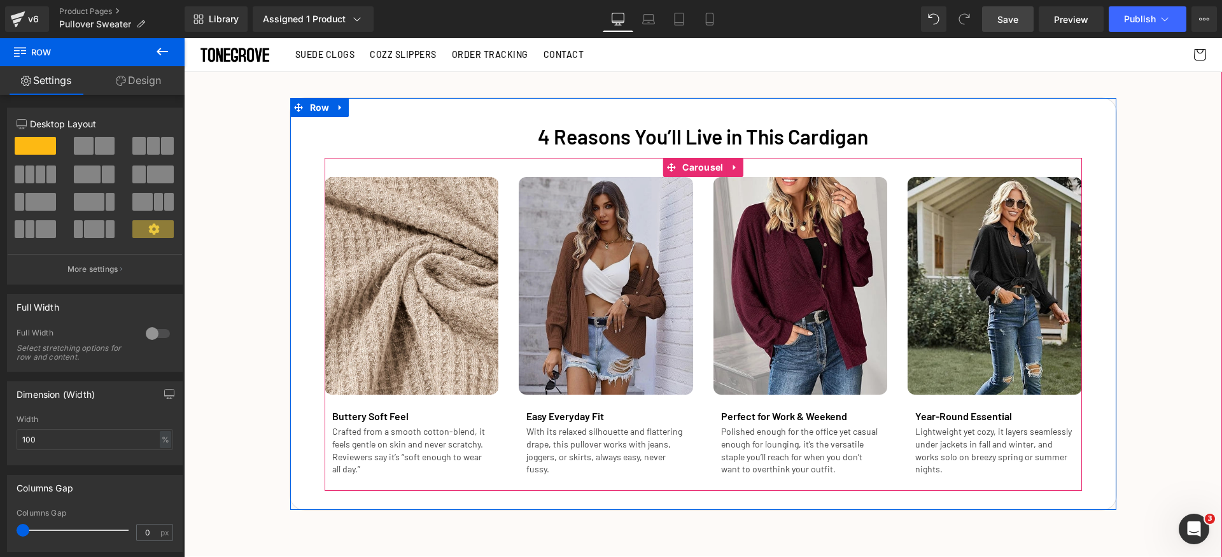
scroll to position [2253, 0]
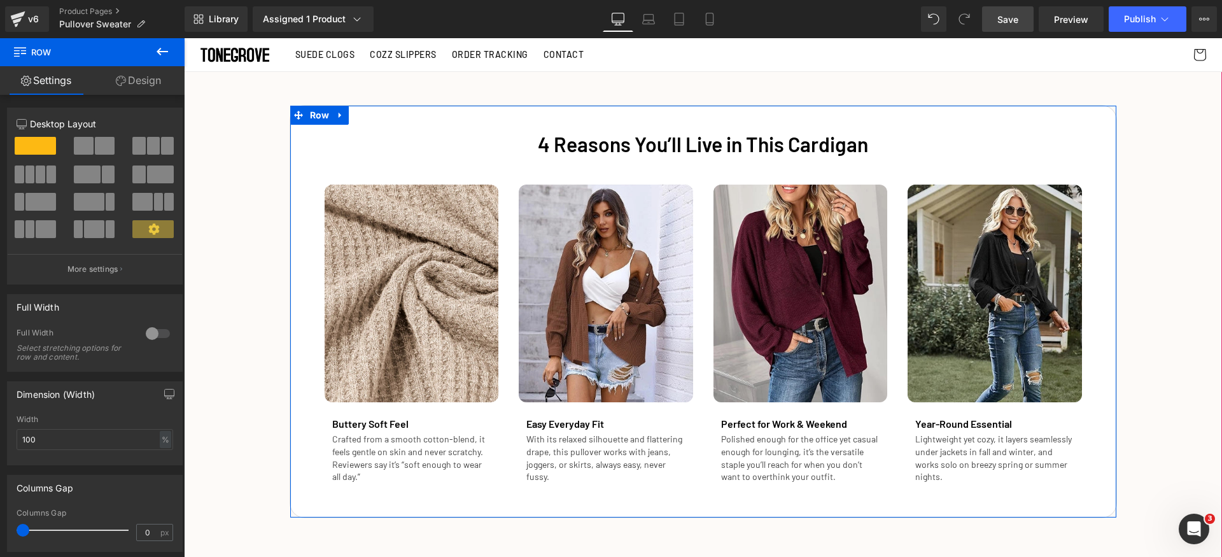
click at [598, 144] on font "4 Reasons You’ll Live in This Cardigan" at bounding box center [703, 144] width 330 height 24
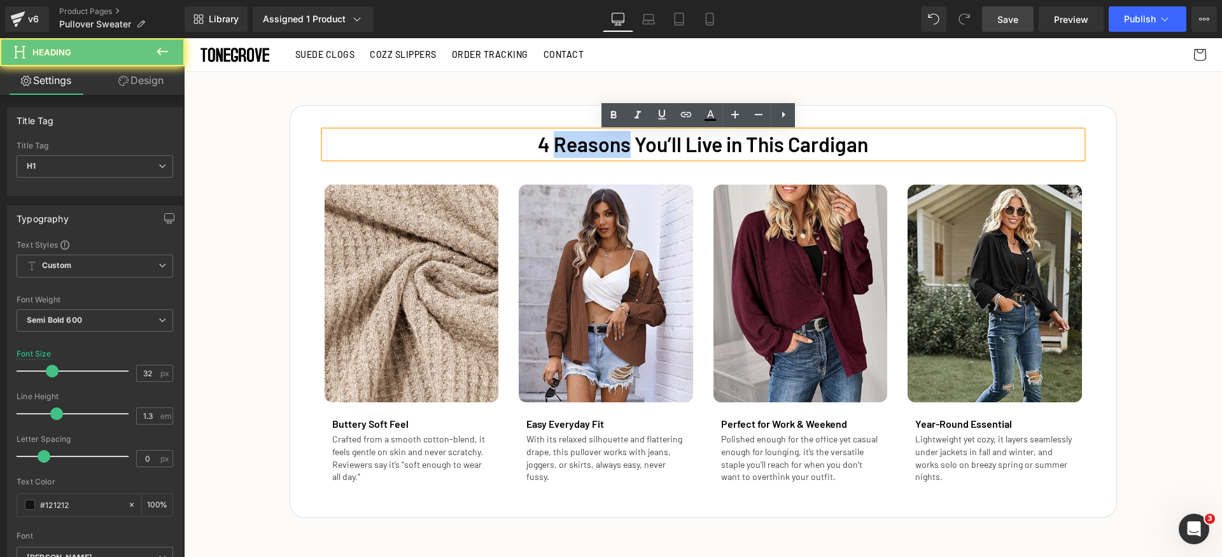
click at [598, 144] on font "4 Reasons You’ll Live in This Cardigan" at bounding box center [703, 144] width 330 height 24
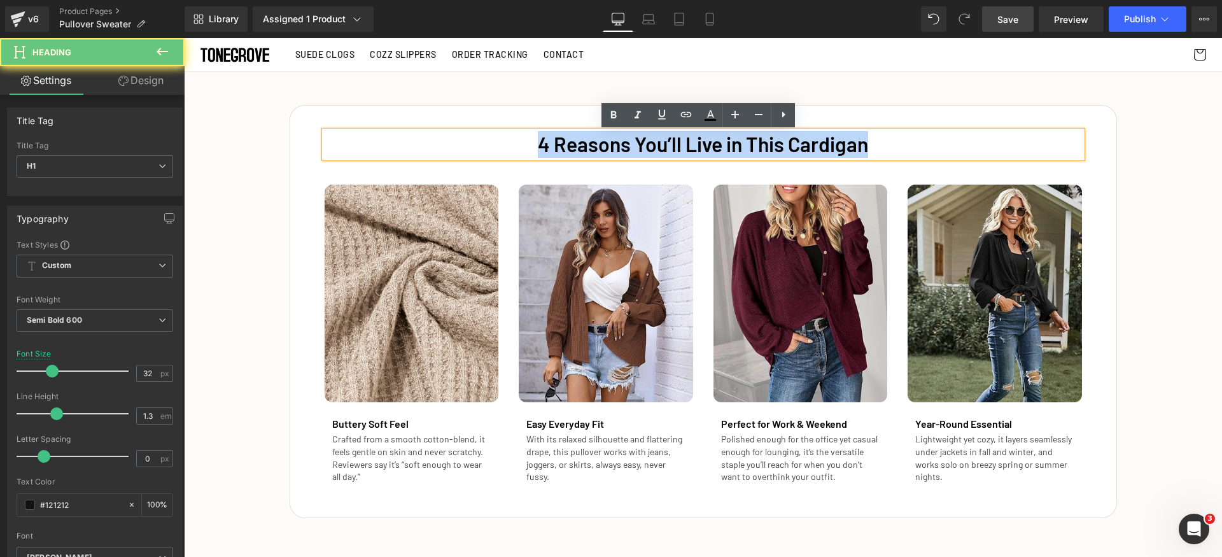
click at [598, 144] on font "4 Reasons You’ll Live in This Cardigan" at bounding box center [703, 144] width 330 height 24
paste div
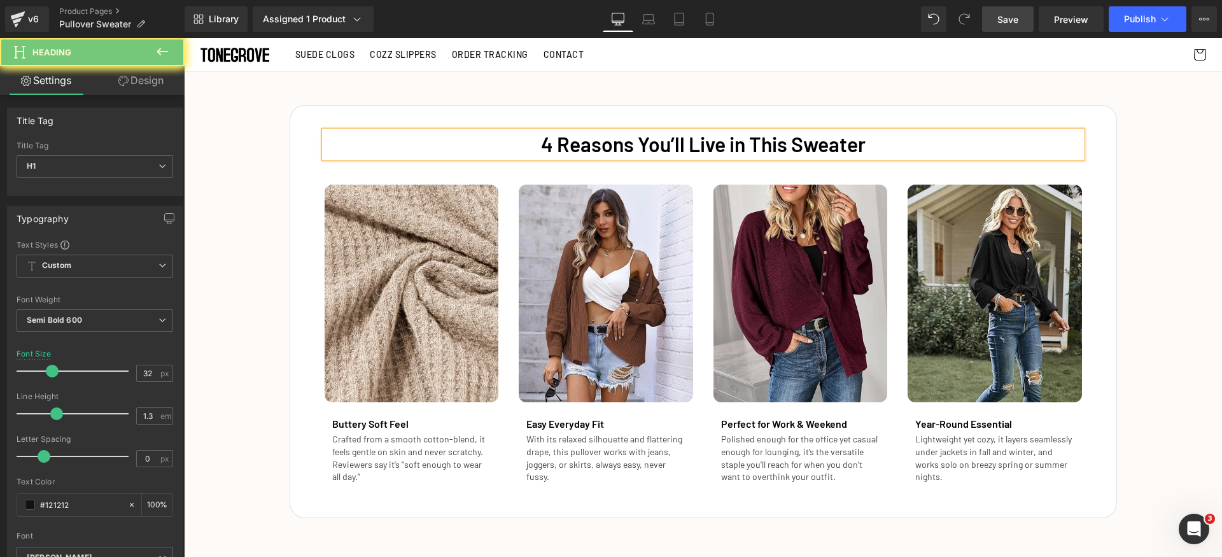
click at [1198, 244] on div "4 Reasons You’ll Live in This Sweater Heading Image Buttery Soft Feel Heading C…" at bounding box center [703, 305] width 1038 height 426
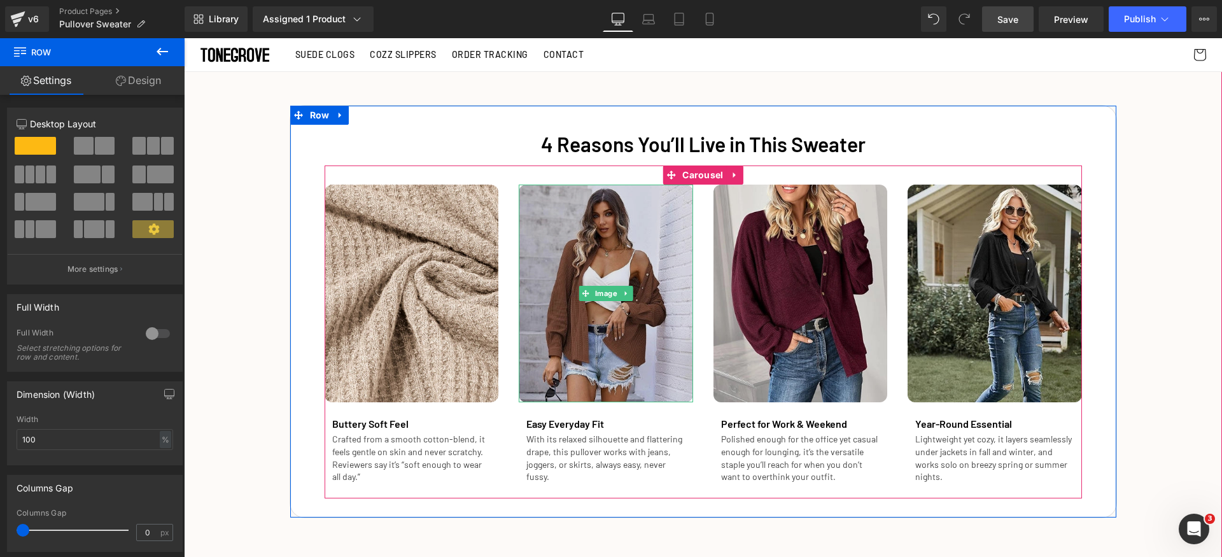
click at [601, 243] on img at bounding box center [606, 294] width 174 height 218
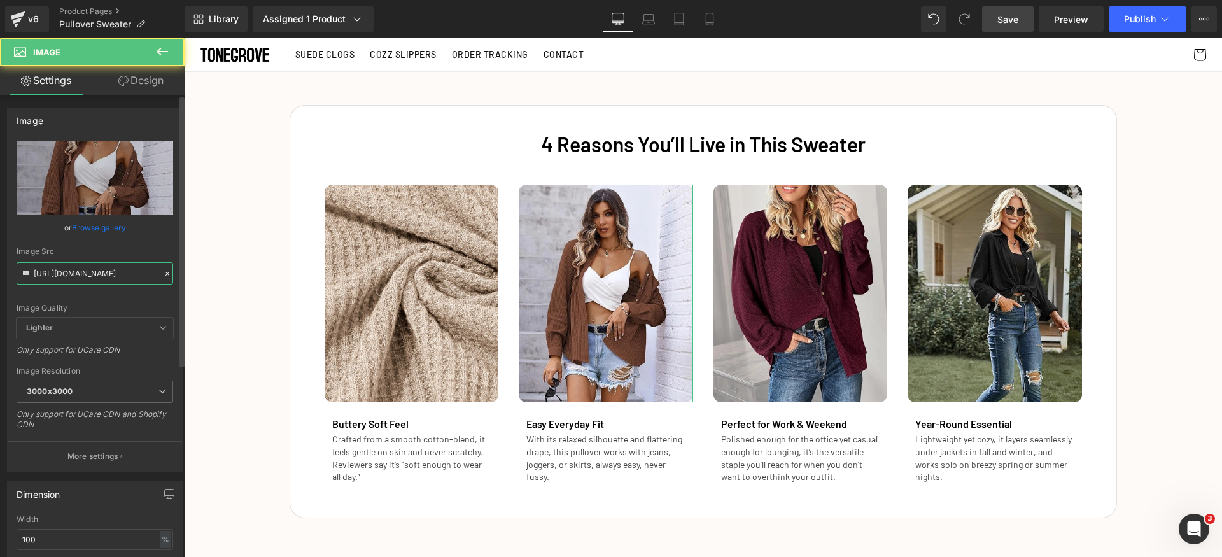
click at [76, 278] on input "[URL][DOMAIN_NAME]" at bounding box center [95, 273] width 157 height 22
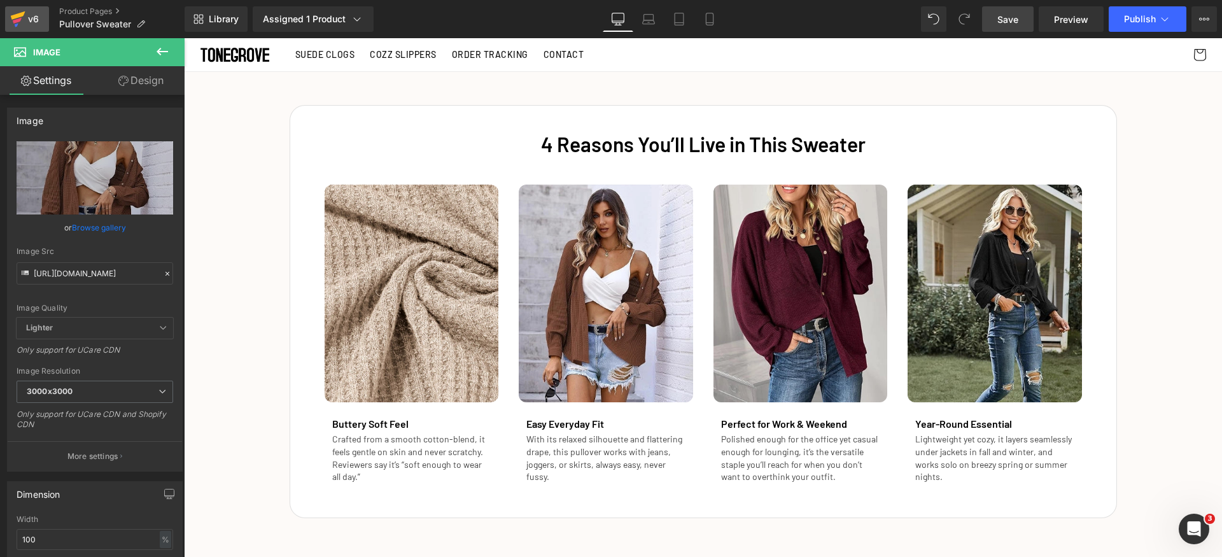
click at [22, 9] on icon at bounding box center [17, 19] width 15 height 32
click at [1013, 18] on span "Save" at bounding box center [1007, 19] width 21 height 13
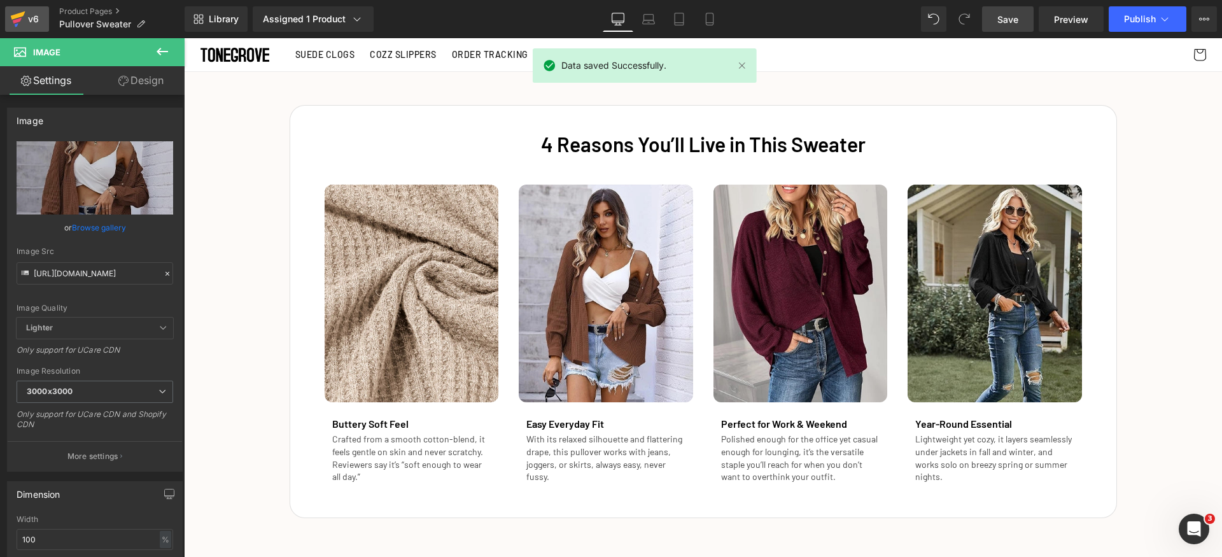
click at [36, 17] on div "v6" at bounding box center [33, 19] width 16 height 17
